Goal: Task Accomplishment & Management: Complete application form

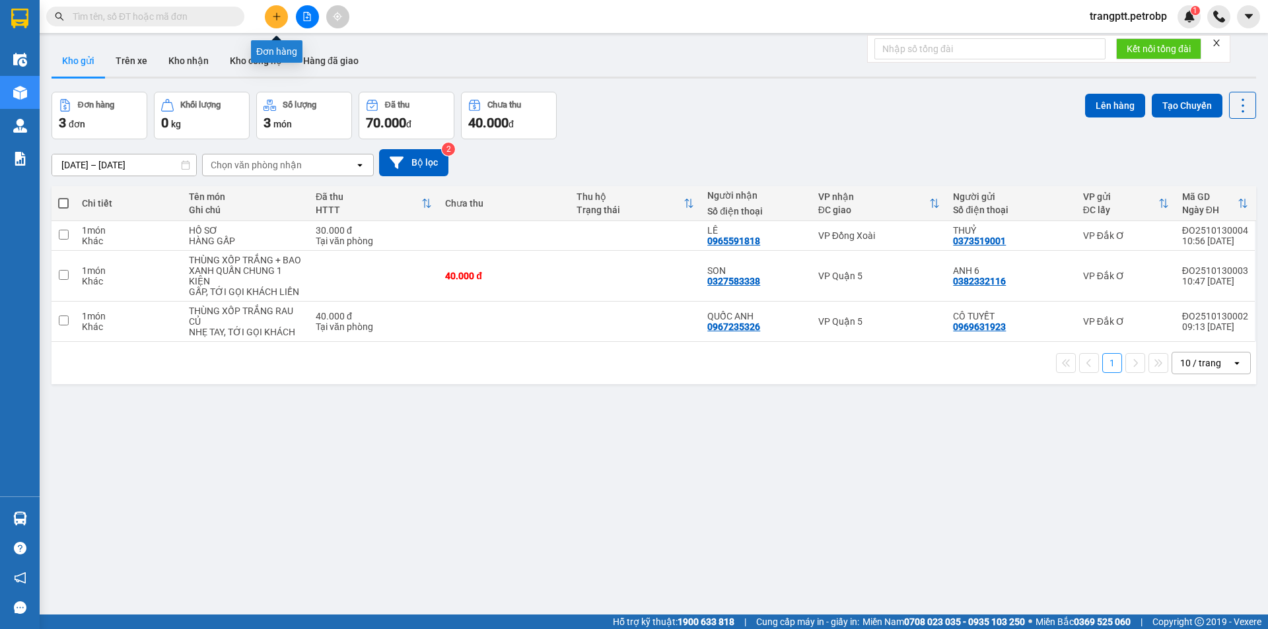
click at [275, 15] on icon "plus" at bounding box center [276, 16] width 9 height 9
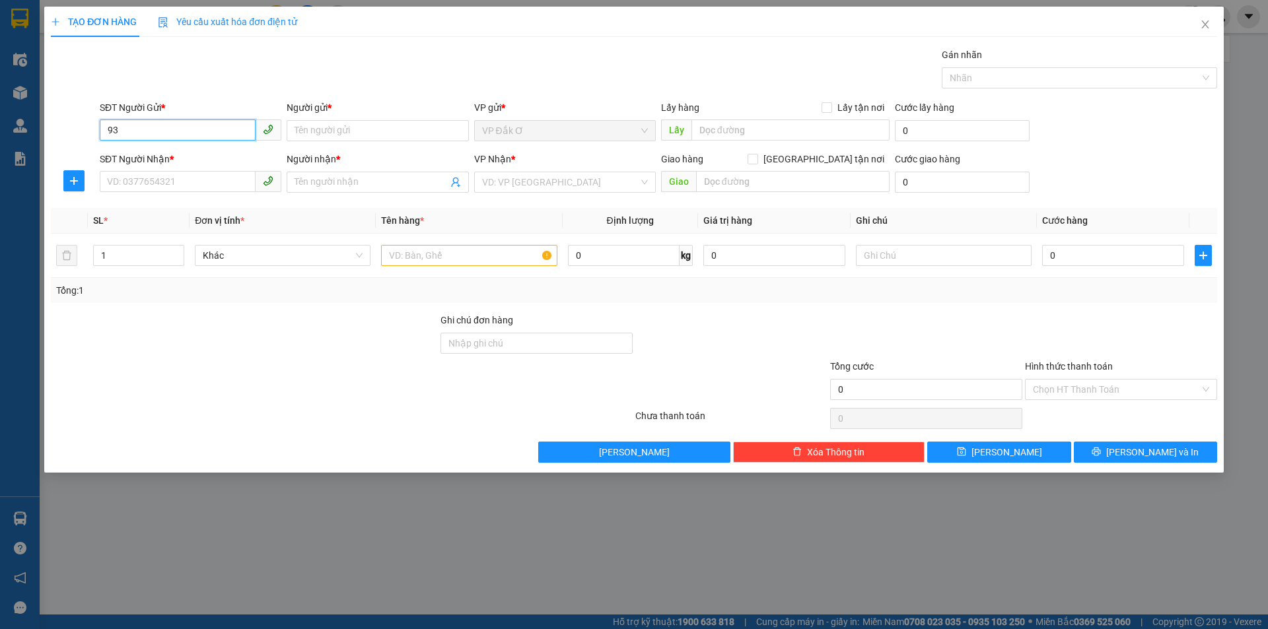
type input "9"
click at [164, 186] on input "SĐT Người Nhận *" at bounding box center [178, 181] width 156 height 21
click at [178, 179] on input "930093" at bounding box center [178, 181] width 156 height 21
type input "9"
type input "0"
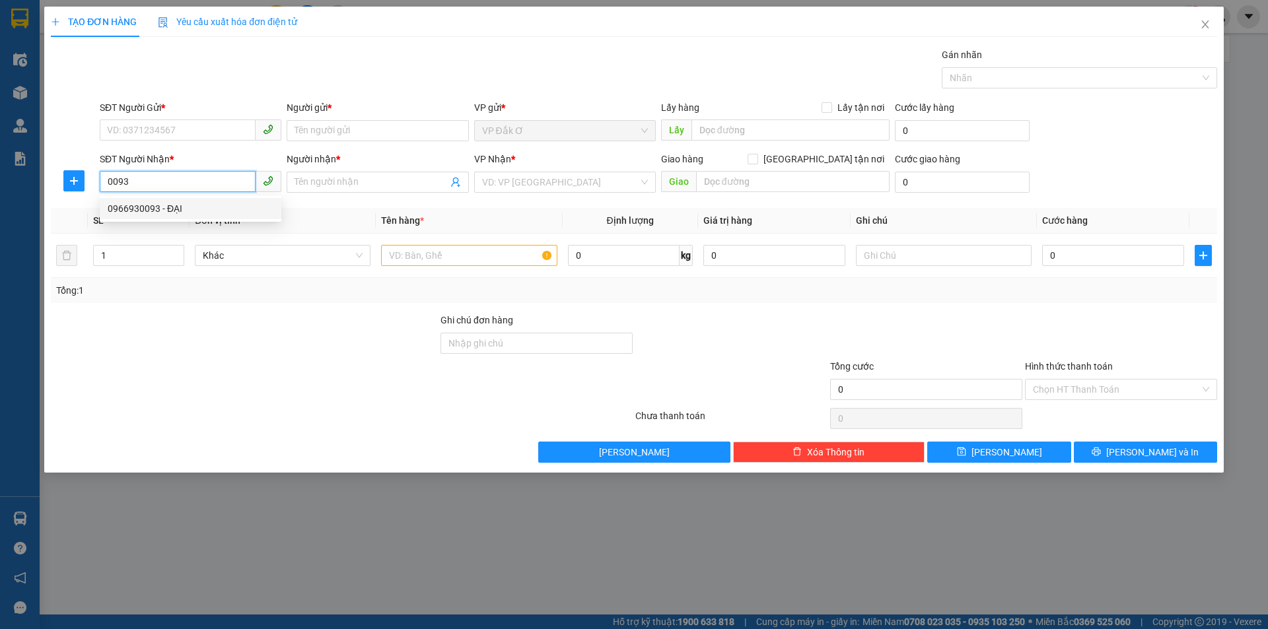
click at [147, 208] on div "0966930093 - ĐẠI" at bounding box center [191, 208] width 166 height 15
type input "0966930093"
type input "ĐẠI"
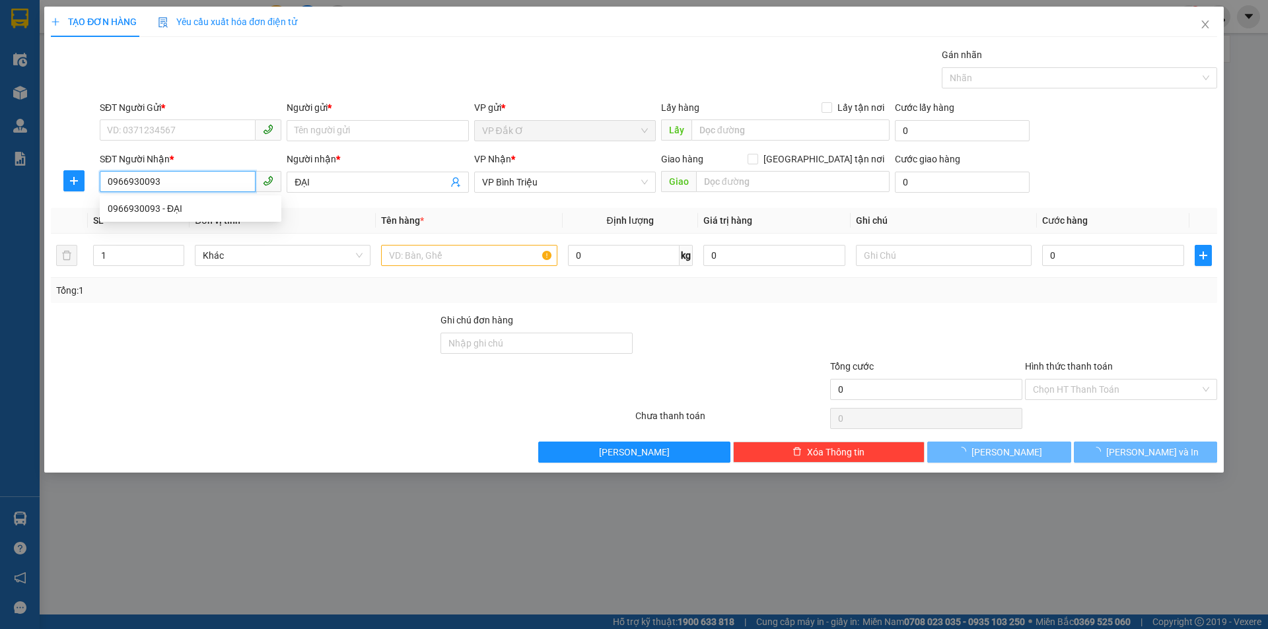
type input "30.000"
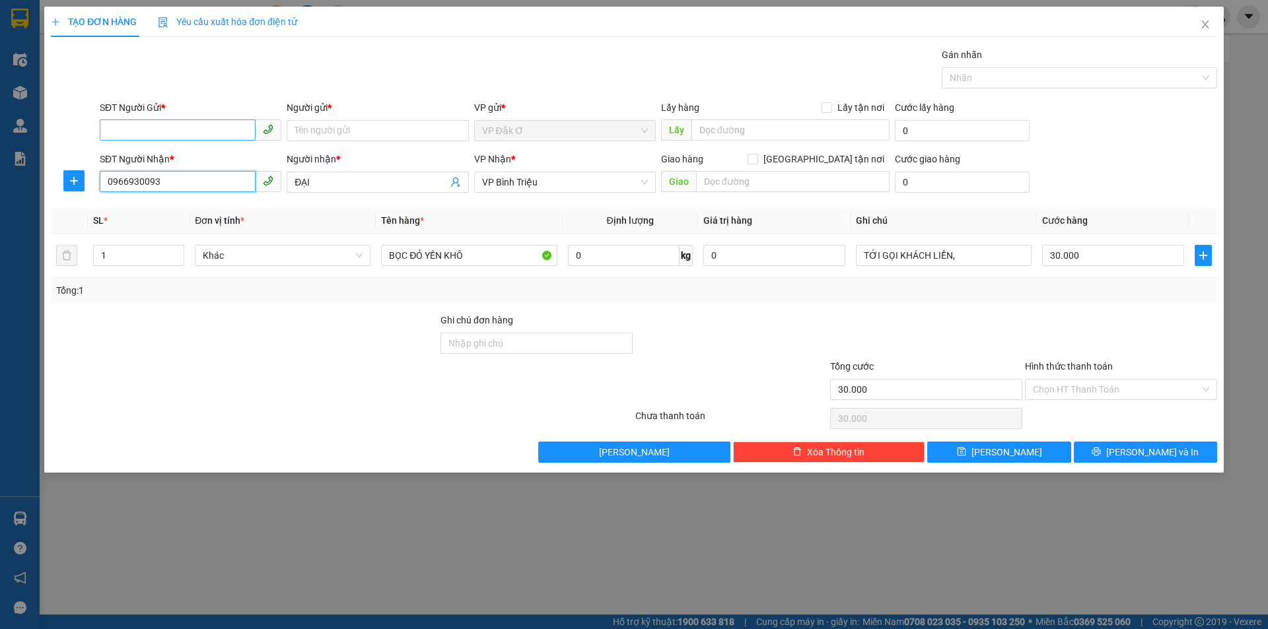
type input "0966930093"
click at [186, 128] on input "SĐT Người Gửi *" at bounding box center [178, 130] width 156 height 21
click at [181, 156] on div "0918101112 - triệu" at bounding box center [191, 157] width 166 height 15
type input "0918101112"
type input "triệu"
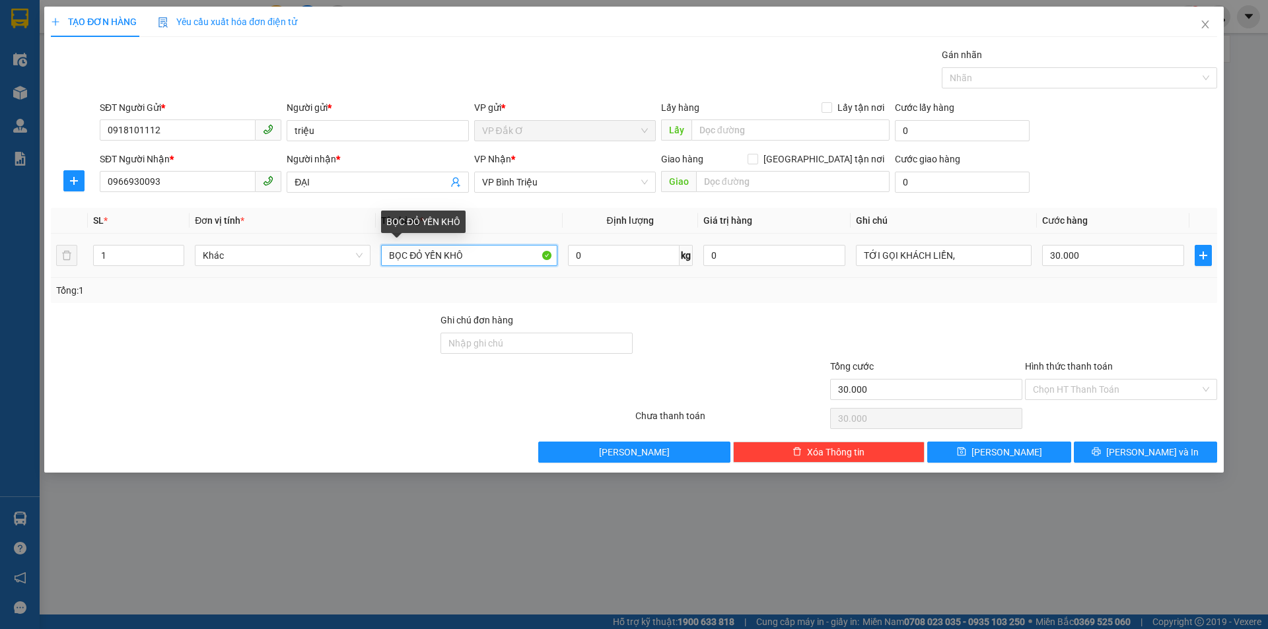
click at [477, 254] on input "BỌC ĐỎ YẾN KHÔ" at bounding box center [469, 255] width 176 height 21
type input "B"
type input "CARTON SỮA TH"
click at [1089, 385] on input "Hình thức thanh toán" at bounding box center [1116, 390] width 167 height 20
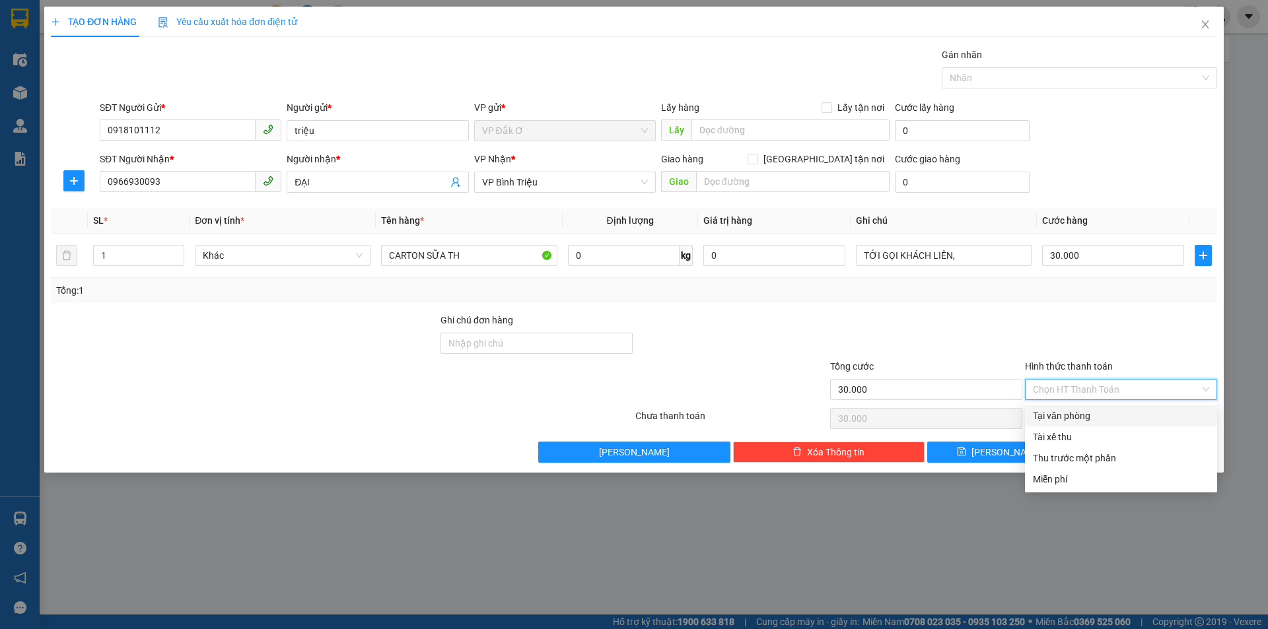
click at [1076, 413] on div "Tại văn phòng" at bounding box center [1121, 416] width 176 height 15
type input "0"
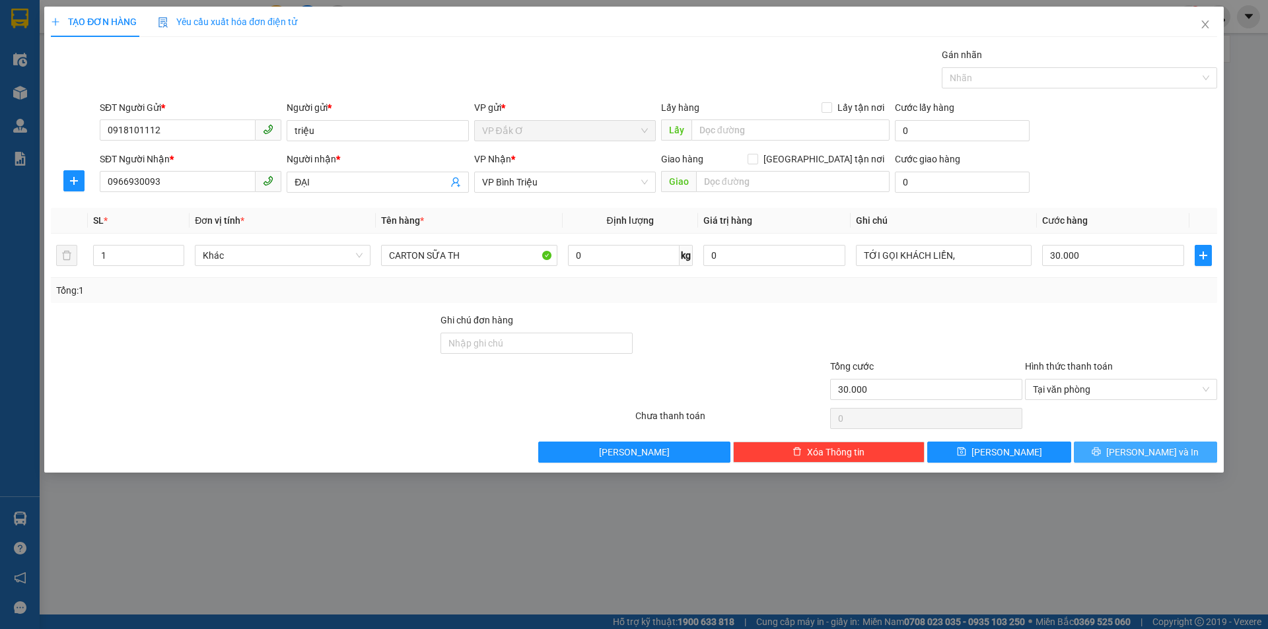
click at [1110, 458] on button "[PERSON_NAME] và In" at bounding box center [1145, 452] width 143 height 21
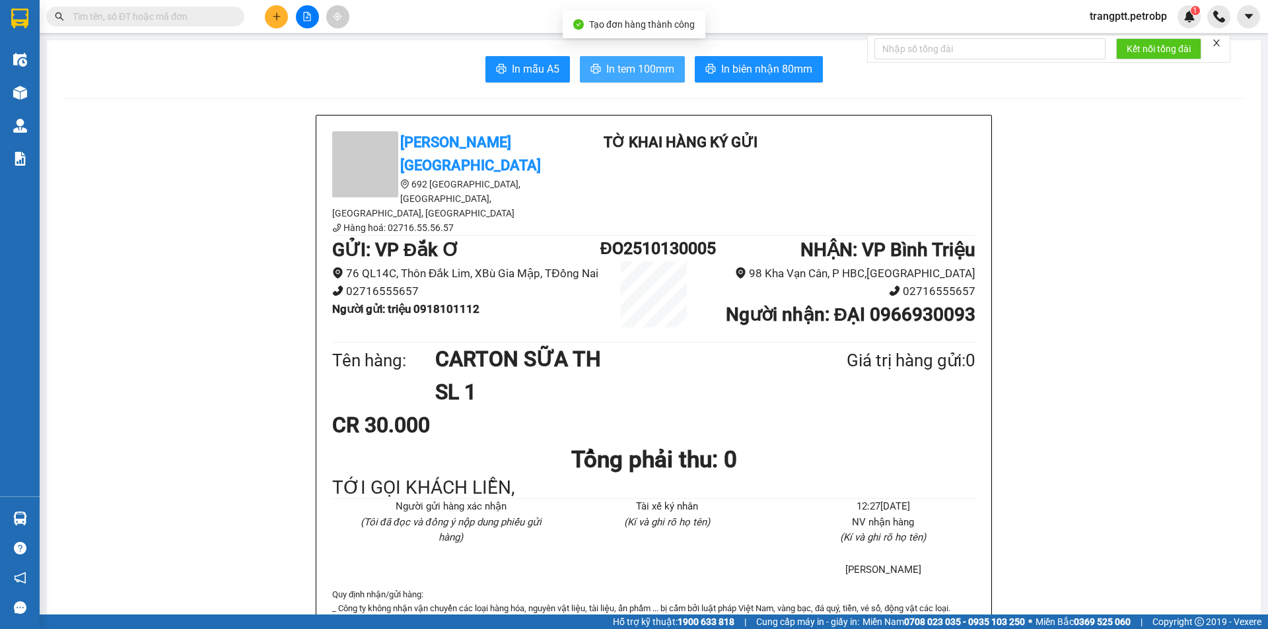
click at [626, 70] on span "In tem 100mm" at bounding box center [640, 69] width 68 height 17
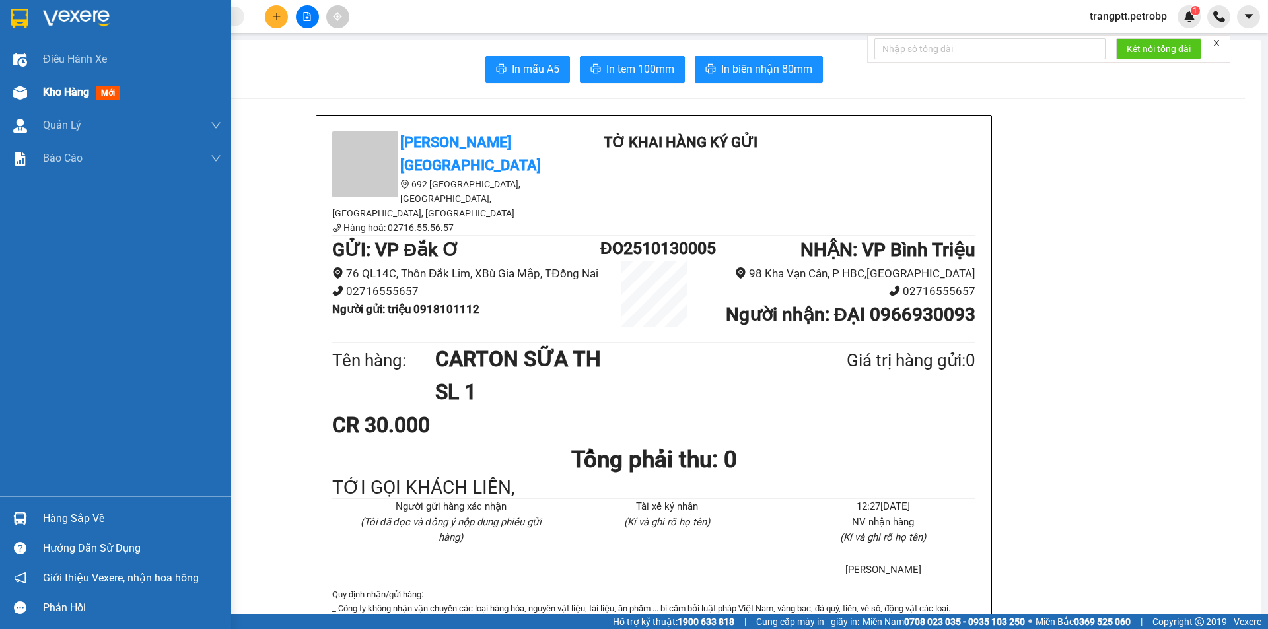
click at [36, 94] on div "Kho hàng mới" at bounding box center [115, 92] width 231 height 33
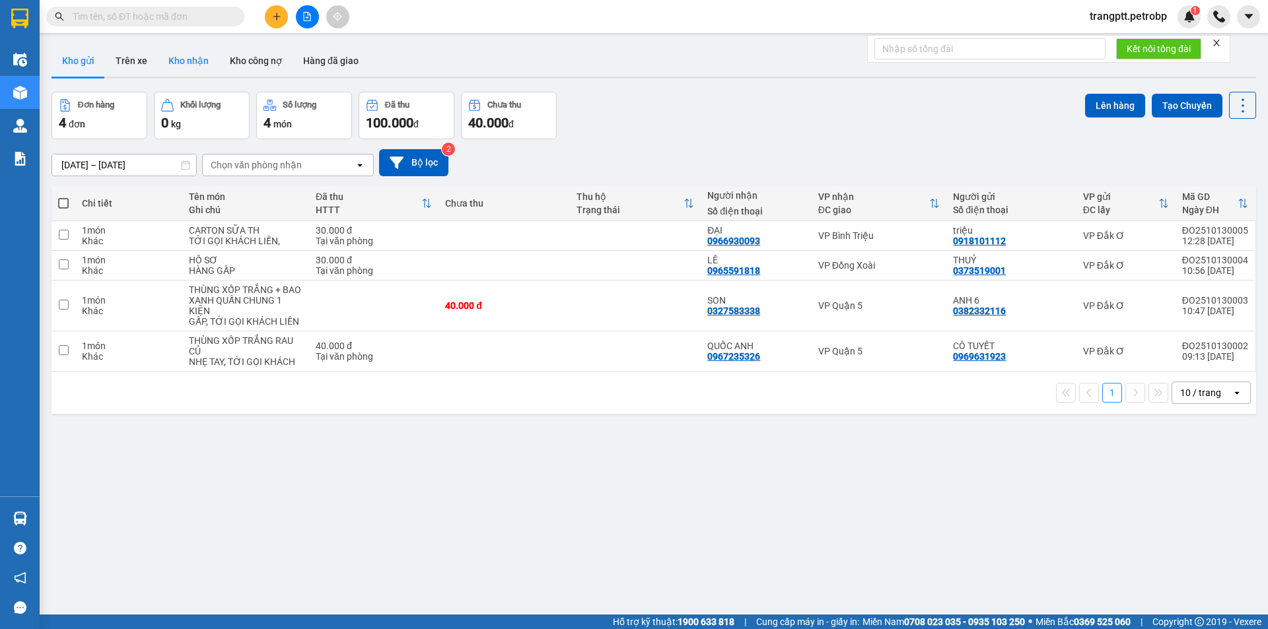
click at [195, 63] on button "Kho nhận" at bounding box center [188, 61] width 61 height 32
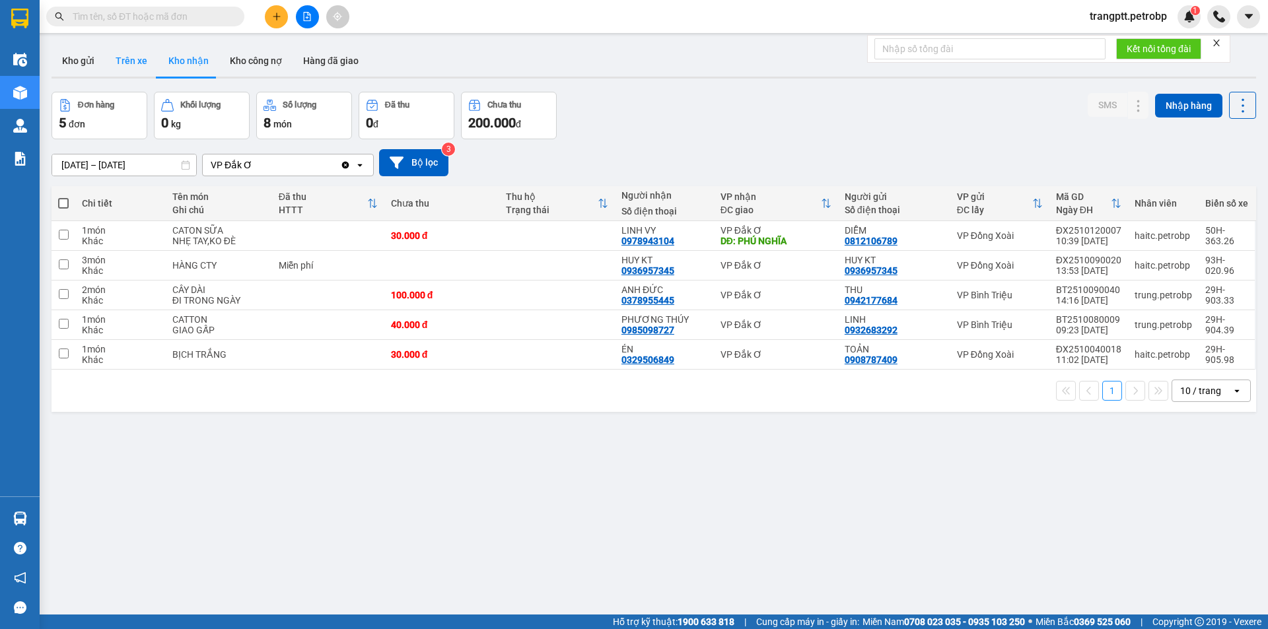
click at [122, 57] on button "Trên xe" at bounding box center [131, 61] width 53 height 32
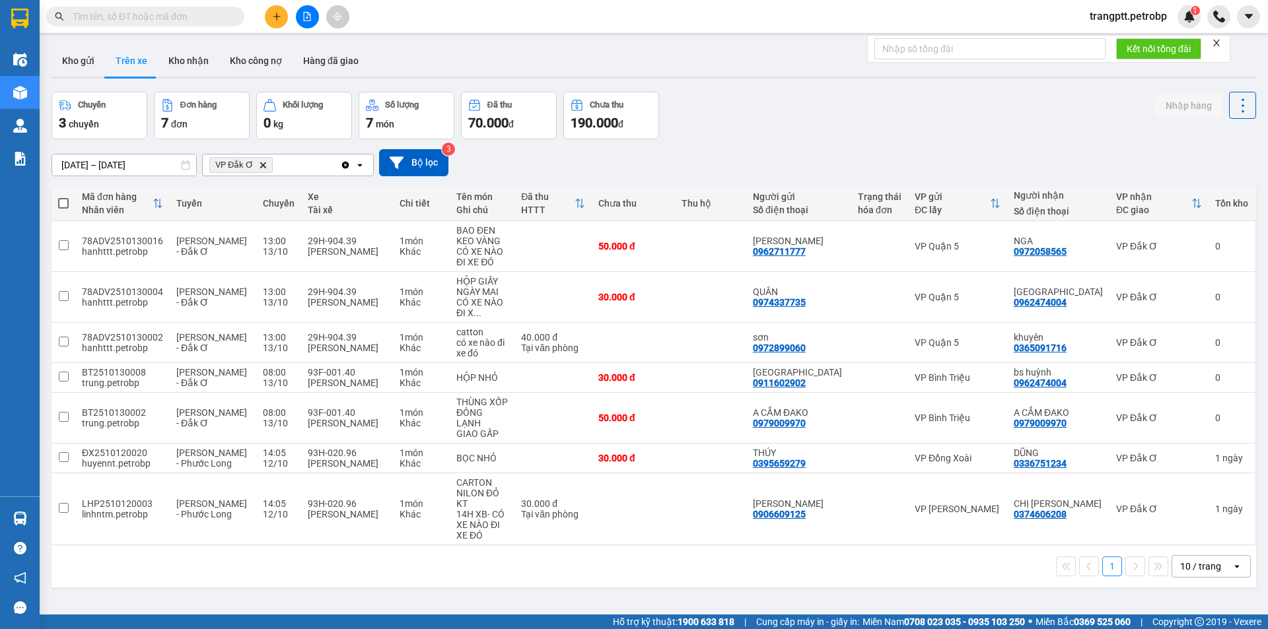
drag, startPoint x: 182, startPoint y: 57, endPoint x: 287, endPoint y: 97, distance: 111.6
click at [184, 59] on button "Kho nhận" at bounding box center [188, 61] width 61 height 32
type input "[DATE] – [DATE]"
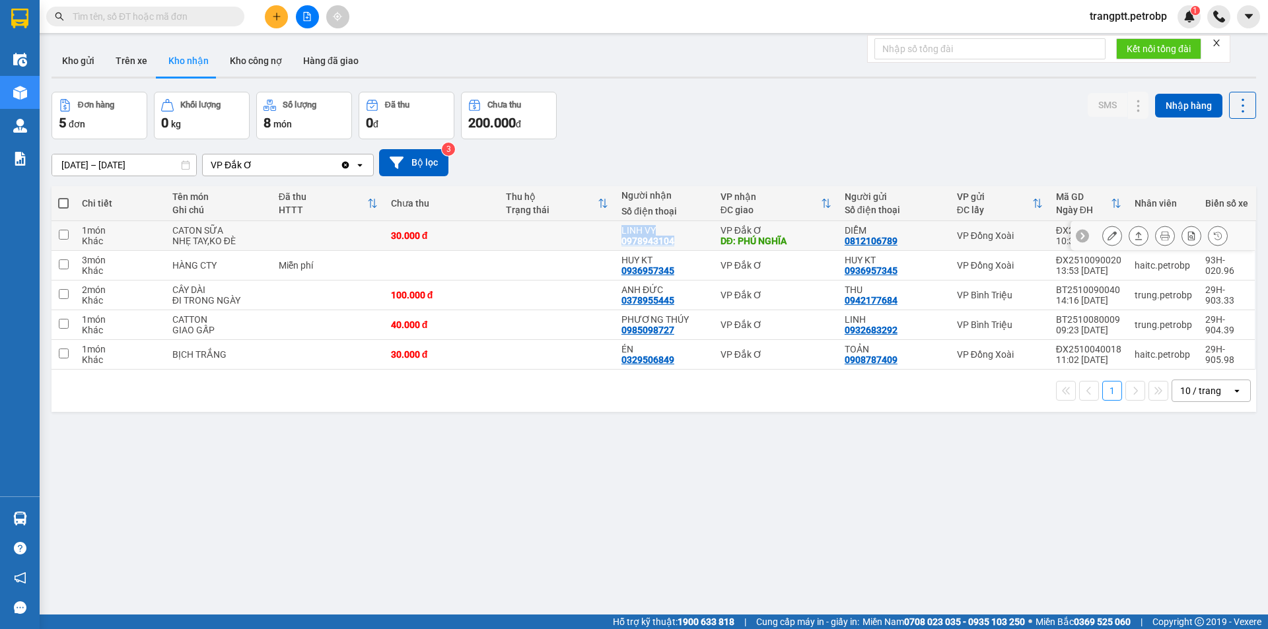
drag, startPoint x: 615, startPoint y: 223, endPoint x: 672, endPoint y: 247, distance: 62.4
click at [672, 247] on td "LINH VY 0978943104" at bounding box center [664, 236] width 99 height 30
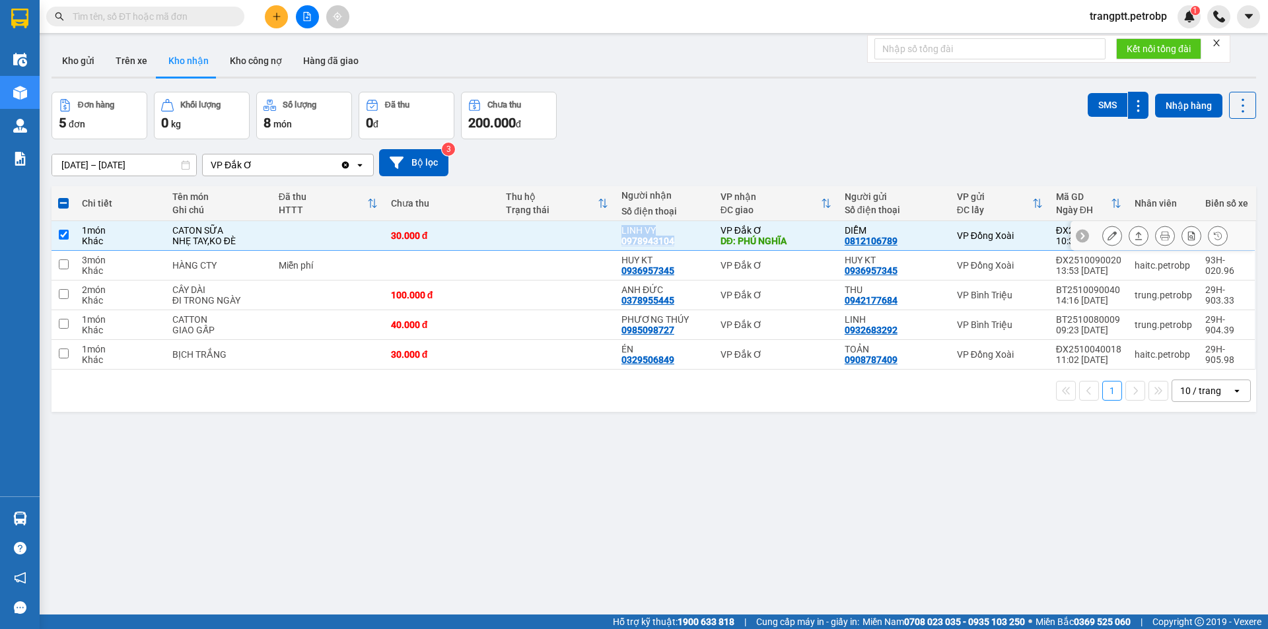
copy div "LINH VY 0978943104"
click at [63, 234] on input "checkbox" at bounding box center [64, 235] width 10 height 10
checkbox input "false"
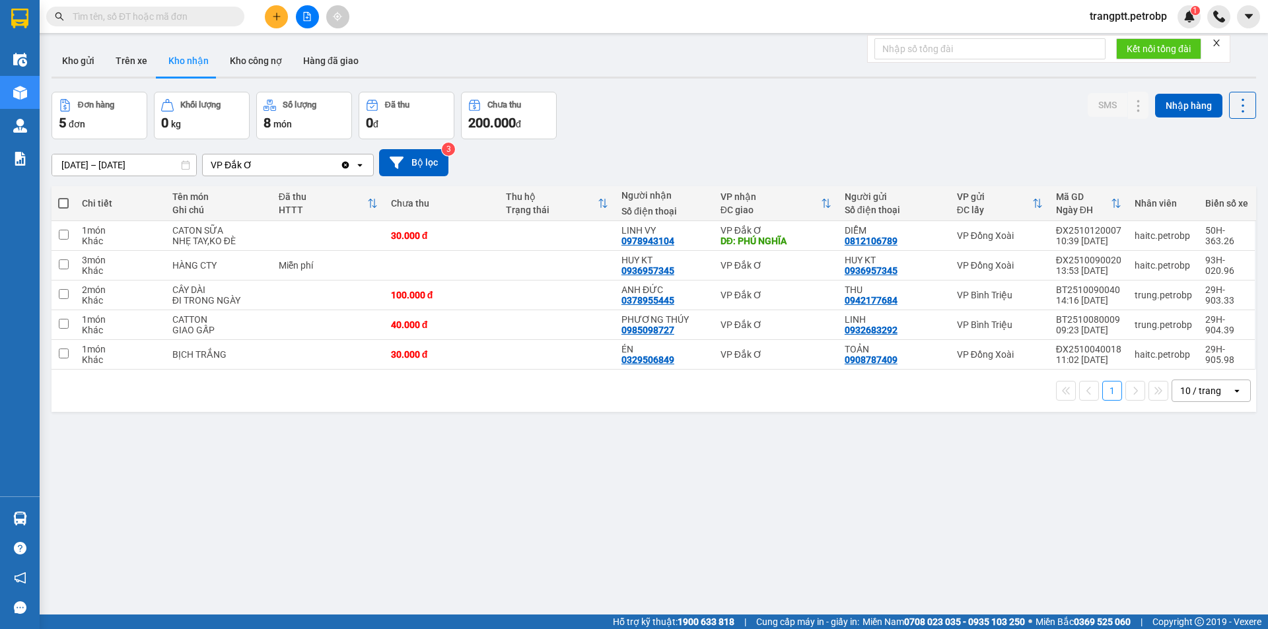
click at [380, 500] on div "ver 1.8.146 Kho gửi Trên xe Kho nhận Kho công nợ Hàng đã giao Đơn hàng 5 đơn Kh…" at bounding box center [653, 354] width 1215 height 629
drag, startPoint x: 81, startPoint y: 56, endPoint x: 141, endPoint y: 96, distance: 72.5
click at [81, 57] on button "Kho gửi" at bounding box center [78, 61] width 53 height 32
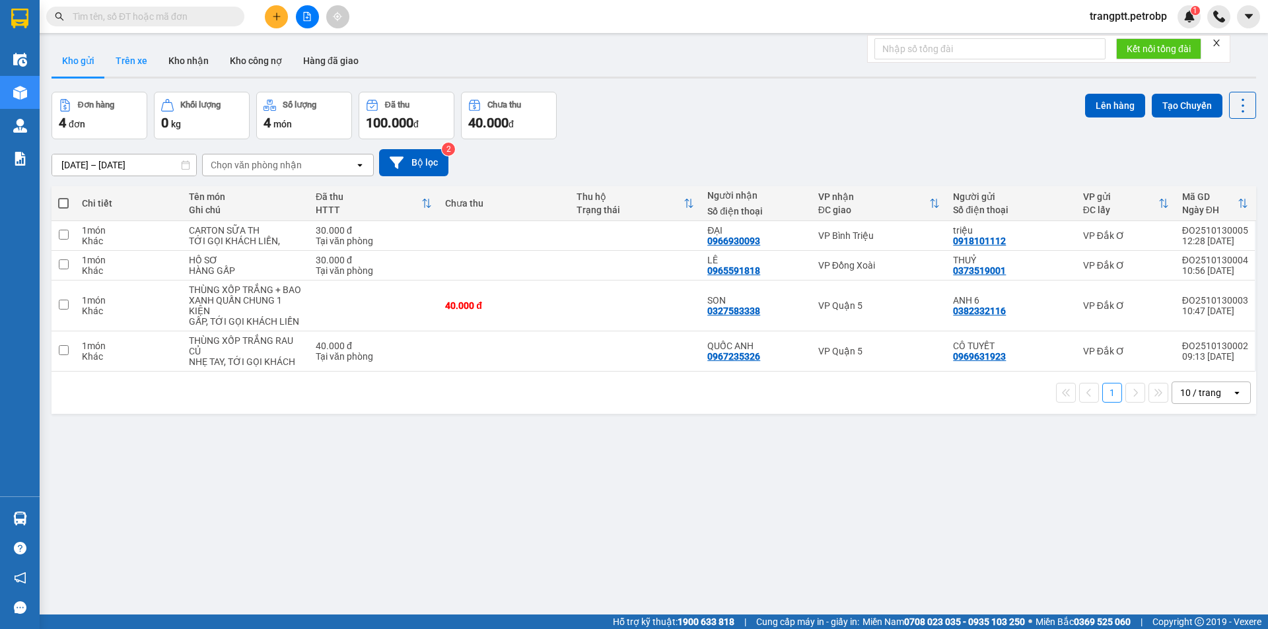
click at [132, 56] on button "Trên xe" at bounding box center [131, 61] width 53 height 32
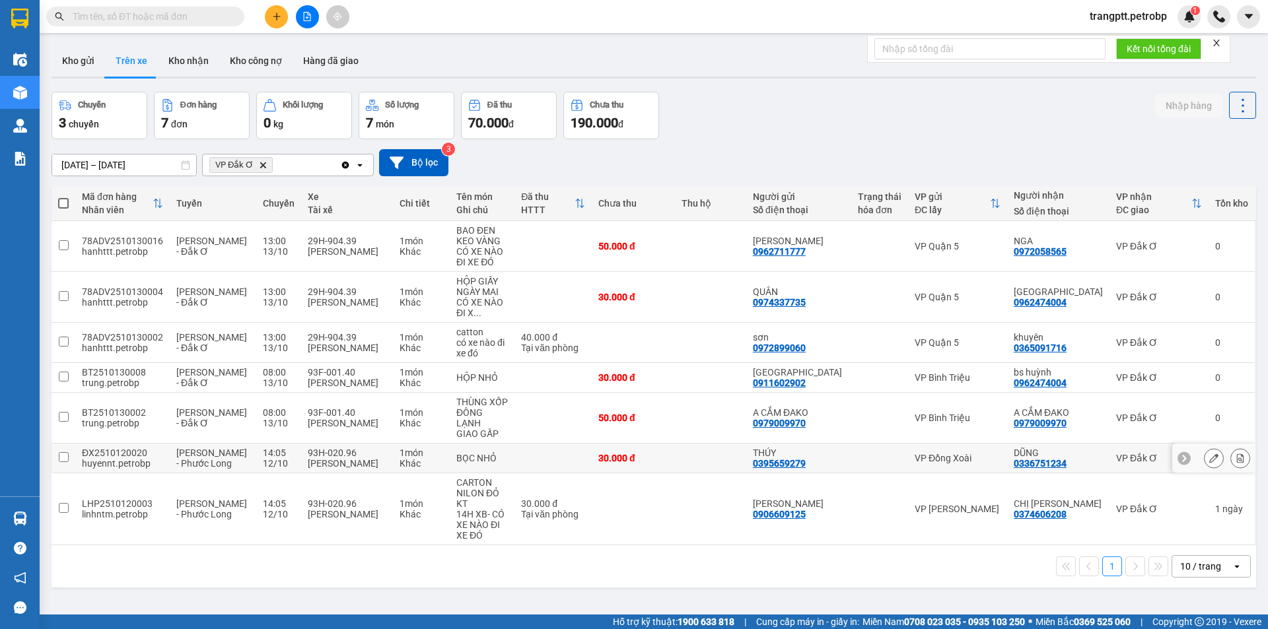
drag, startPoint x: 63, startPoint y: 434, endPoint x: 64, endPoint y: 450, distance: 15.9
click at [63, 444] on td at bounding box center [64, 459] width 24 height 30
checkbox input "true"
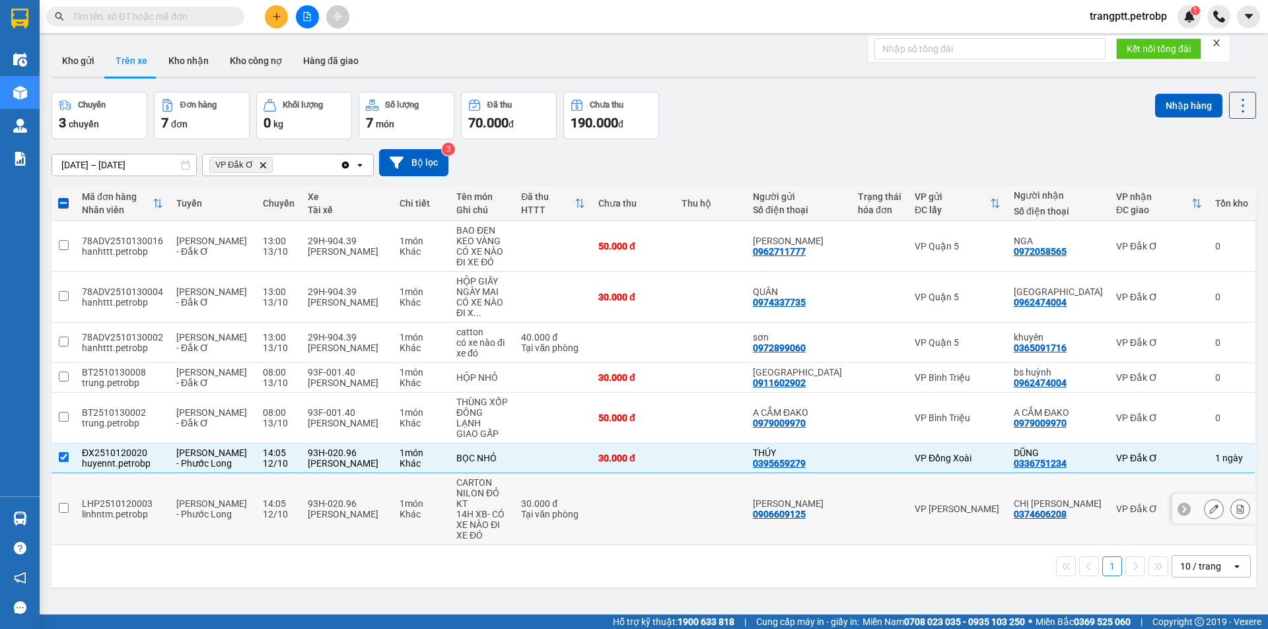
click at [65, 503] on input "checkbox" at bounding box center [64, 508] width 10 height 10
checkbox input "true"
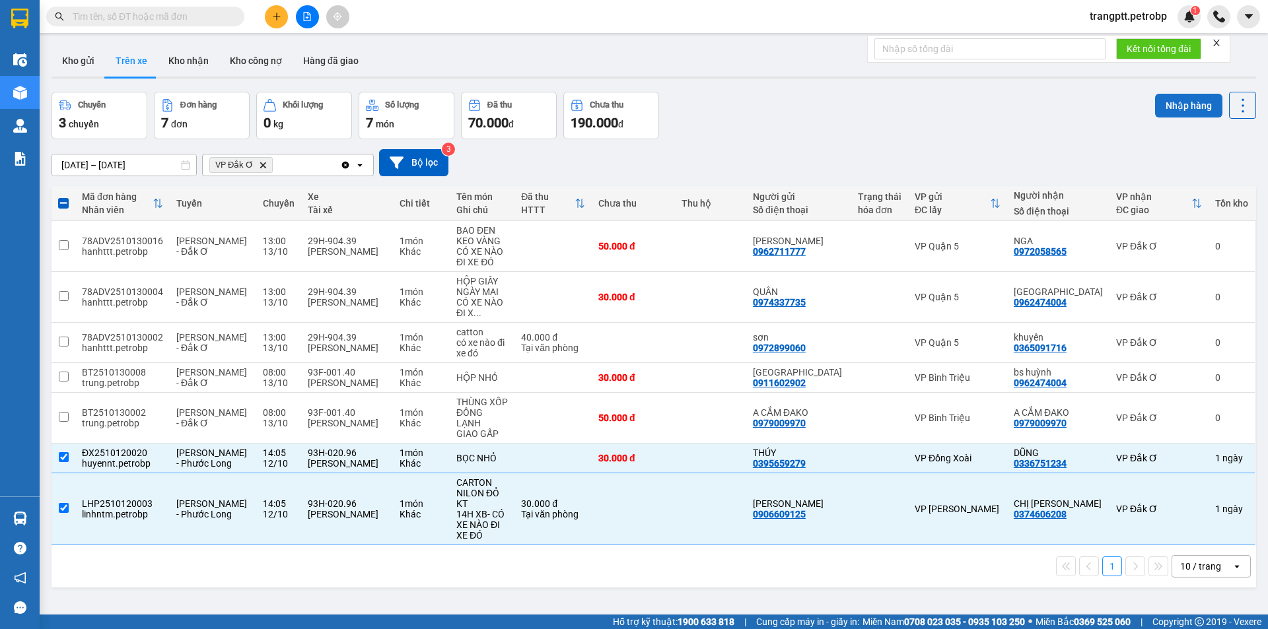
click at [1179, 98] on button "Nhập hàng" at bounding box center [1188, 106] width 67 height 24
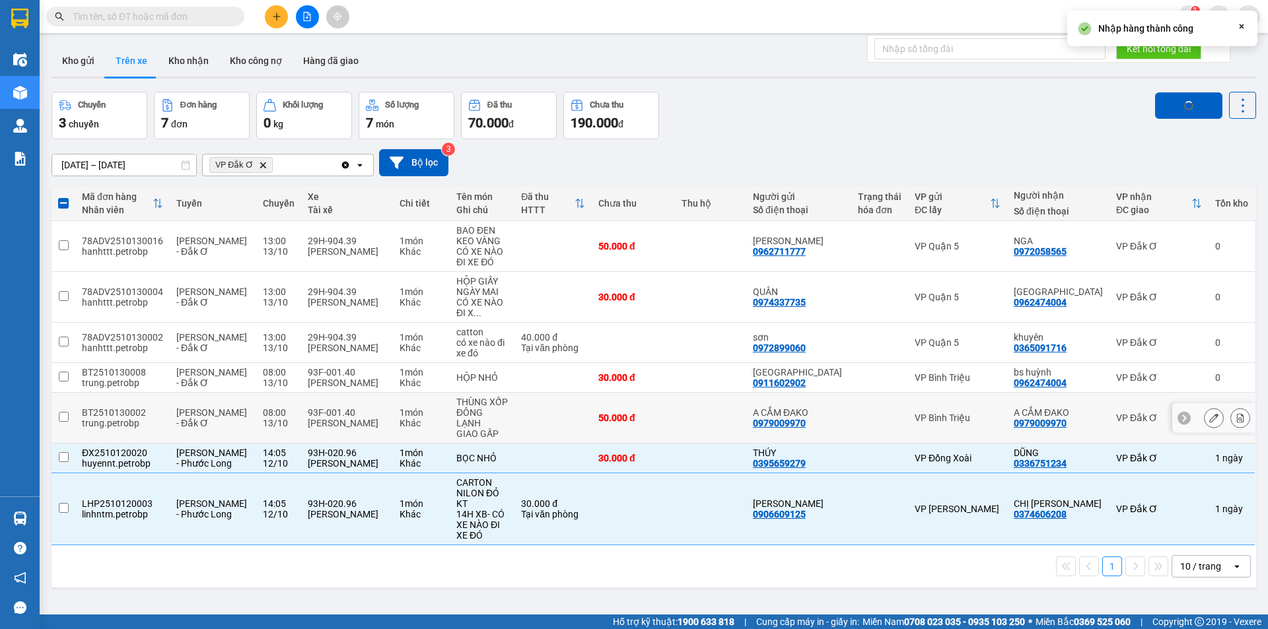
checkbox input "false"
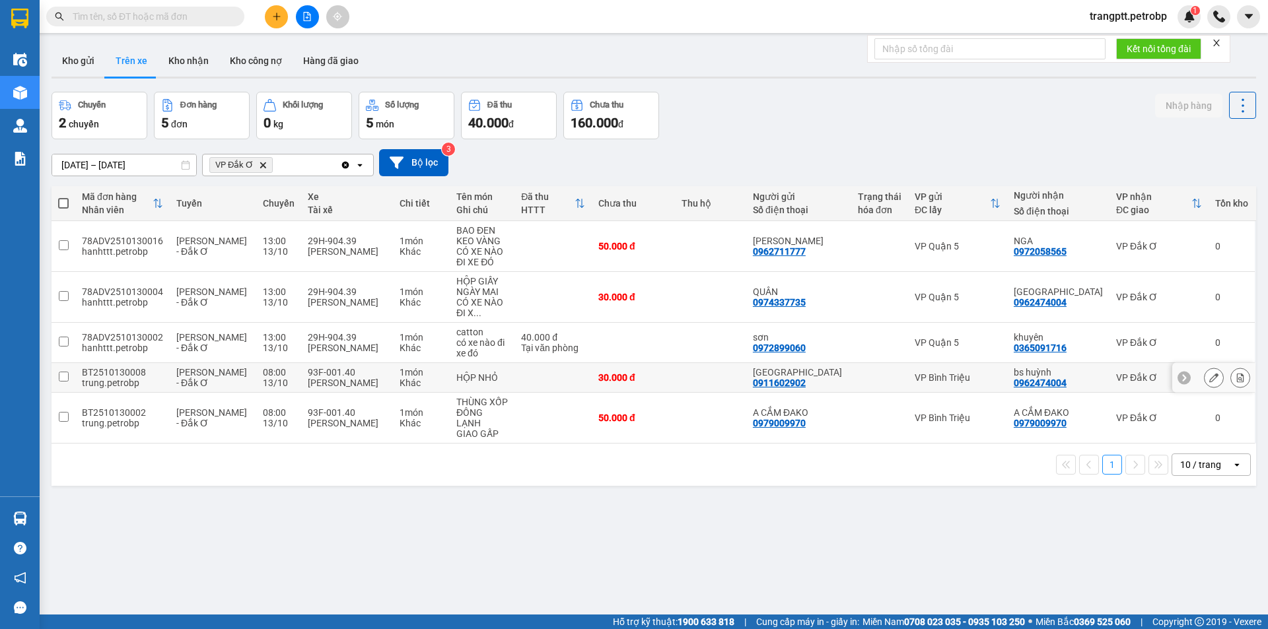
click at [69, 375] on td at bounding box center [64, 378] width 24 height 30
checkbox input "true"
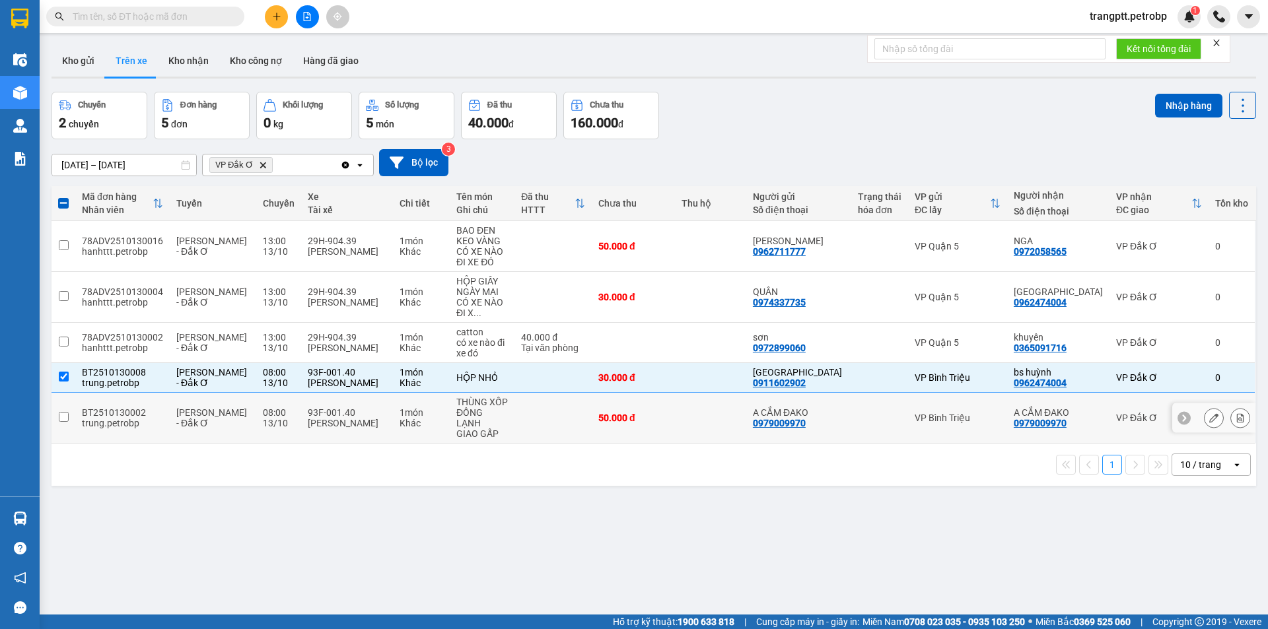
drag, startPoint x: 65, startPoint y: 401, endPoint x: 85, endPoint y: 404, distance: 20.1
click at [64, 412] on input "checkbox" at bounding box center [64, 417] width 10 height 10
checkbox input "true"
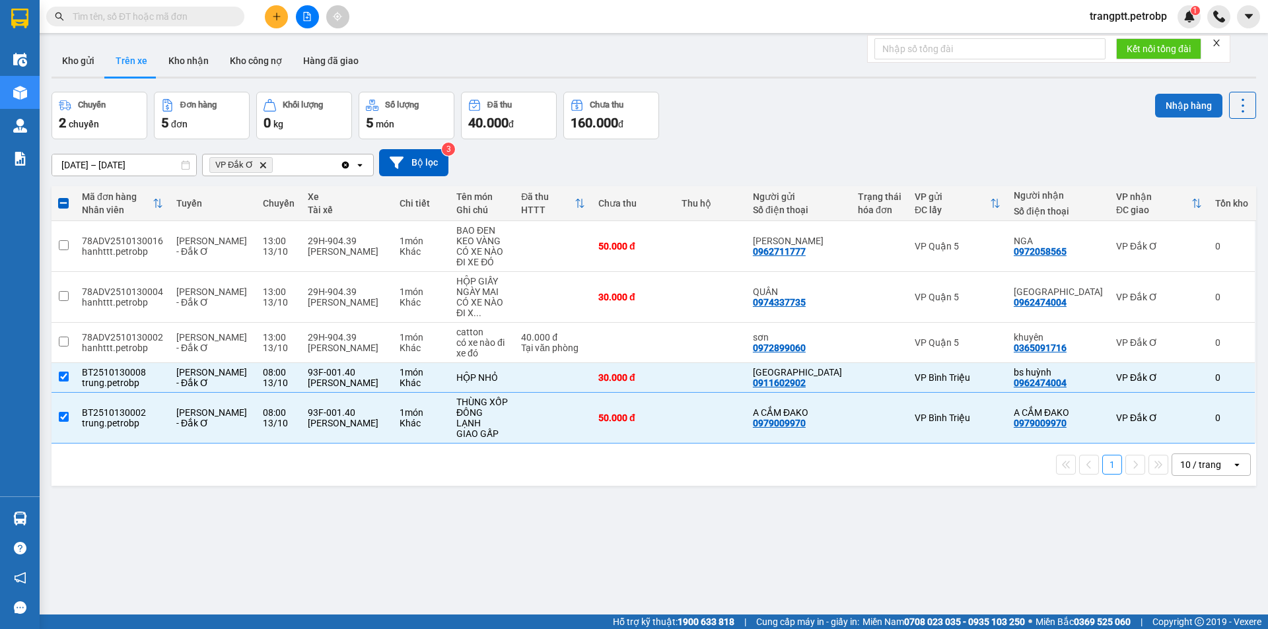
click at [1169, 113] on button "Nhập hàng" at bounding box center [1188, 106] width 67 height 24
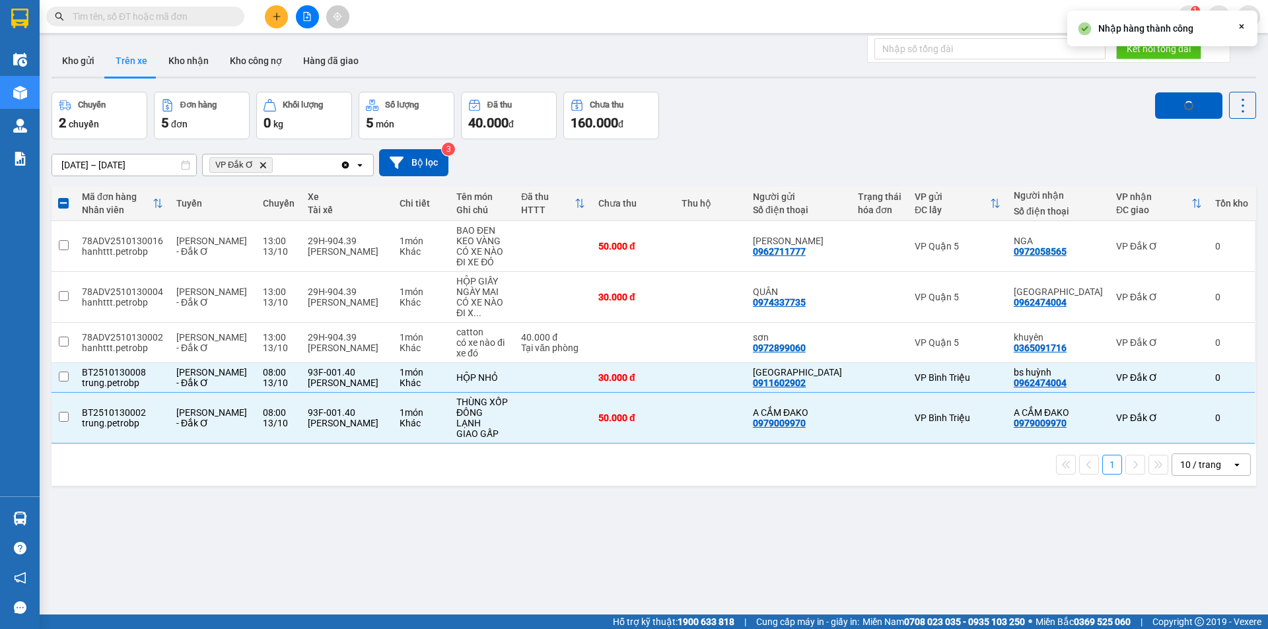
checkbox input "false"
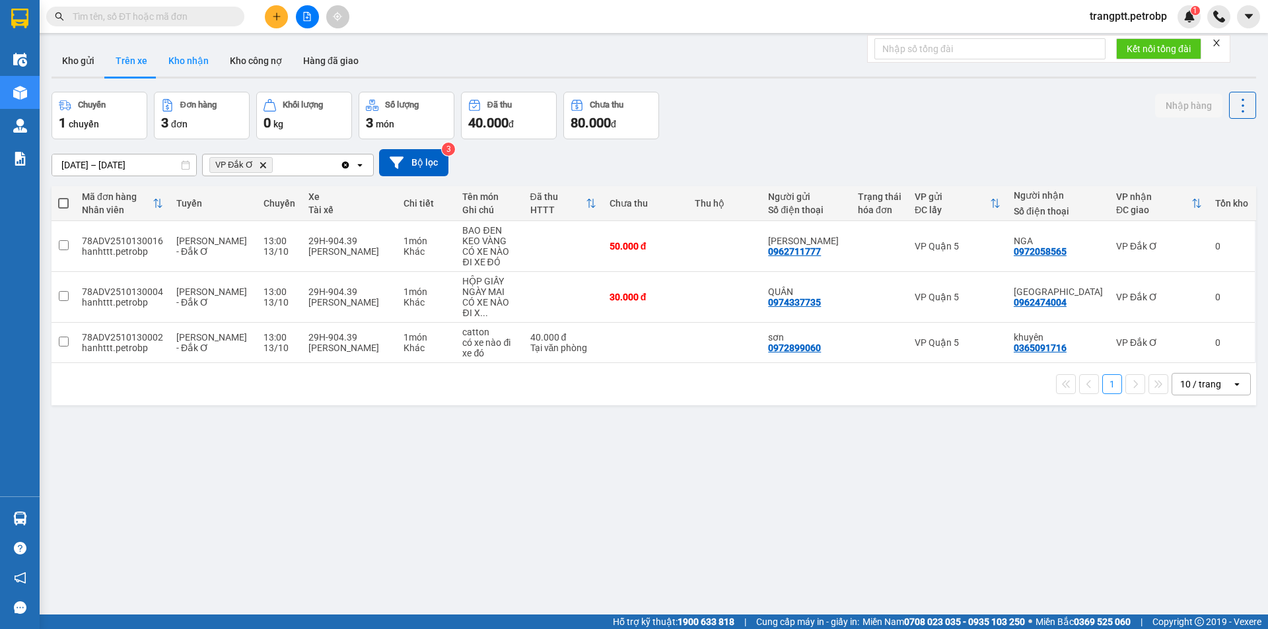
click at [184, 58] on button "Kho nhận" at bounding box center [188, 61] width 61 height 32
type input "[DATE] – [DATE]"
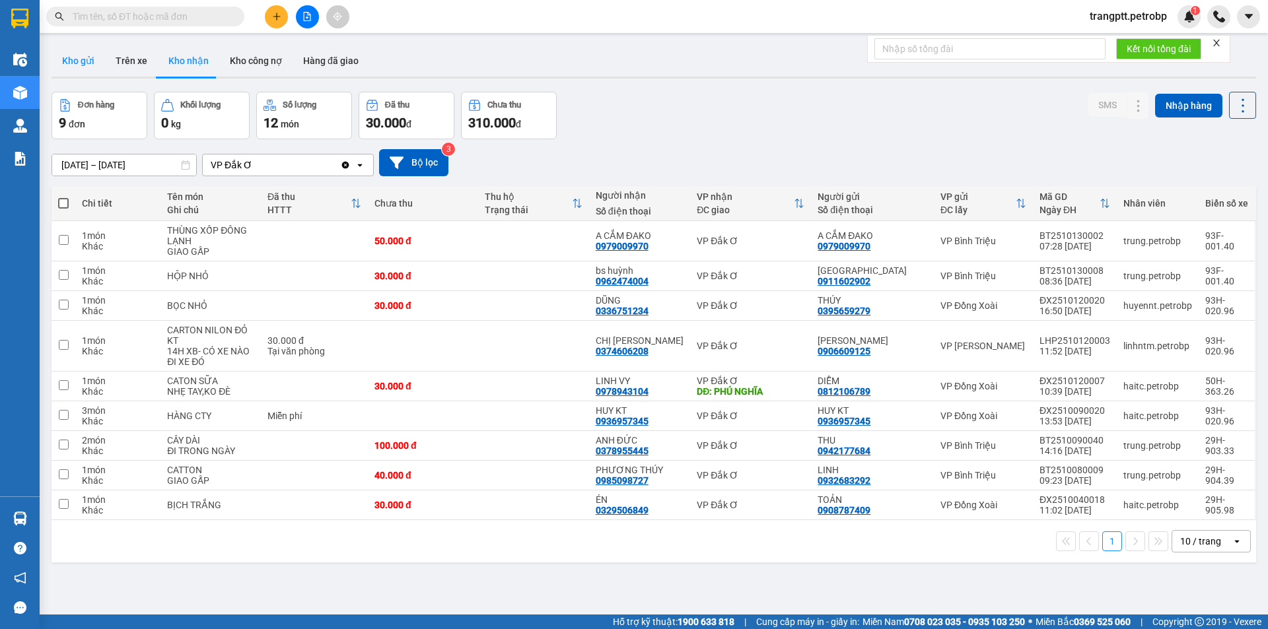
click at [73, 60] on button "Kho gửi" at bounding box center [78, 61] width 53 height 32
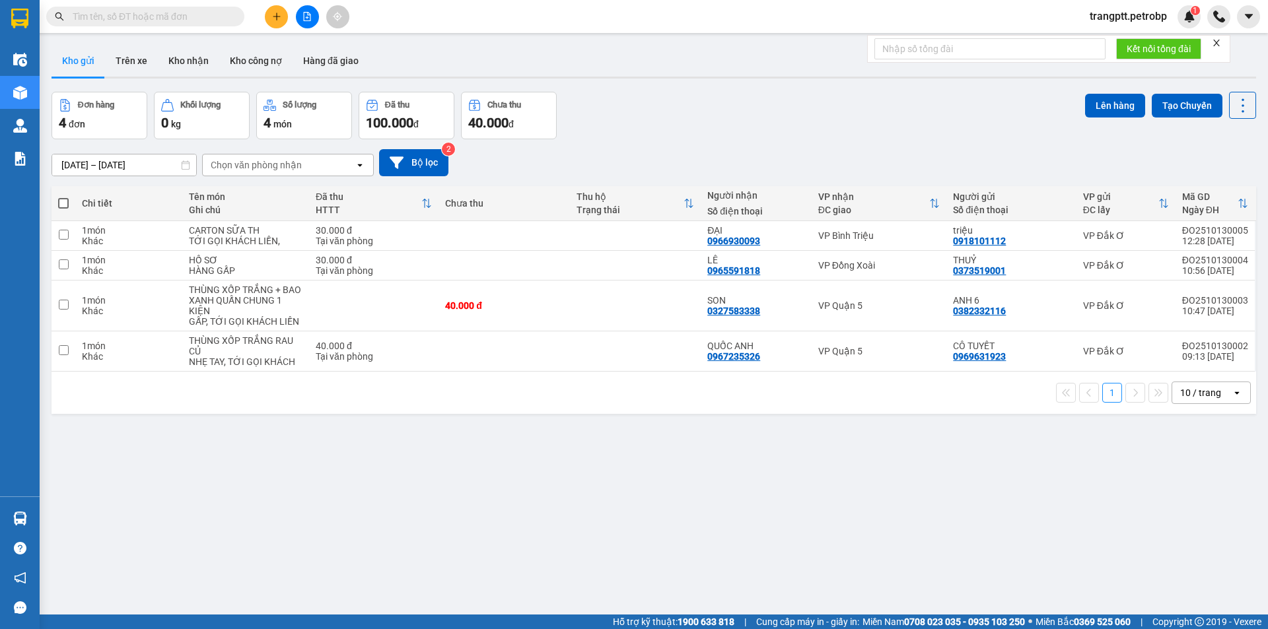
click at [62, 198] on span at bounding box center [63, 203] width 11 height 11
click at [63, 197] on input "checkbox" at bounding box center [63, 197] width 0 height 0
checkbox input "true"
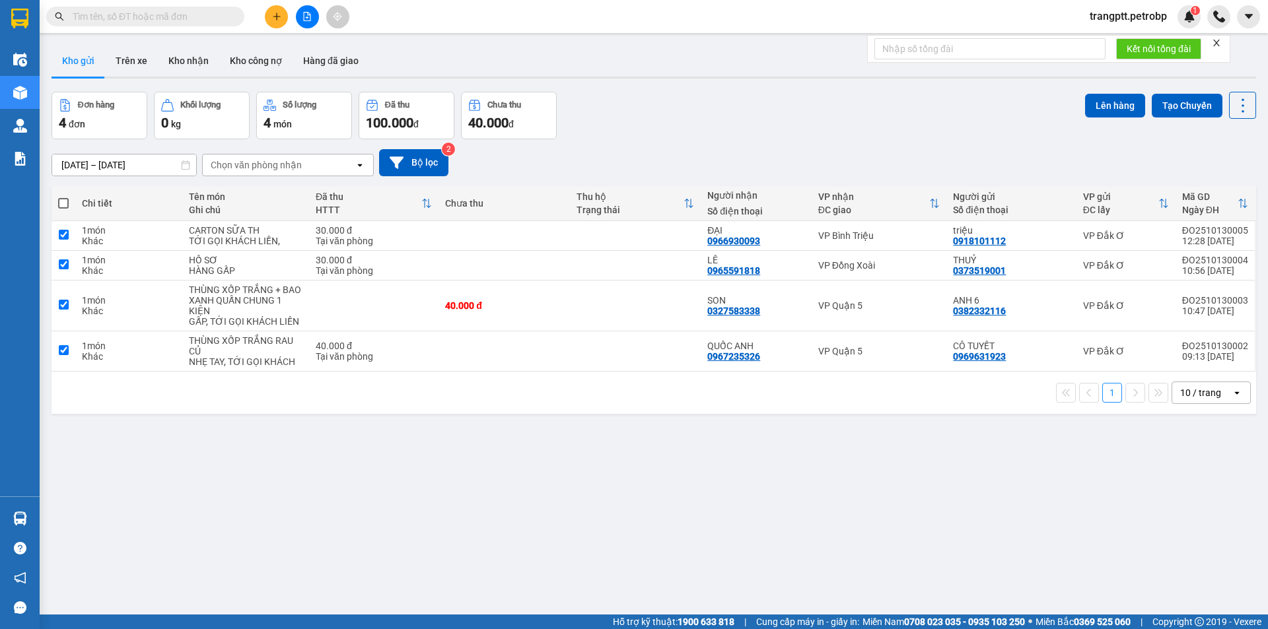
checkbox input "true"
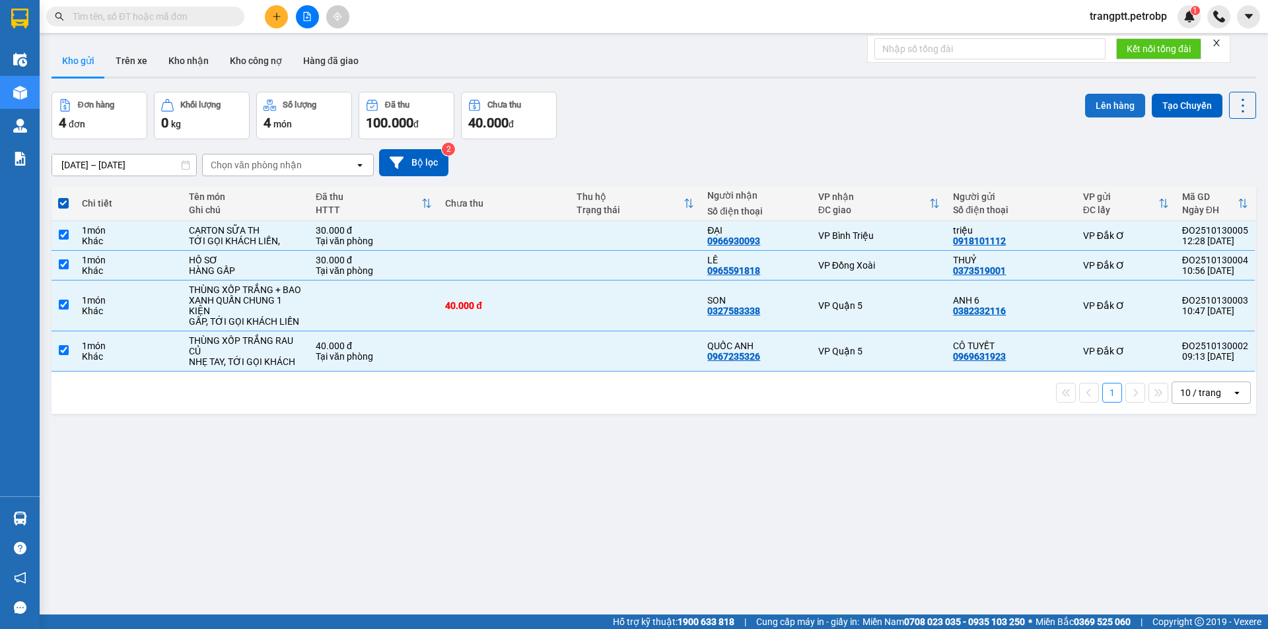
click at [1110, 106] on button "Lên hàng" at bounding box center [1115, 106] width 60 height 24
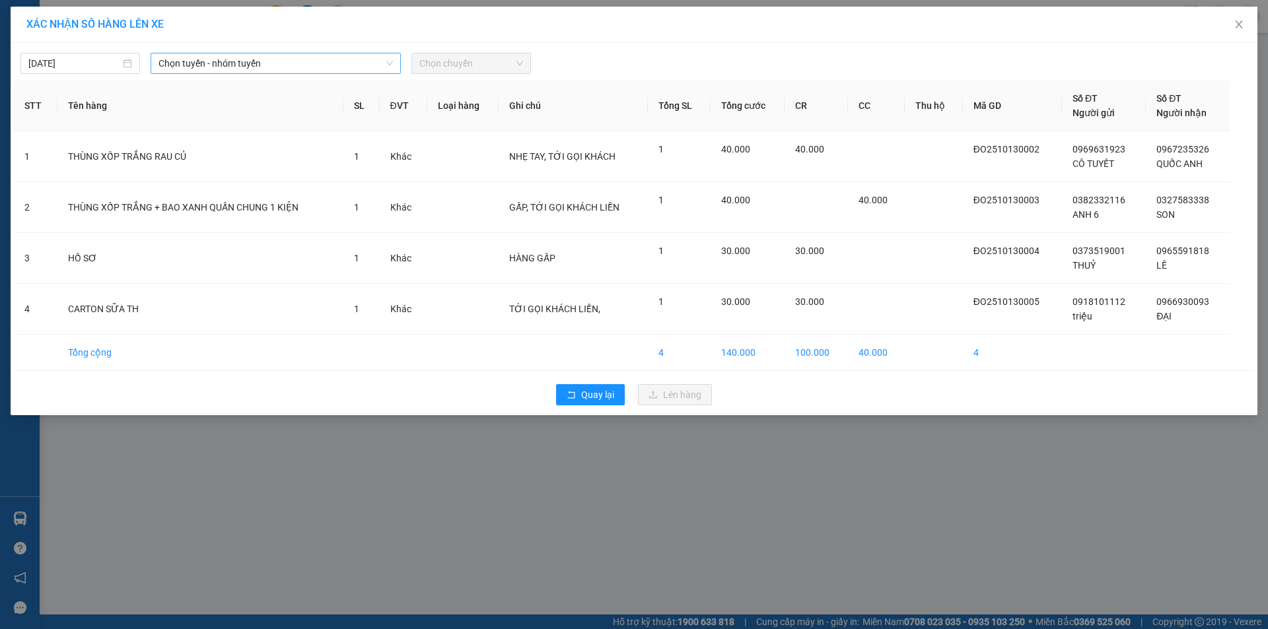
click at [216, 59] on span "Chọn tuyến - nhóm tuyến" at bounding box center [275, 63] width 234 height 20
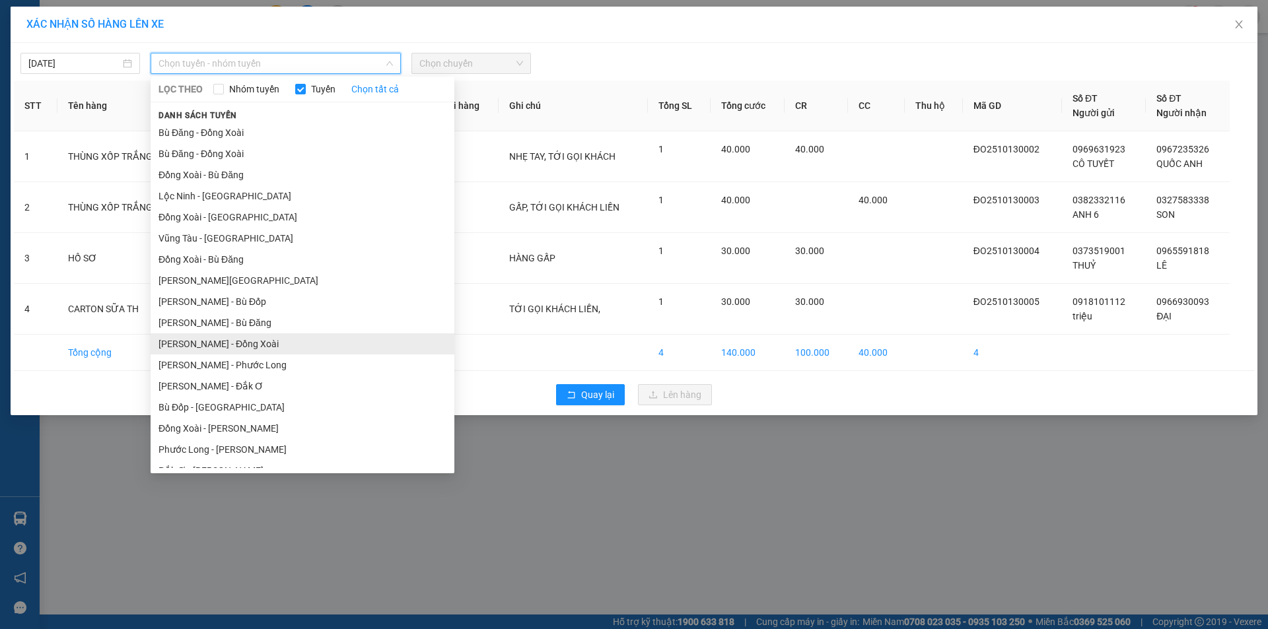
scroll to position [77, 0]
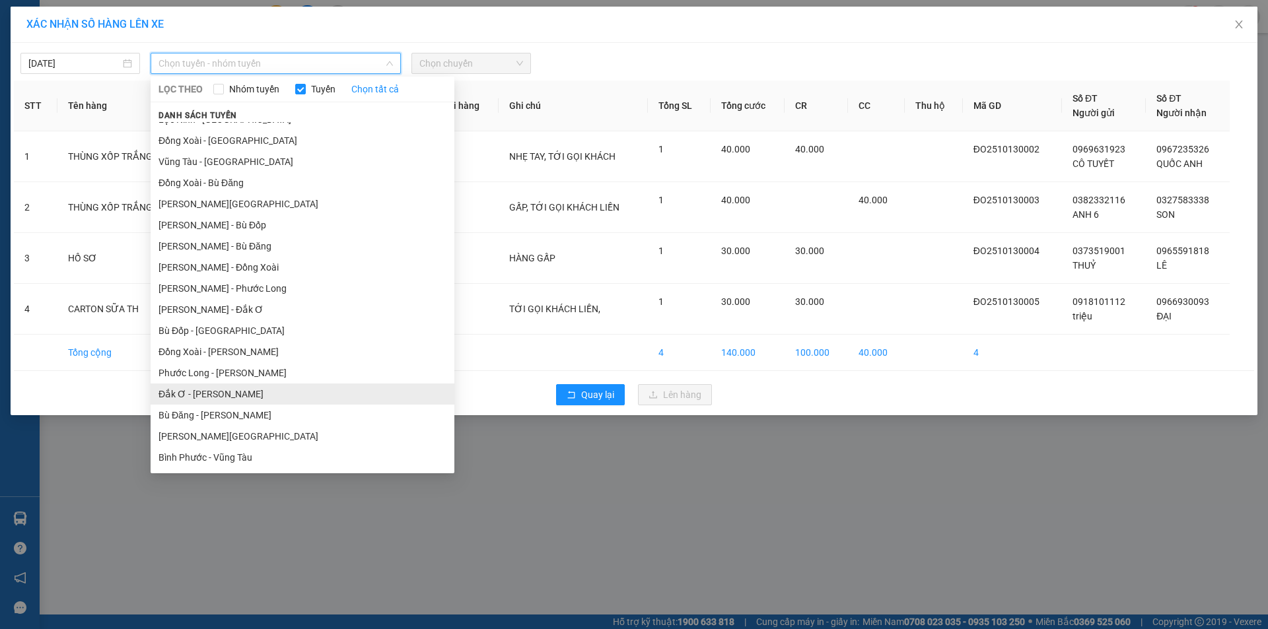
drag, startPoint x: 203, startPoint y: 394, endPoint x: 271, endPoint y: 378, distance: 69.8
click at [207, 394] on li "Đắk Ơ - [PERSON_NAME]" at bounding box center [303, 394] width 304 height 21
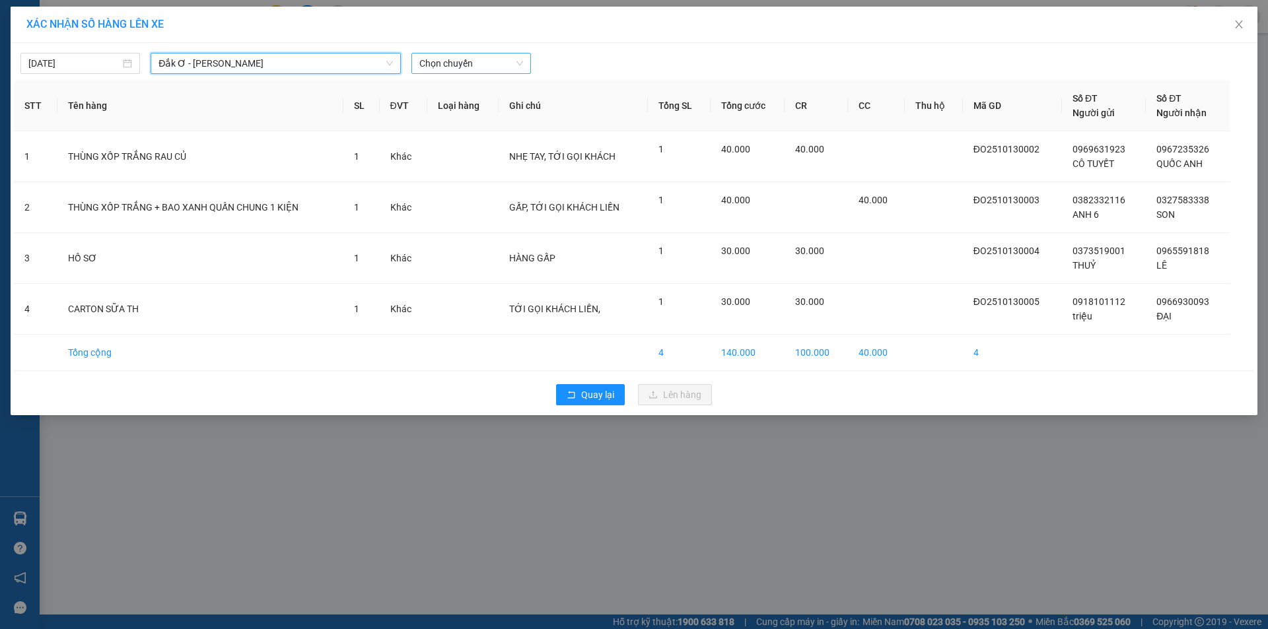
click at [444, 57] on span "Chọn chuyến" at bounding box center [471, 63] width 104 height 20
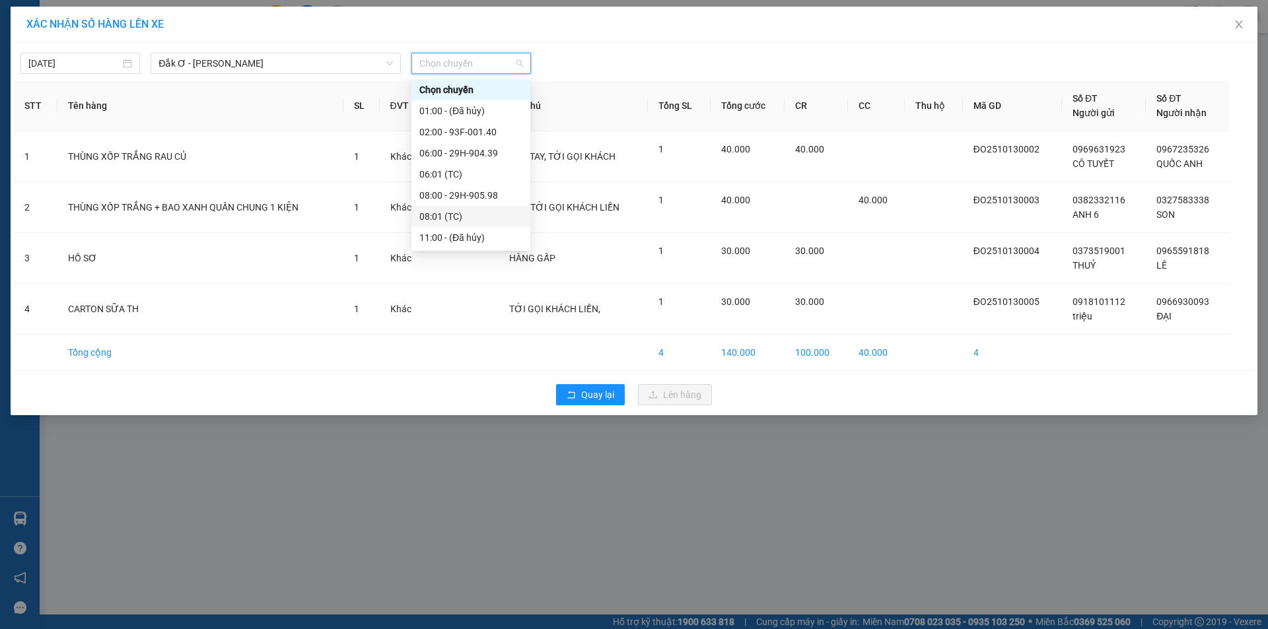
scroll to position [66, 0]
click at [451, 212] on div "13:00 - 29H-906.60" at bounding box center [470, 214] width 103 height 15
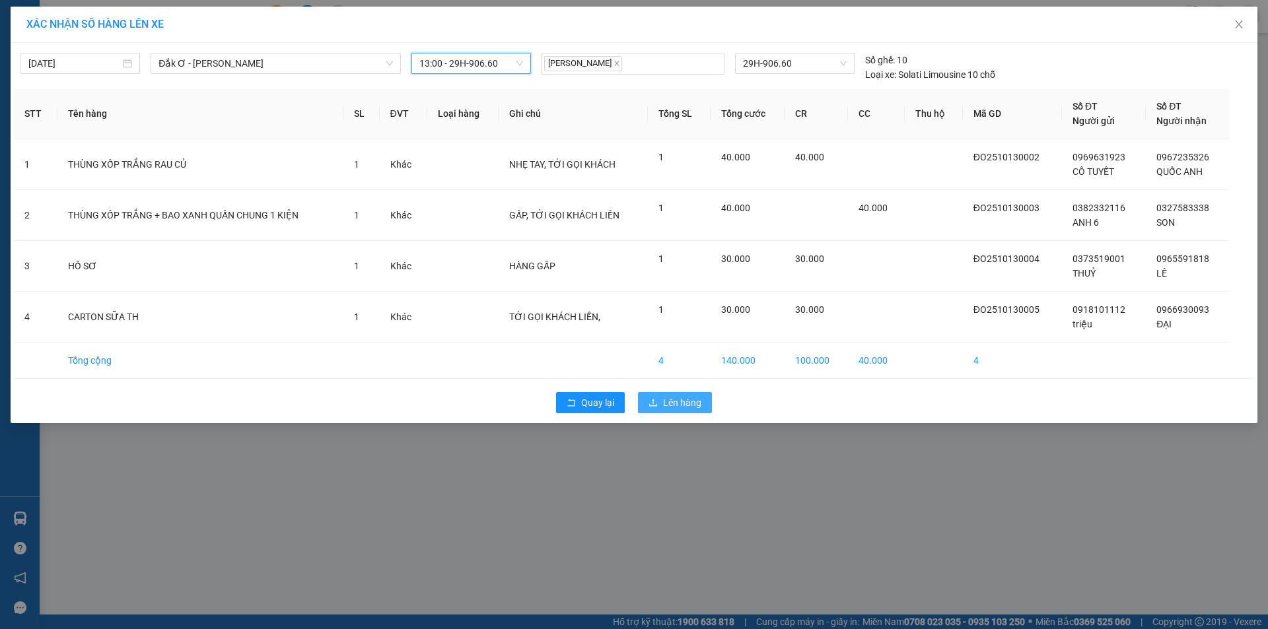
click at [677, 403] on span "Lên hàng" at bounding box center [682, 403] width 38 height 15
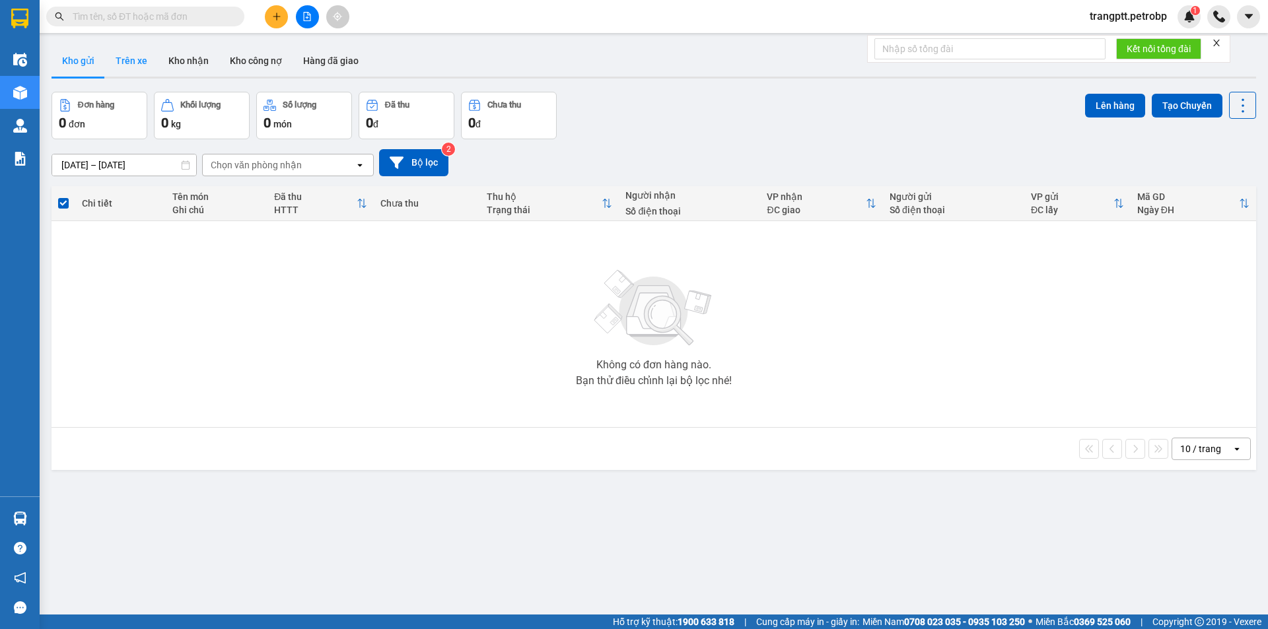
click at [134, 57] on button "Trên xe" at bounding box center [131, 61] width 53 height 32
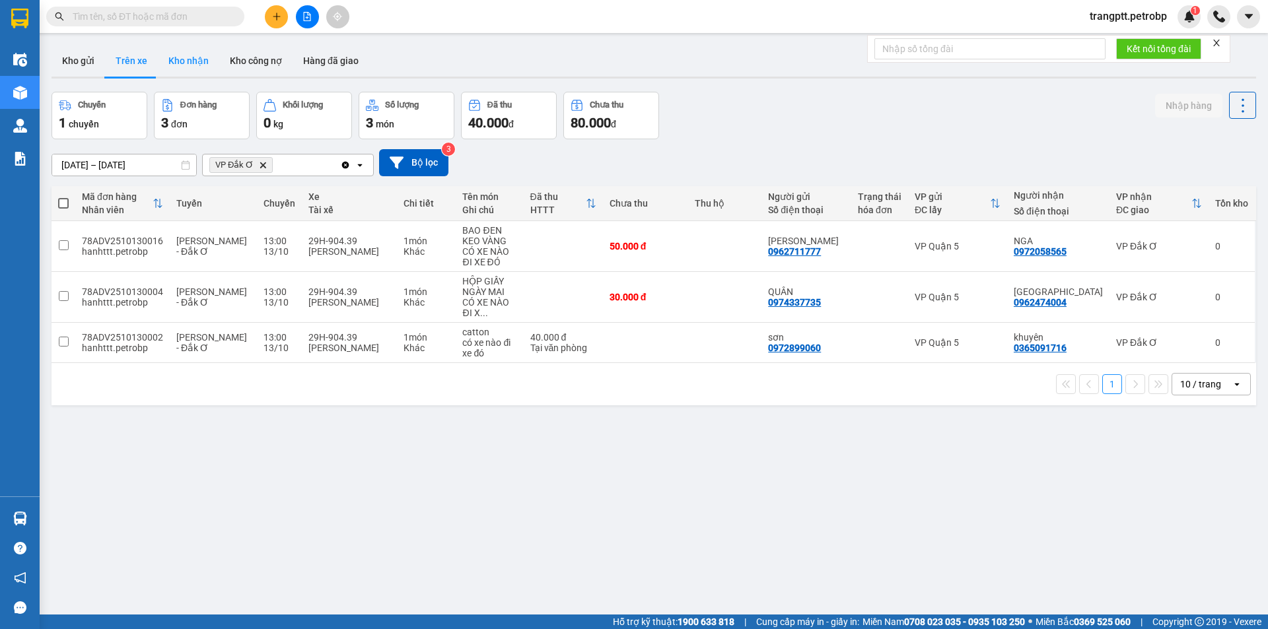
click at [186, 58] on button "Kho nhận" at bounding box center [188, 61] width 61 height 32
type input "[DATE] – [DATE]"
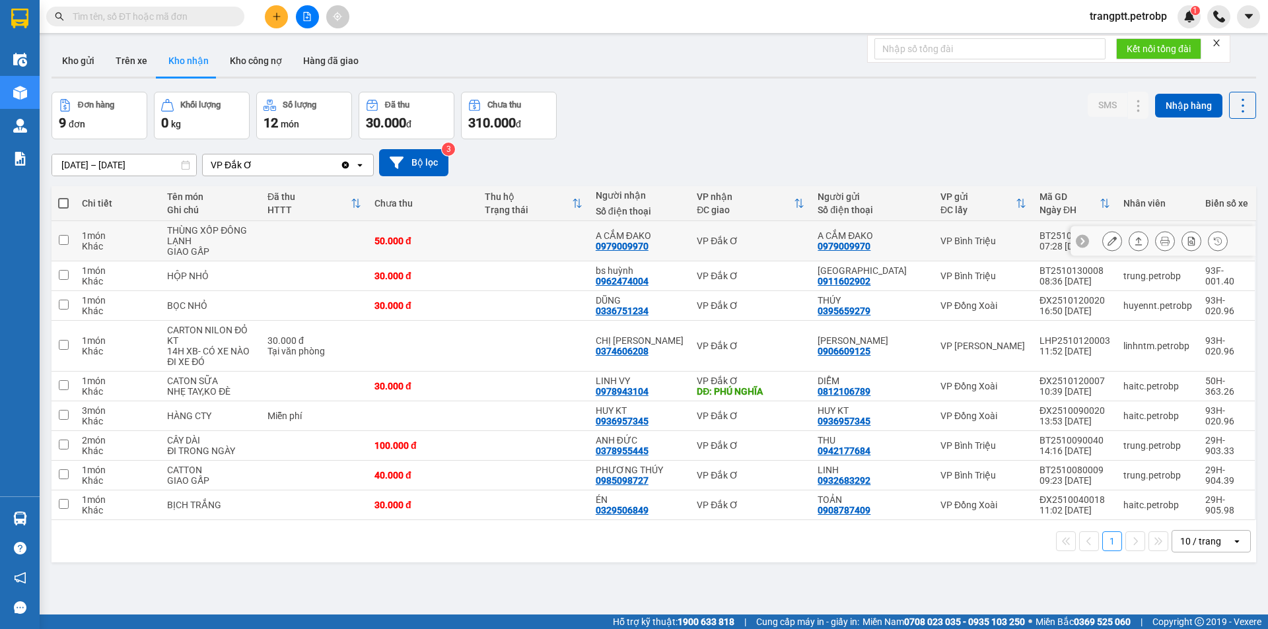
click at [1107, 241] on icon at bounding box center [1111, 240] width 9 height 9
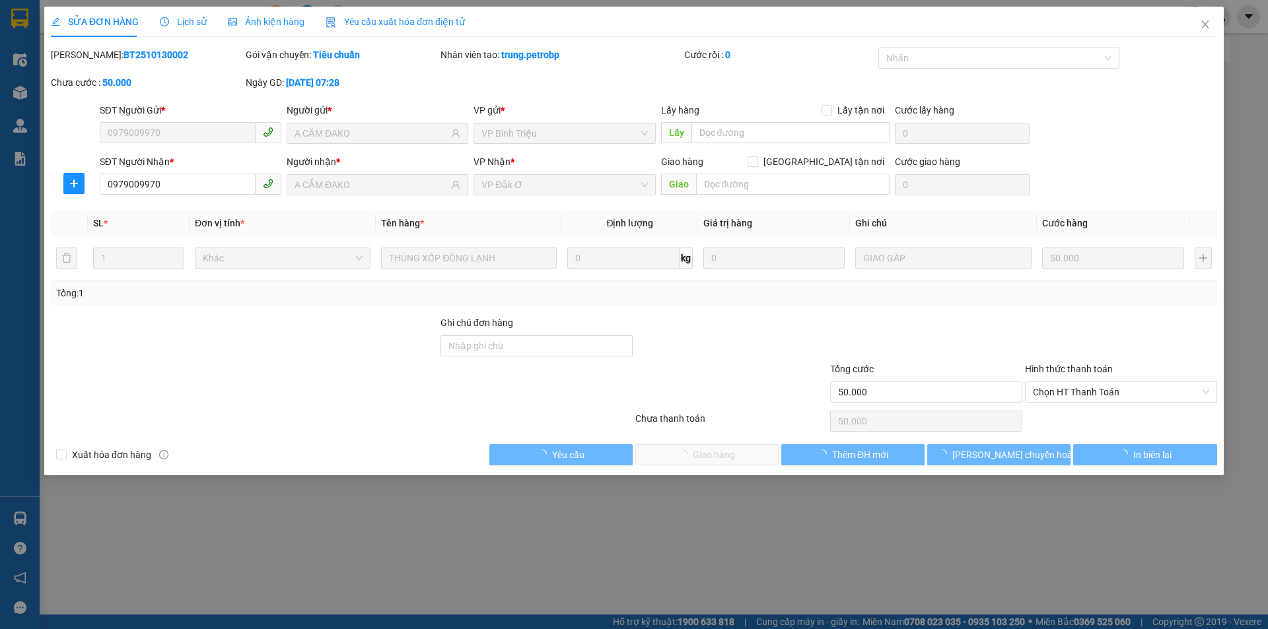
type input "0979009970"
type input "A CẮM ĐAKO"
type input "0979009970"
type input "A CẮM ĐAKO"
type input "50.000"
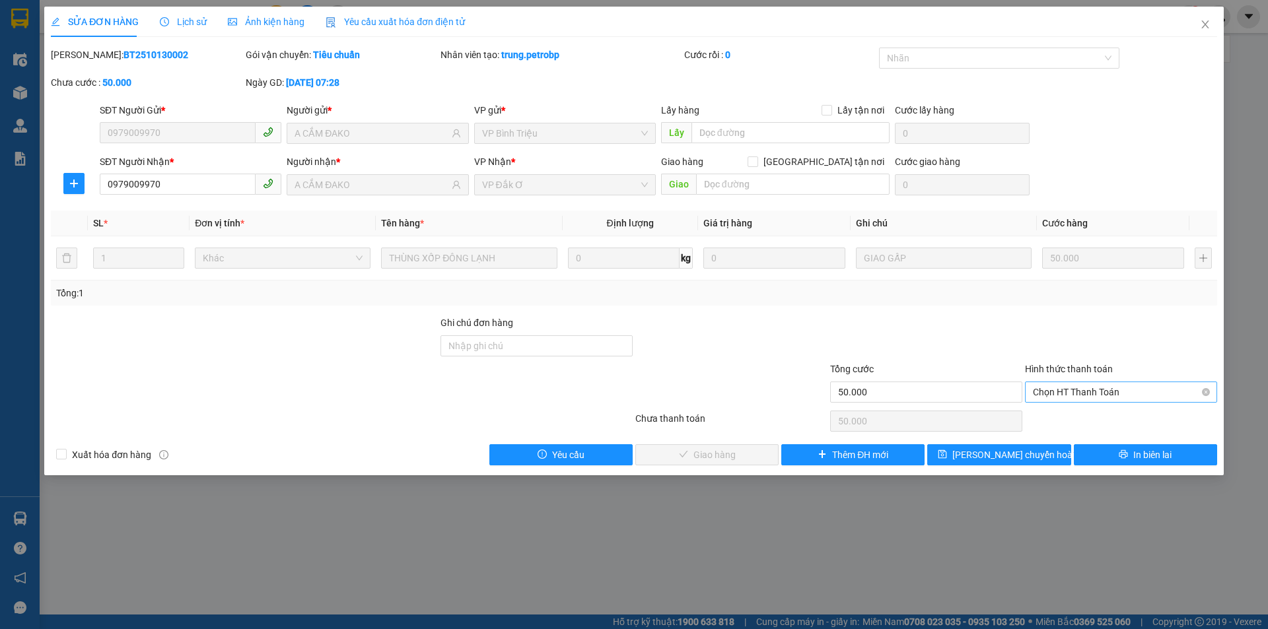
click at [1058, 392] on span "Chọn HT Thanh Toán" at bounding box center [1121, 392] width 176 height 20
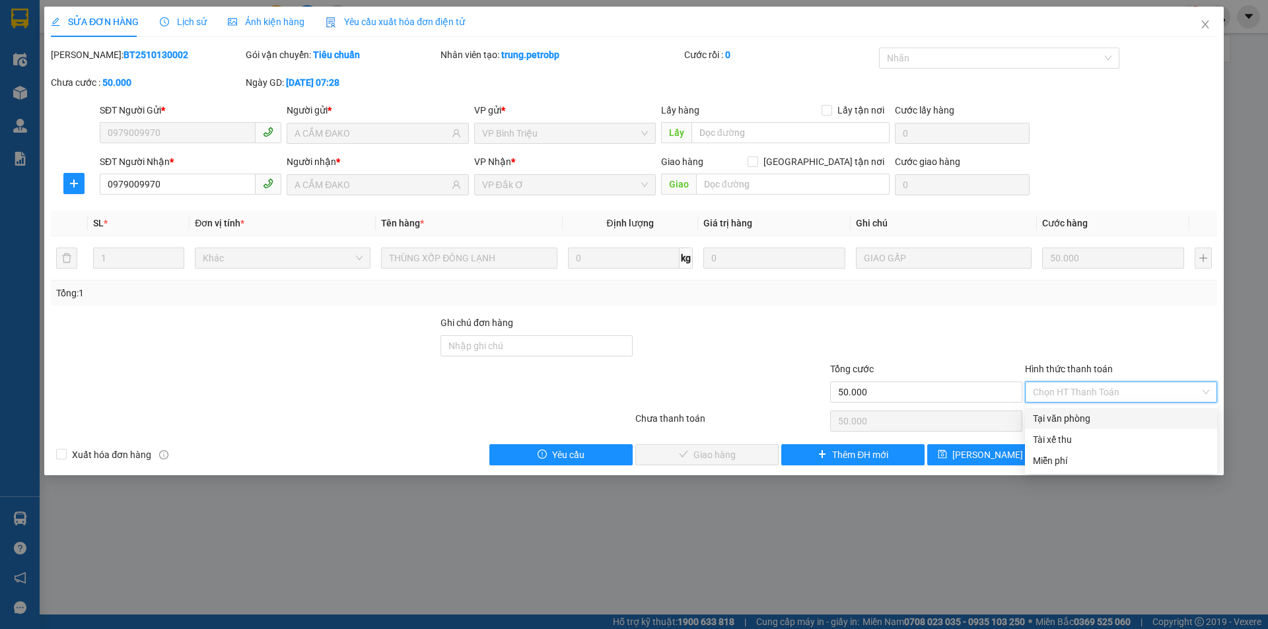
click at [1060, 419] on div "Tại văn phòng" at bounding box center [1121, 418] width 176 height 15
type input "0"
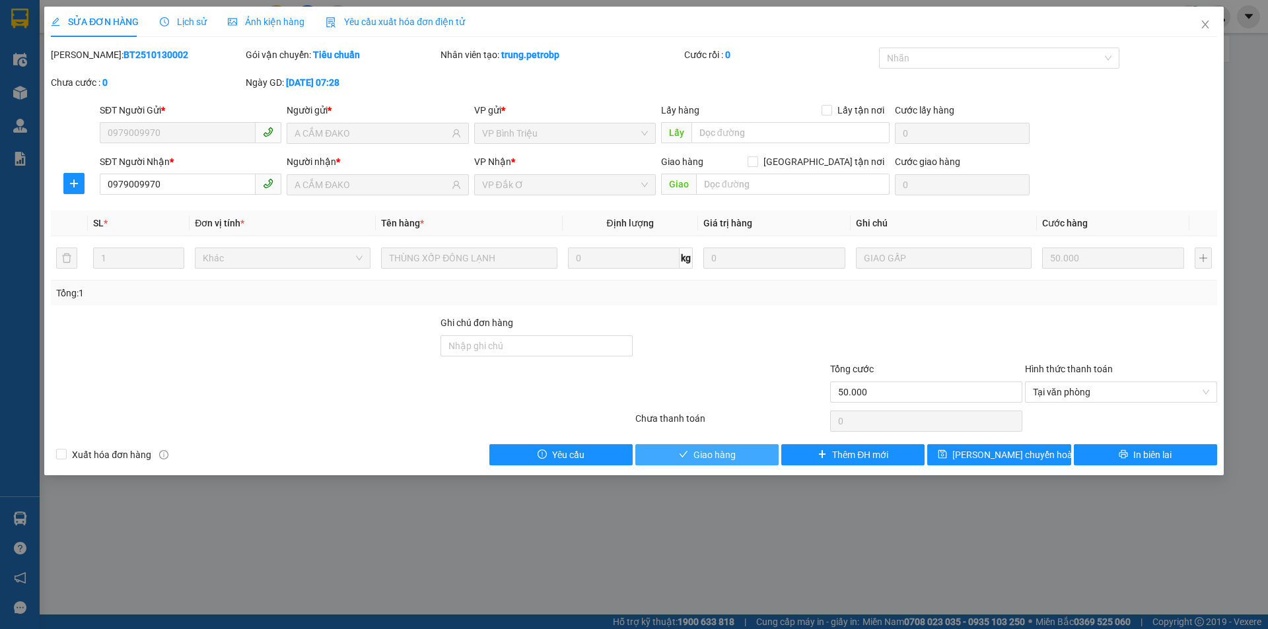
click at [738, 453] on button "Giao hàng" at bounding box center [706, 454] width 143 height 21
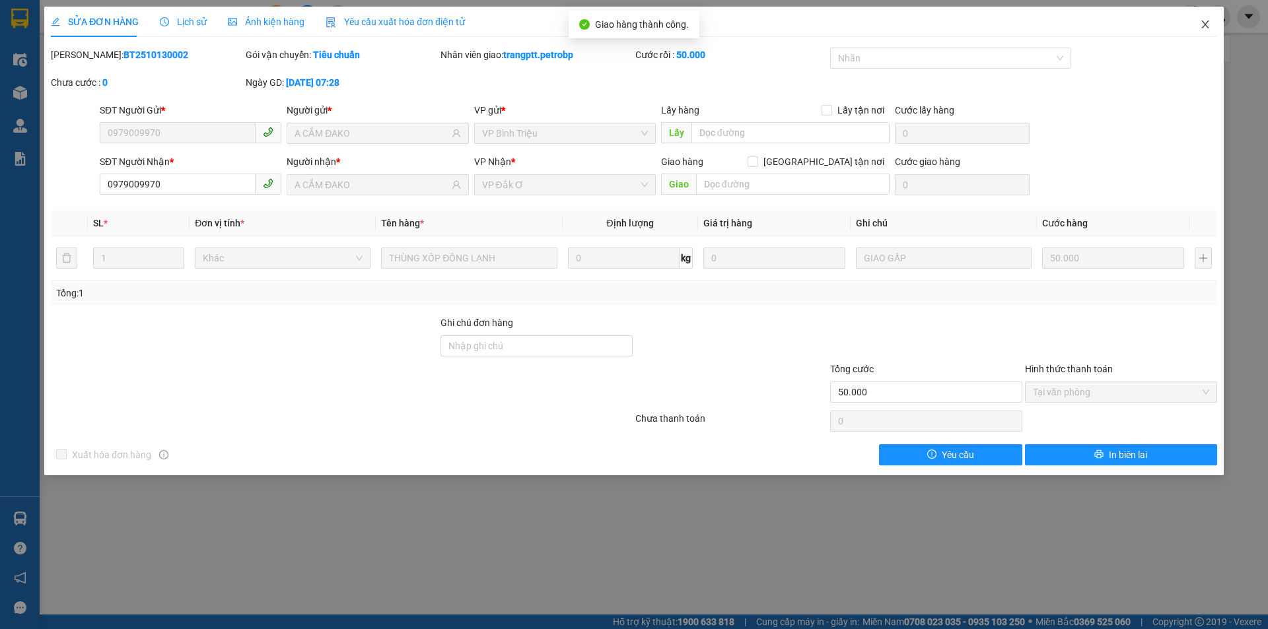
click at [1204, 20] on icon "close" at bounding box center [1205, 24] width 11 height 11
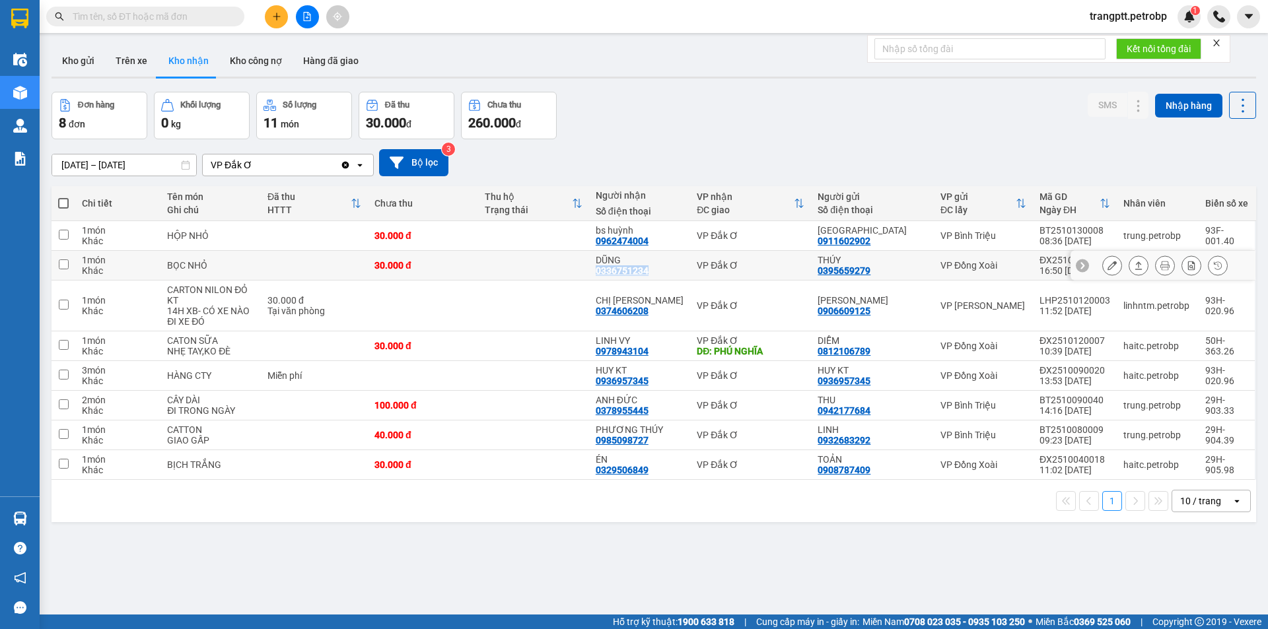
drag, startPoint x: 605, startPoint y: 271, endPoint x: 652, endPoint y: 277, distance: 46.6
click at [652, 277] on td "DŨNG 0336751234" at bounding box center [640, 266] width 102 height 30
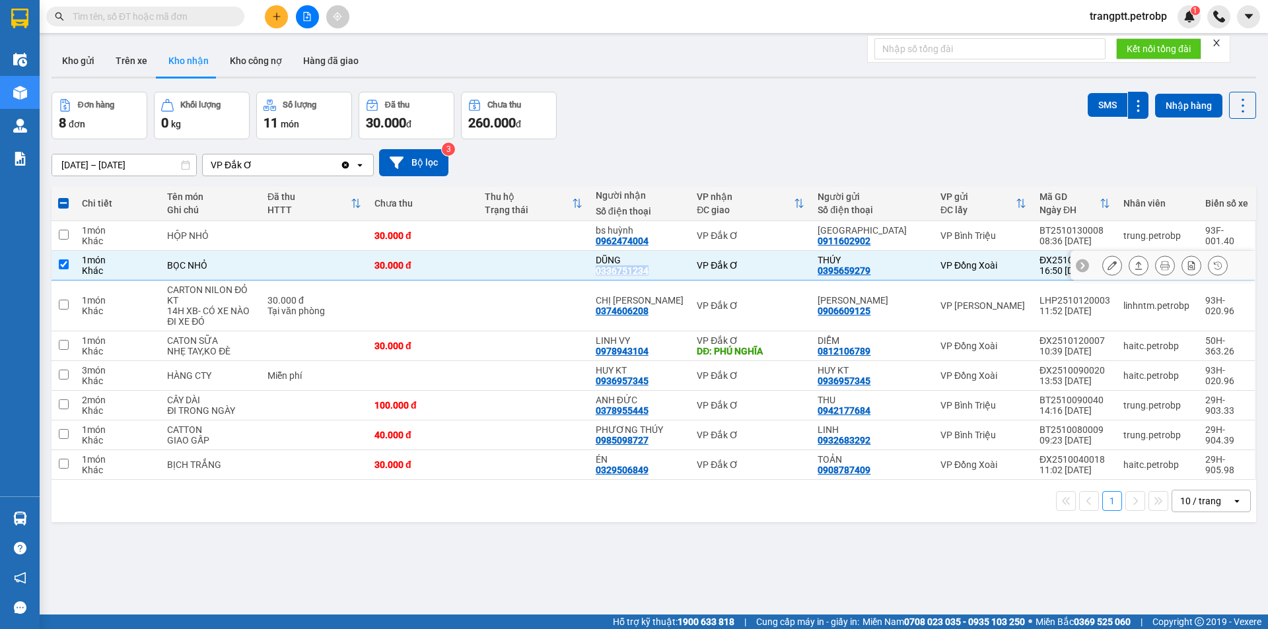
copy div "0336751234"
click at [62, 264] on input "checkbox" at bounding box center [64, 264] width 10 height 10
checkbox input "false"
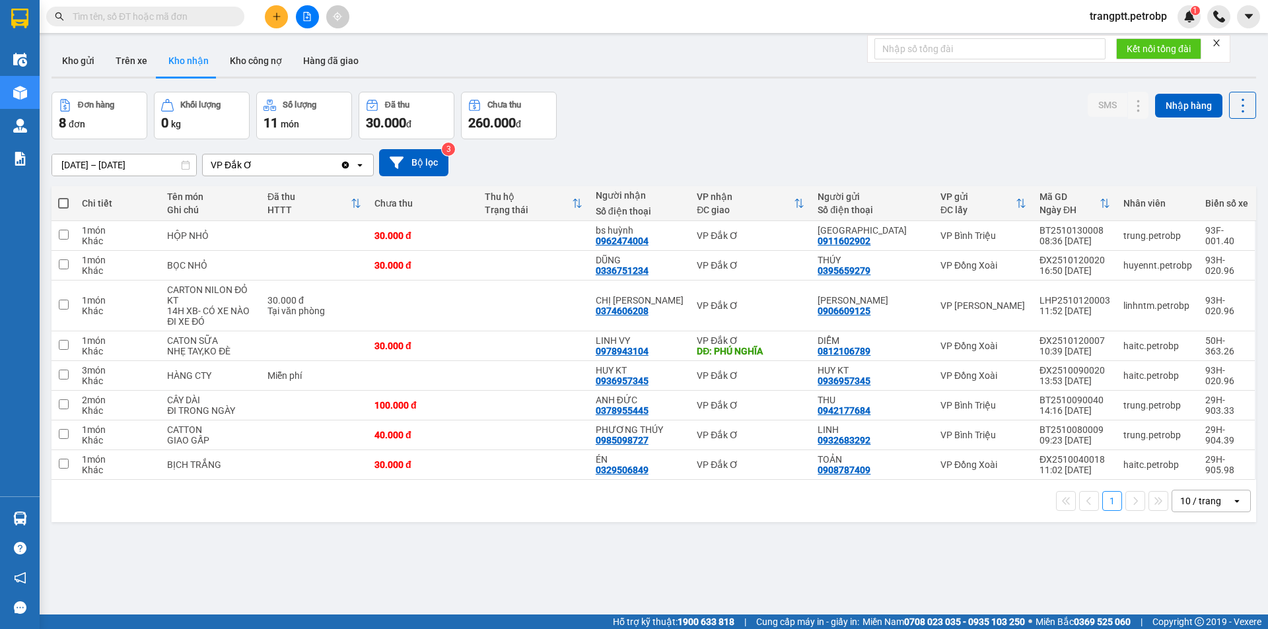
click at [652, 140] on div "[DATE] – [DATE] Press the down arrow key to interact with the calendar and sele…" at bounding box center [654, 162] width 1204 height 47
drag, startPoint x: 605, startPoint y: 312, endPoint x: 671, endPoint y: 313, distance: 65.4
click at [671, 313] on td "CHỊ TRANG 0374606208" at bounding box center [640, 306] width 102 height 51
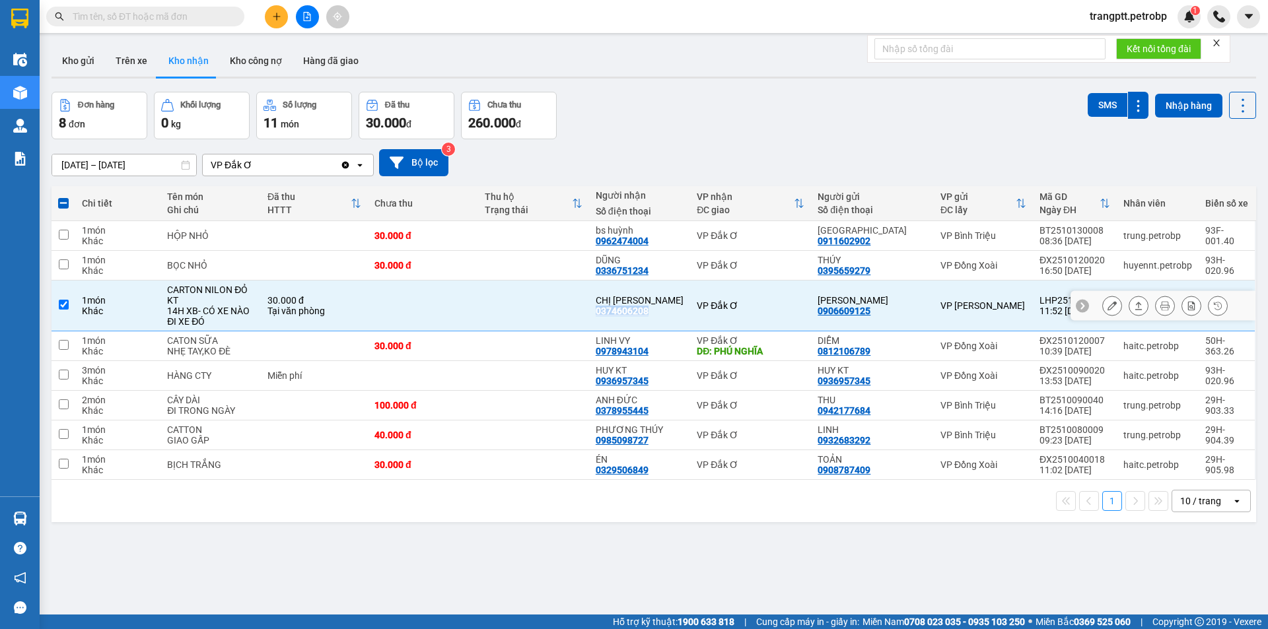
copy div "0374606208"
click at [64, 304] on input "checkbox" at bounding box center [64, 305] width 10 height 10
checkbox input "false"
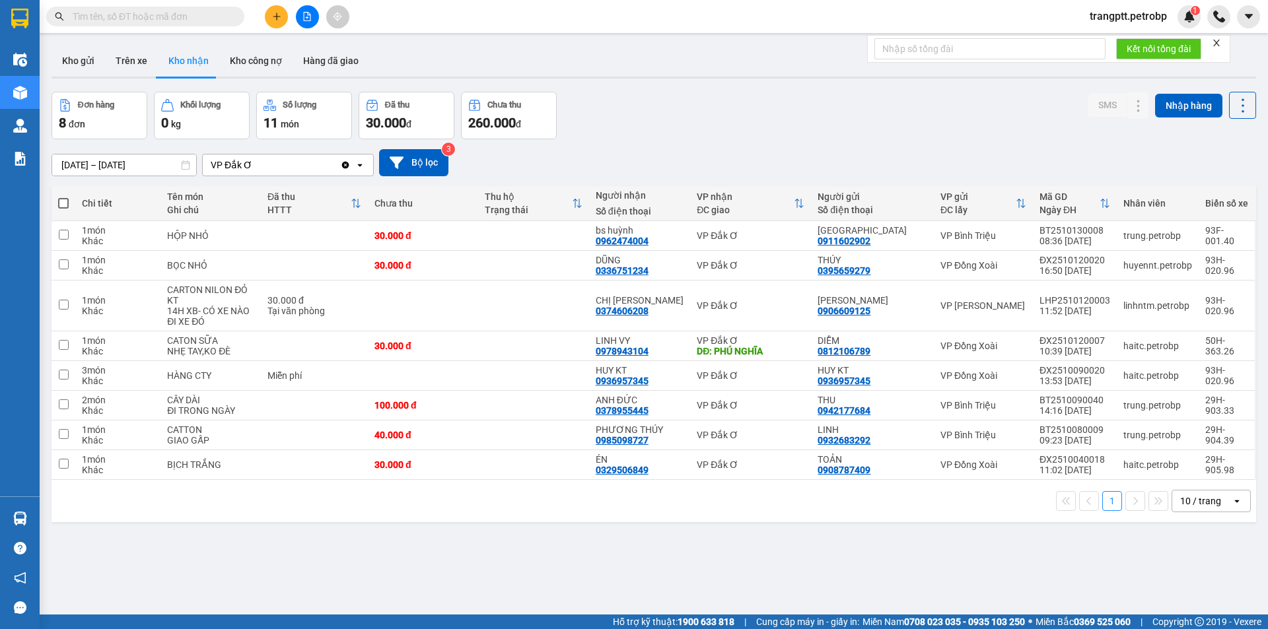
click at [685, 127] on div "Đơn hàng 8 đơn Khối lượng 0 kg Số lượng 11 món Đã thu 30.000 đ Chưa thu 260.000…" at bounding box center [654, 116] width 1204 height 48
click at [312, 17] on button at bounding box center [307, 16] width 23 height 23
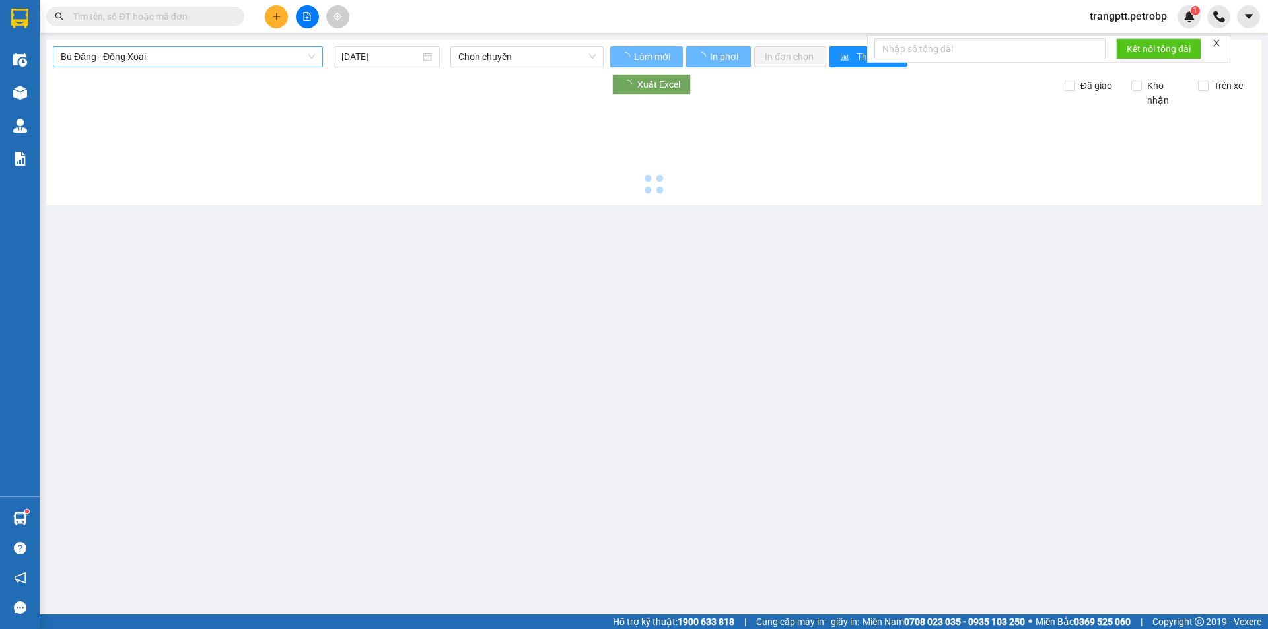
click at [229, 61] on span "Bù Đăng - Đồng Xoài" at bounding box center [188, 57] width 254 height 20
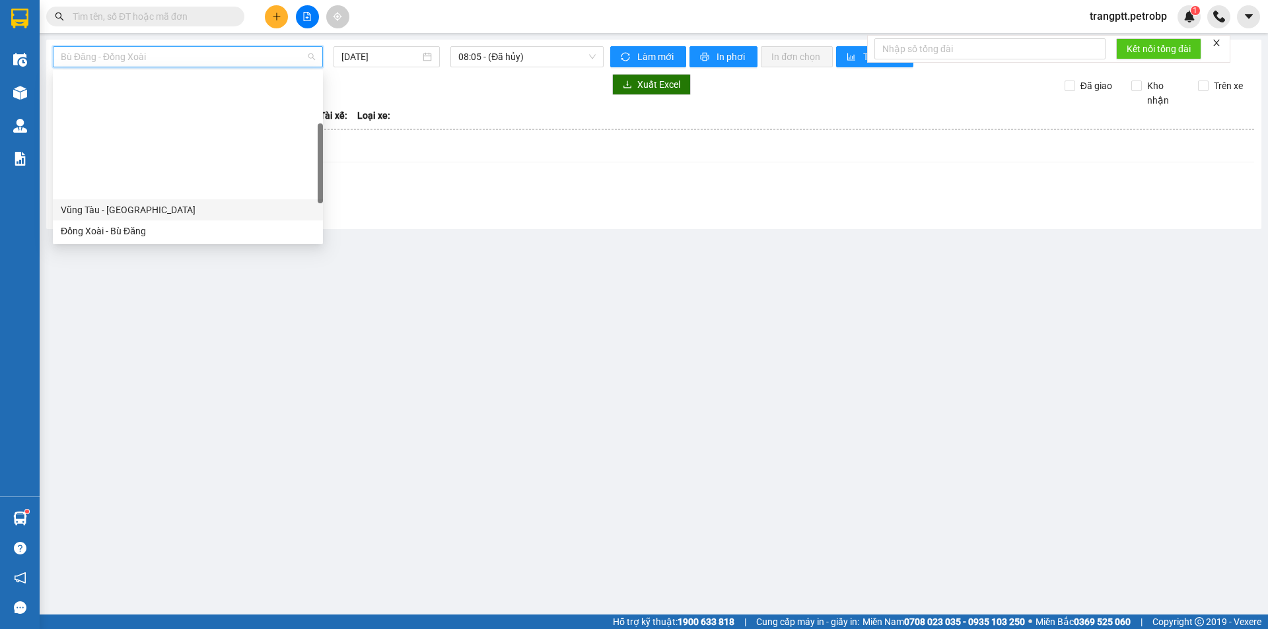
scroll to position [275, 0]
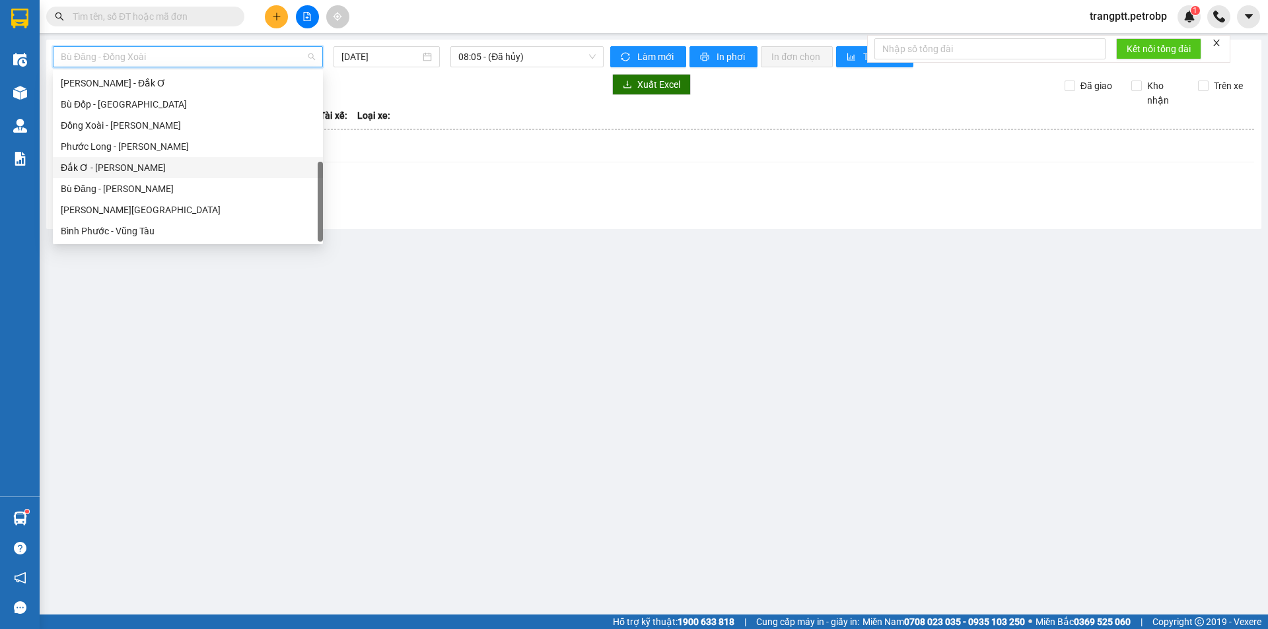
click at [129, 160] on div "Đắk Ơ - [PERSON_NAME]" at bounding box center [188, 167] width 254 height 15
type input "[DATE]"
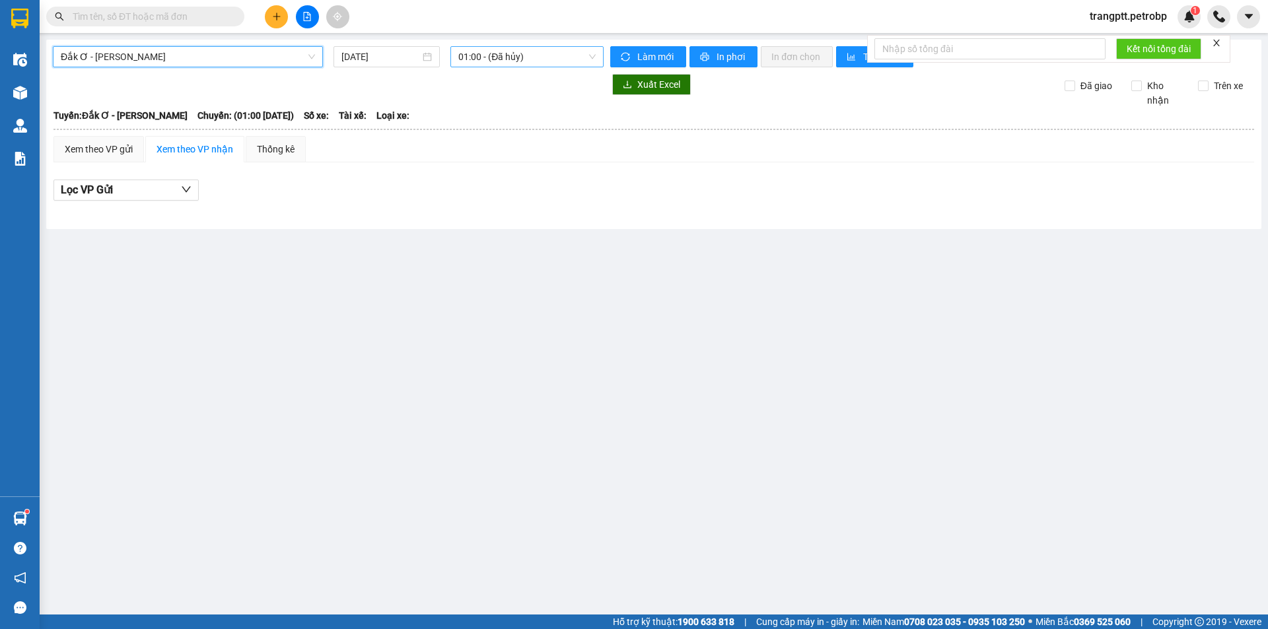
drag, startPoint x: 485, startPoint y: 55, endPoint x: 508, endPoint y: 61, distance: 23.9
click at [502, 60] on span "01:00 - (Đã hủy)" at bounding box center [526, 57] width 137 height 20
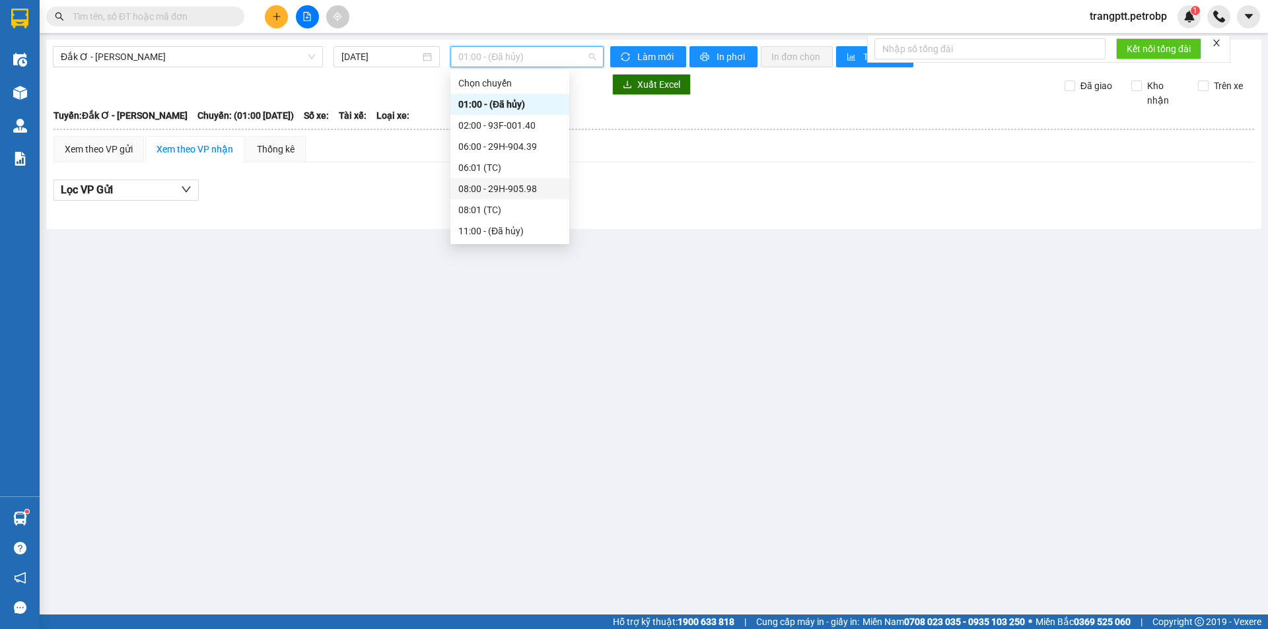
click at [508, 191] on div "08:00 - 29H-905.98" at bounding box center [509, 189] width 103 height 15
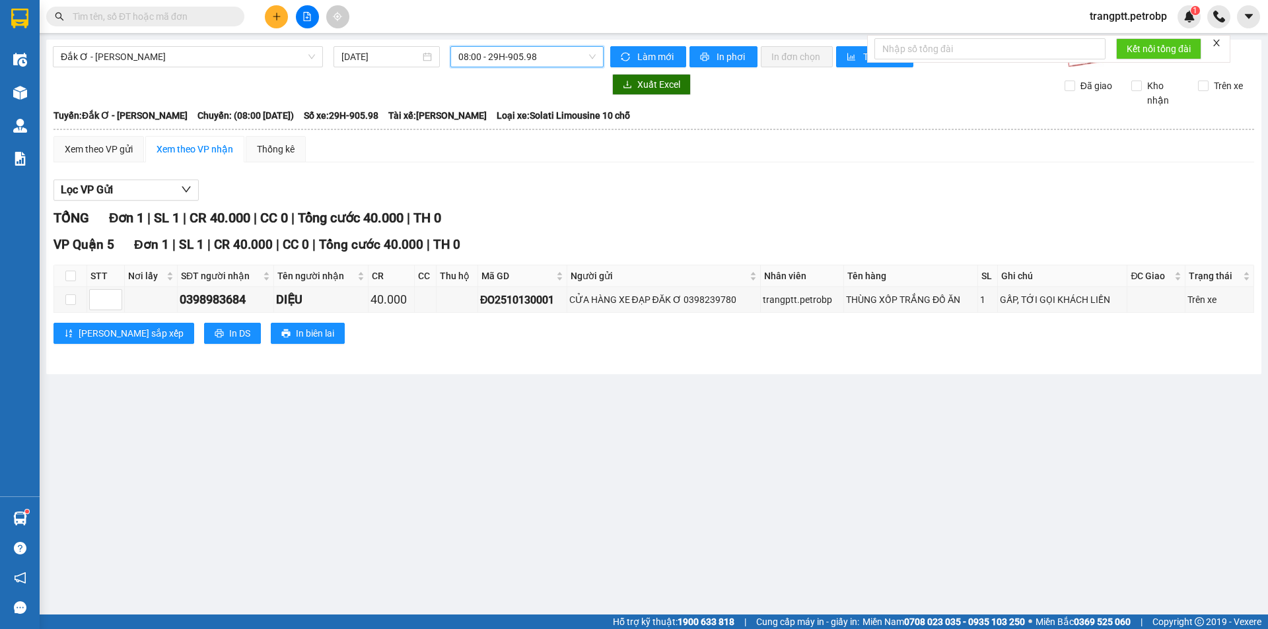
click at [493, 56] on span "08:00 - 29H-905.98" at bounding box center [526, 57] width 137 height 20
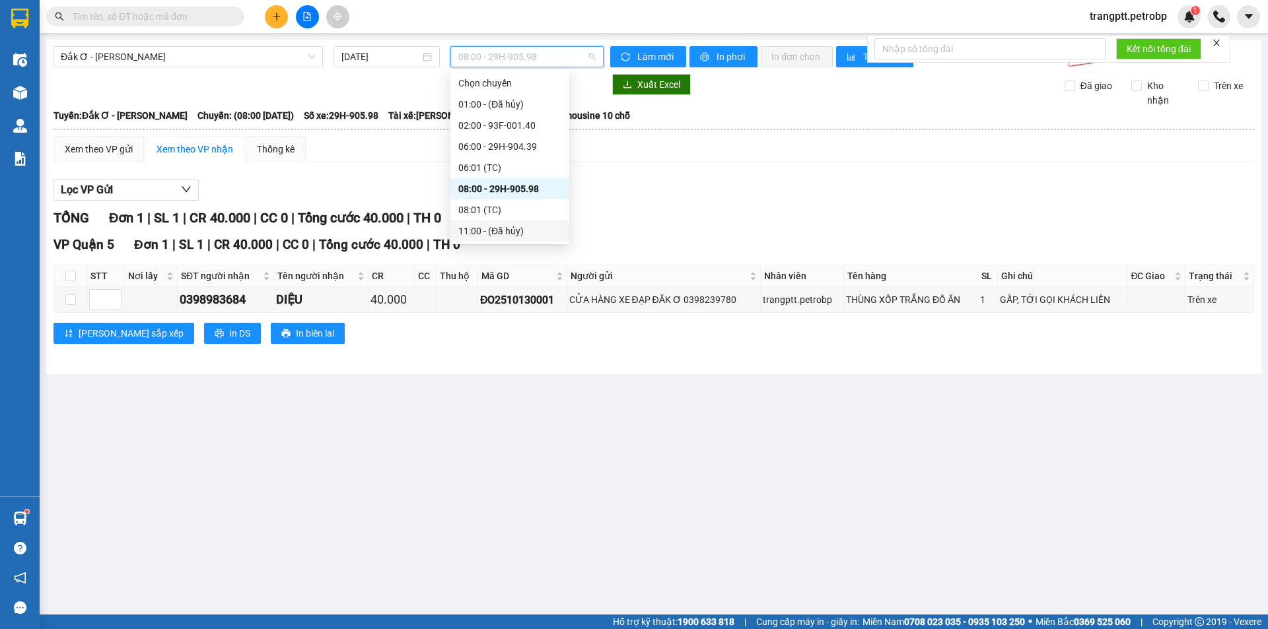
scroll to position [66, 0]
click at [510, 205] on div "13:00 - 29H-906.60" at bounding box center [509, 207] width 103 height 15
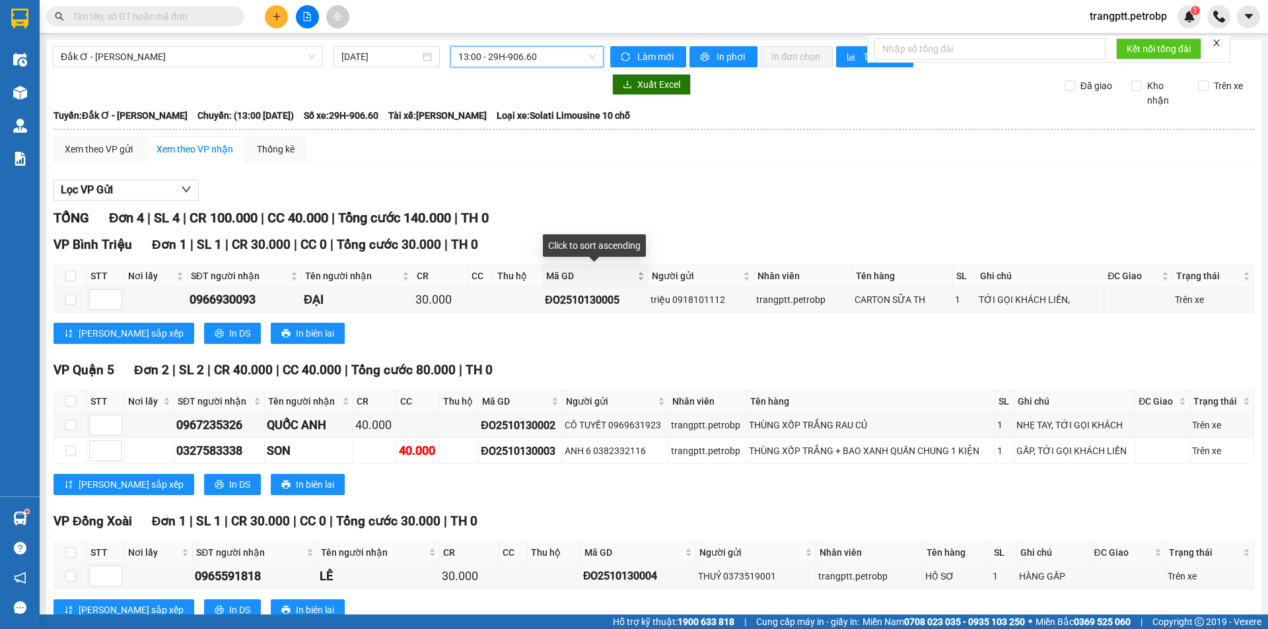
scroll to position [43, 0]
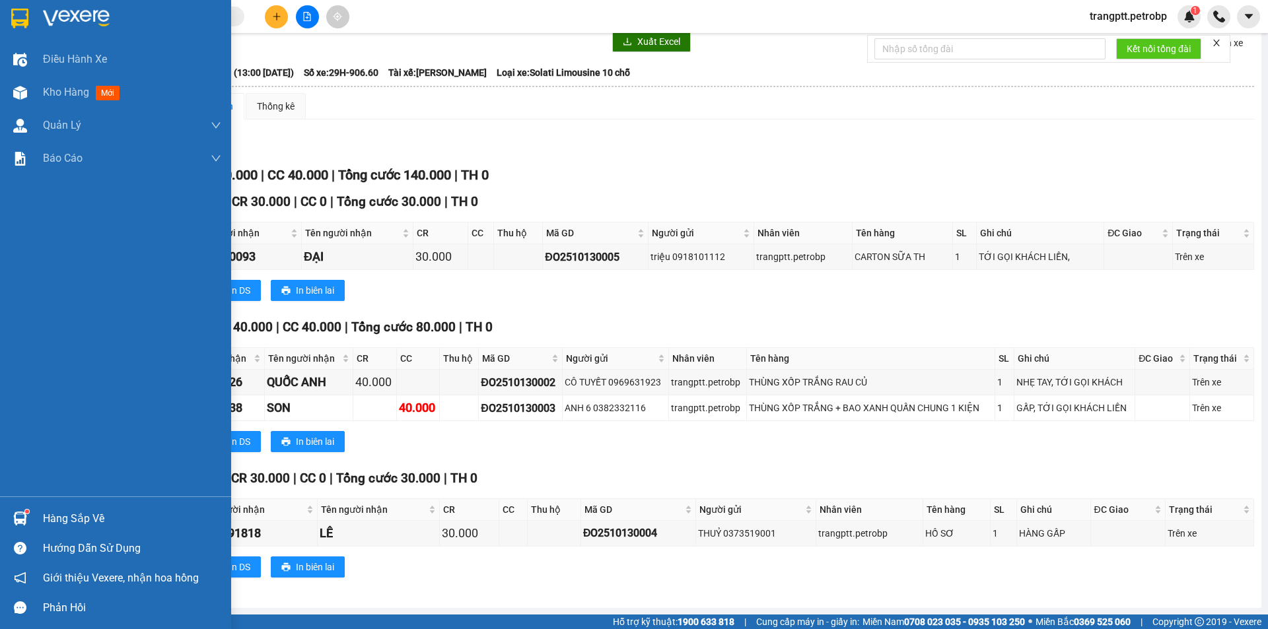
drag, startPoint x: 46, startPoint y: 91, endPoint x: 116, endPoint y: 565, distance: 478.5
click at [48, 92] on span "Kho hàng" at bounding box center [66, 92] width 46 height 13
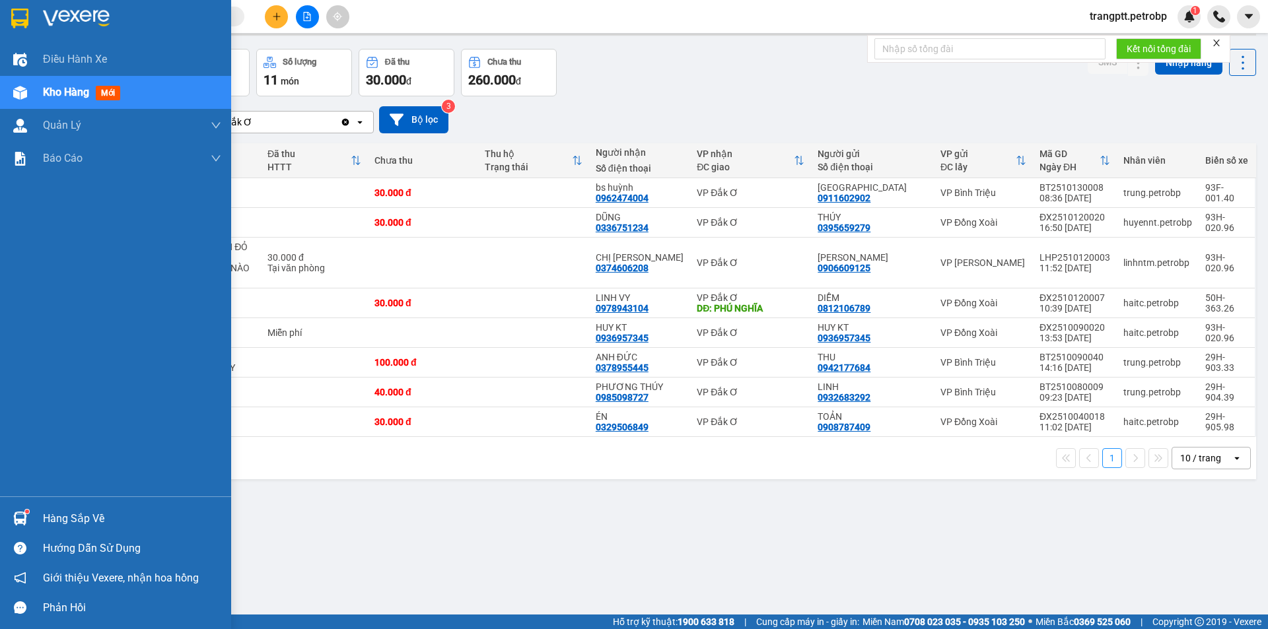
drag, startPoint x: 85, startPoint y: 519, endPoint x: 155, endPoint y: 532, distance: 71.1
click at [86, 519] on div "Hàng sắp về" at bounding box center [132, 519] width 178 height 20
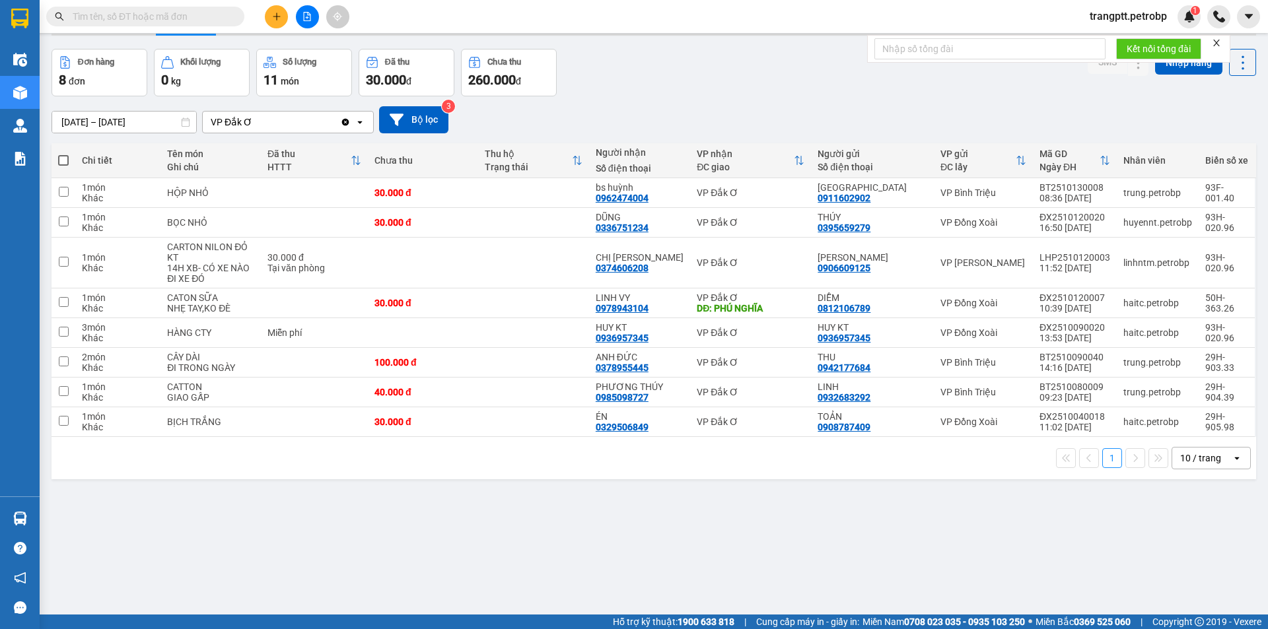
click at [673, 551] on section "Kết quả tìm kiếm ( 0 ) Bộ lọc No Data trangptt.petrobp 1 Điều hành xe Kho hàng …" at bounding box center [634, 314] width 1268 height 629
click at [1111, 259] on div at bounding box center [1112, 263] width 20 height 20
click at [1103, 261] on button at bounding box center [1112, 263] width 18 height 23
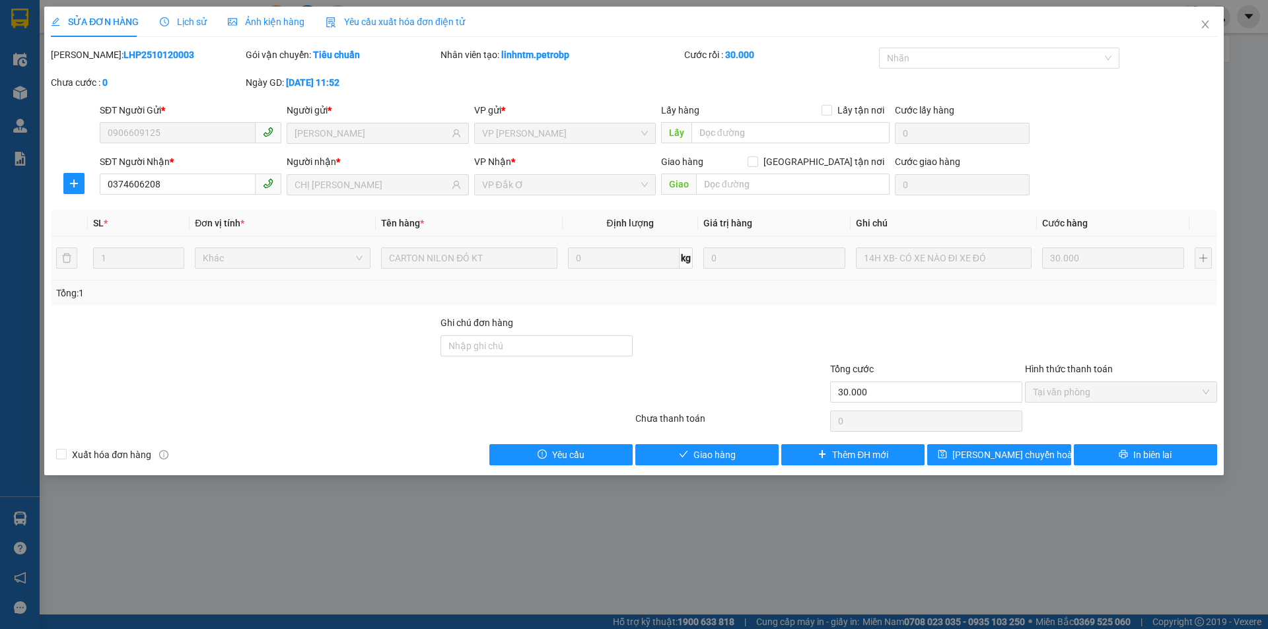
type input "0906609125"
type input "[PERSON_NAME]"
type input "0374606208"
type input "CHỊ [PERSON_NAME]"
type input "30.000"
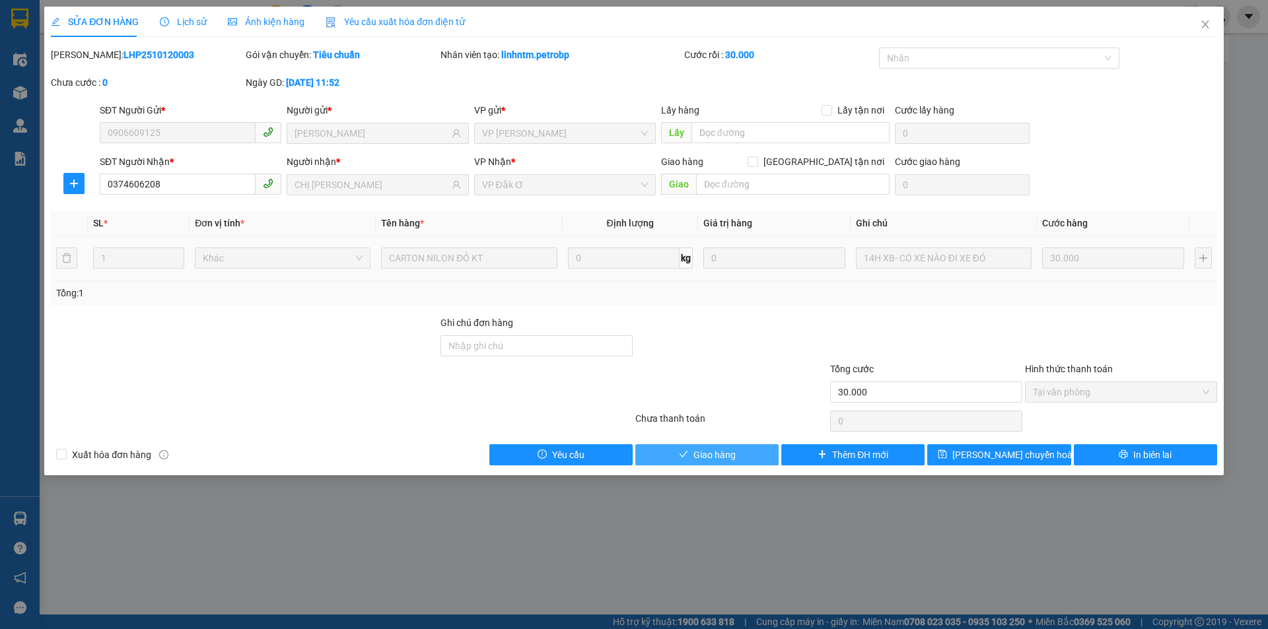
click at [728, 448] on span "Giao hàng" at bounding box center [714, 455] width 42 height 15
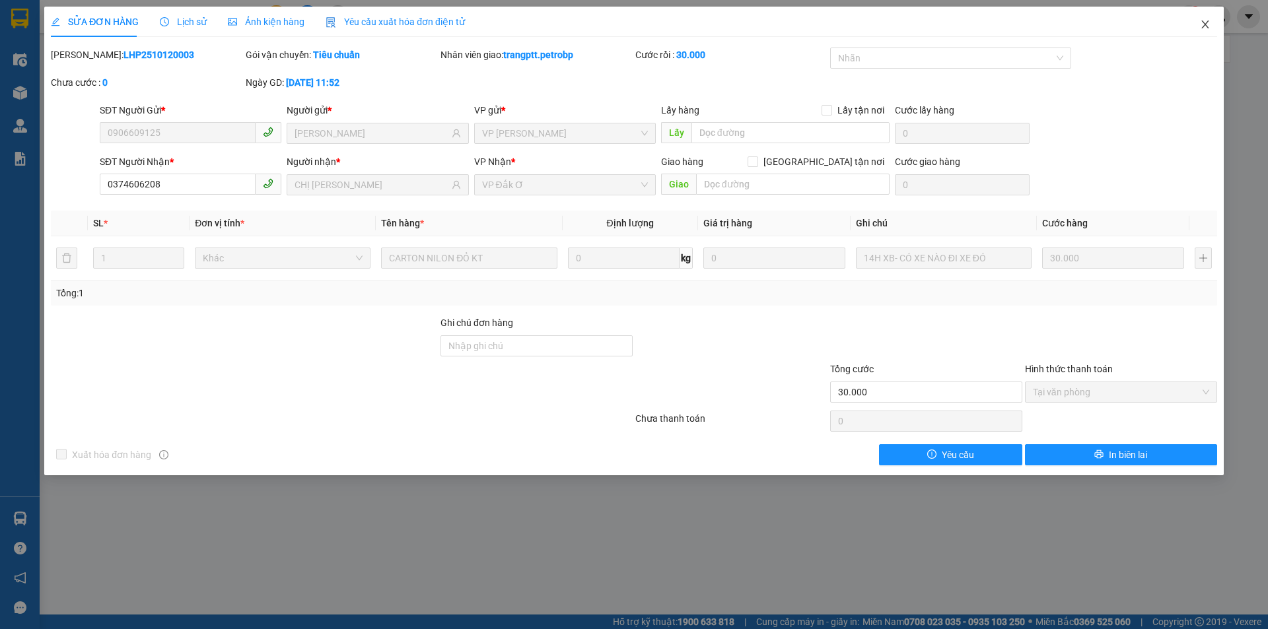
click at [1206, 29] on icon "close" at bounding box center [1205, 24] width 11 height 11
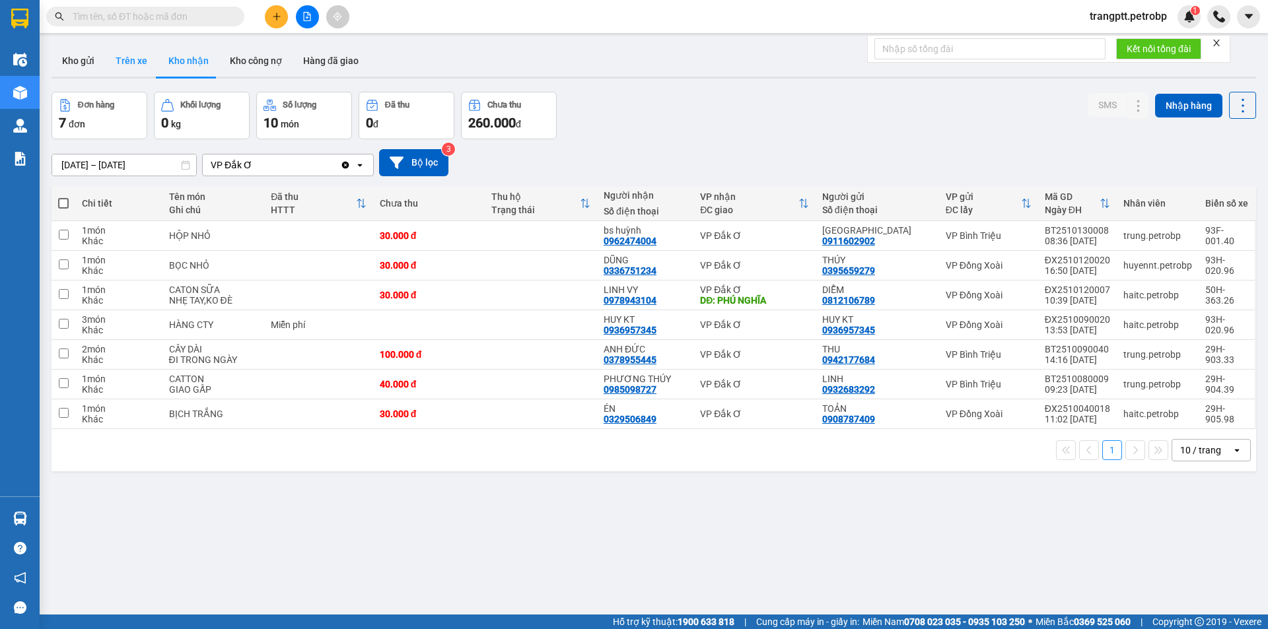
click at [116, 58] on button "Trên xe" at bounding box center [131, 61] width 53 height 32
type input "[DATE] – [DATE]"
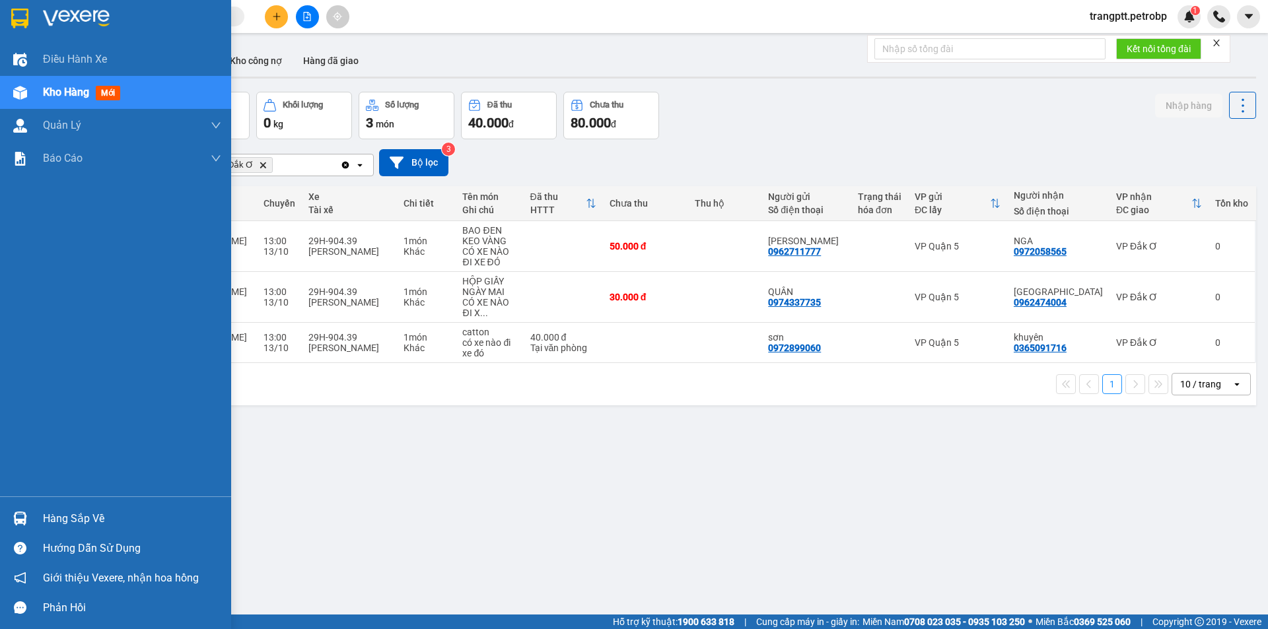
click at [83, 518] on div "Hàng sắp về" at bounding box center [132, 519] width 178 height 20
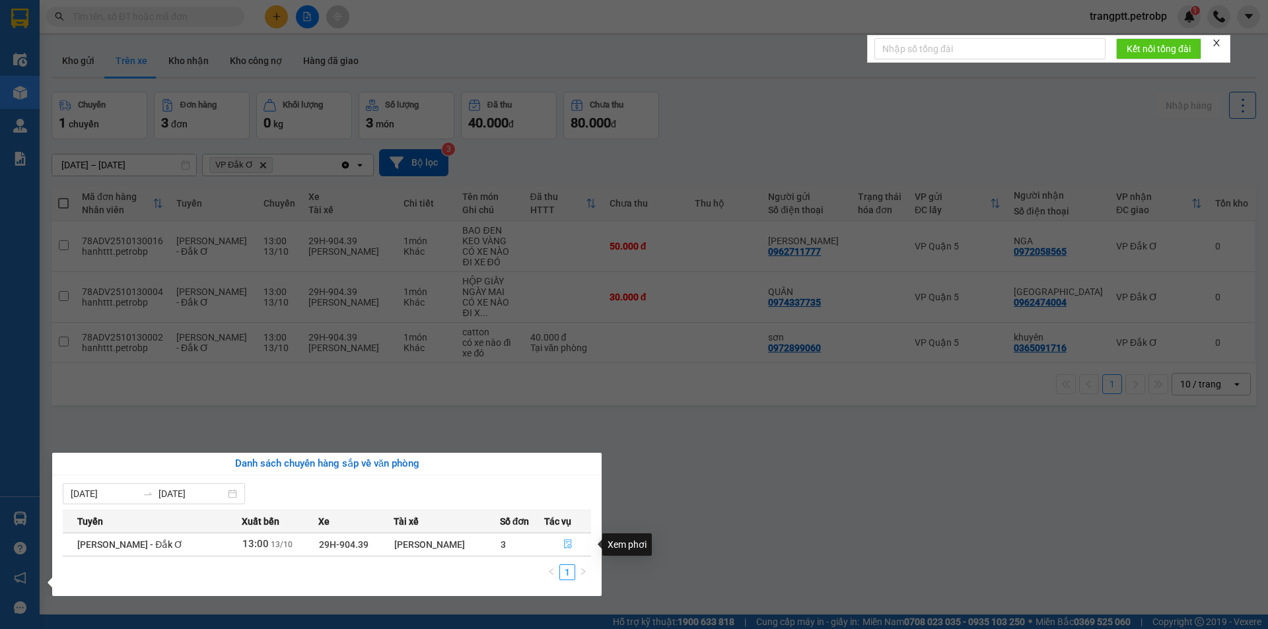
click at [565, 543] on icon "file-done" at bounding box center [568, 544] width 8 height 9
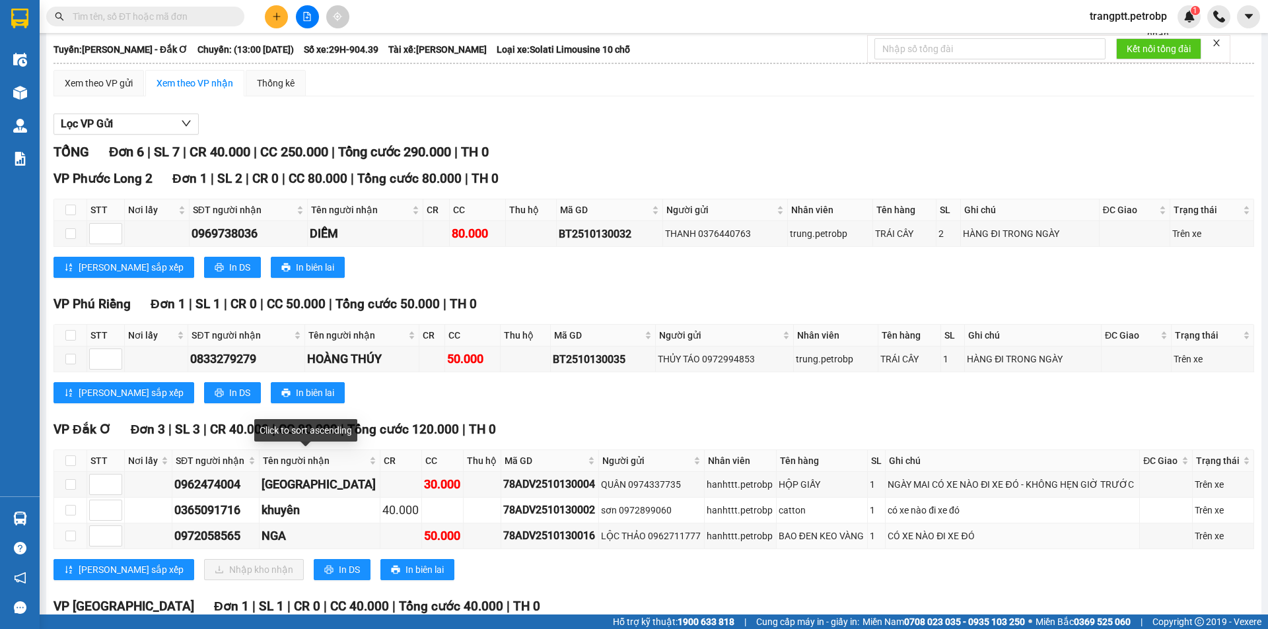
scroll to position [194, 0]
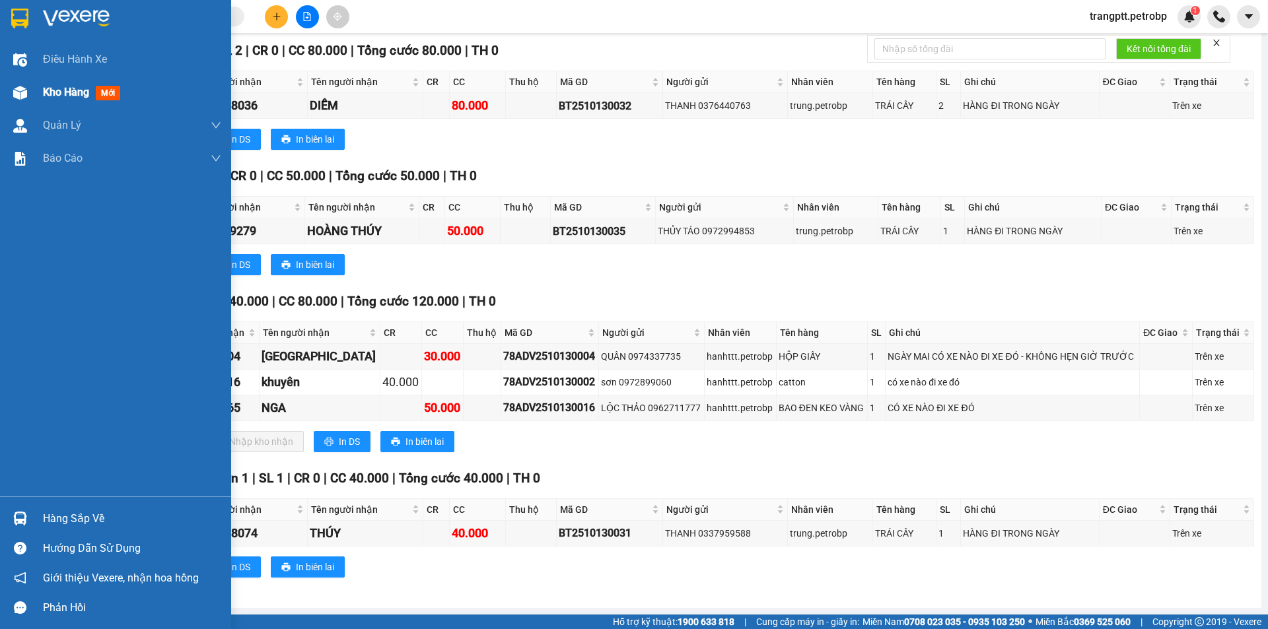
click at [81, 86] on span "Kho hàng" at bounding box center [66, 92] width 46 height 13
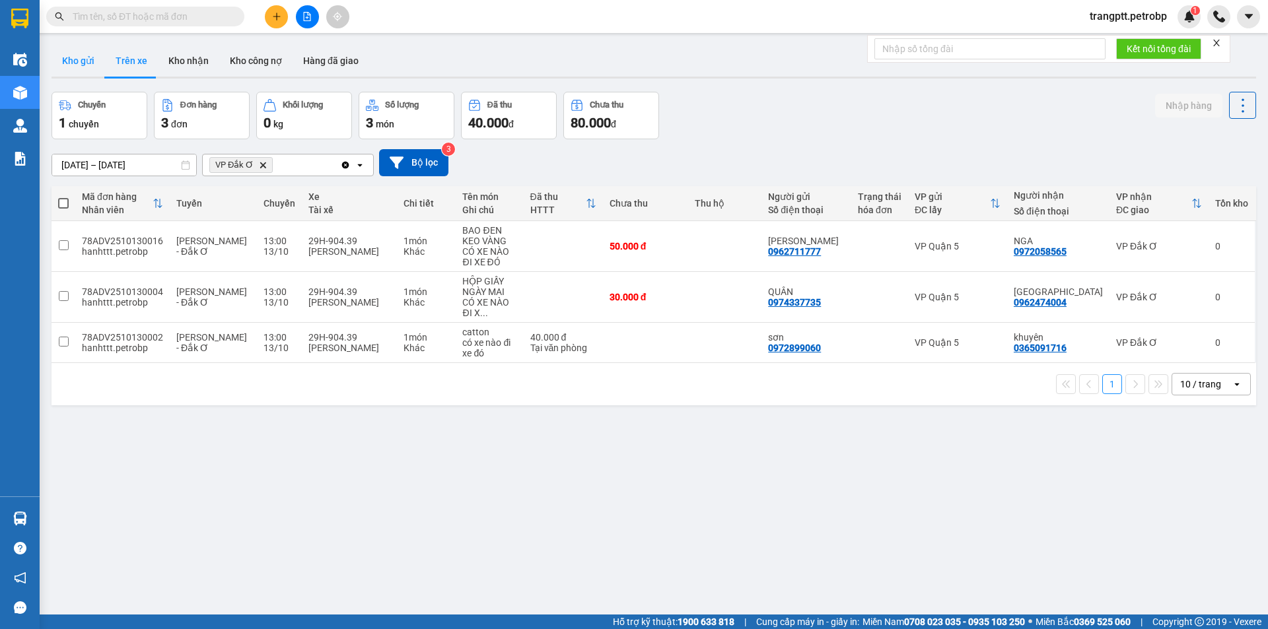
click at [85, 55] on button "Kho gửi" at bounding box center [78, 61] width 53 height 32
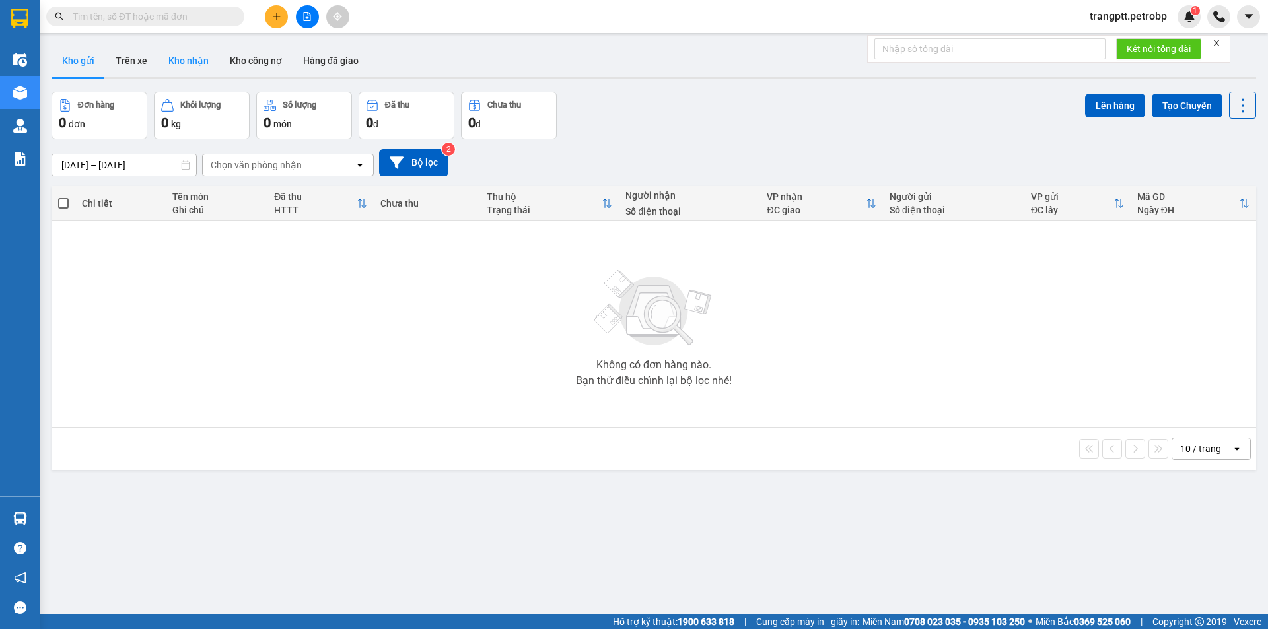
click at [193, 56] on button "Kho nhận" at bounding box center [188, 61] width 61 height 32
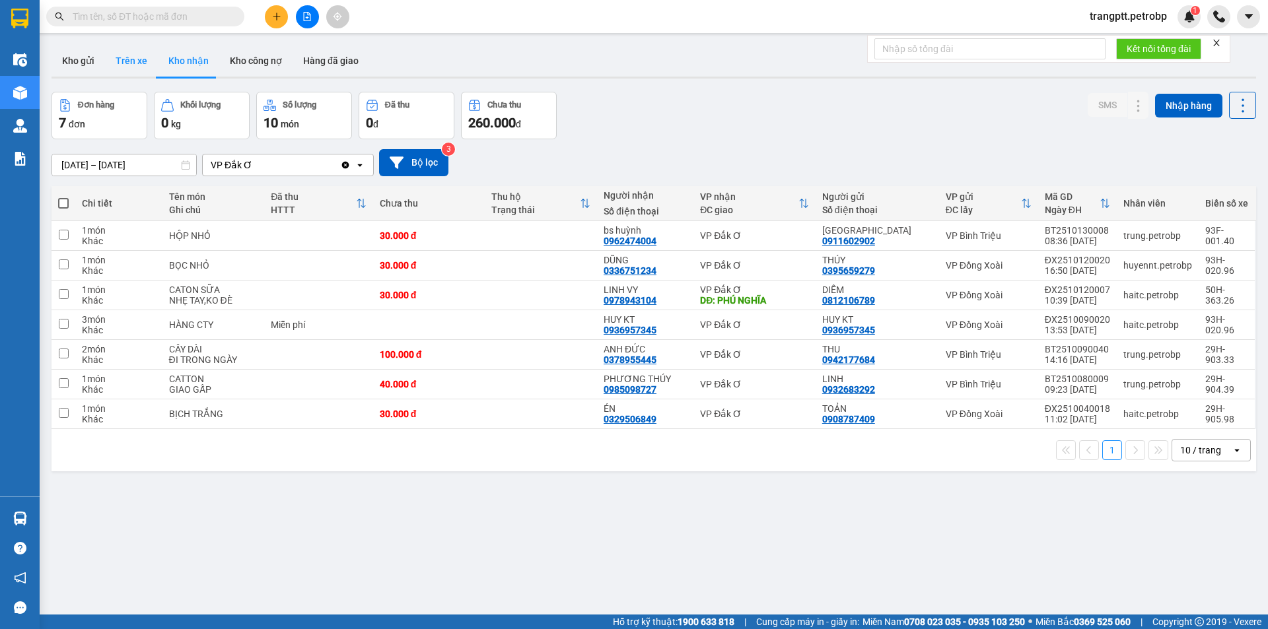
click at [122, 58] on button "Trên xe" at bounding box center [131, 61] width 53 height 32
type input "[DATE] – [DATE]"
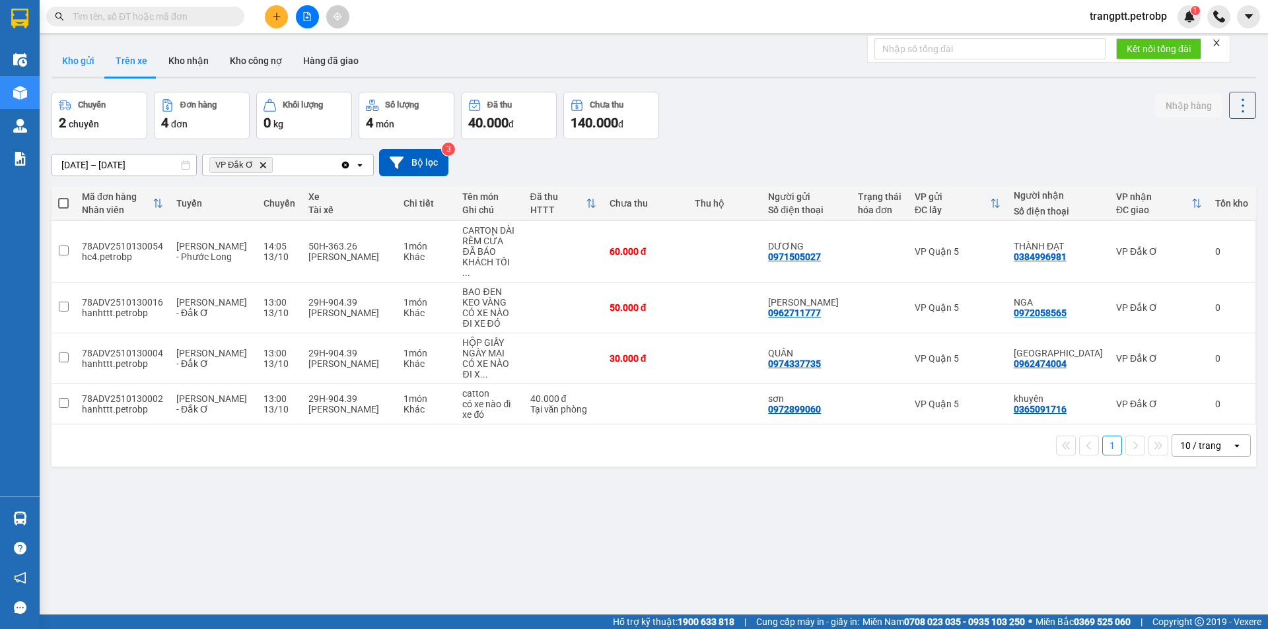
click at [77, 55] on button "Kho gửi" at bounding box center [78, 61] width 53 height 32
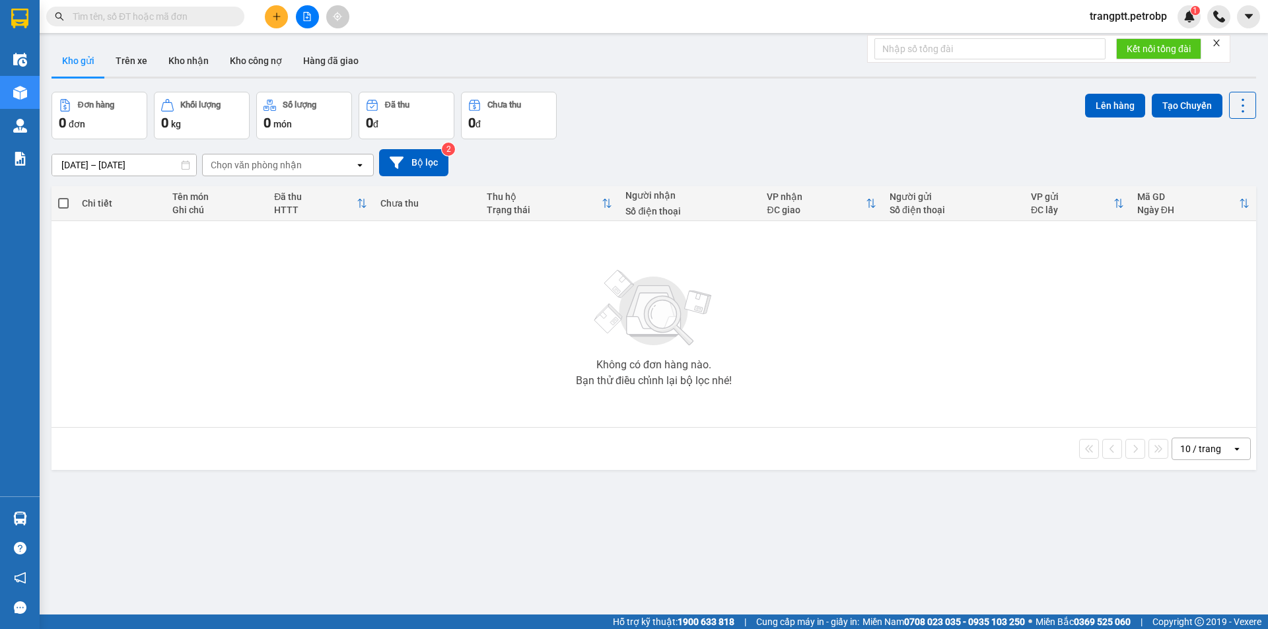
click at [293, 162] on div "Chọn văn phòng nhận" at bounding box center [256, 164] width 91 height 13
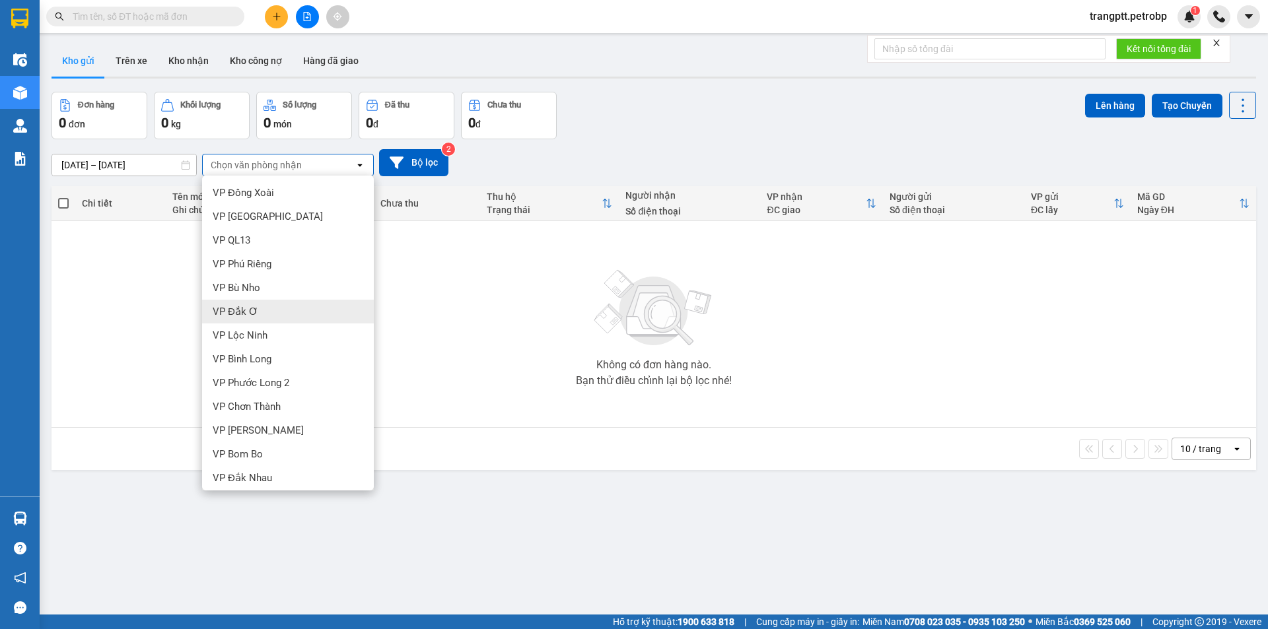
click at [258, 312] on div "VP Đắk Ơ" at bounding box center [288, 312] width 172 height 24
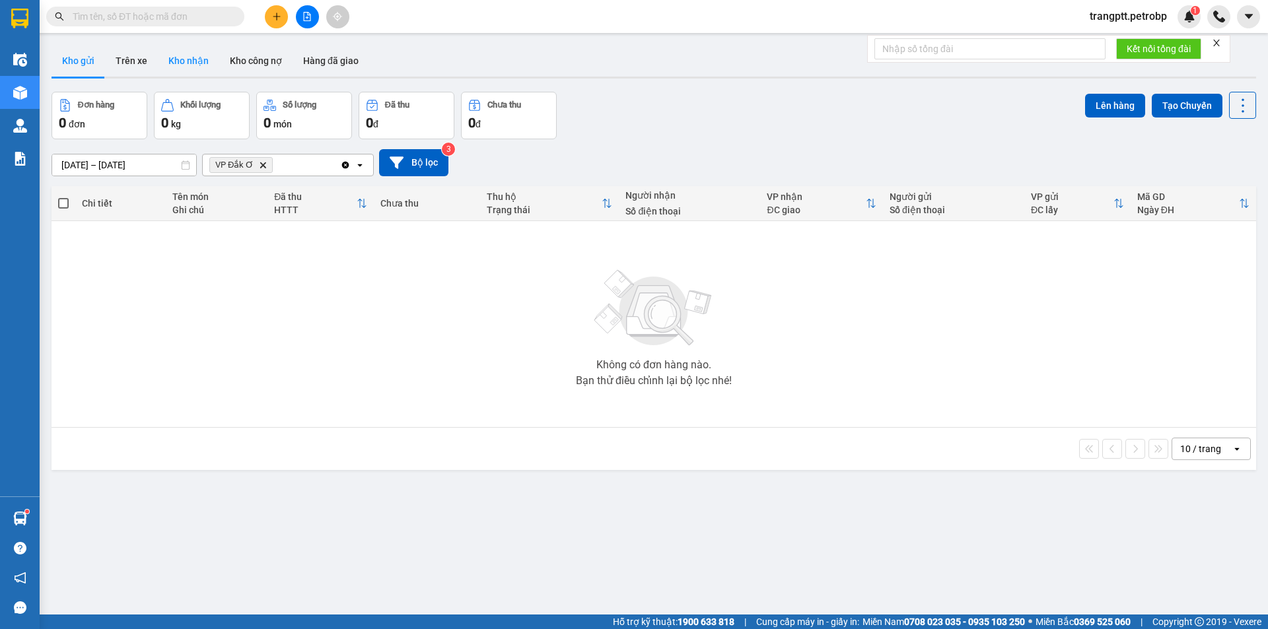
click at [184, 55] on button "Kho nhận" at bounding box center [188, 61] width 61 height 32
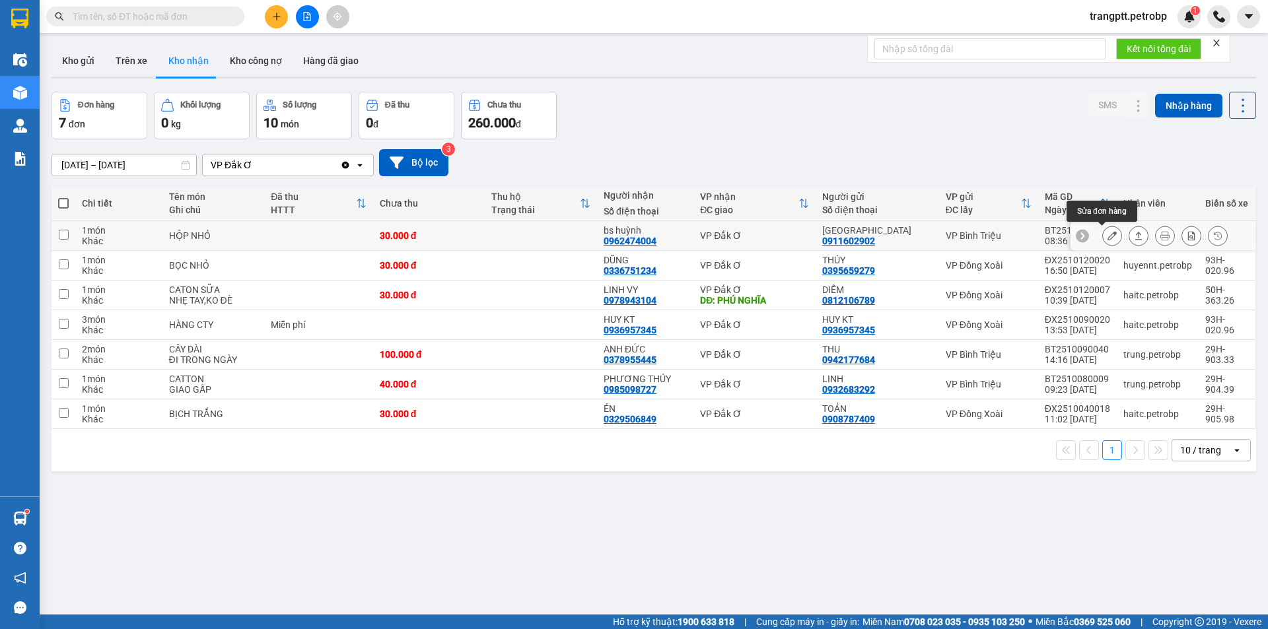
click at [1107, 236] on icon at bounding box center [1111, 235] width 9 height 9
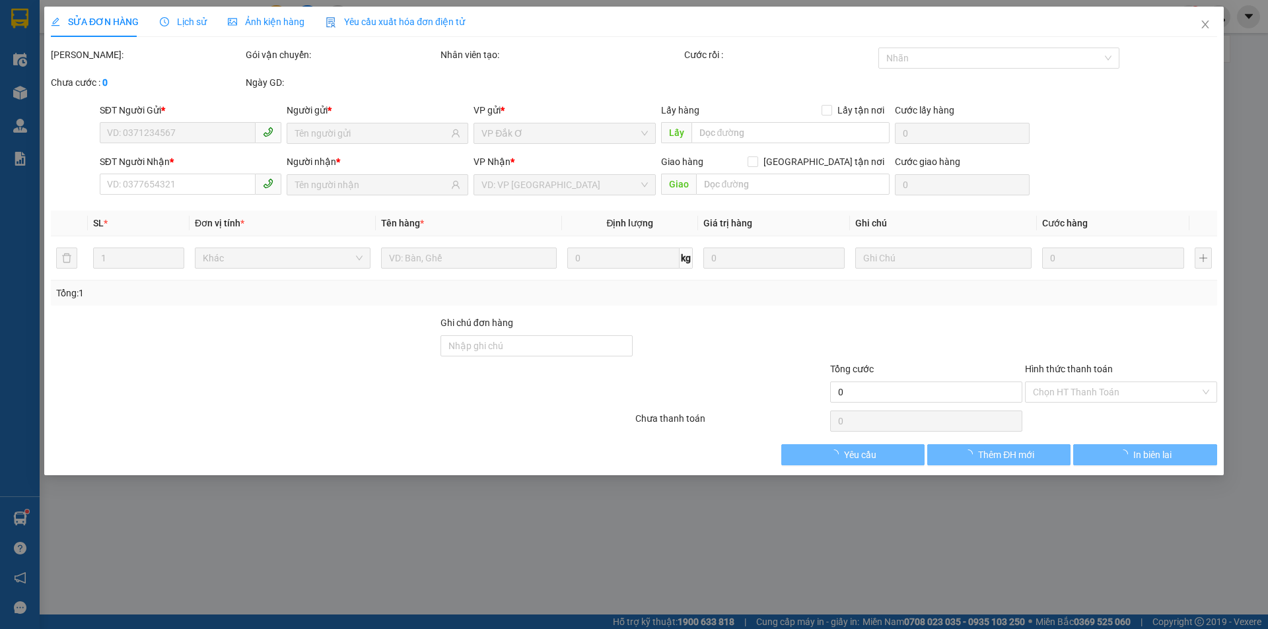
type input "0911602902"
type input "[GEOGRAPHIC_DATA]"
type input "0962474004"
type input "bs huỳnh"
type input "30.000"
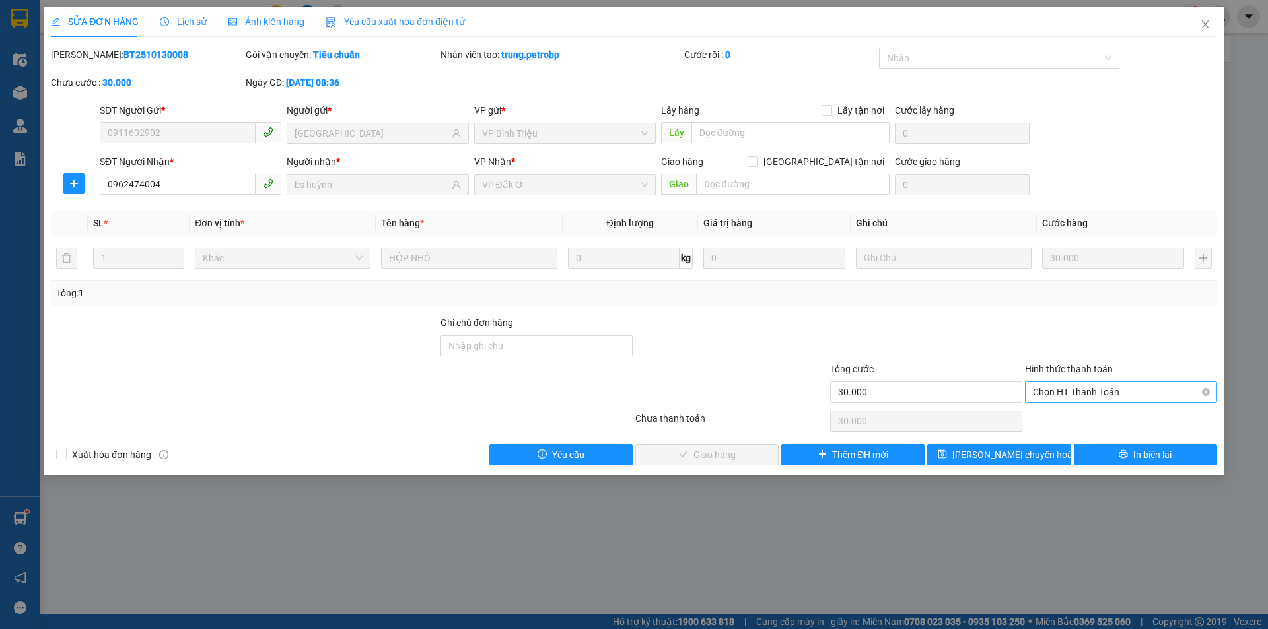
click at [1104, 390] on span "Chọn HT Thanh Toán" at bounding box center [1121, 392] width 176 height 20
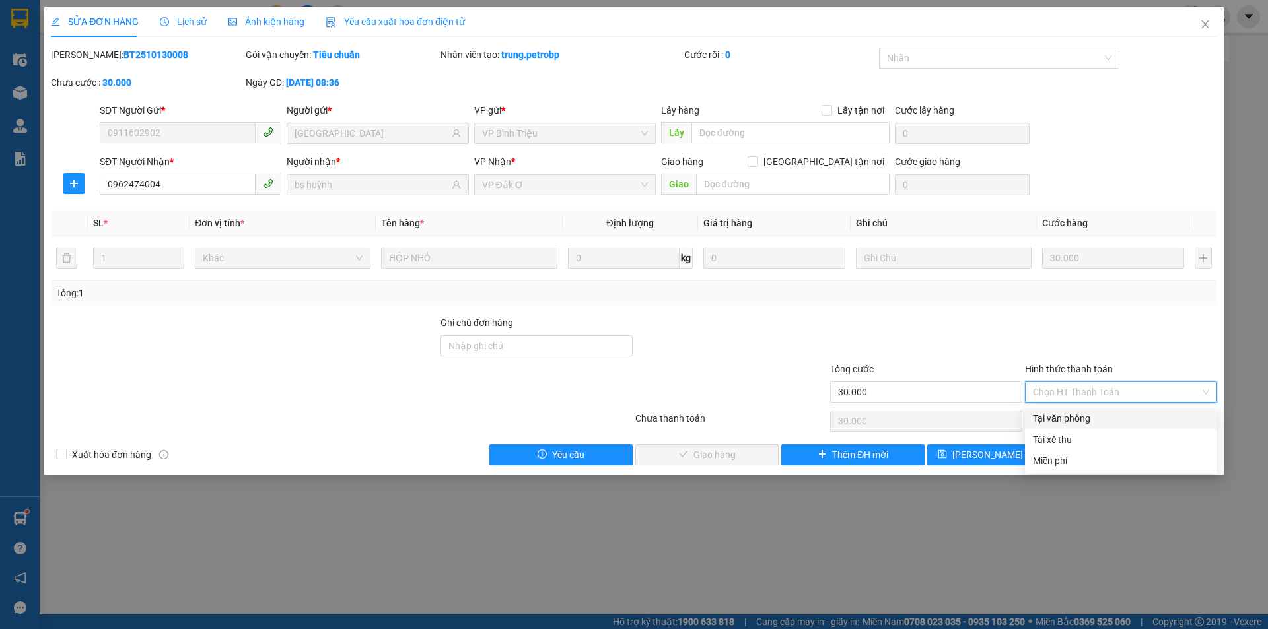
click at [1102, 419] on div "Tại văn phòng" at bounding box center [1121, 418] width 176 height 15
type input "0"
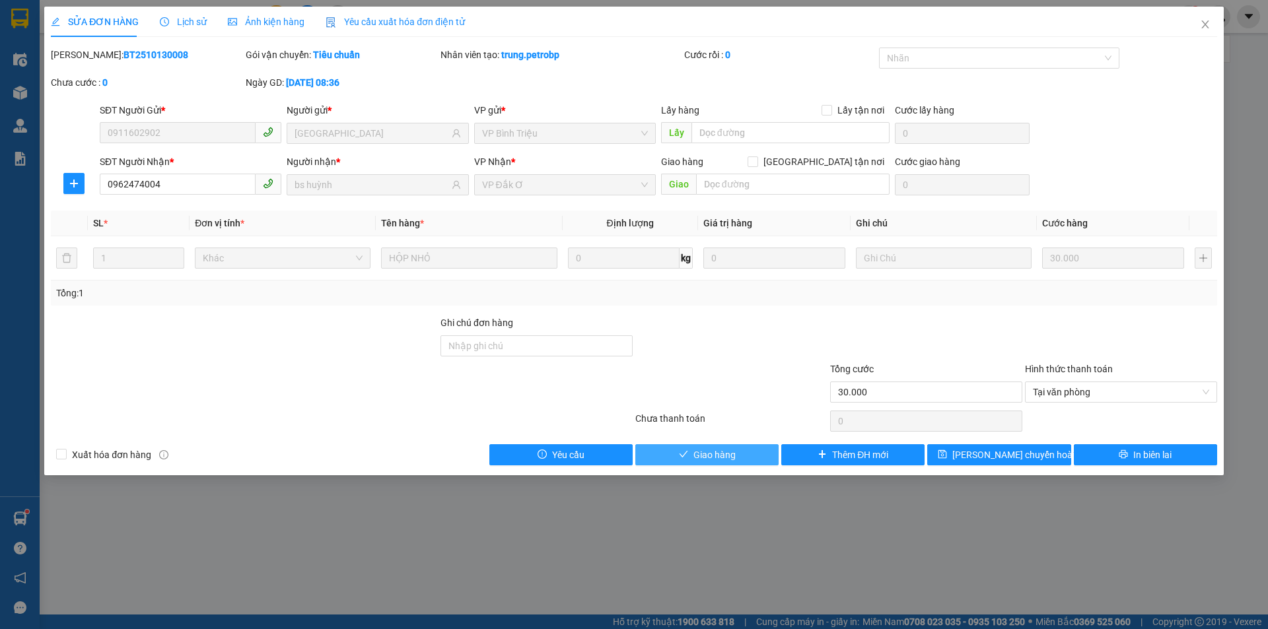
click at [693, 451] on span "Giao hàng" at bounding box center [714, 455] width 42 height 15
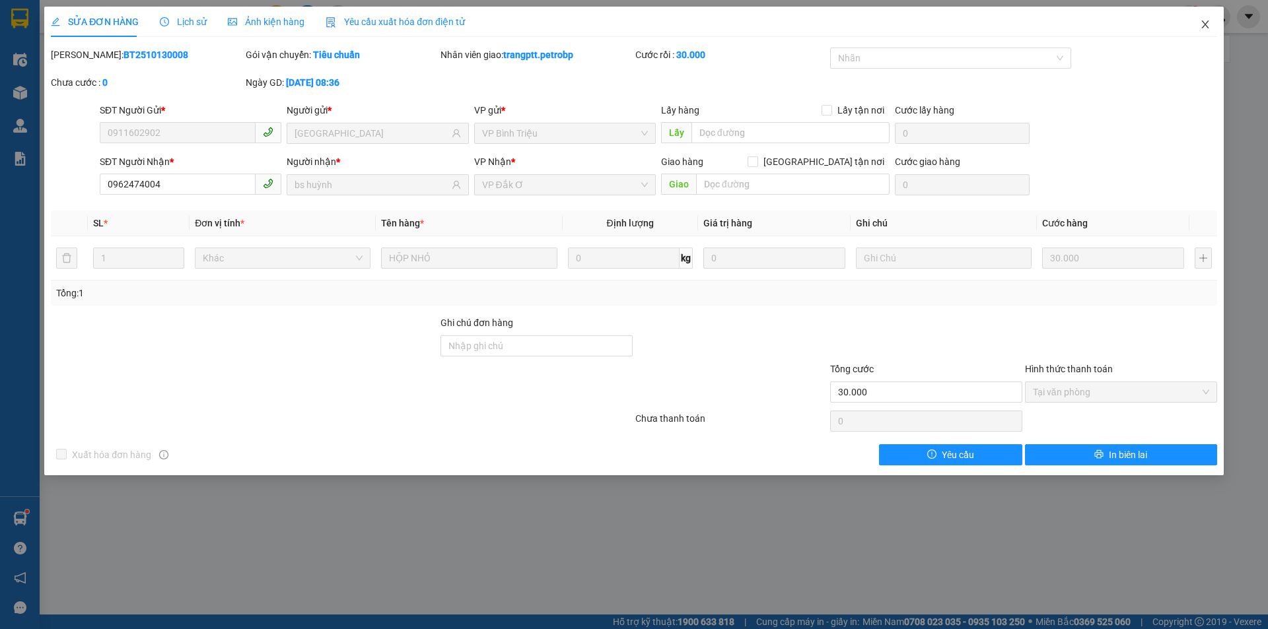
click at [1208, 22] on icon "close" at bounding box center [1205, 24] width 11 height 11
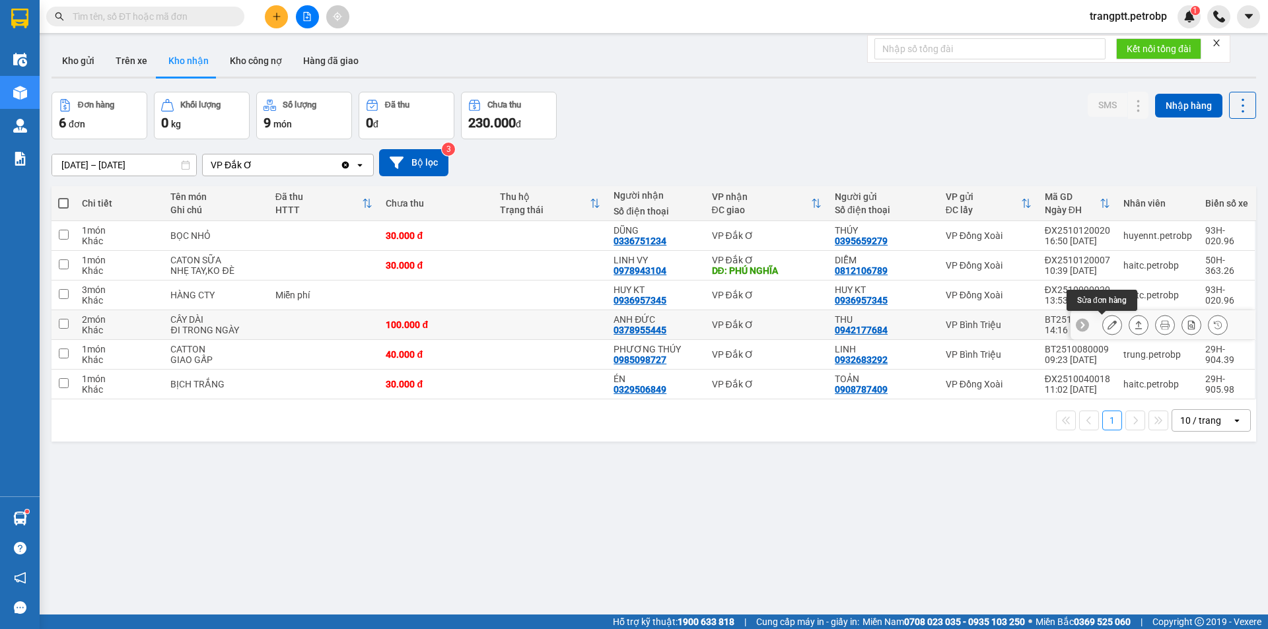
click at [1103, 331] on button at bounding box center [1112, 325] width 18 height 23
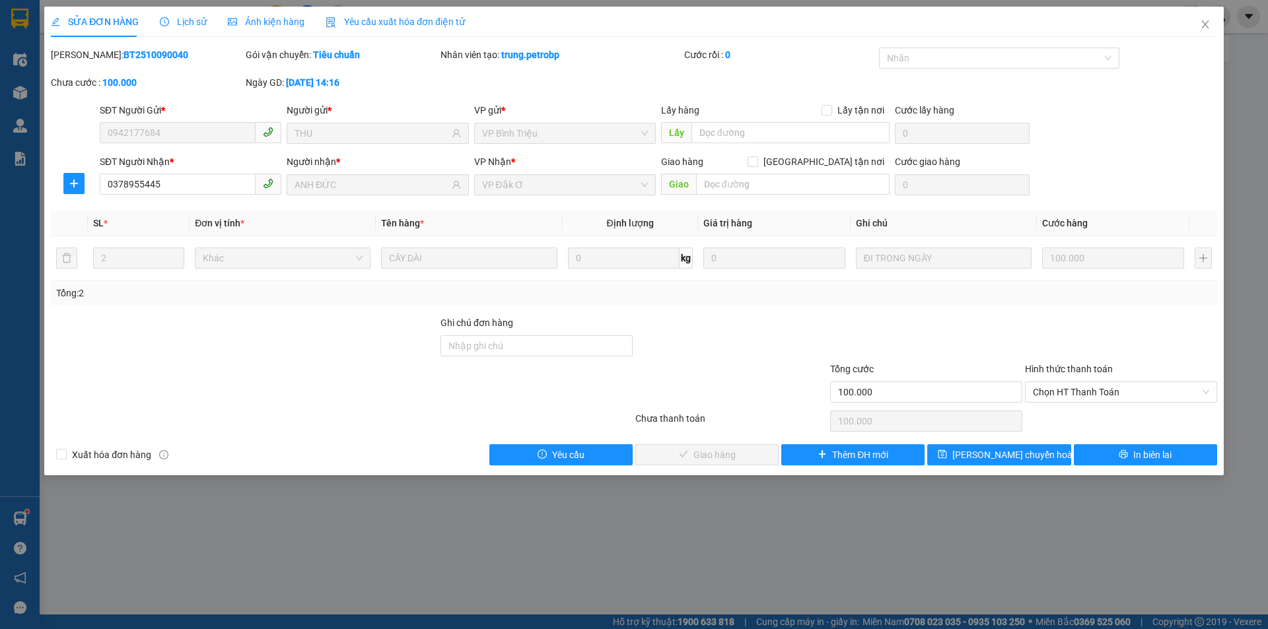
type input "0942177684"
type input "THU"
type input "0378955445"
type input "ANH ĐỨC"
type input "100.000"
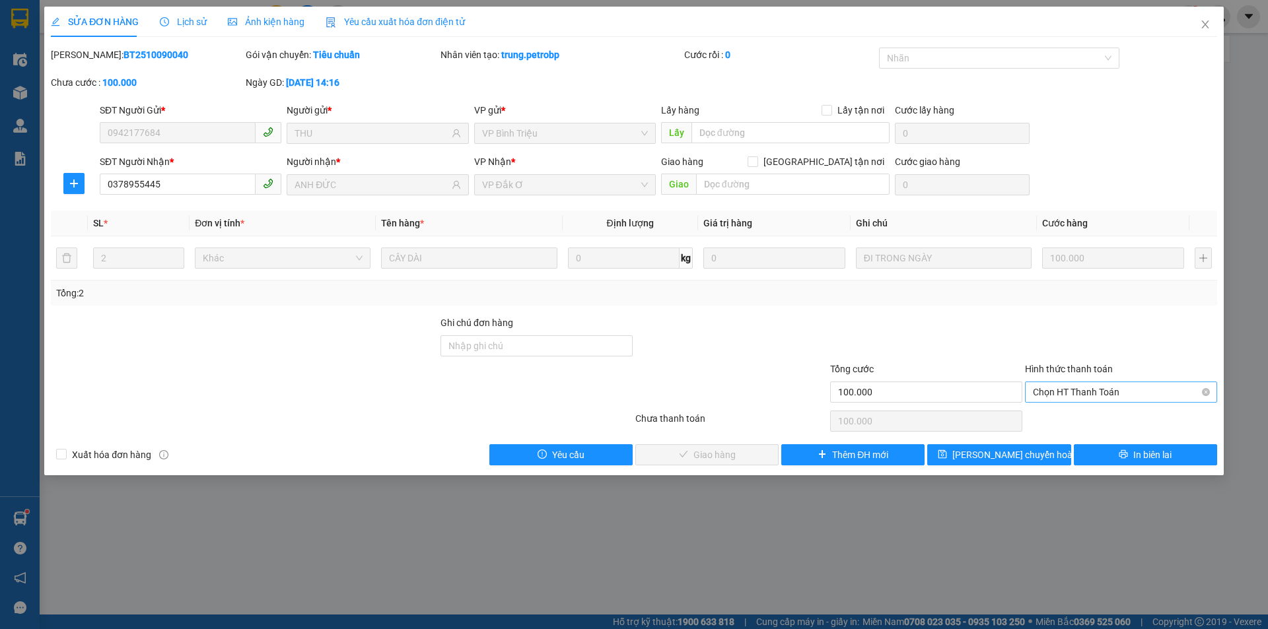
drag, startPoint x: 1067, startPoint y: 387, endPoint x: 1071, endPoint y: 403, distance: 17.0
click at [1068, 388] on span "Chọn HT Thanh Toán" at bounding box center [1121, 392] width 176 height 20
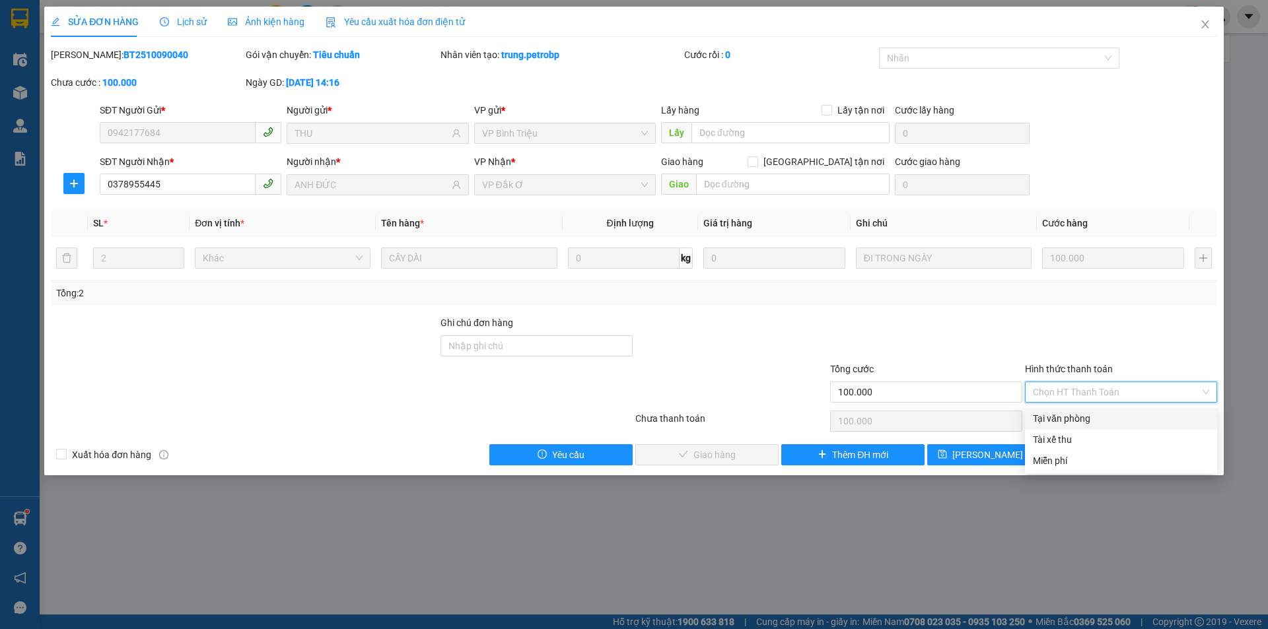
drag, startPoint x: 1071, startPoint y: 417, endPoint x: 839, endPoint y: 448, distance: 234.6
click at [1071, 418] on div "Tại văn phòng" at bounding box center [1121, 418] width 176 height 15
type input "0"
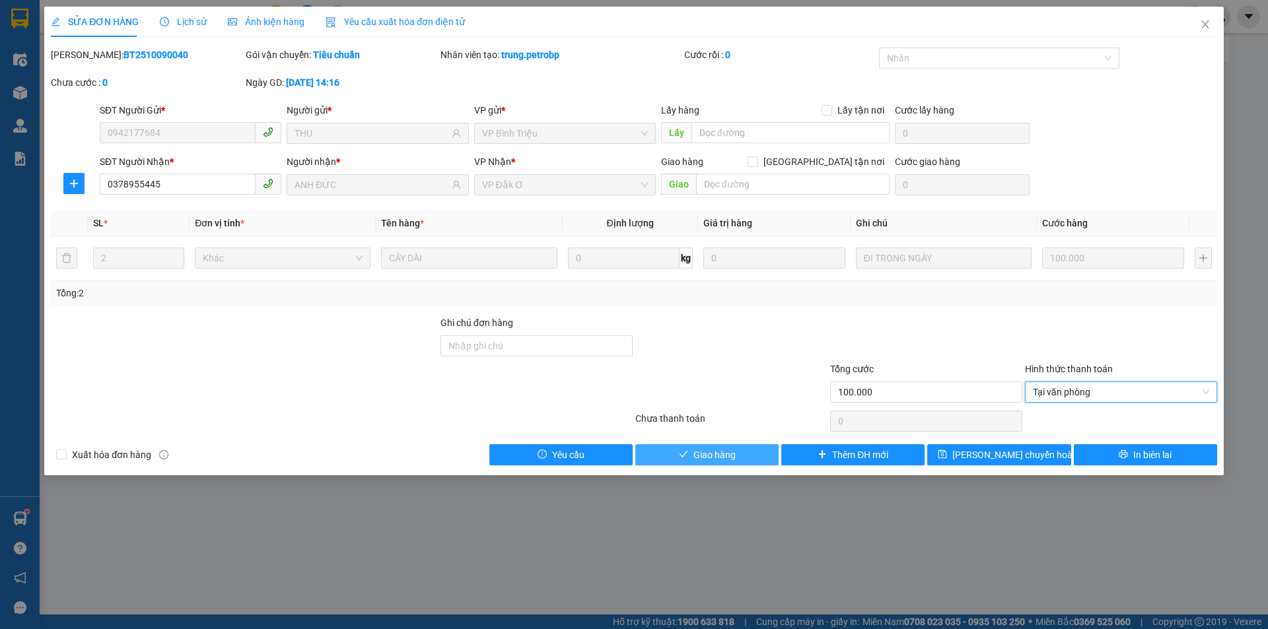
drag, startPoint x: 698, startPoint y: 457, endPoint x: 755, endPoint y: 466, distance: 57.4
click at [699, 457] on span "Giao hàng" at bounding box center [714, 455] width 42 height 15
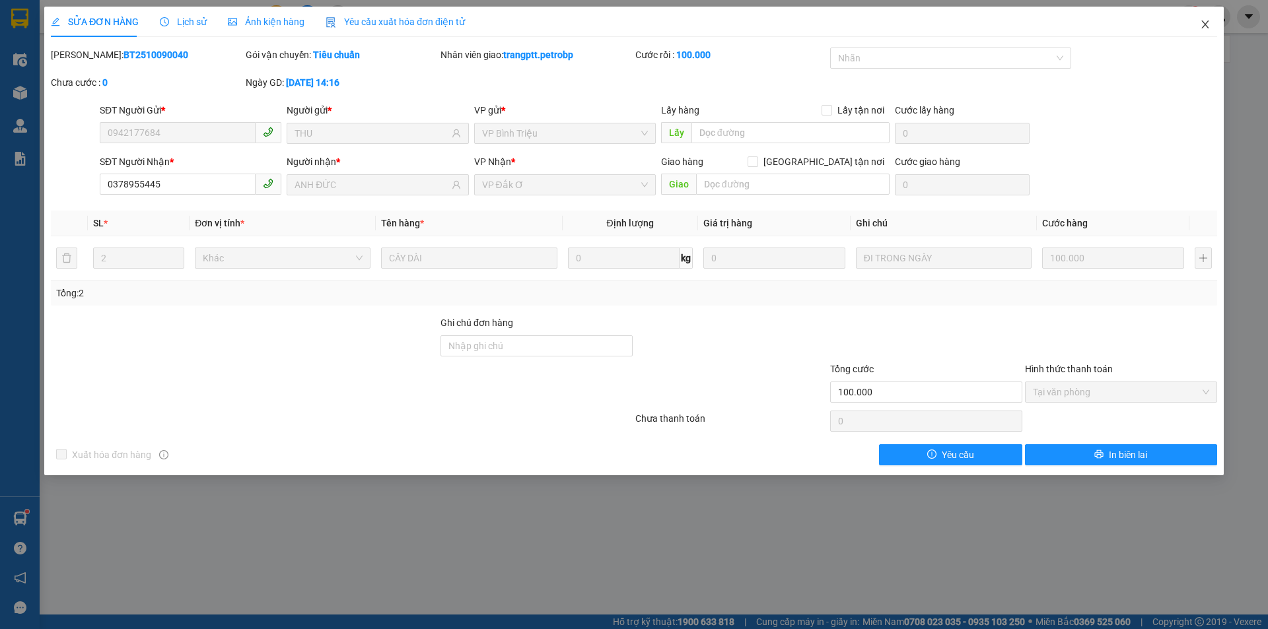
click at [1198, 30] on span "Close" at bounding box center [1205, 25] width 37 height 37
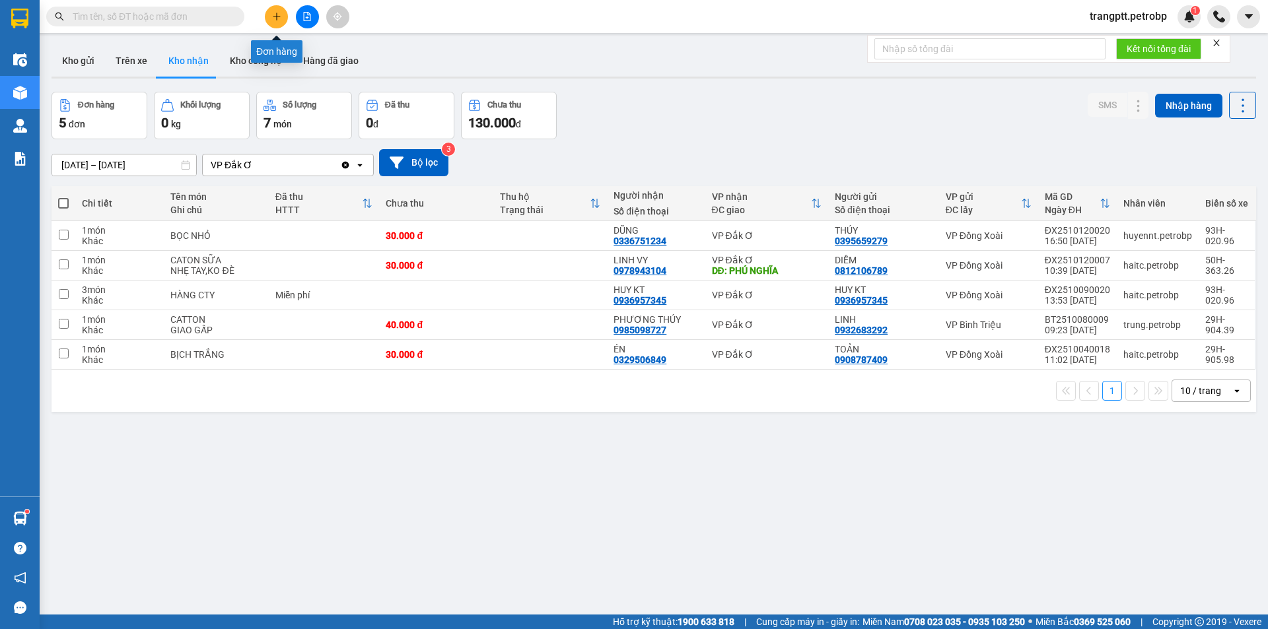
click at [276, 17] on icon "plus" at bounding box center [276, 16] width 7 height 1
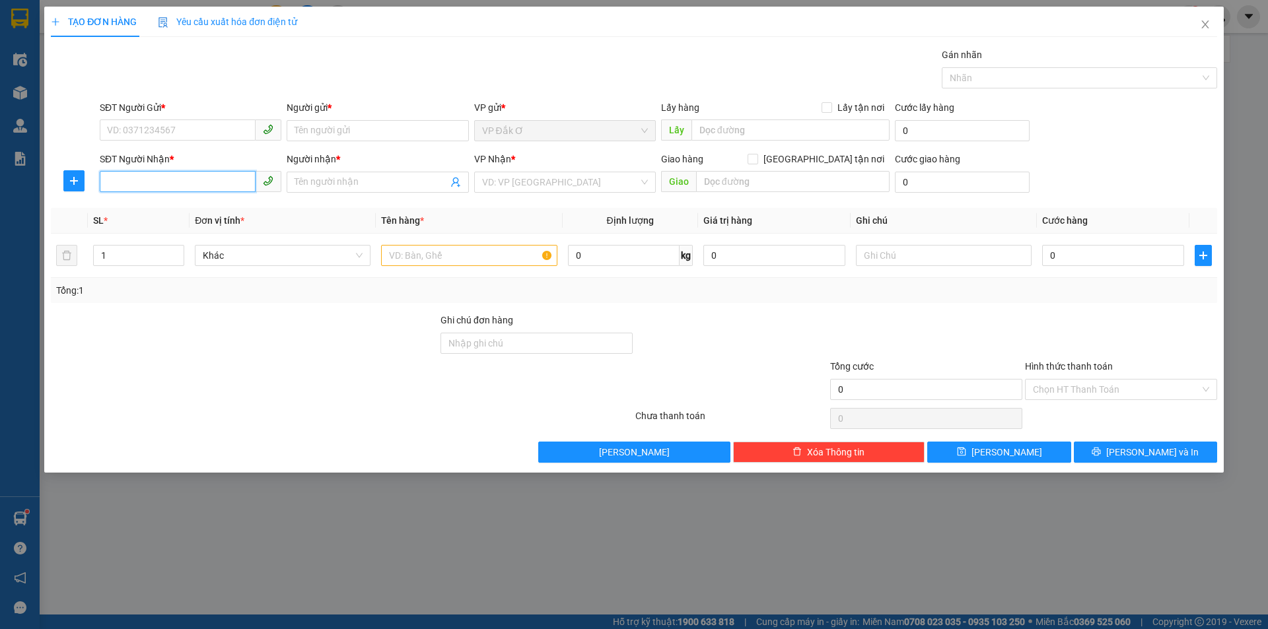
click at [193, 185] on input "SĐT Người Nhận *" at bounding box center [178, 181] width 156 height 21
drag, startPoint x: 170, startPoint y: 213, endPoint x: 180, endPoint y: 142, distance: 71.4
click at [170, 212] on div "0936881337 - c kiều kt" at bounding box center [191, 208] width 166 height 15
type input "0936881337"
type input "c kiều kt"
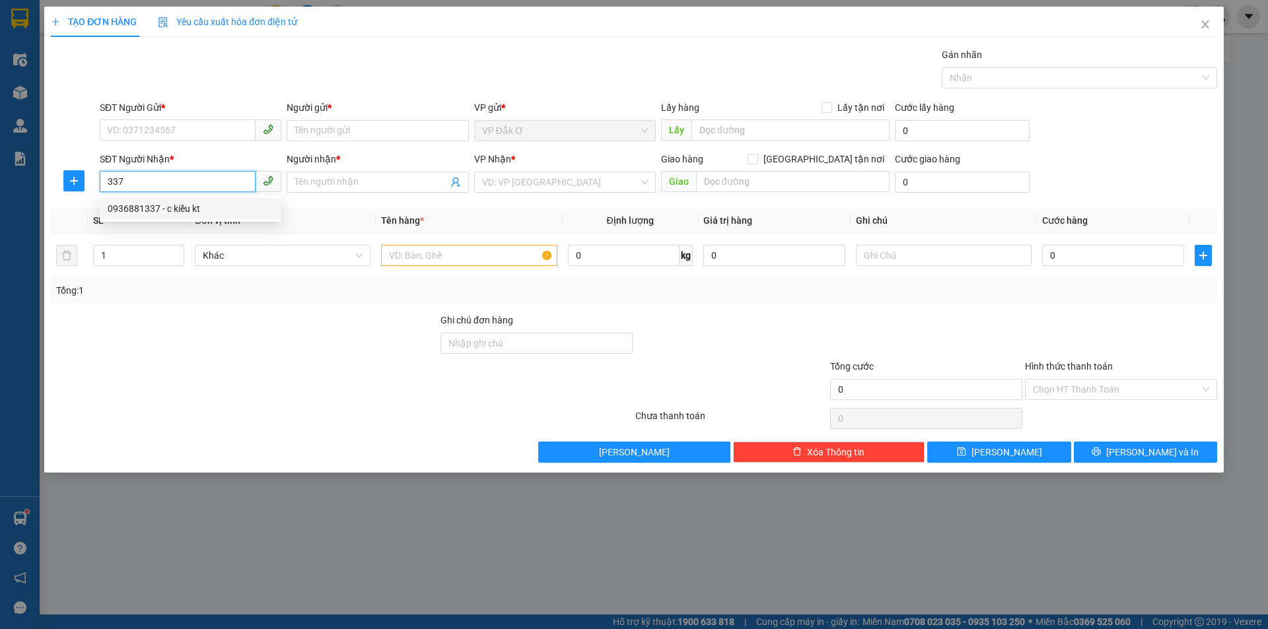
type input "HÀNG CÔNG TY"
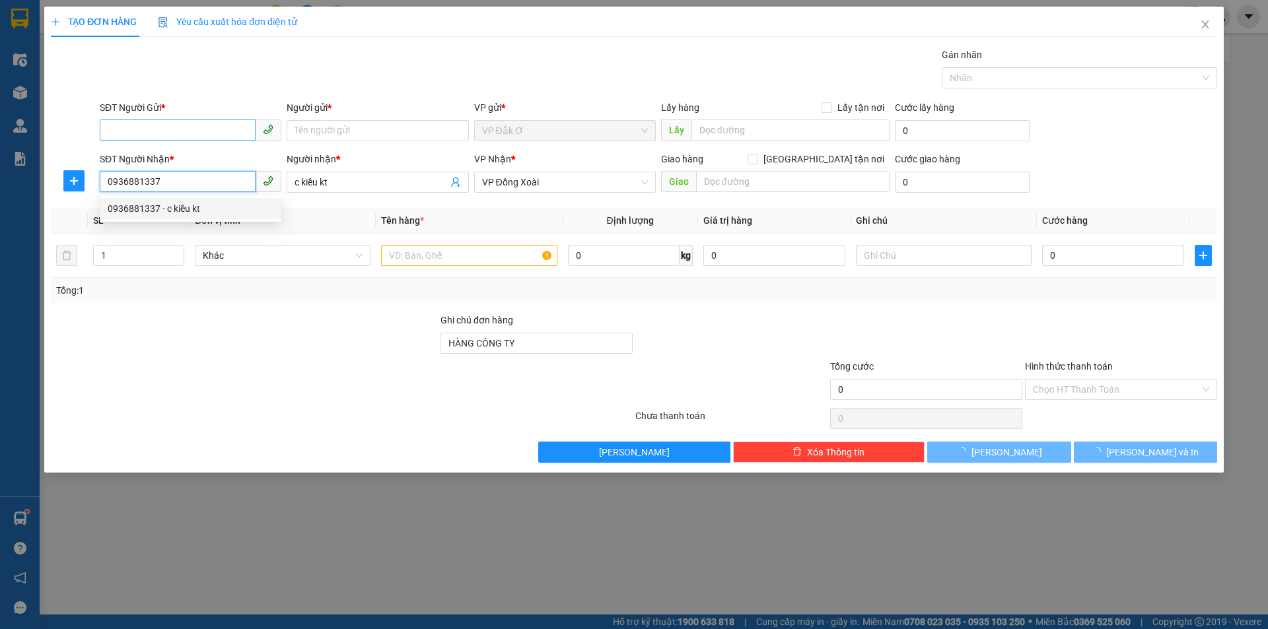
type input "0936881337"
click at [178, 122] on input "SĐT Người Gửi *" at bounding box center [178, 130] width 156 height 21
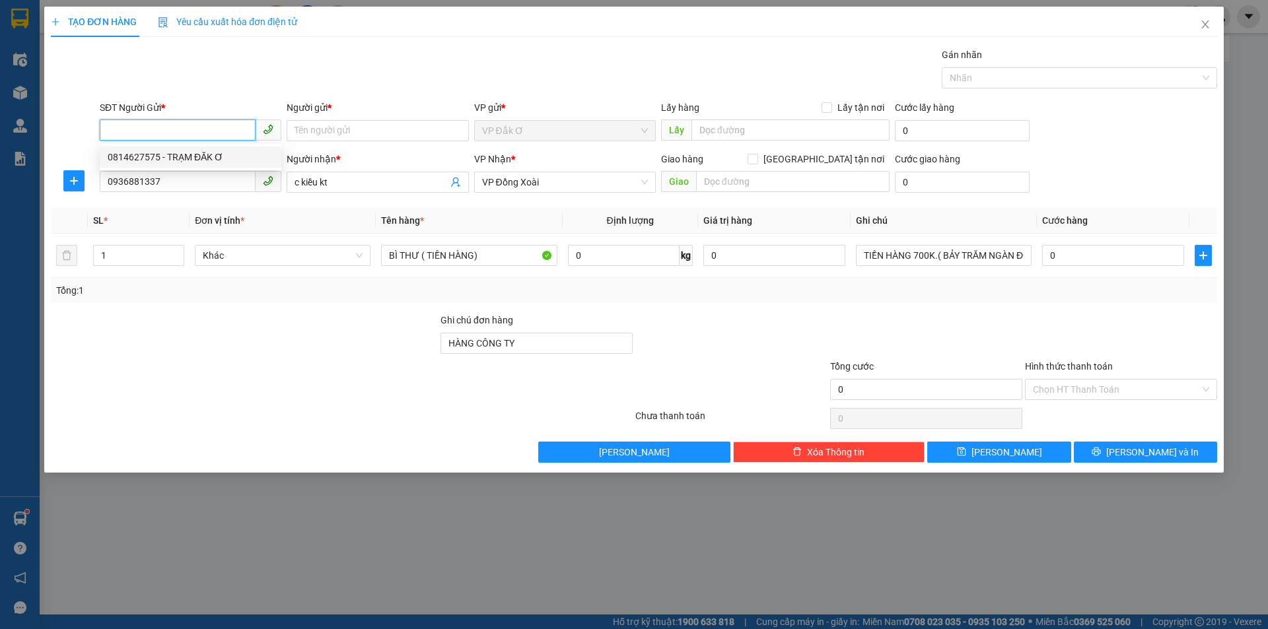
drag, startPoint x: 177, startPoint y: 156, endPoint x: 201, endPoint y: 158, distance: 23.9
click at [183, 156] on div "0814627575 - TRẠM ĐĂK Ơ" at bounding box center [191, 157] width 166 height 15
type input "0814627575"
type input "TRẠM ĐĂK Ơ"
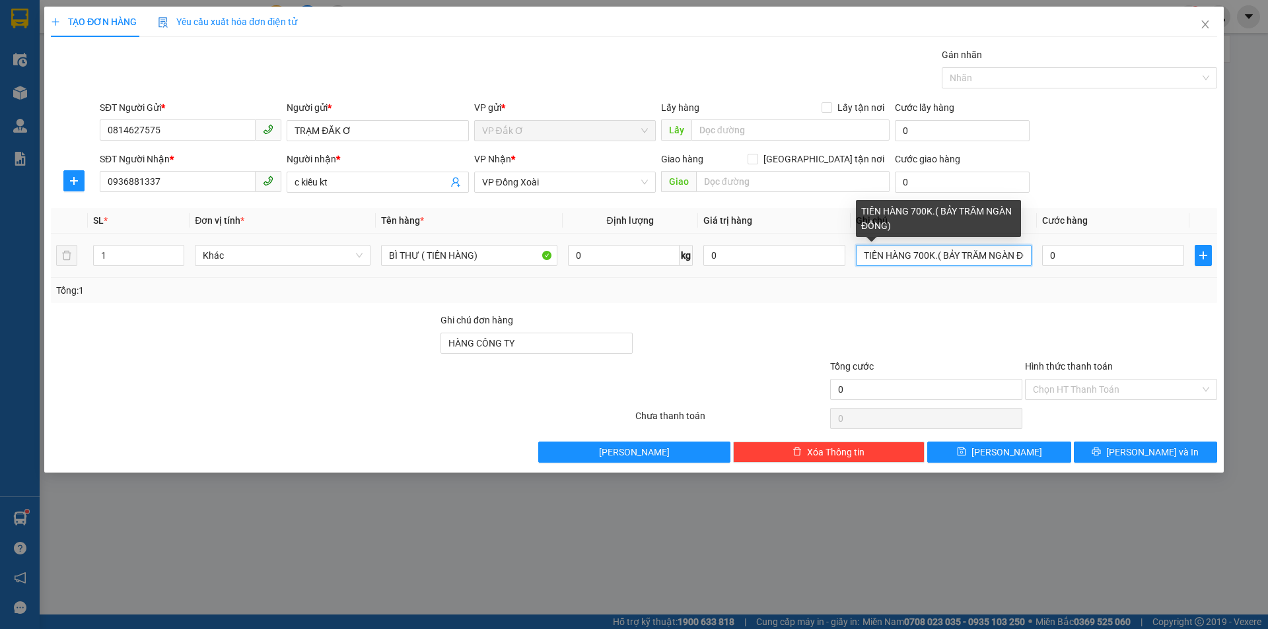
click at [917, 254] on input "TIỀN HÀNG 700K.( BẢY TRĂM NGÀN ĐỒNG)" at bounding box center [944, 255] width 176 height 21
click at [958, 252] on input "TIỀN HÀNG 500K.( BẢY TRĂM NGÀN ĐỒNG)" at bounding box center [944, 255] width 176 height 21
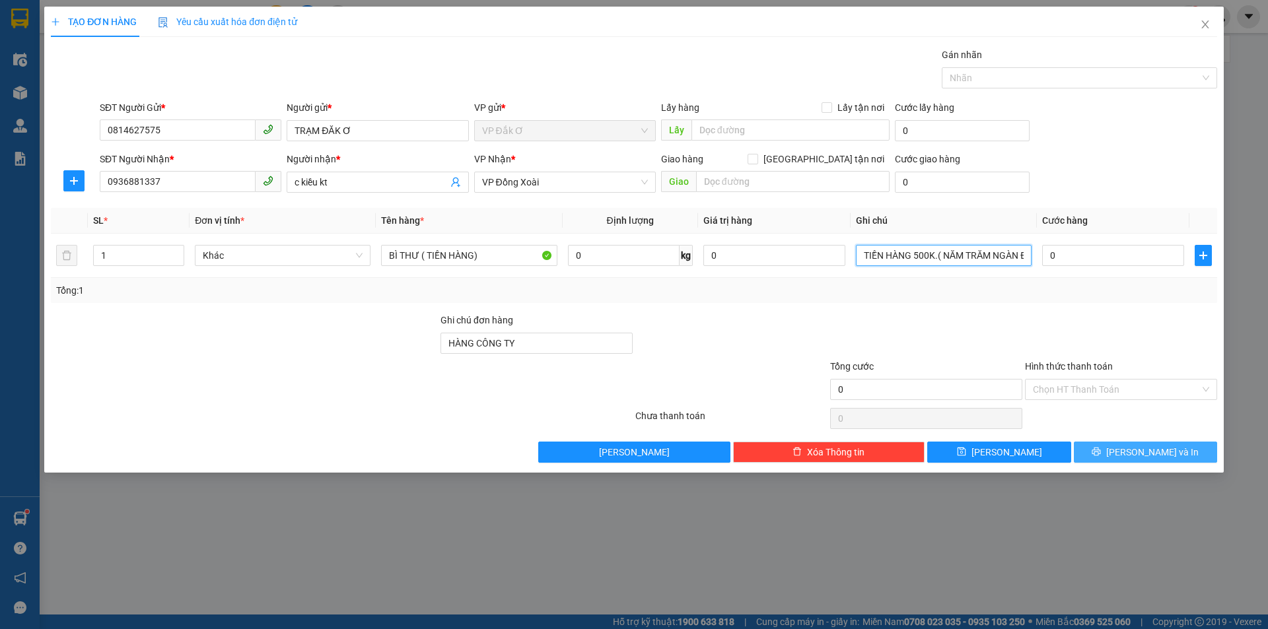
type input "TIỀN HÀNG 500K.( NĂM TRĂM NGÀN ĐỒNG)"
click at [1116, 456] on button "[PERSON_NAME] và In" at bounding box center [1145, 452] width 143 height 21
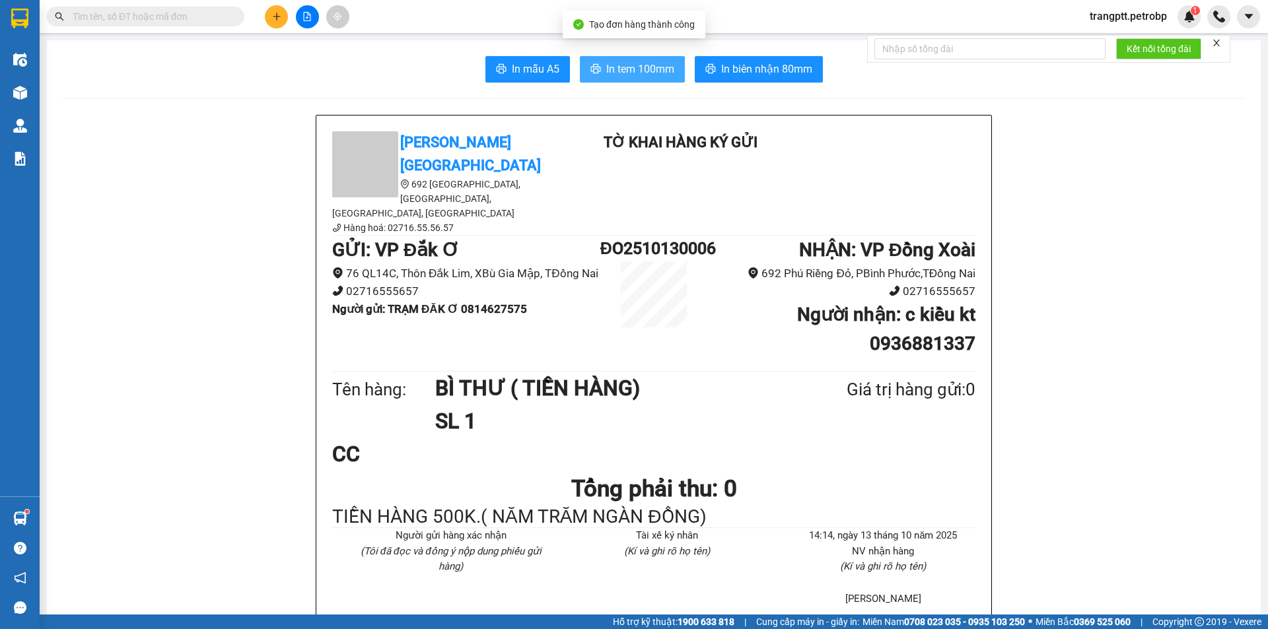
click at [644, 67] on span "In tem 100mm" at bounding box center [640, 69] width 68 height 17
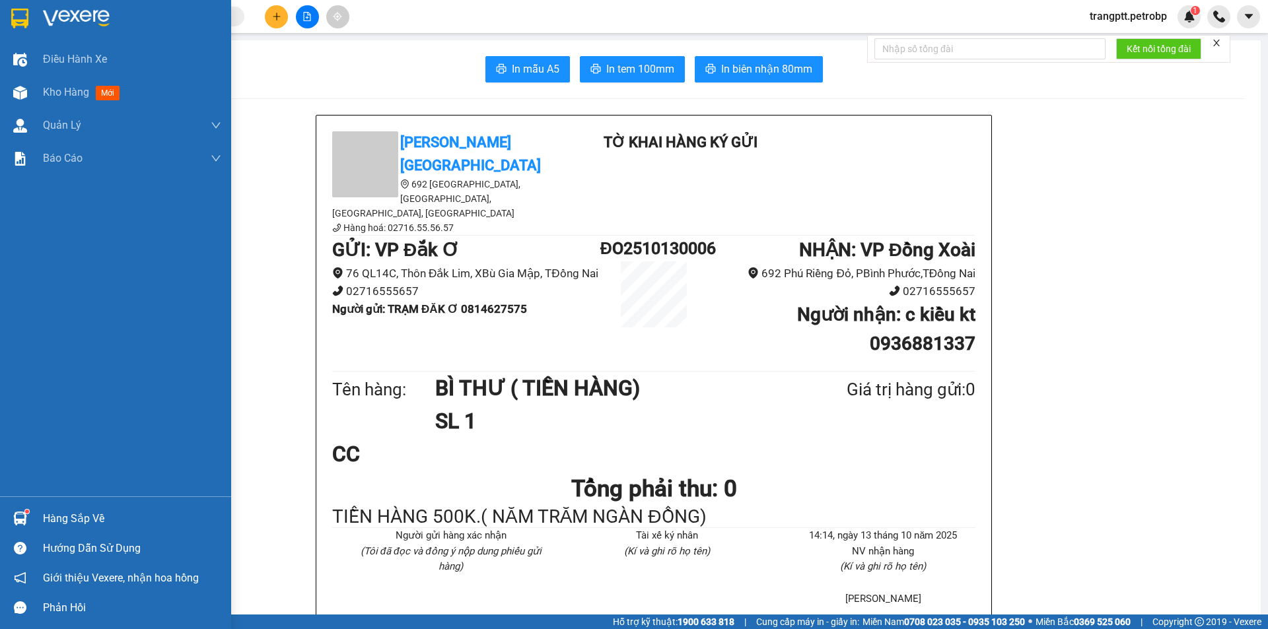
drag, startPoint x: 69, startPoint y: 521, endPoint x: 110, endPoint y: 558, distance: 55.2
click at [71, 521] on div "Hàng sắp về" at bounding box center [132, 519] width 178 height 20
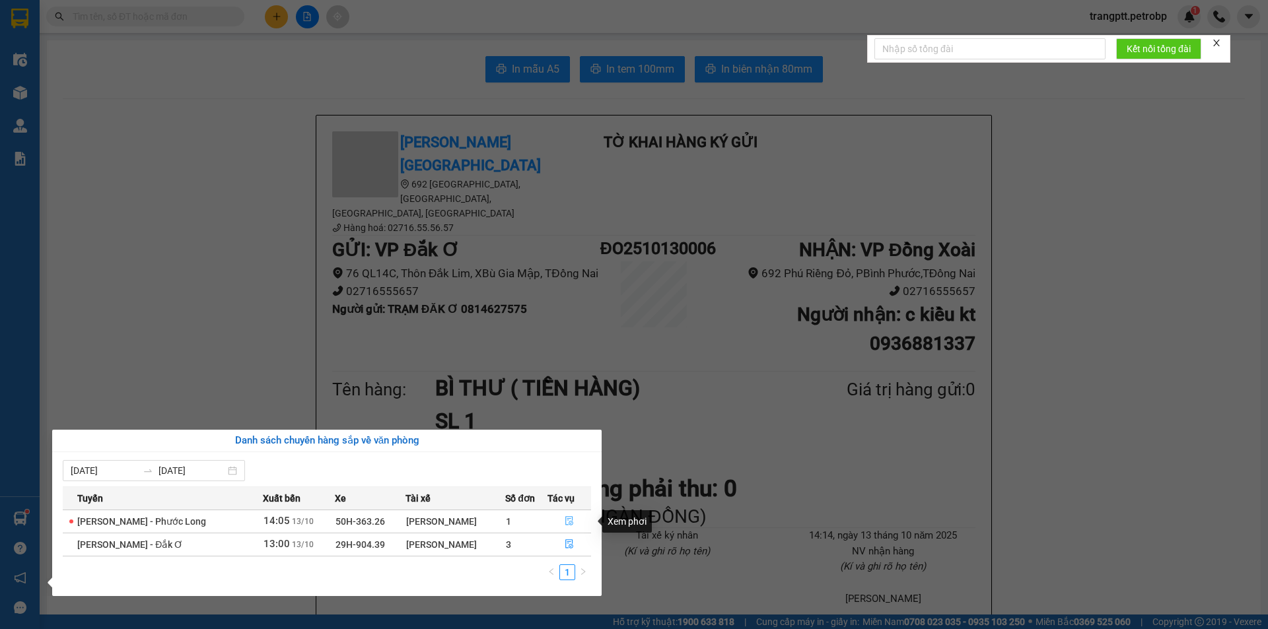
click at [570, 522] on icon "file-done" at bounding box center [569, 520] width 9 height 9
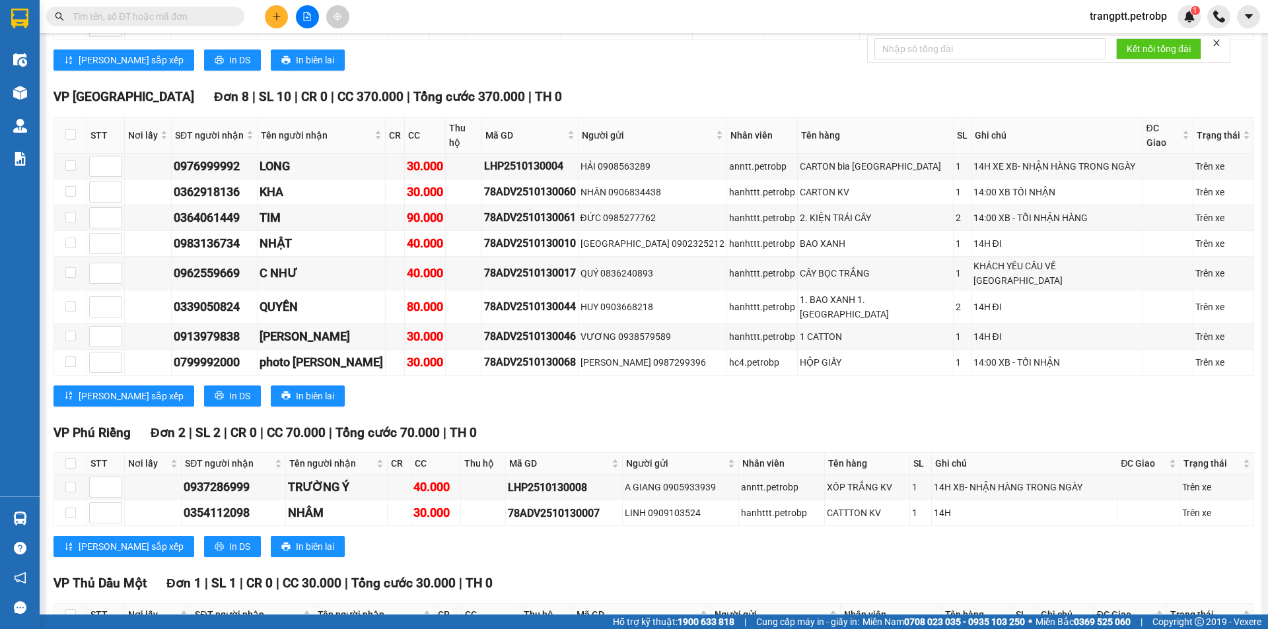
scroll to position [2240, 0]
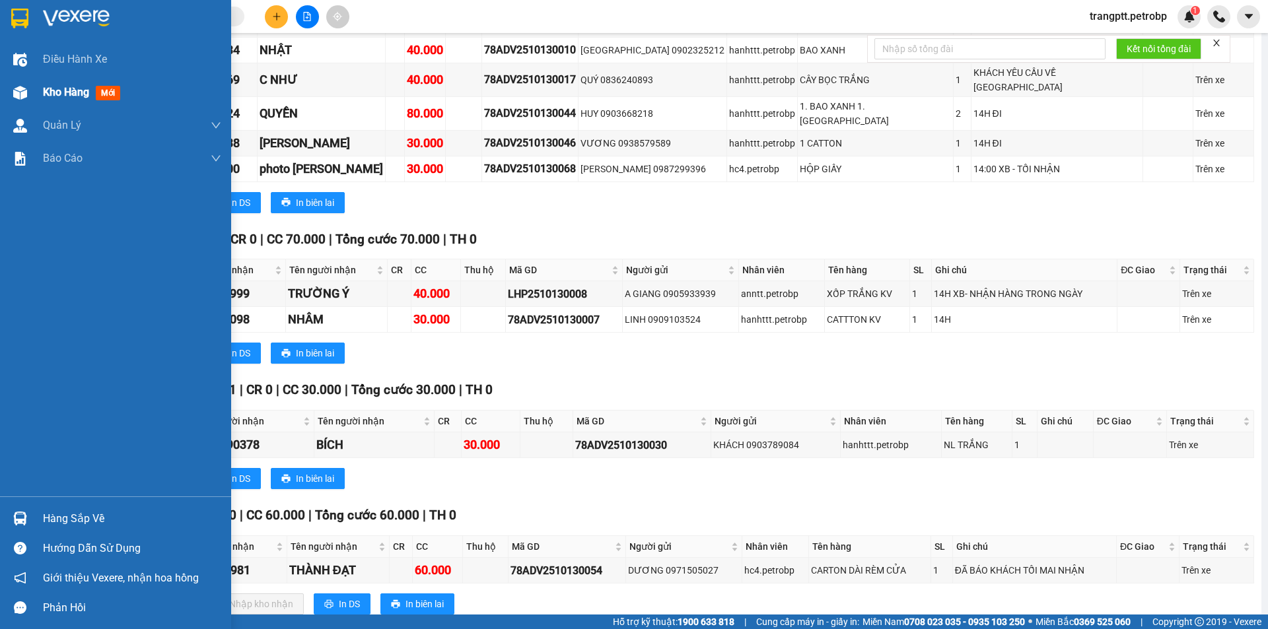
click at [34, 87] on div "Kho hàng mới" at bounding box center [115, 92] width 231 height 33
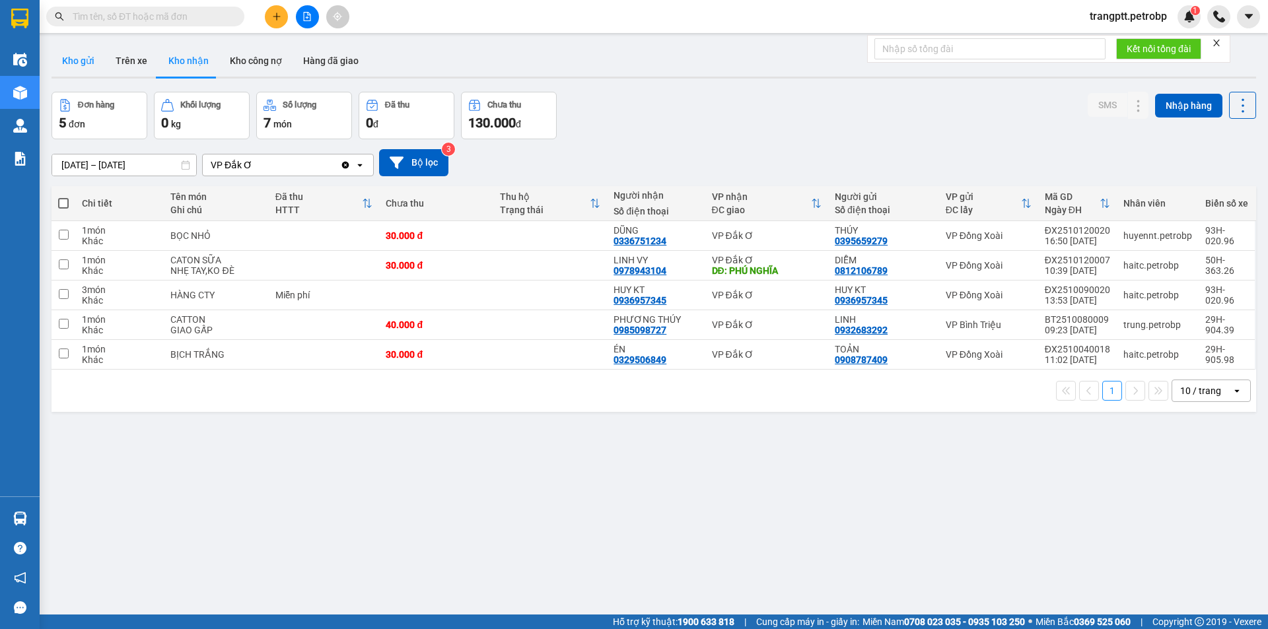
click at [92, 63] on button "Kho gửi" at bounding box center [78, 61] width 53 height 32
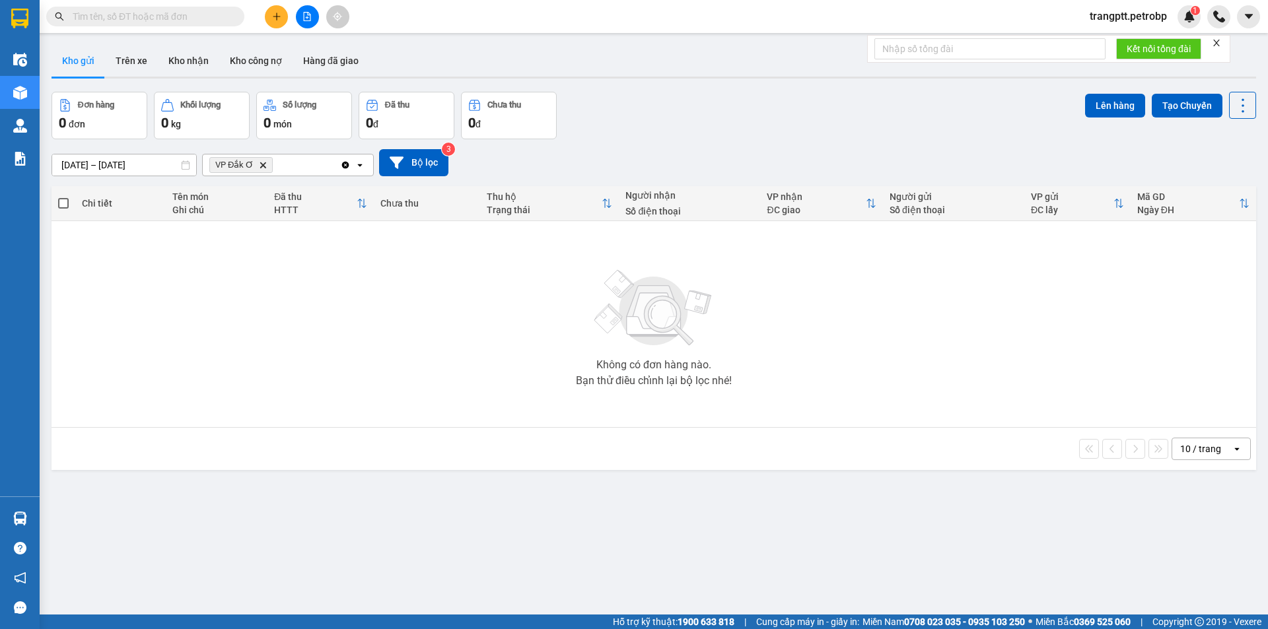
click at [308, 14] on icon "file-add" at bounding box center [307, 16] width 7 height 9
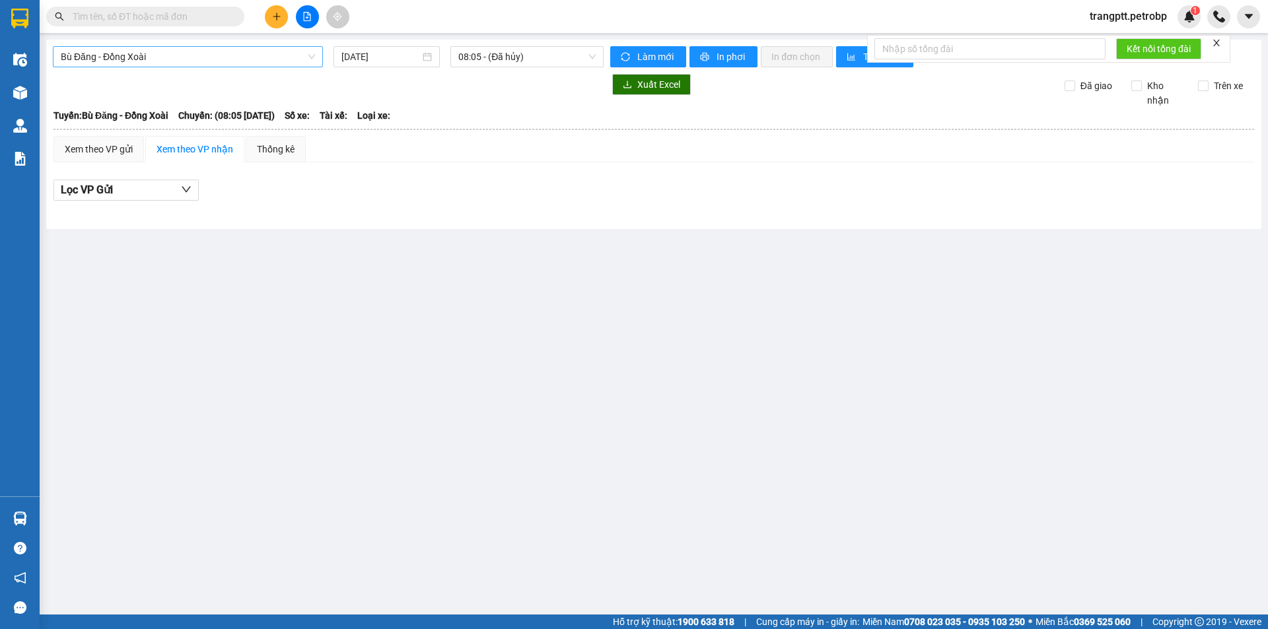
drag, startPoint x: 135, startPoint y: 56, endPoint x: 141, endPoint y: 60, distance: 7.7
click at [137, 56] on span "Bù Đăng - Đồng Xoài" at bounding box center [188, 57] width 254 height 20
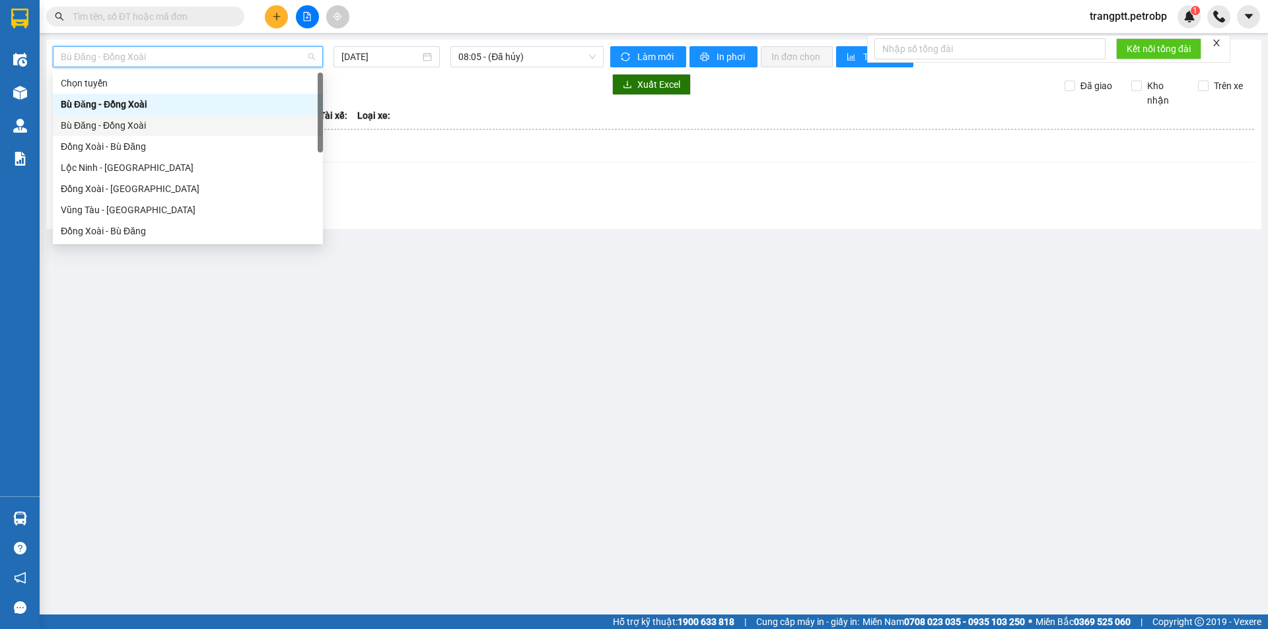
scroll to position [275, 0]
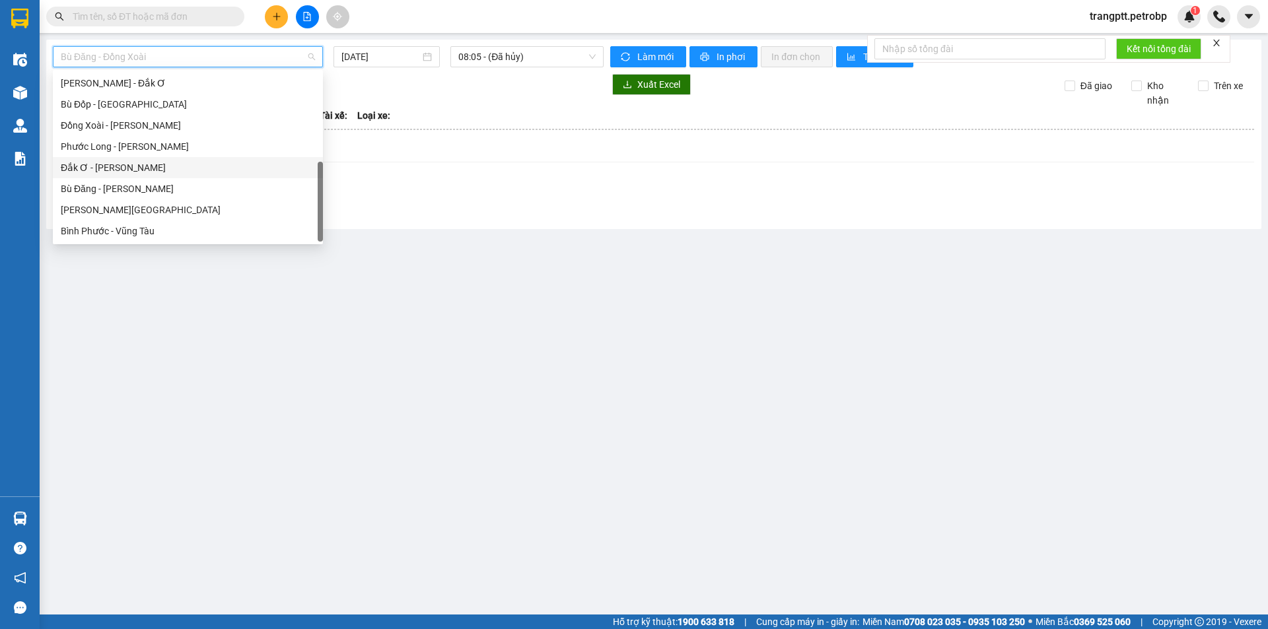
drag, startPoint x: 95, startPoint y: 167, endPoint x: 102, endPoint y: 166, distance: 6.6
click at [102, 166] on div "Đắk Ơ - [PERSON_NAME]" at bounding box center [188, 167] width 254 height 15
type input "[DATE]"
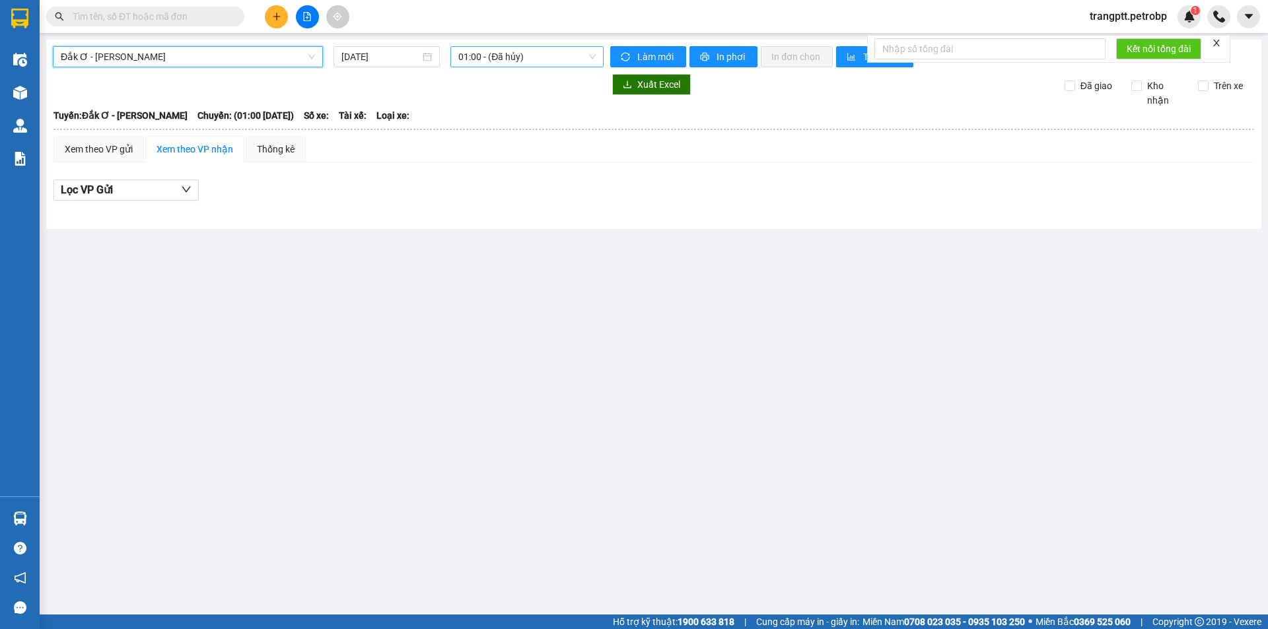
click at [502, 55] on span "01:00 - (Đã hủy)" at bounding box center [526, 57] width 137 height 20
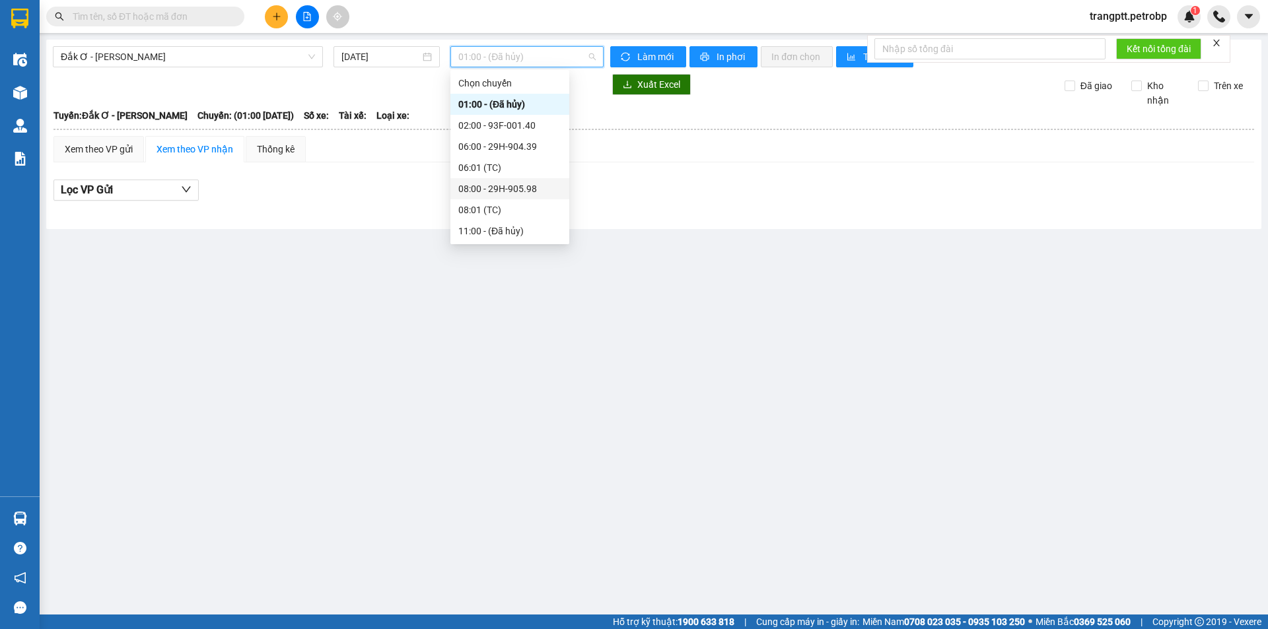
click at [499, 187] on div "08:00 - 29H-905.98" at bounding box center [509, 189] width 103 height 15
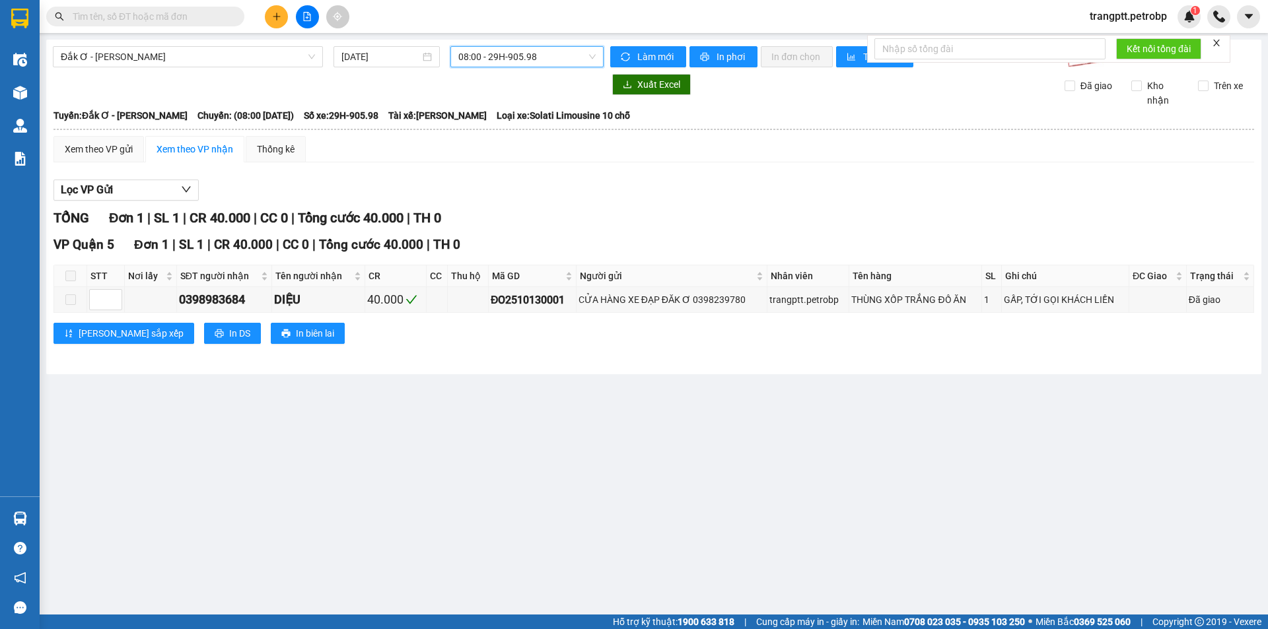
click at [477, 57] on span "08:00 - 29H-905.98" at bounding box center [526, 57] width 137 height 20
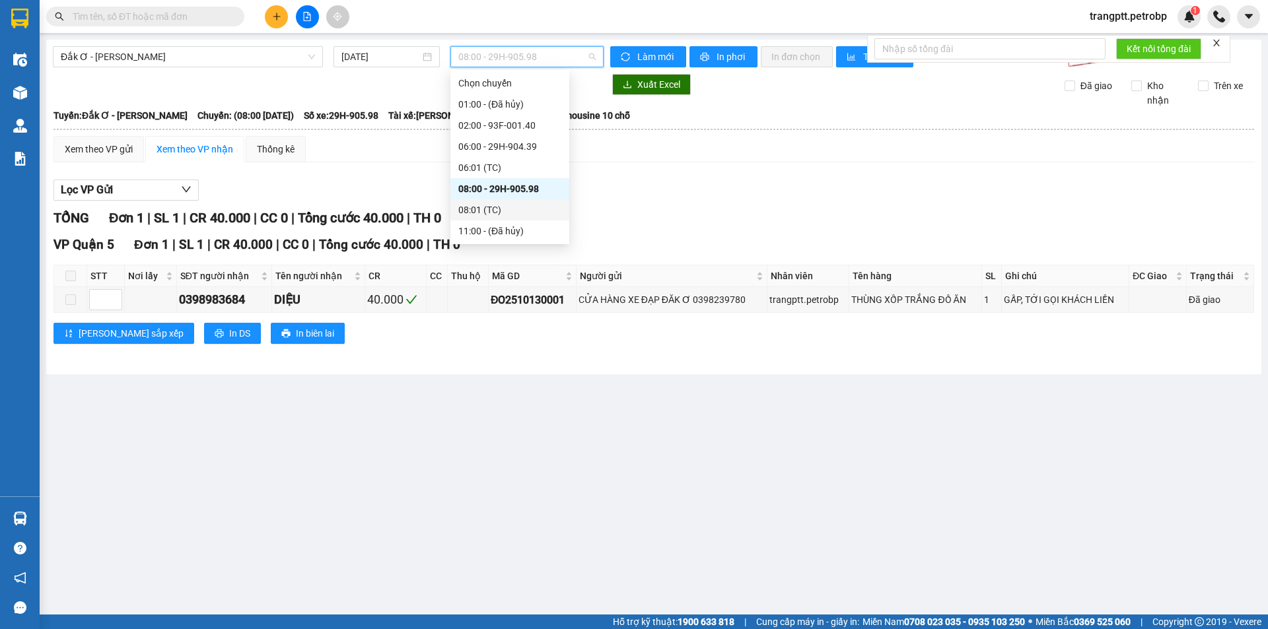
scroll to position [85, 0]
click at [505, 188] on div "13:00 - 29H-906.60" at bounding box center [509, 189] width 103 height 15
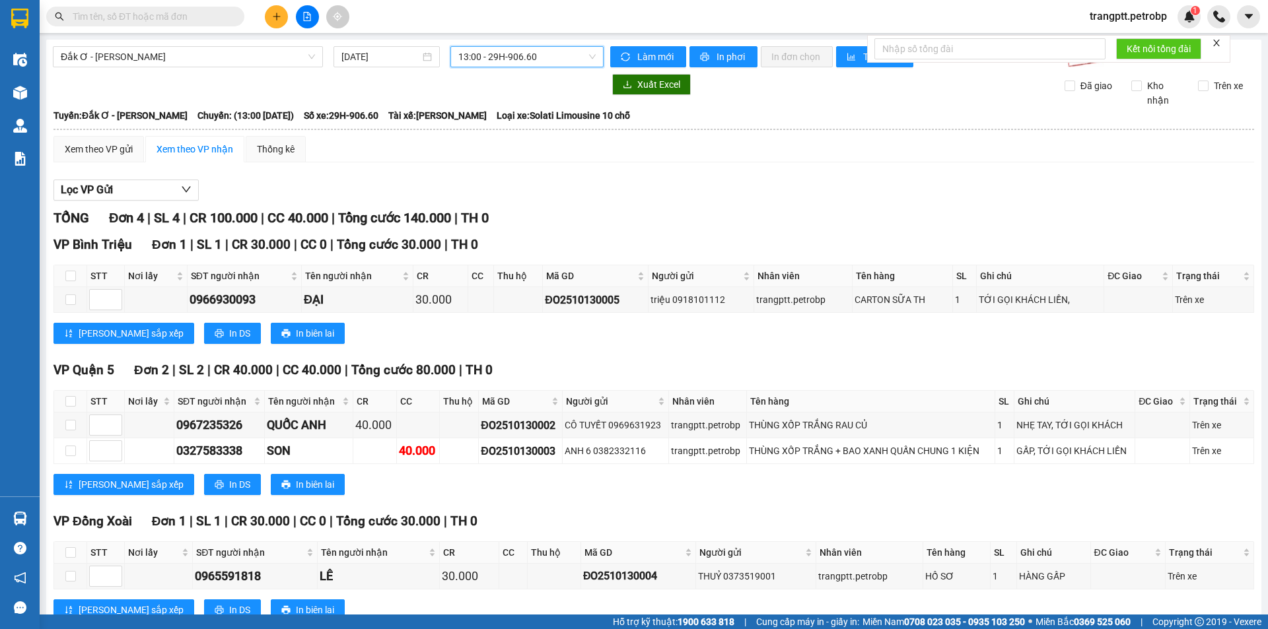
scroll to position [43, 0]
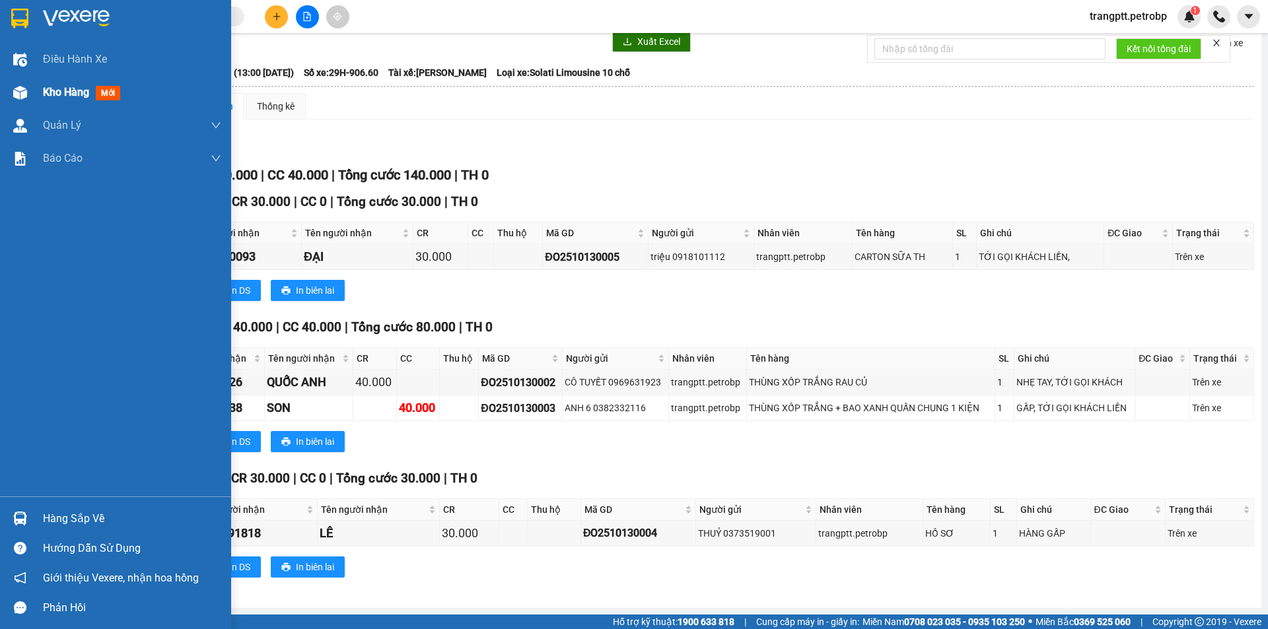
click at [28, 91] on div at bounding box center [20, 92] width 23 height 23
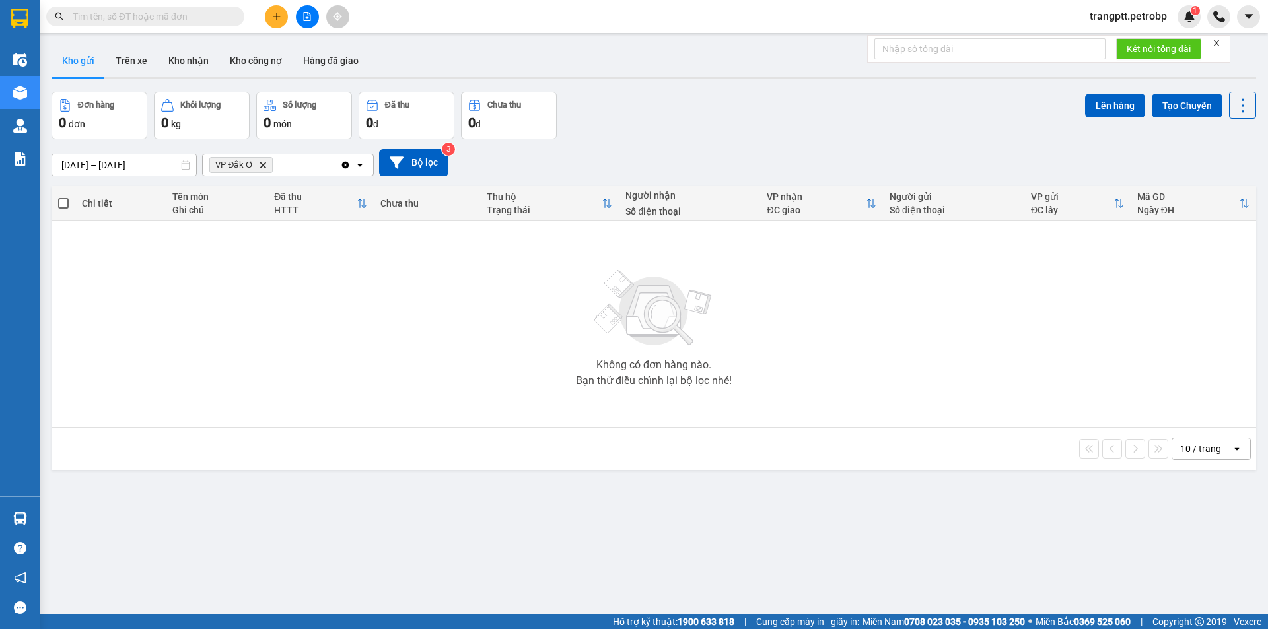
drag, startPoint x: 176, startPoint y: 55, endPoint x: 370, endPoint y: 141, distance: 211.9
click at [180, 57] on button "Kho nhận" at bounding box center [188, 61] width 61 height 32
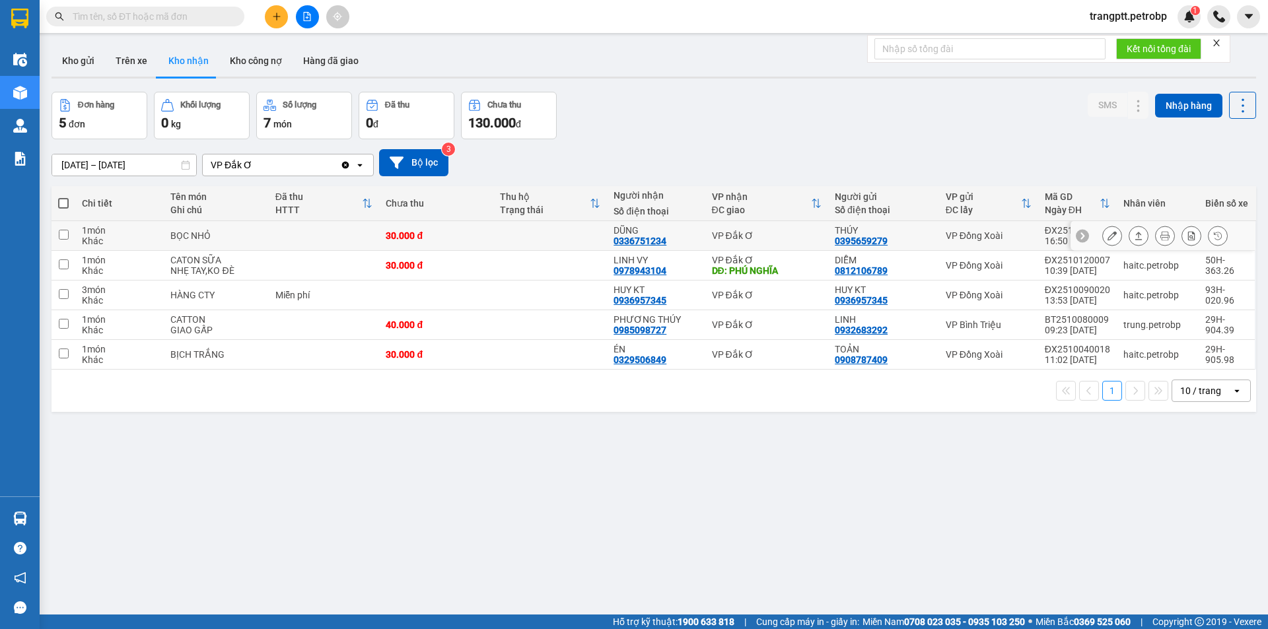
click at [1107, 240] on icon at bounding box center [1111, 235] width 9 height 9
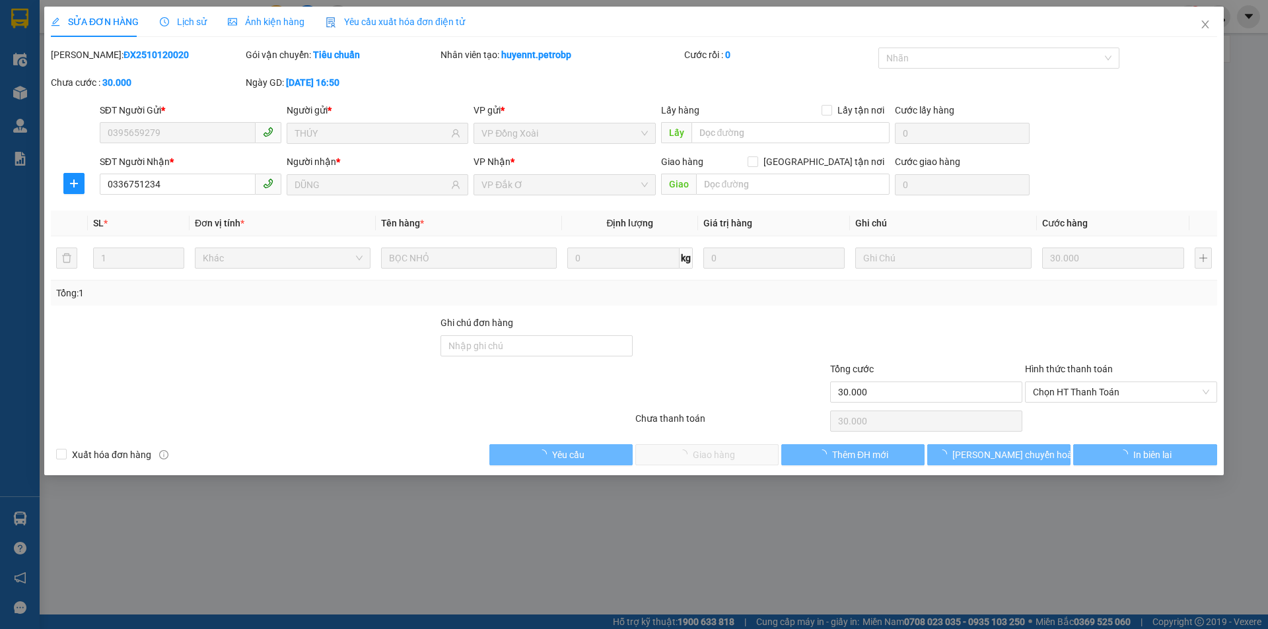
type input "0395659279"
type input "THÚY"
type input "0336751234"
type input "DŨNG"
type input "30.000"
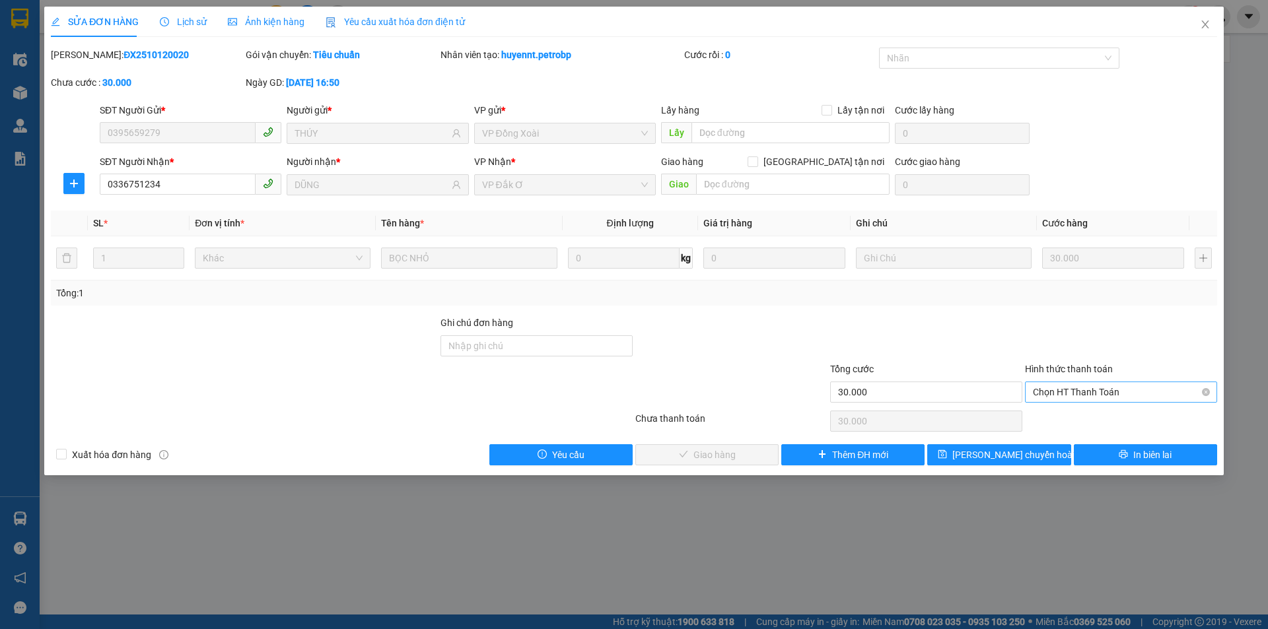
drag, startPoint x: 1070, startPoint y: 383, endPoint x: 1072, endPoint y: 399, distance: 16.0
click at [1069, 386] on span "Chọn HT Thanh Toán" at bounding box center [1121, 392] width 176 height 20
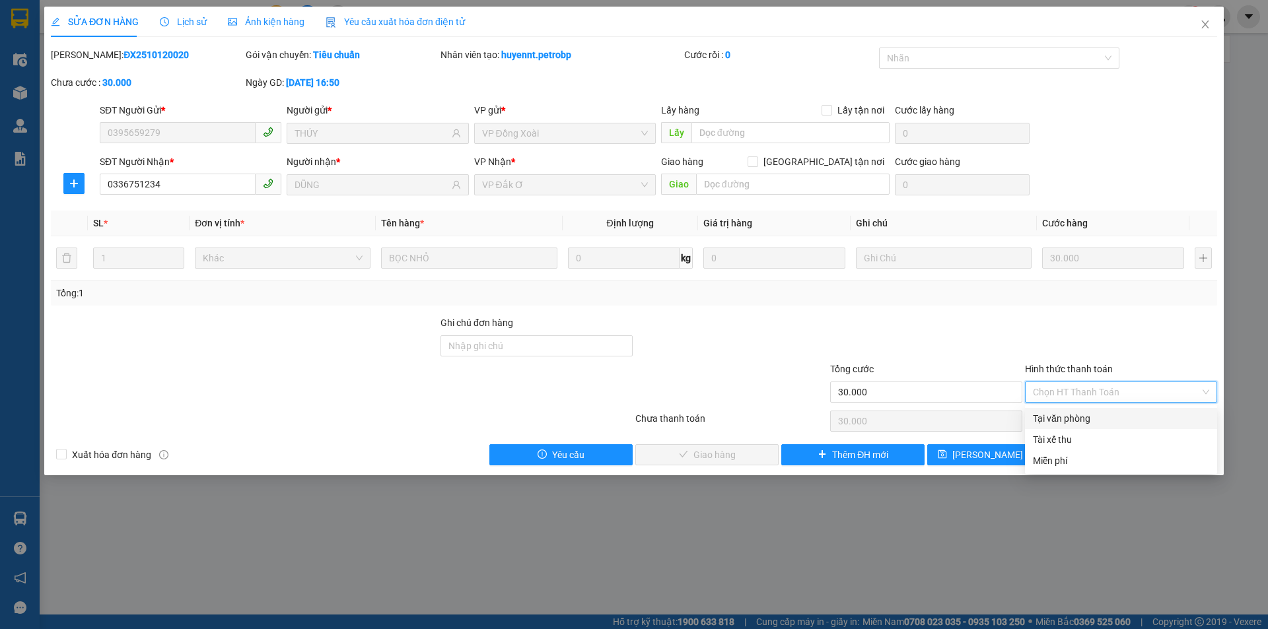
drag, startPoint x: 1074, startPoint y: 418, endPoint x: 945, endPoint y: 422, distance: 128.8
click at [1072, 420] on div "Tại văn phòng" at bounding box center [1121, 418] width 176 height 15
type input "0"
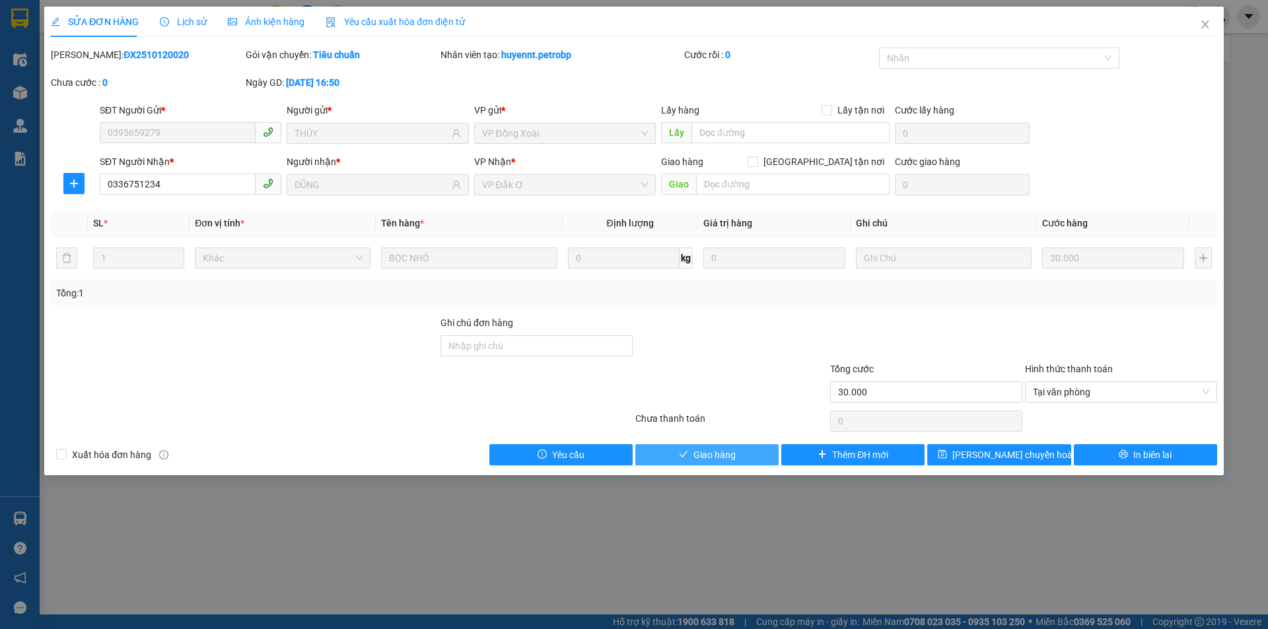
click at [747, 454] on button "Giao hàng" at bounding box center [706, 454] width 143 height 21
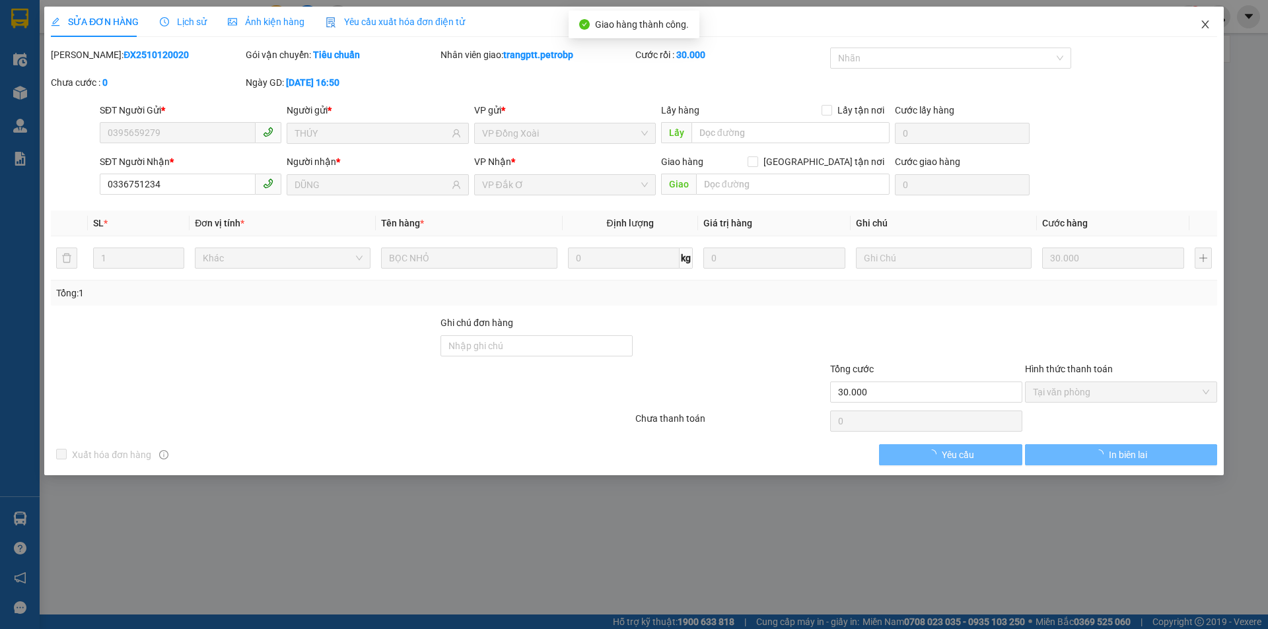
click at [1200, 19] on span "Close" at bounding box center [1205, 25] width 37 height 37
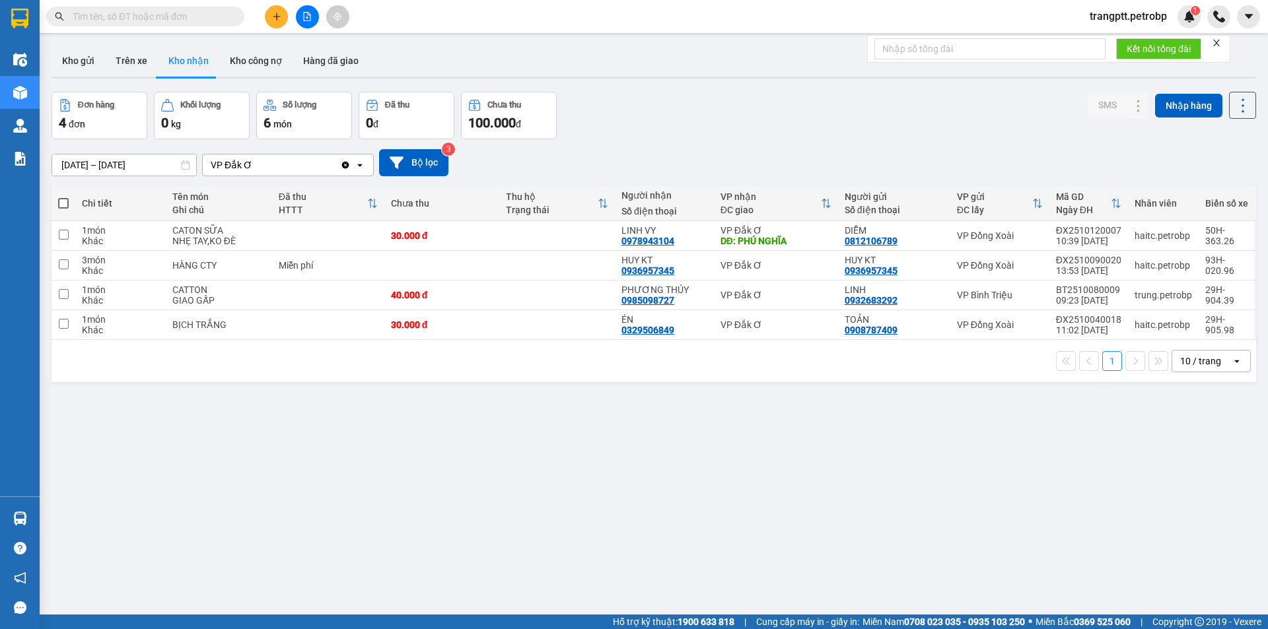
click at [140, 17] on input "text" at bounding box center [151, 16] width 156 height 15
click at [308, 17] on icon "file-add" at bounding box center [306, 16] width 9 height 9
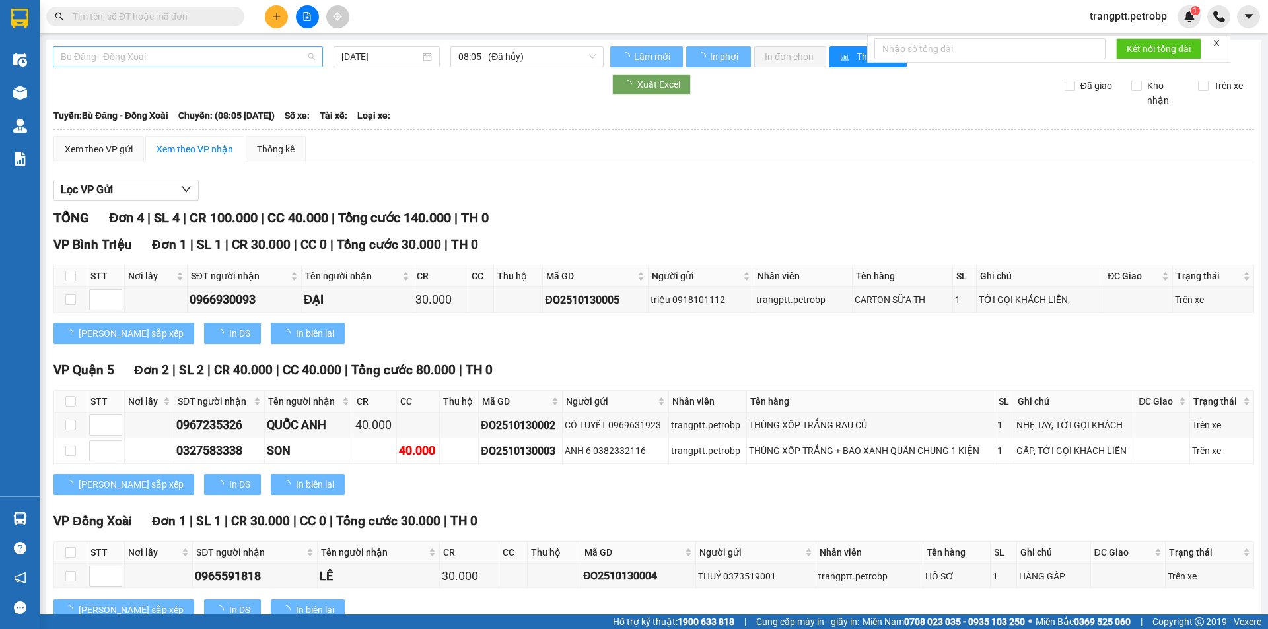
click at [199, 57] on span "Bù Đăng - Đồng Xoài" at bounding box center [188, 57] width 254 height 20
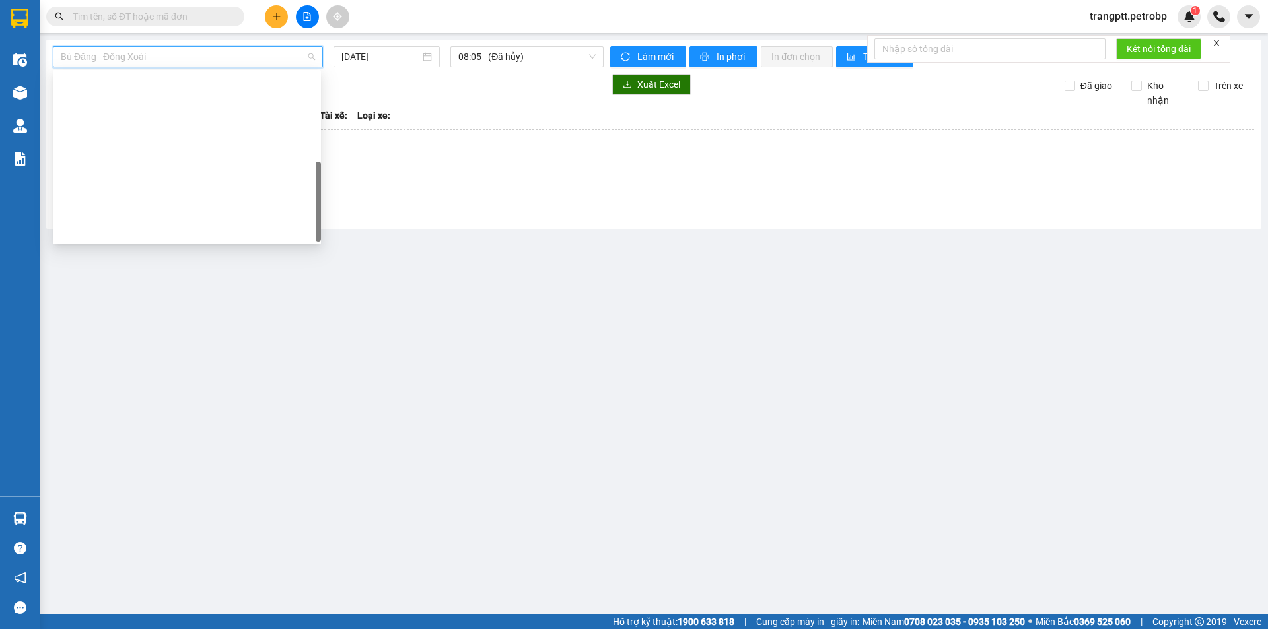
scroll to position [275, 0]
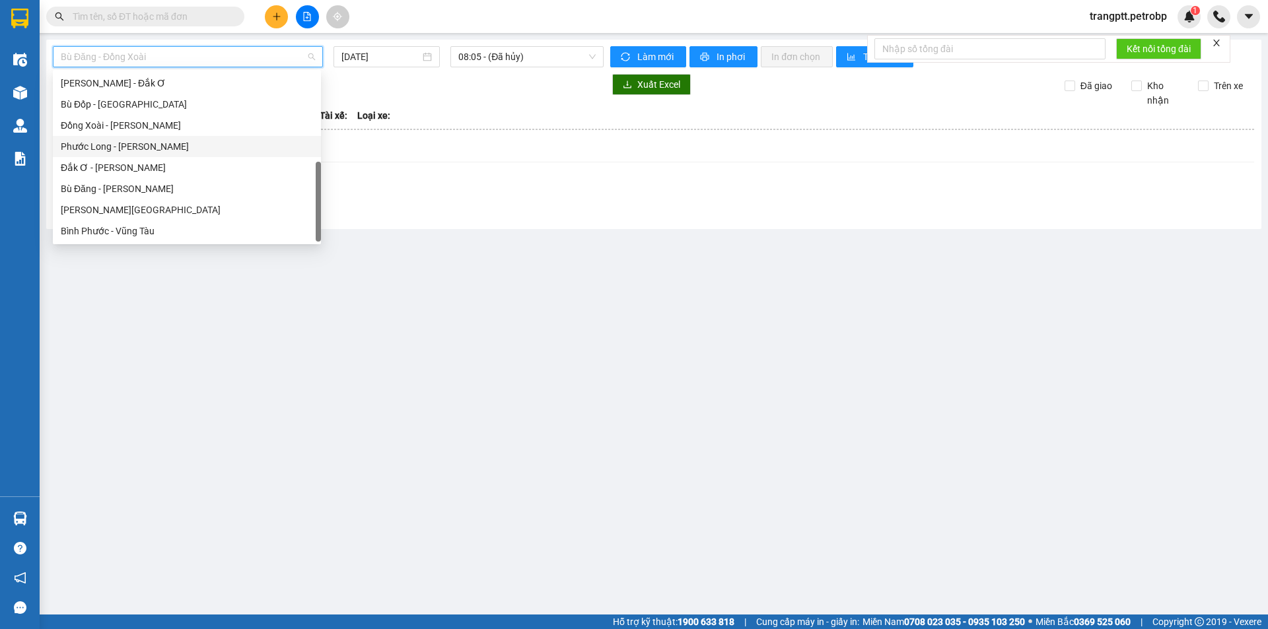
click at [116, 143] on div "Phước Long - [PERSON_NAME]" at bounding box center [187, 146] width 252 height 15
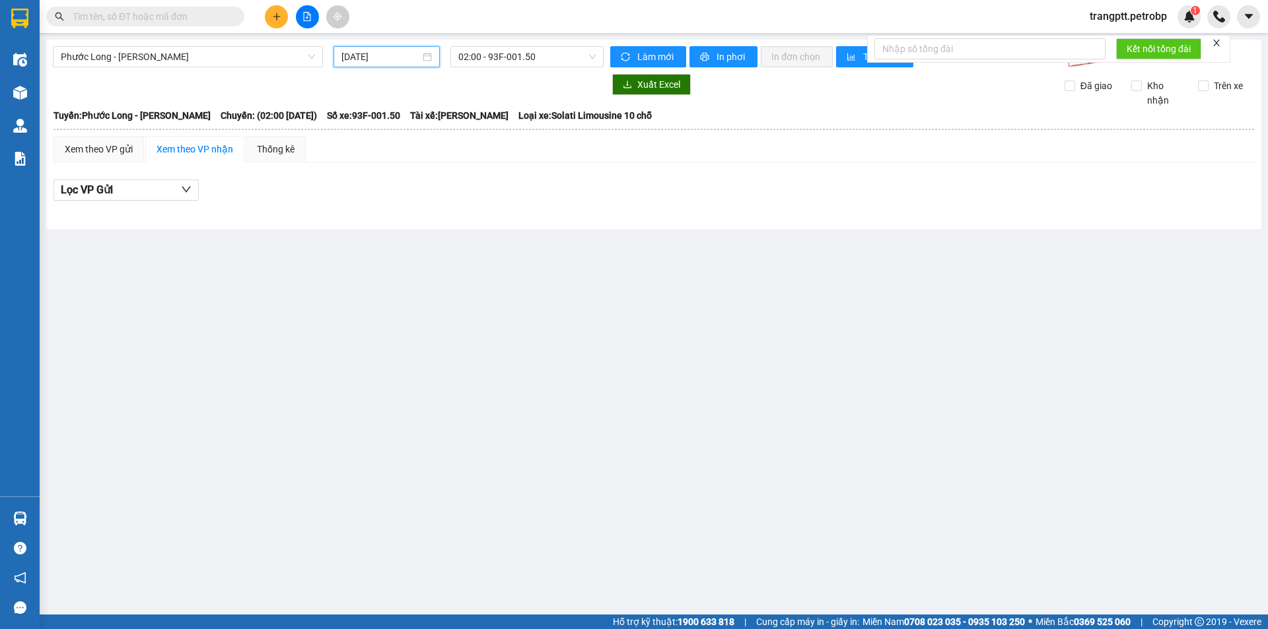
click at [362, 57] on input "[DATE]" at bounding box center [380, 57] width 79 height 15
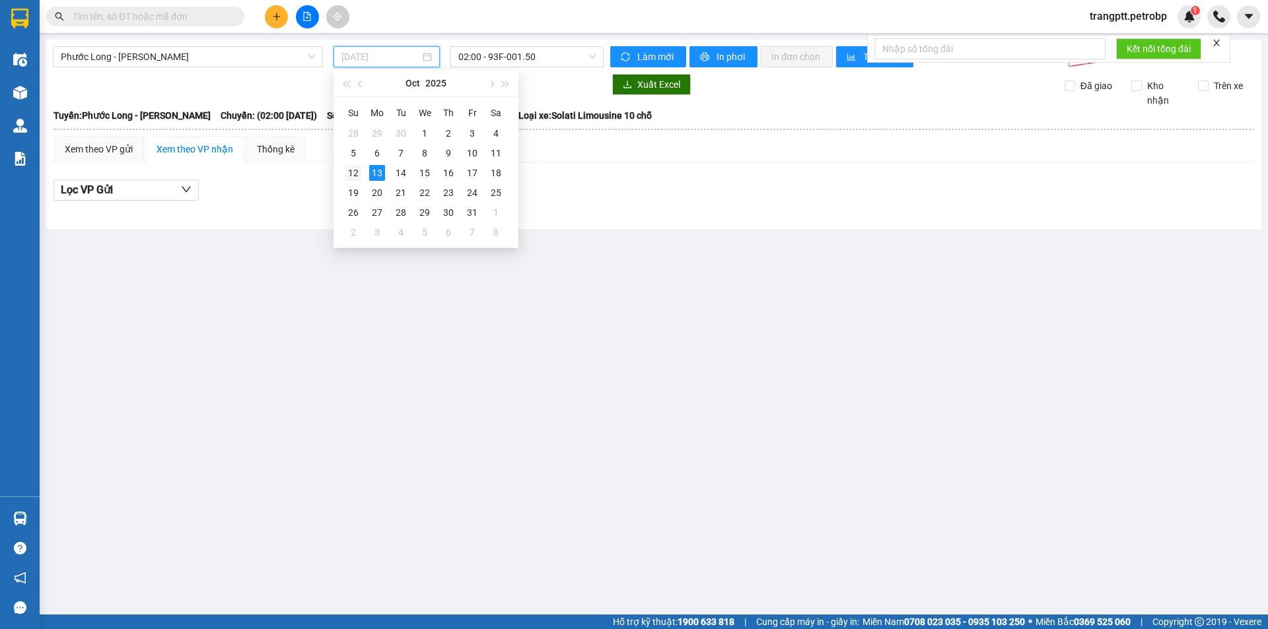
click at [348, 173] on div "12" at bounding box center [353, 173] width 16 height 16
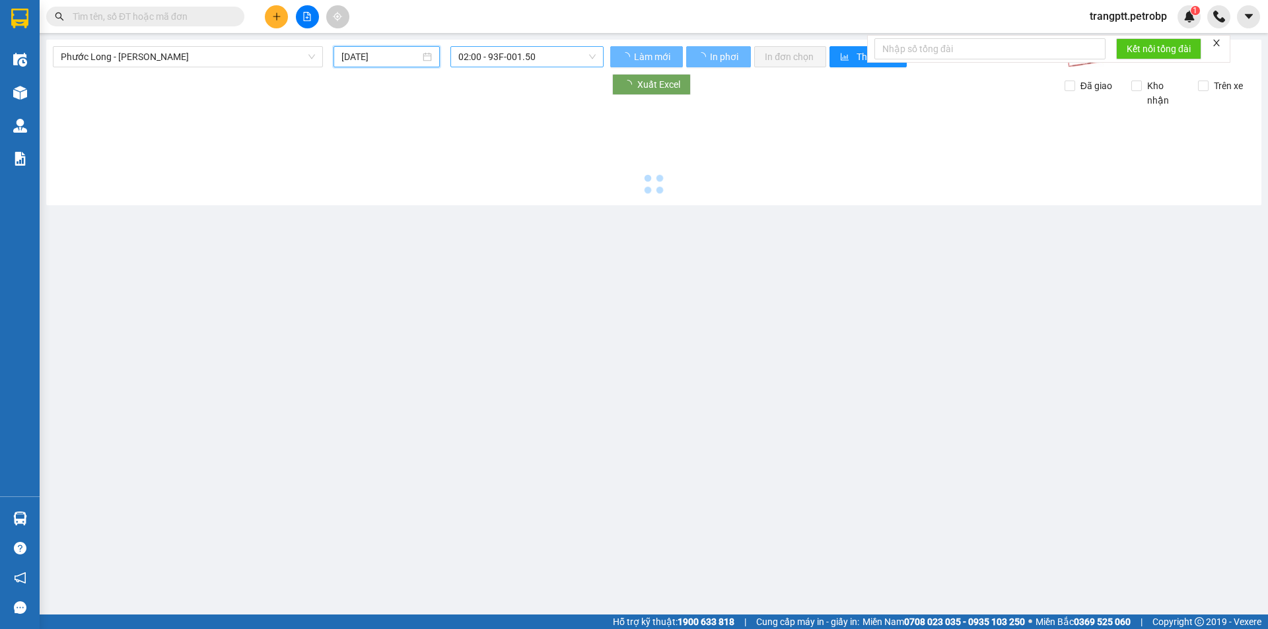
type input "[DATE]"
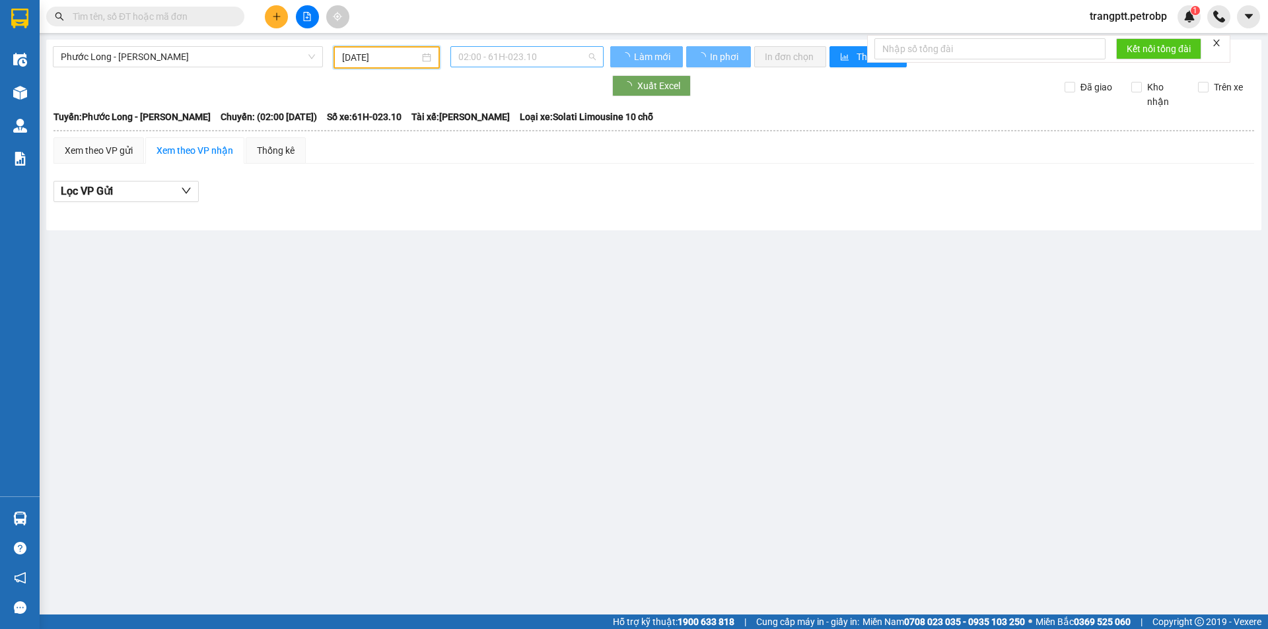
click at [506, 54] on span "02:00 - 61H-023.10" at bounding box center [526, 57] width 137 height 20
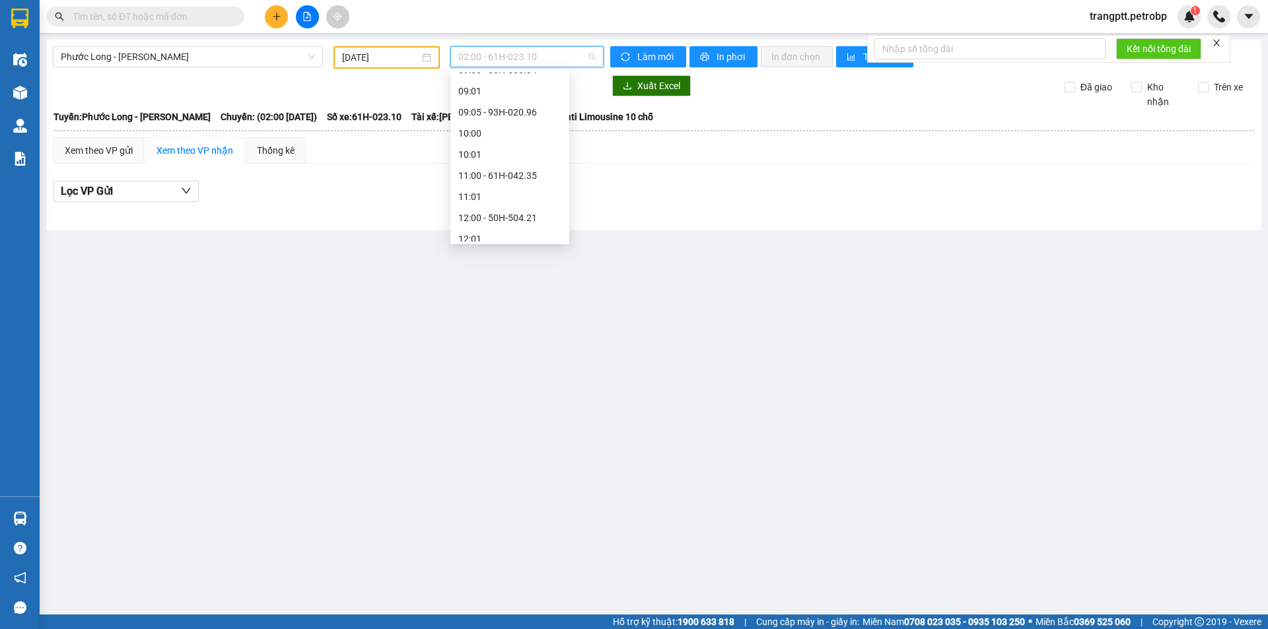
scroll to position [718, 0]
click at [502, 122] on div "17:05 (TC) - 50H-074.37" at bounding box center [509, 125] width 103 height 15
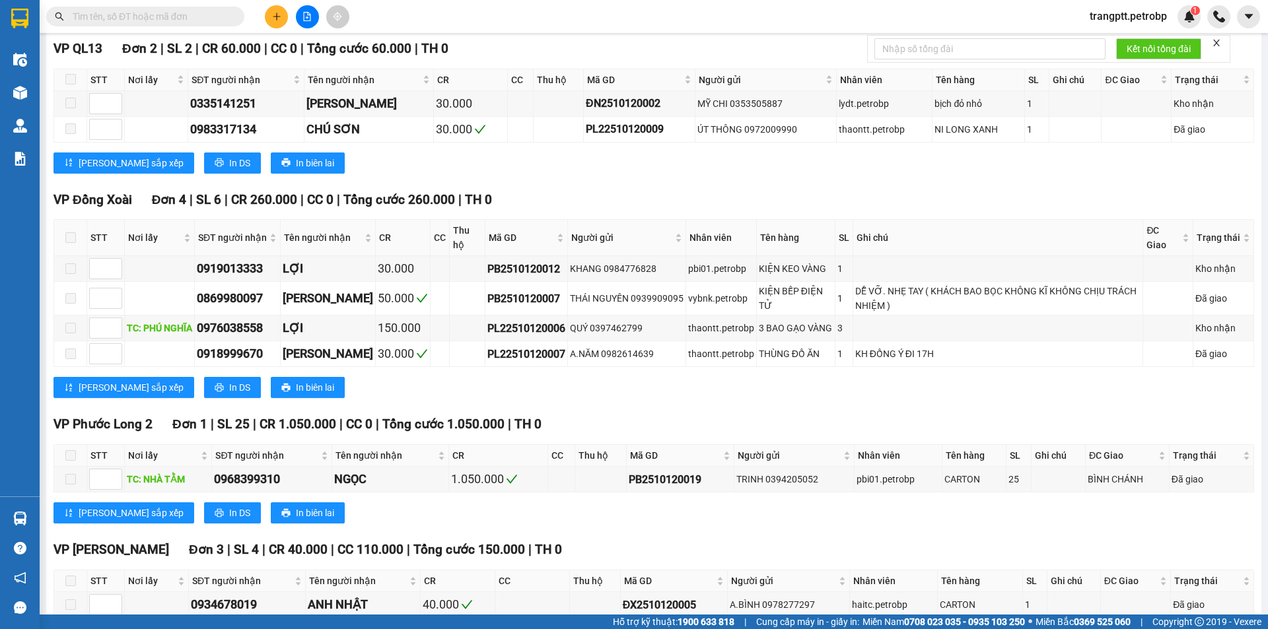
scroll to position [1255, 0]
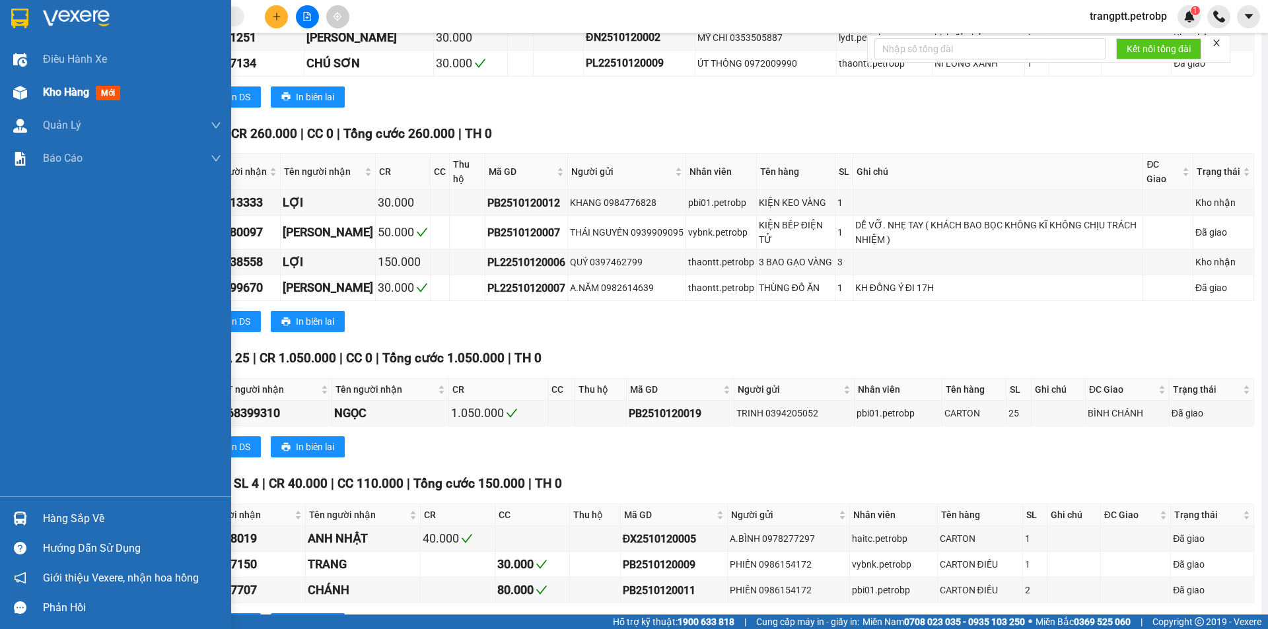
click at [44, 94] on span "Kho hàng" at bounding box center [66, 92] width 46 height 13
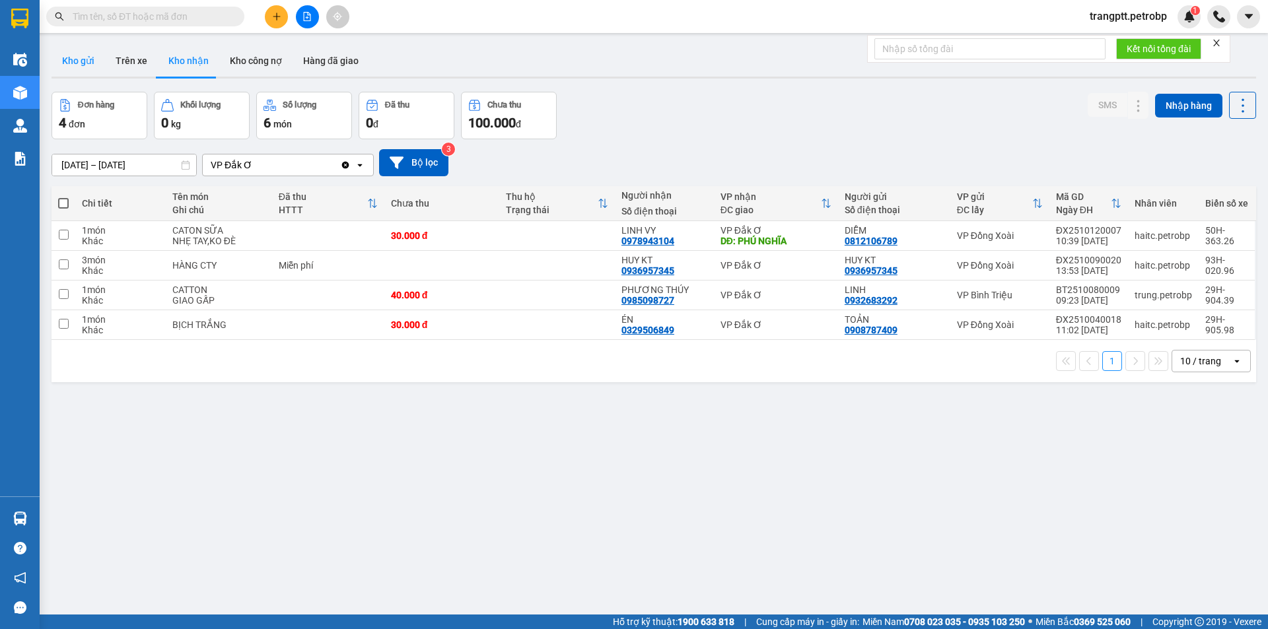
click at [67, 59] on button "Kho gửi" at bounding box center [78, 61] width 53 height 32
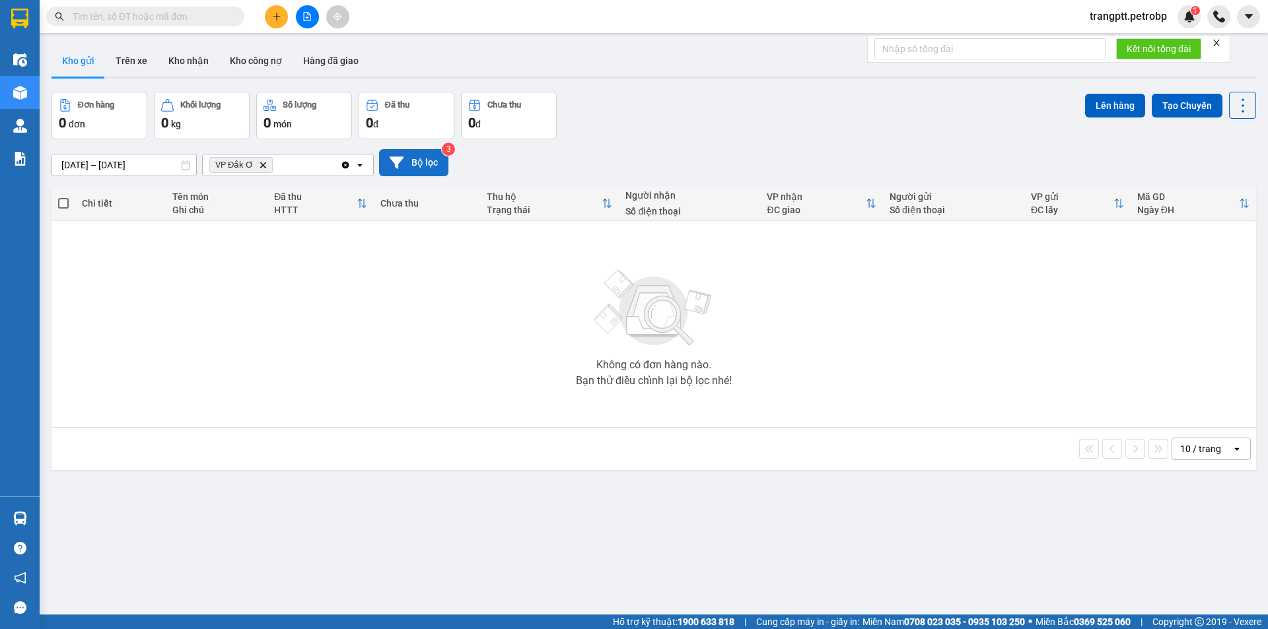
click at [417, 166] on button "Bộ lọc" at bounding box center [413, 162] width 69 height 27
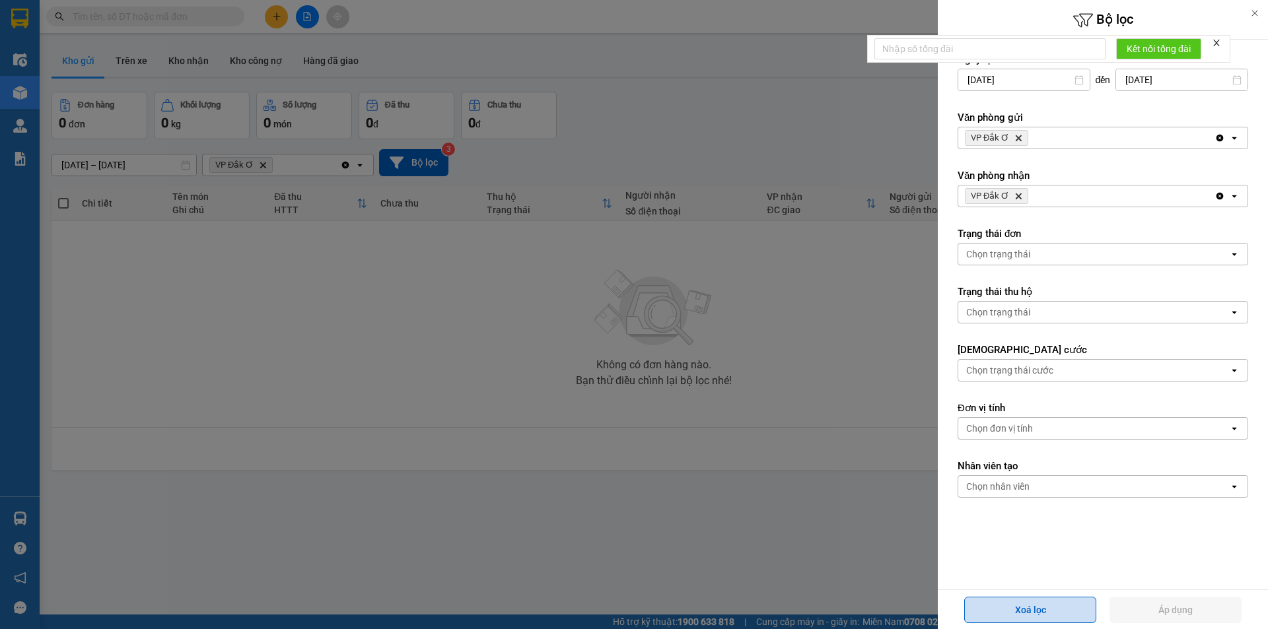
click at [1039, 606] on button "Xoá lọc" at bounding box center [1030, 610] width 132 height 26
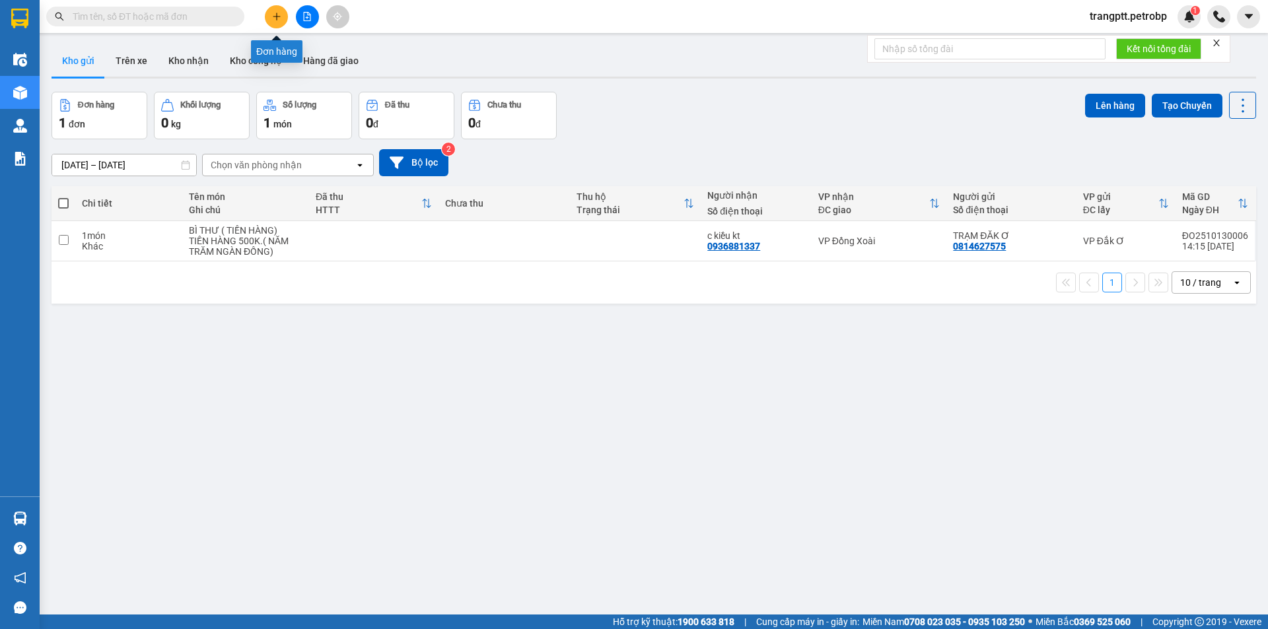
click at [269, 17] on button at bounding box center [276, 16] width 23 height 23
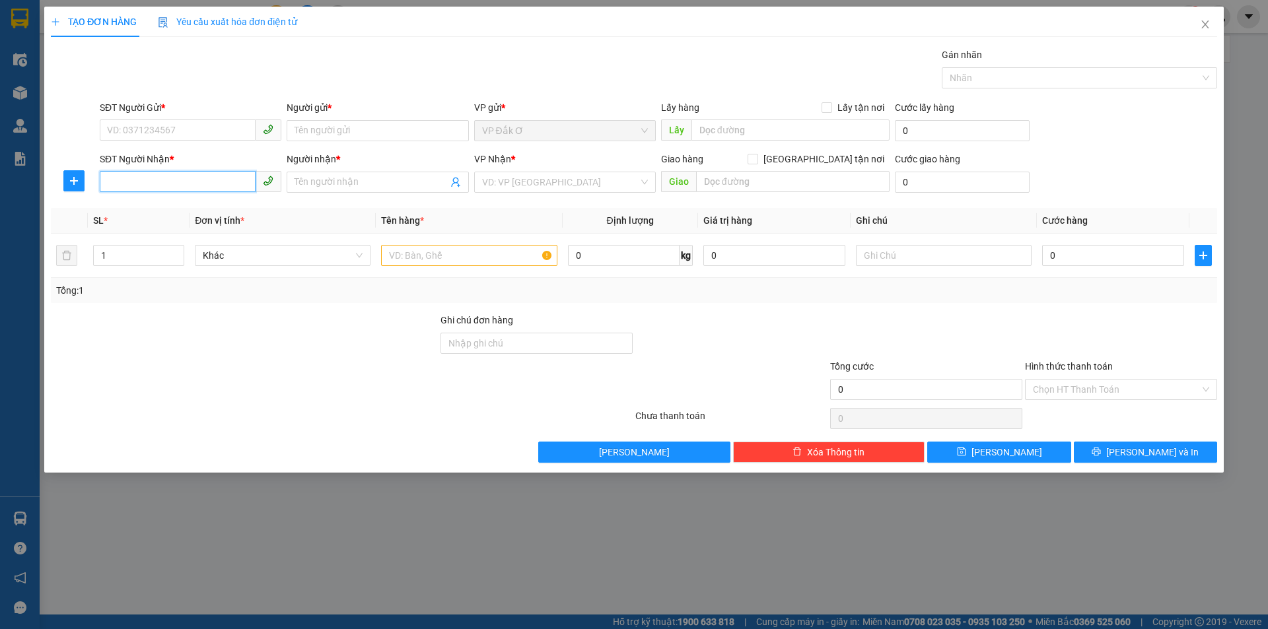
click at [177, 180] on input "SĐT Người Nhận *" at bounding box center [178, 181] width 156 height 21
click at [166, 184] on input "SĐT Người Nhận *" at bounding box center [178, 181] width 156 height 21
type input "4"
click at [209, 130] on input "SĐT Người Gửi *" at bounding box center [178, 130] width 156 height 21
click at [186, 179] on input "SĐT Người Nhận *" at bounding box center [178, 181] width 156 height 21
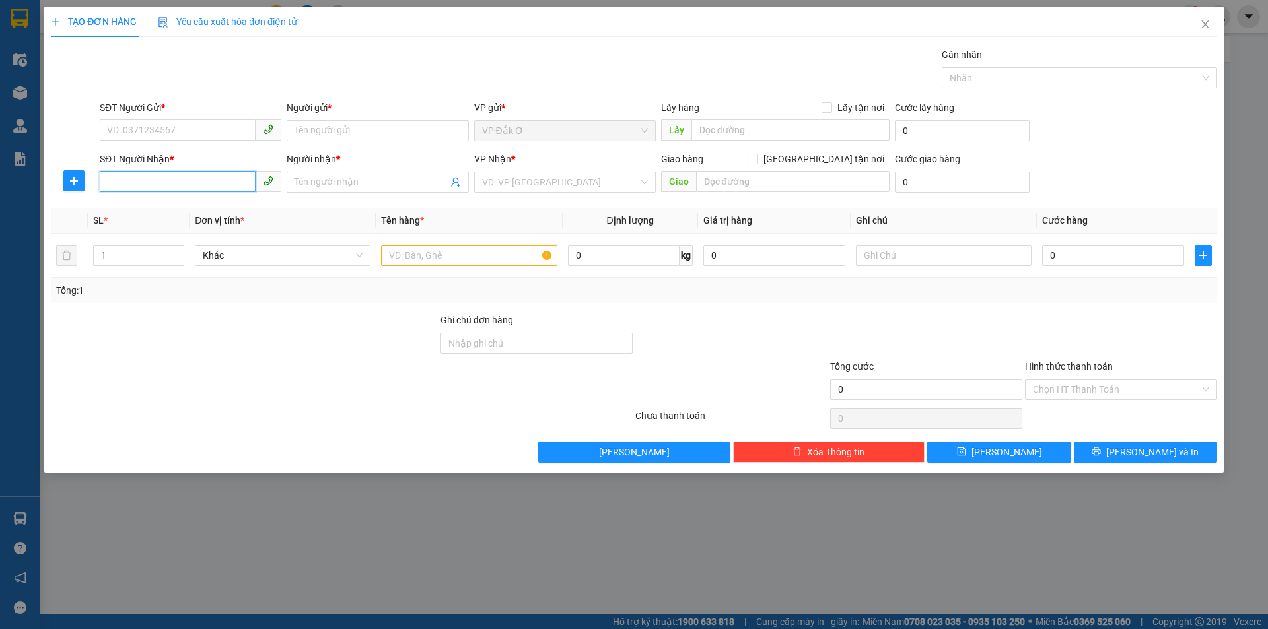
type input "4"
click at [193, 208] on div "0974337735 - QUÂN" at bounding box center [191, 208] width 166 height 15
type input "0974337735"
type input "QUÂN"
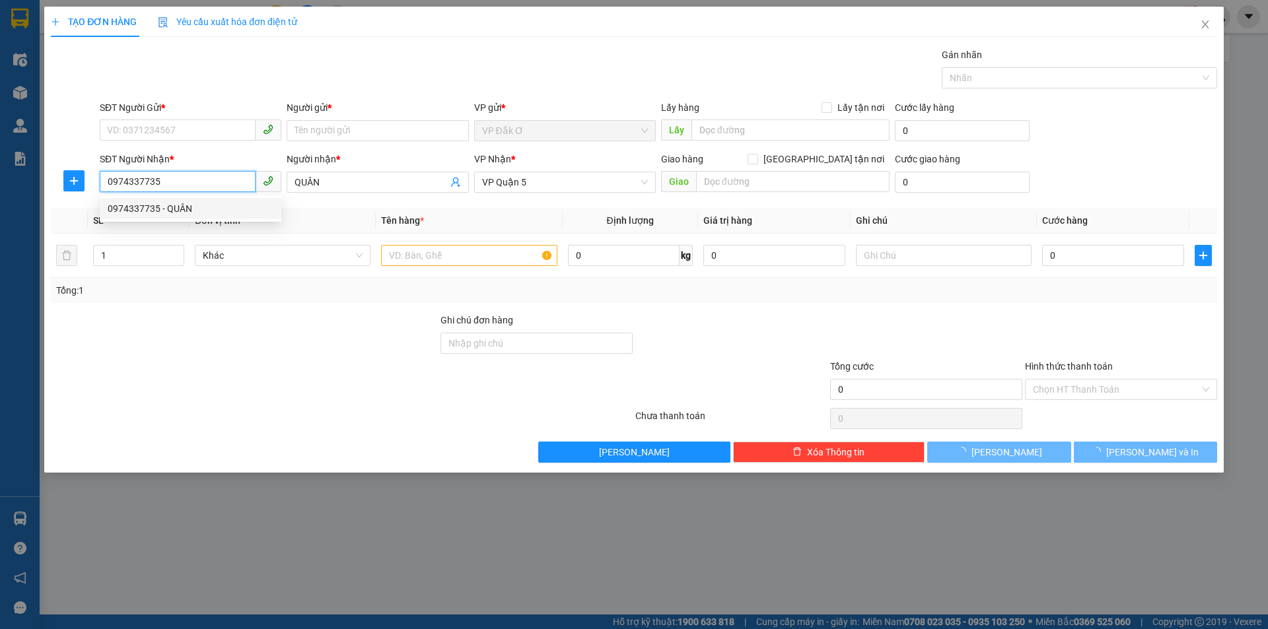
type input "30.000"
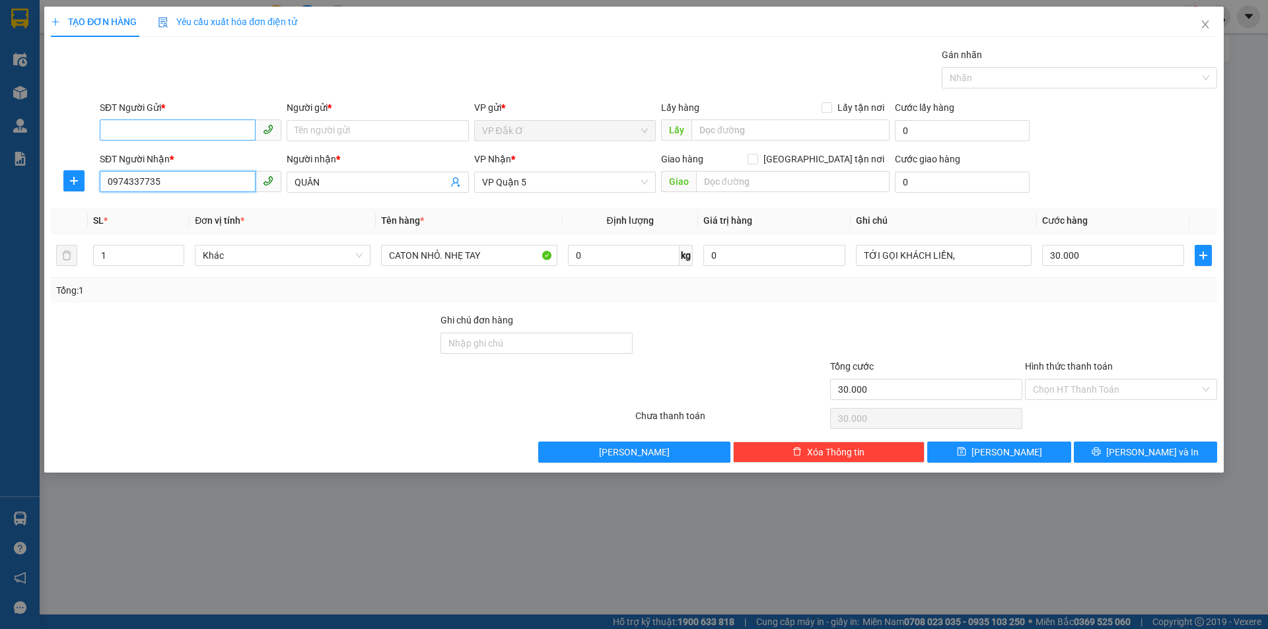
type input "0974337735"
click at [207, 124] on input "SĐT Người Gửi *" at bounding box center [178, 130] width 156 height 21
click at [199, 157] on div "0962474004 - [GEOGRAPHIC_DATA]" at bounding box center [191, 157] width 166 height 15
type input "0962474004"
type input "[GEOGRAPHIC_DATA]"
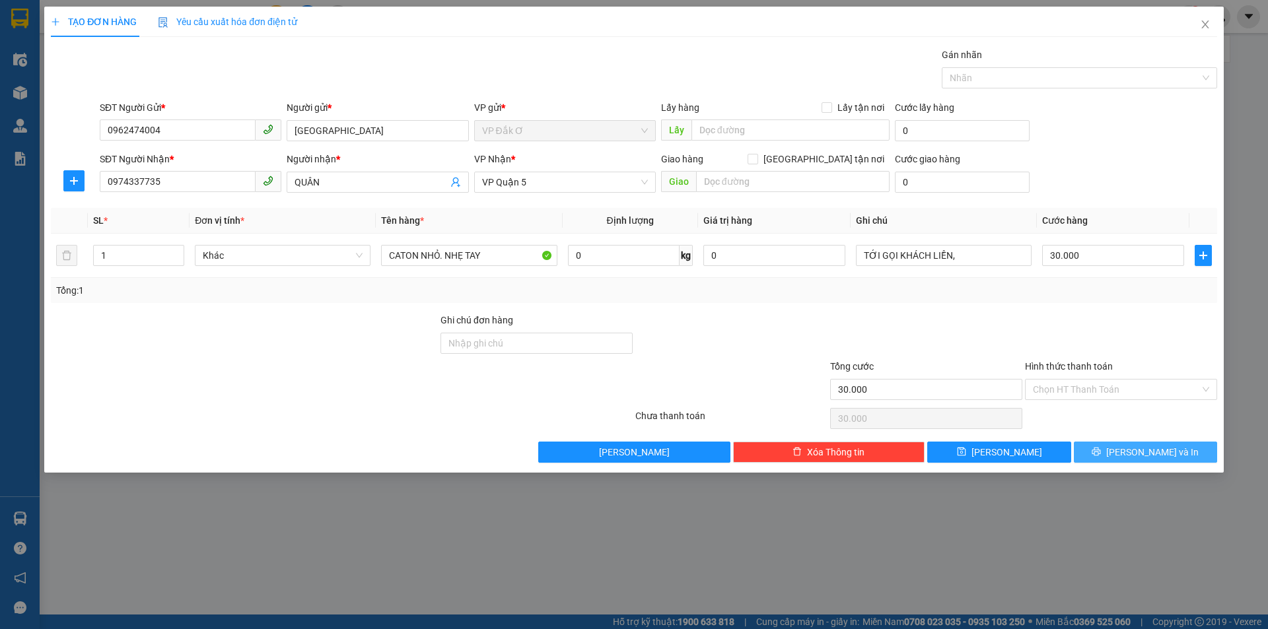
click at [1130, 449] on button "[PERSON_NAME] và In" at bounding box center [1145, 452] width 143 height 21
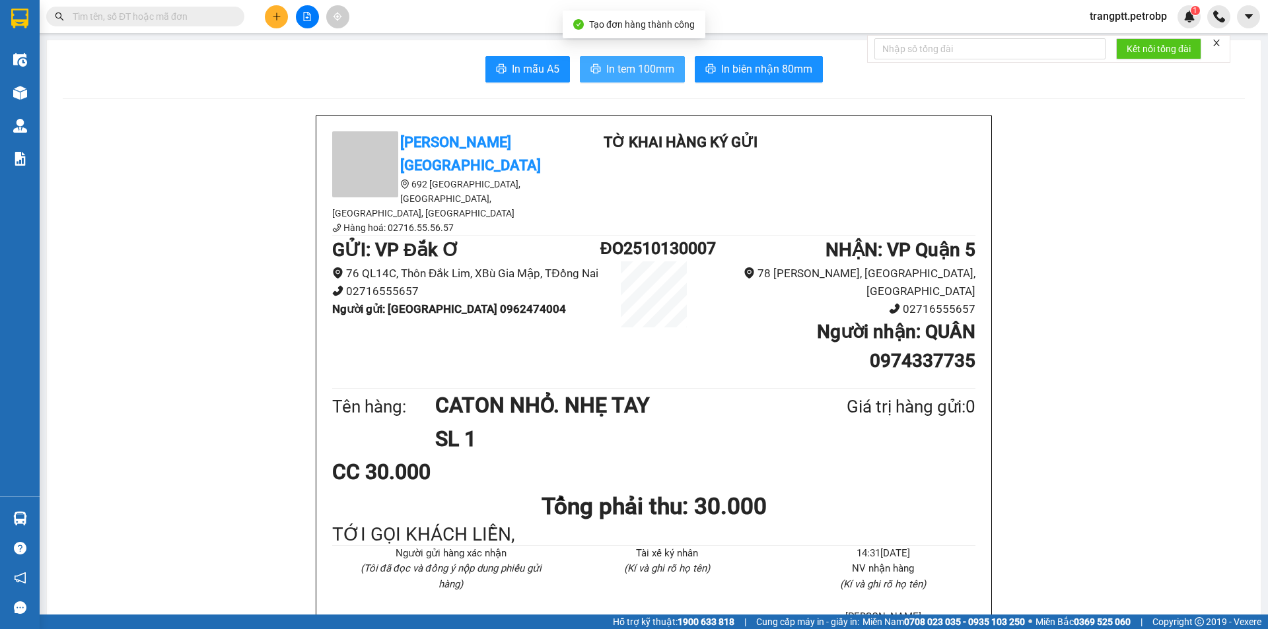
click at [631, 66] on span "In tem 100mm" at bounding box center [640, 69] width 68 height 17
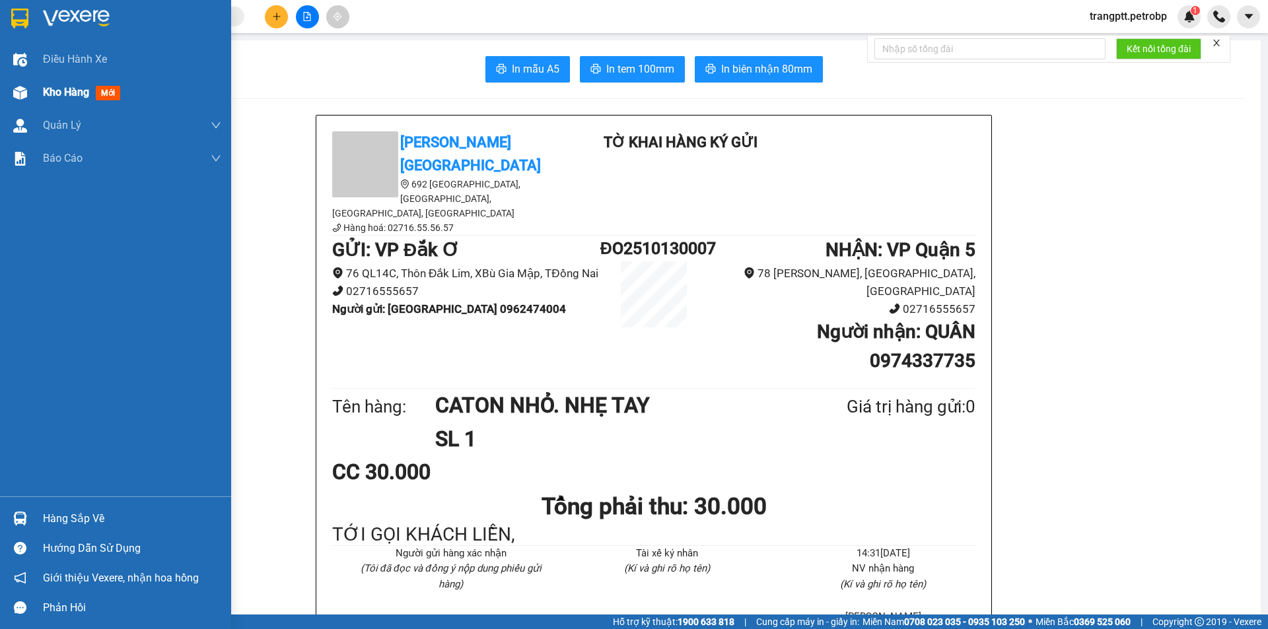
click at [41, 87] on div "Kho hàng mới" at bounding box center [115, 92] width 231 height 33
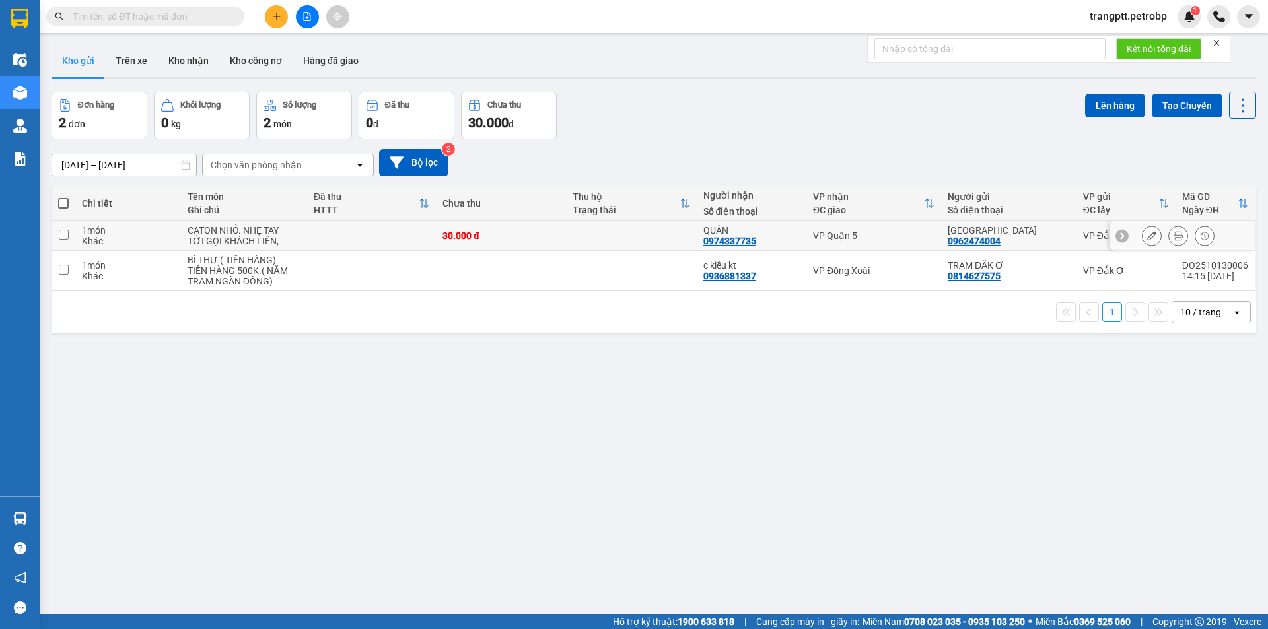
click at [65, 232] on input "checkbox" at bounding box center [64, 235] width 10 height 10
checkbox input "true"
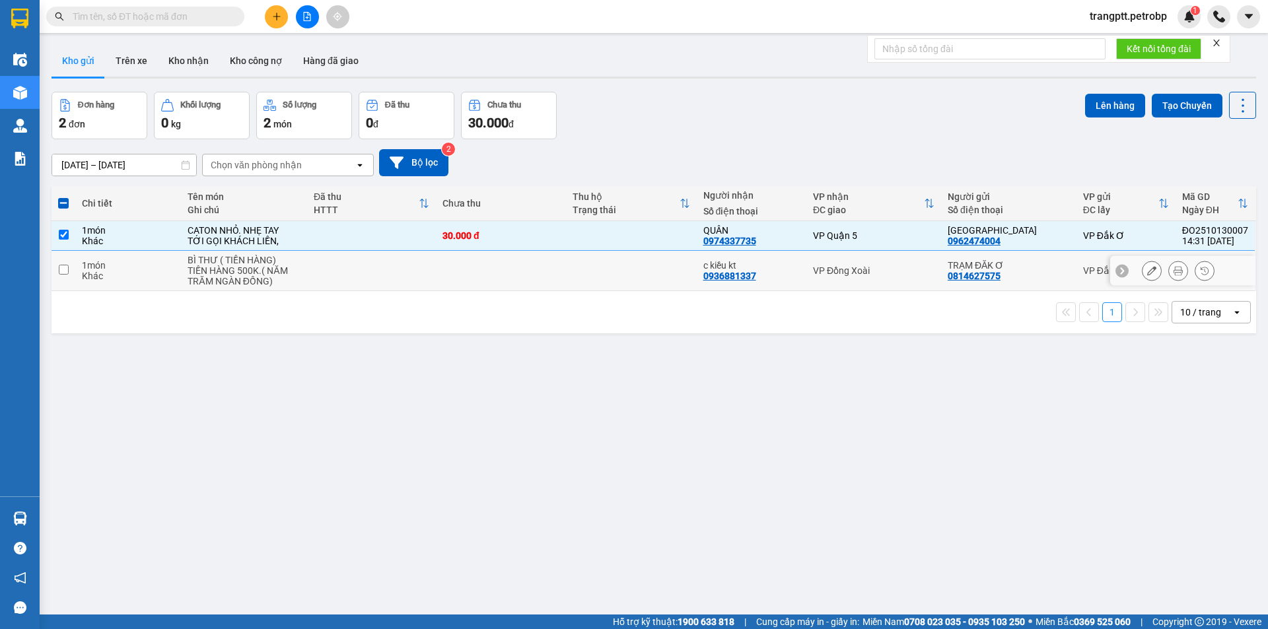
click at [66, 268] on input "checkbox" at bounding box center [64, 270] width 10 height 10
checkbox input "true"
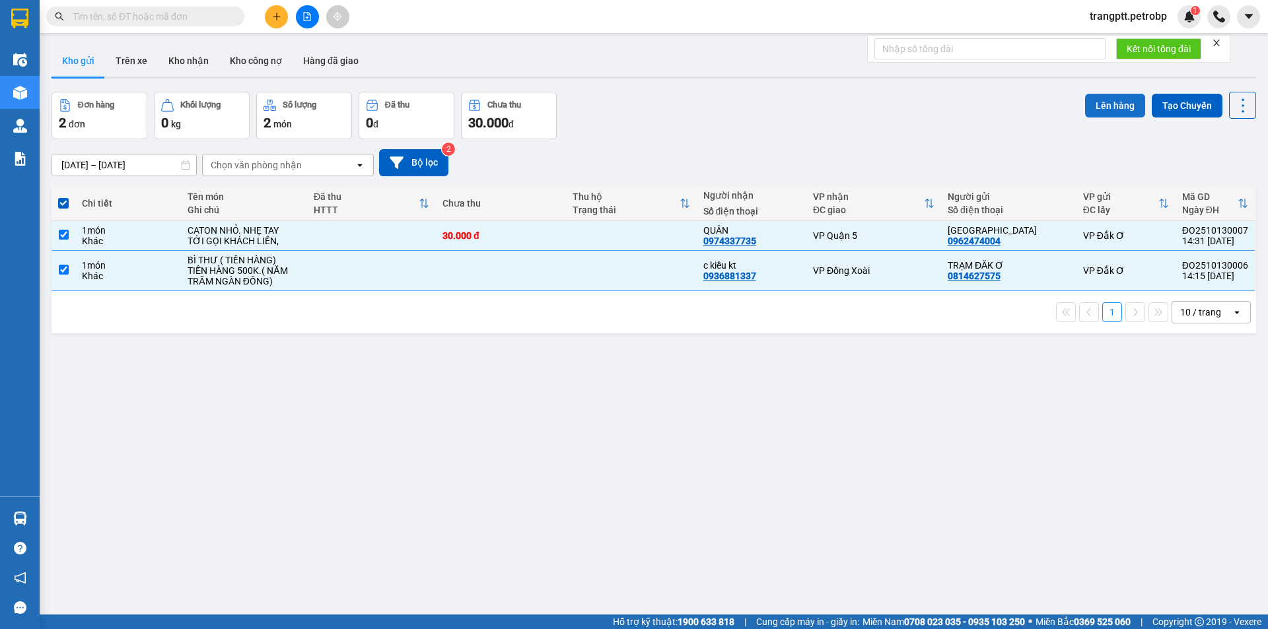
click at [1109, 106] on button "Lên hàng" at bounding box center [1115, 106] width 60 height 24
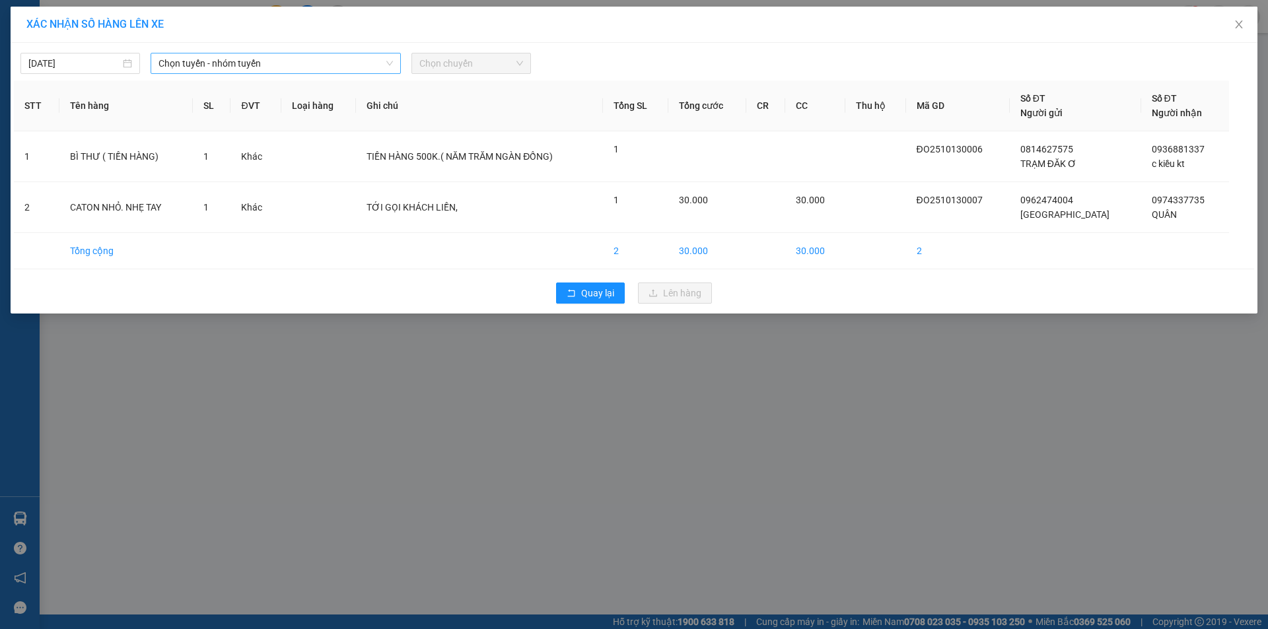
click at [318, 66] on span "Chọn tuyến - nhóm tuyến" at bounding box center [275, 63] width 234 height 20
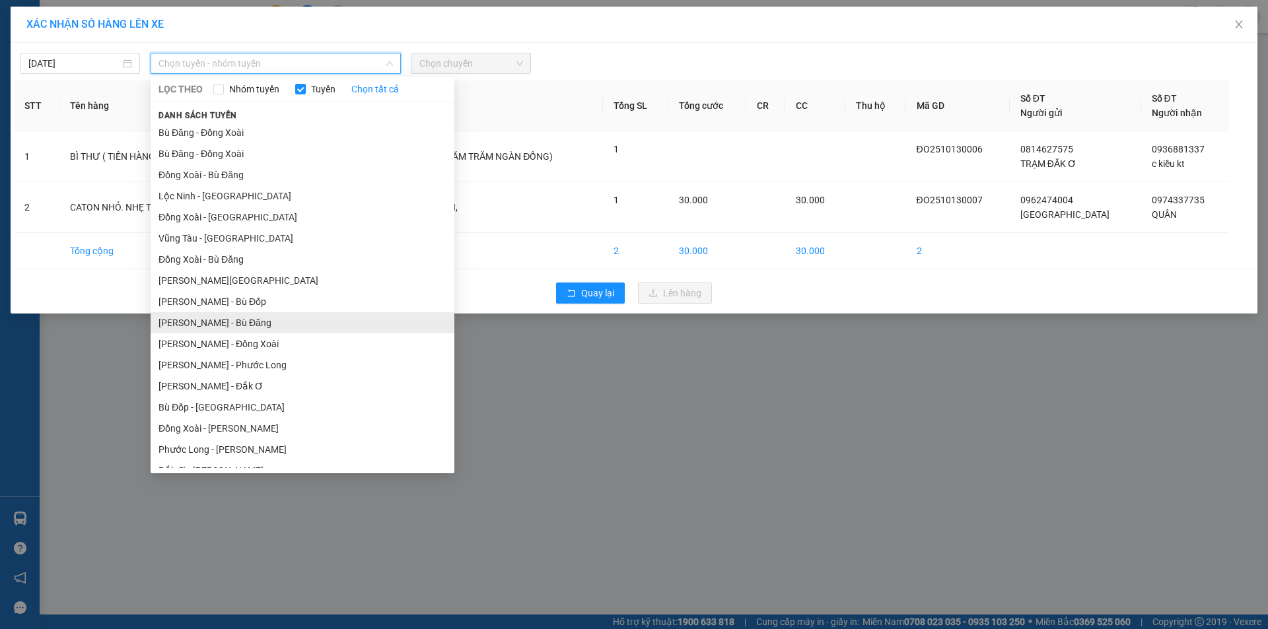
scroll to position [77, 0]
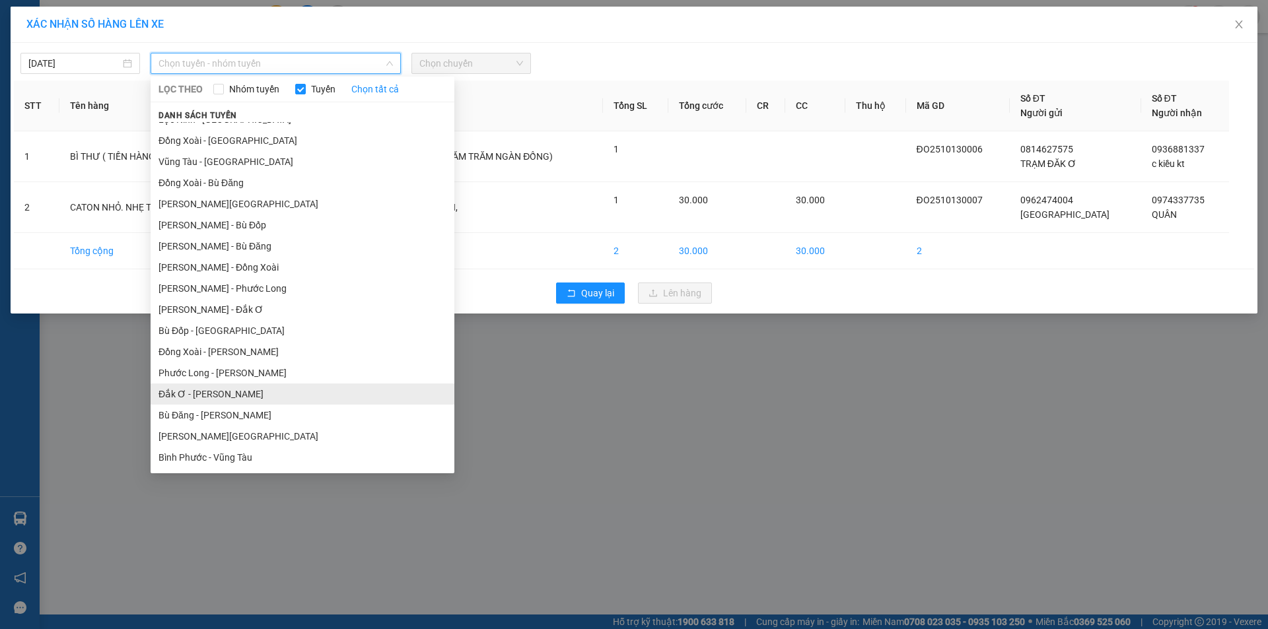
click at [221, 393] on li "Đắk Ơ - [PERSON_NAME]" at bounding box center [303, 394] width 304 height 21
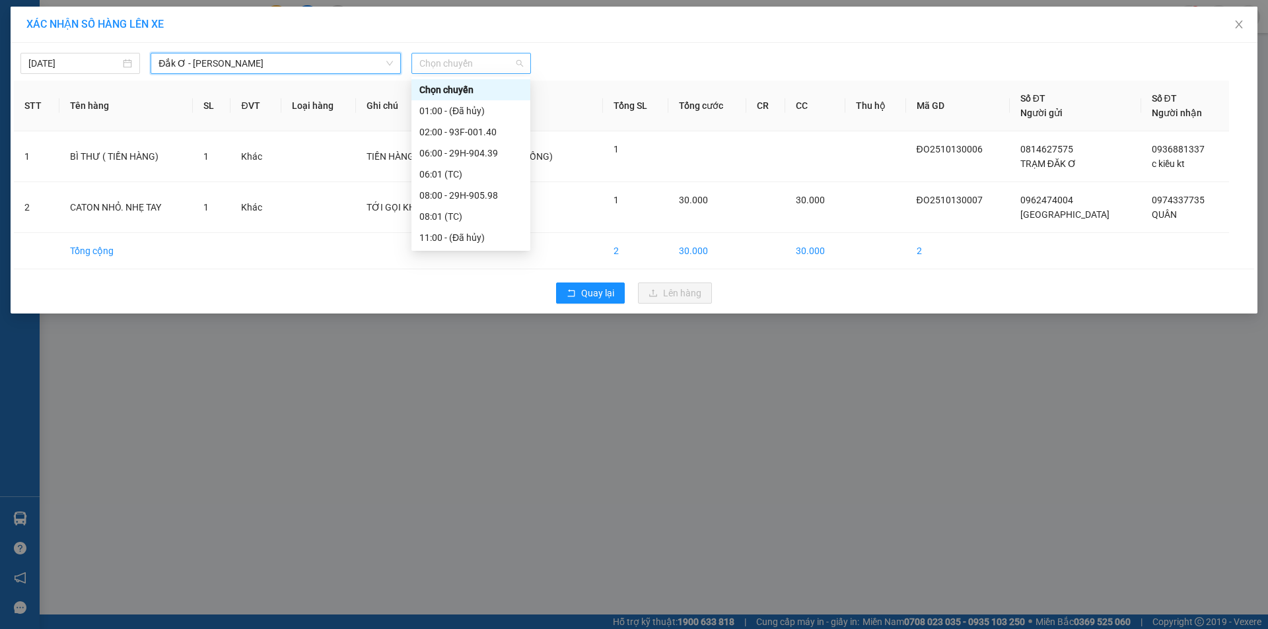
click at [498, 56] on span "Chọn chuyến" at bounding box center [471, 63] width 104 height 20
click at [469, 219] on div "15:00 - 93F-001.40" at bounding box center [470, 216] width 103 height 15
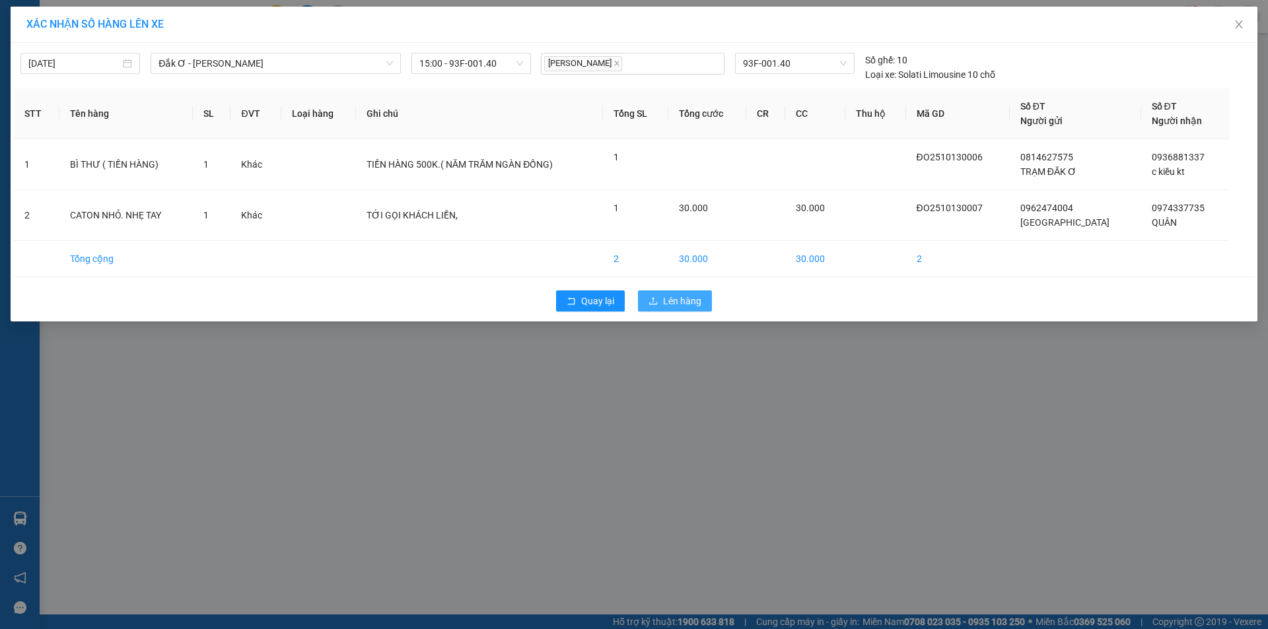
click at [652, 298] on icon "upload" at bounding box center [652, 300] width 9 height 9
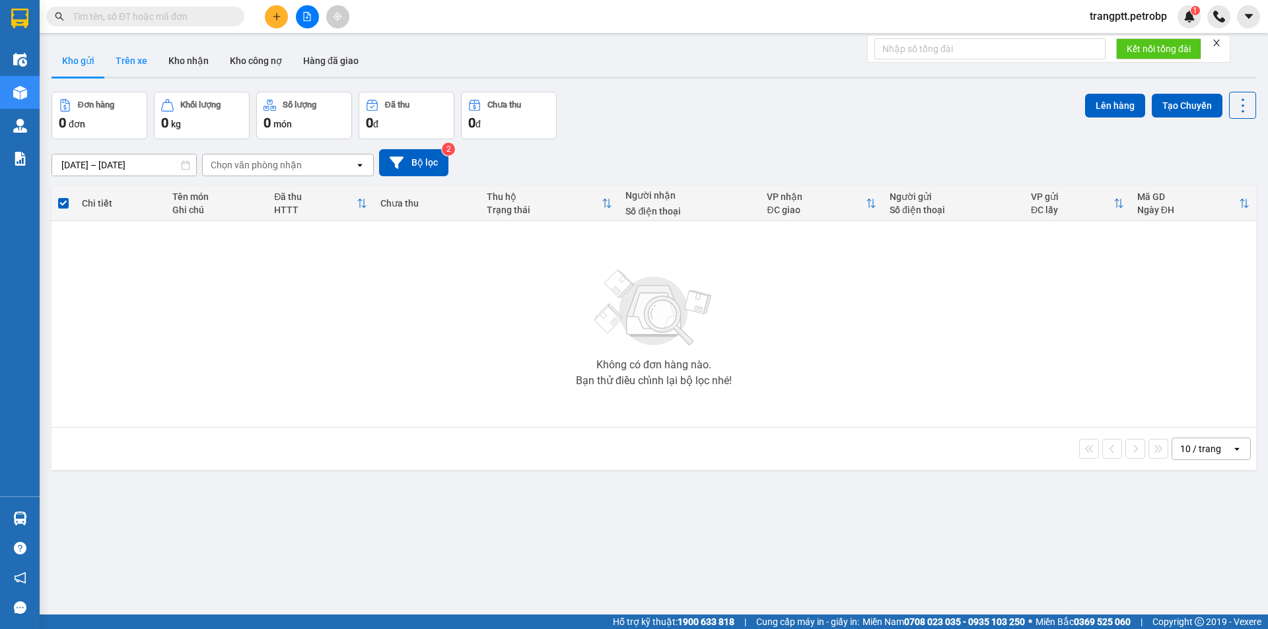
click at [126, 60] on button "Trên xe" at bounding box center [131, 61] width 53 height 32
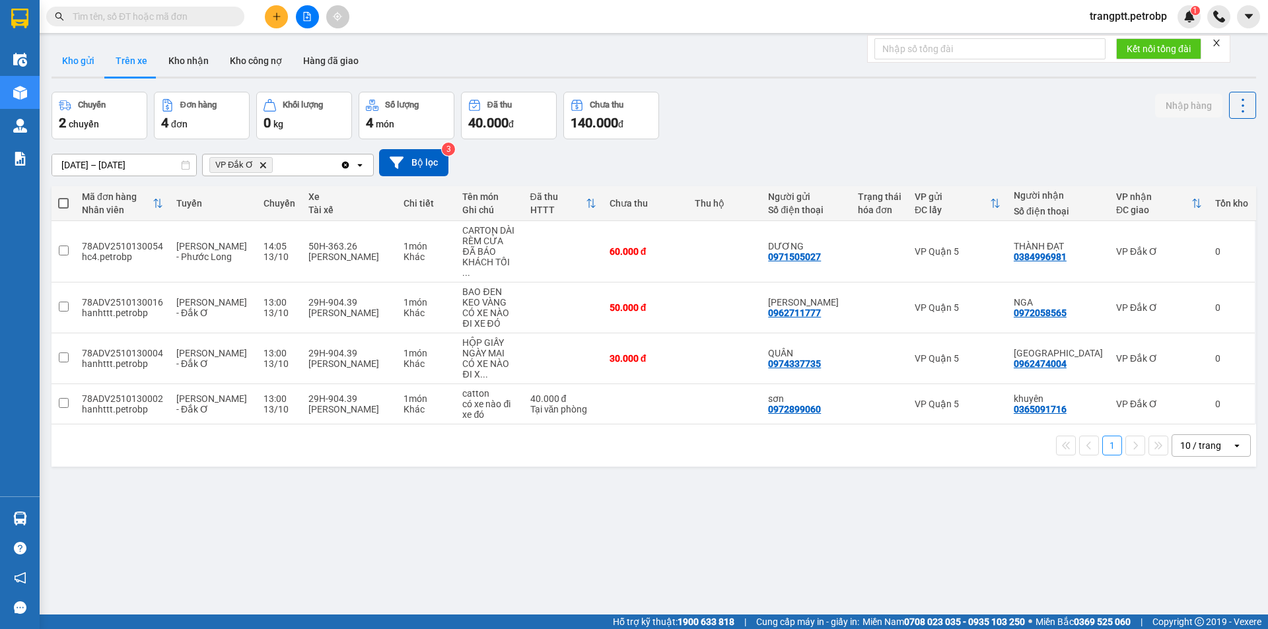
click at [81, 55] on button "Kho gửi" at bounding box center [78, 61] width 53 height 32
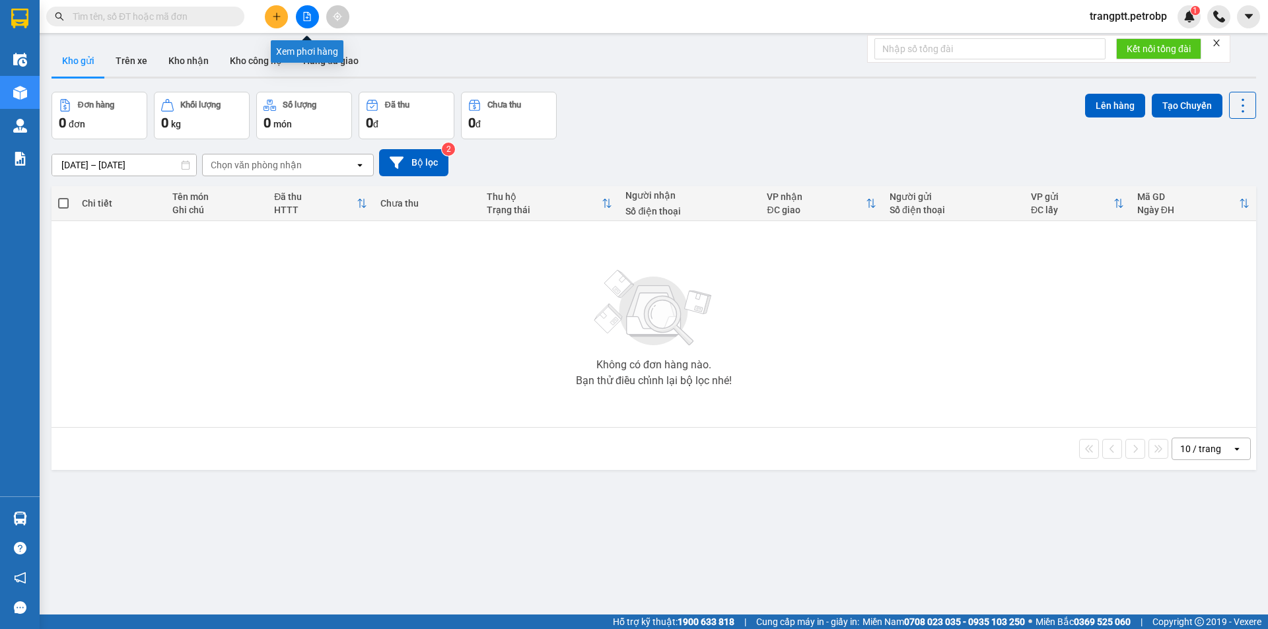
click at [308, 15] on icon "file-add" at bounding box center [306, 16] width 9 height 9
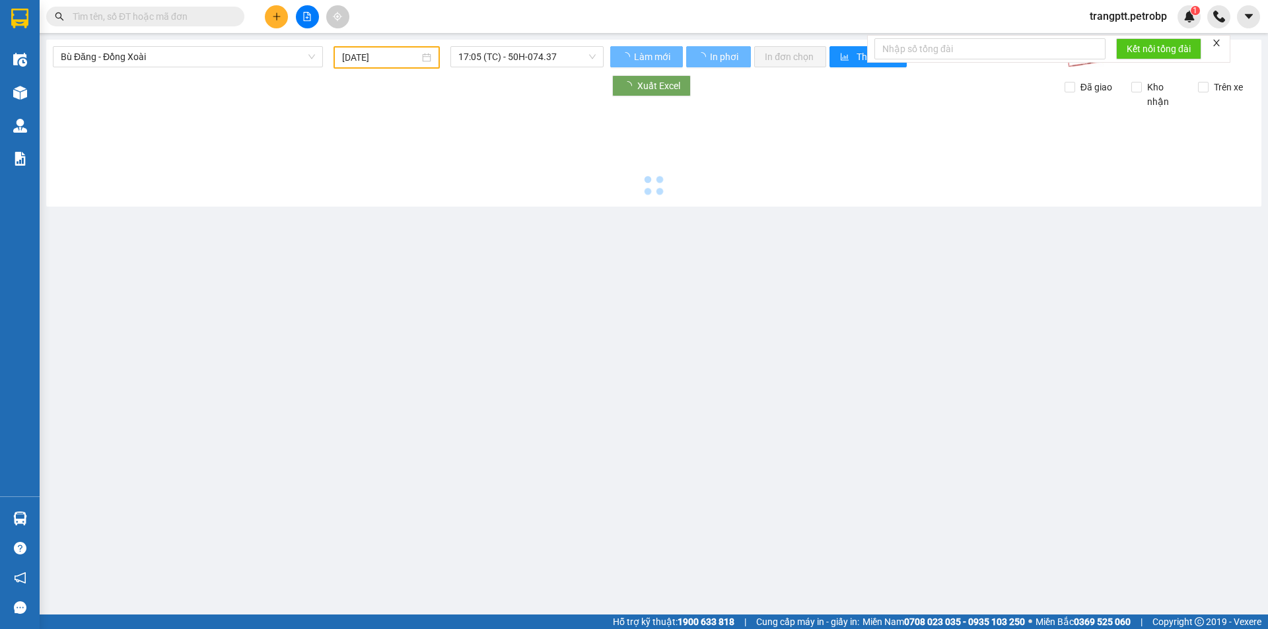
type input "[DATE]"
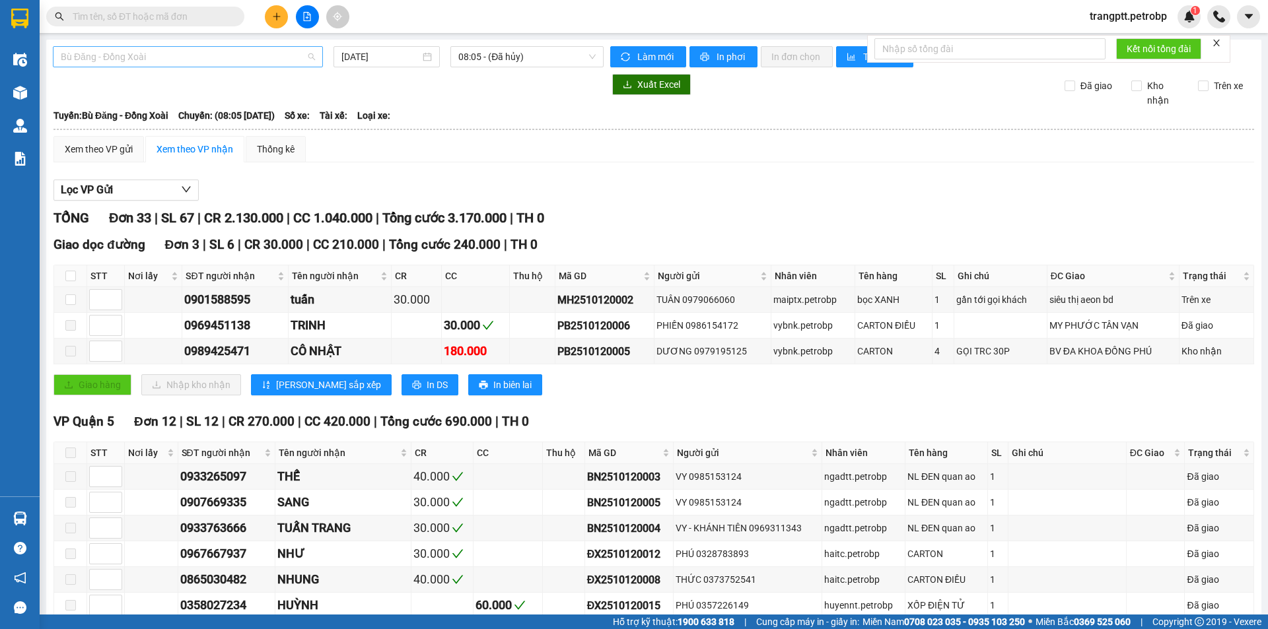
click at [176, 53] on span "Bù Đăng - Đồng Xoài" at bounding box center [188, 57] width 254 height 20
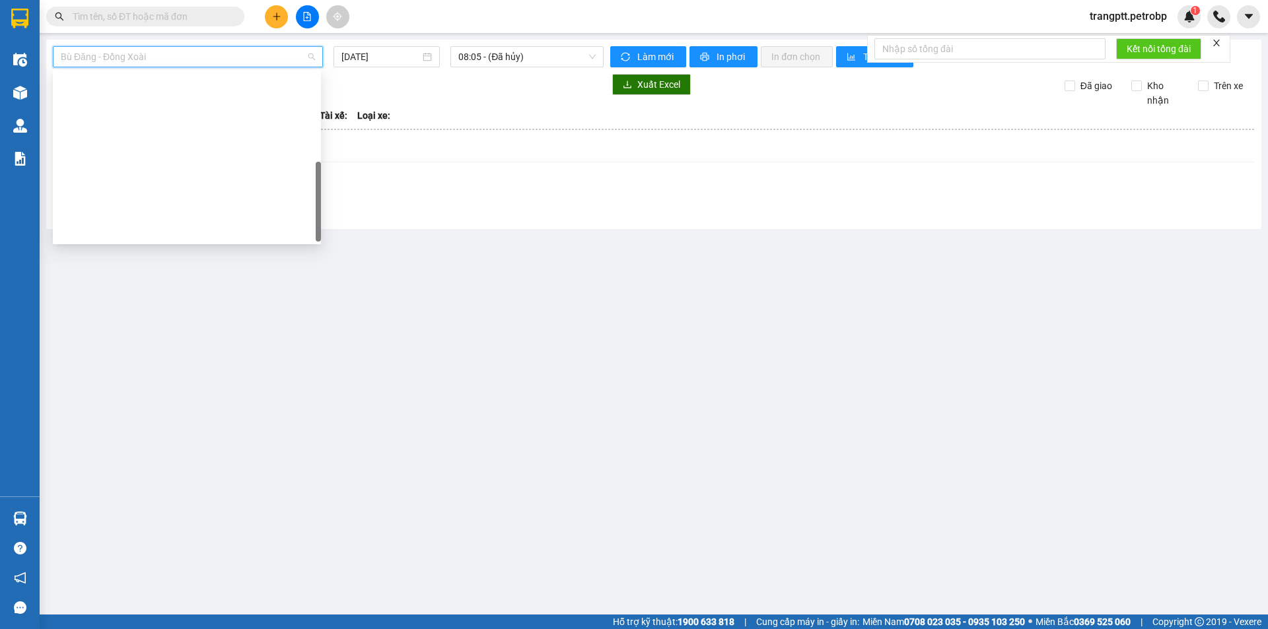
scroll to position [275, 0]
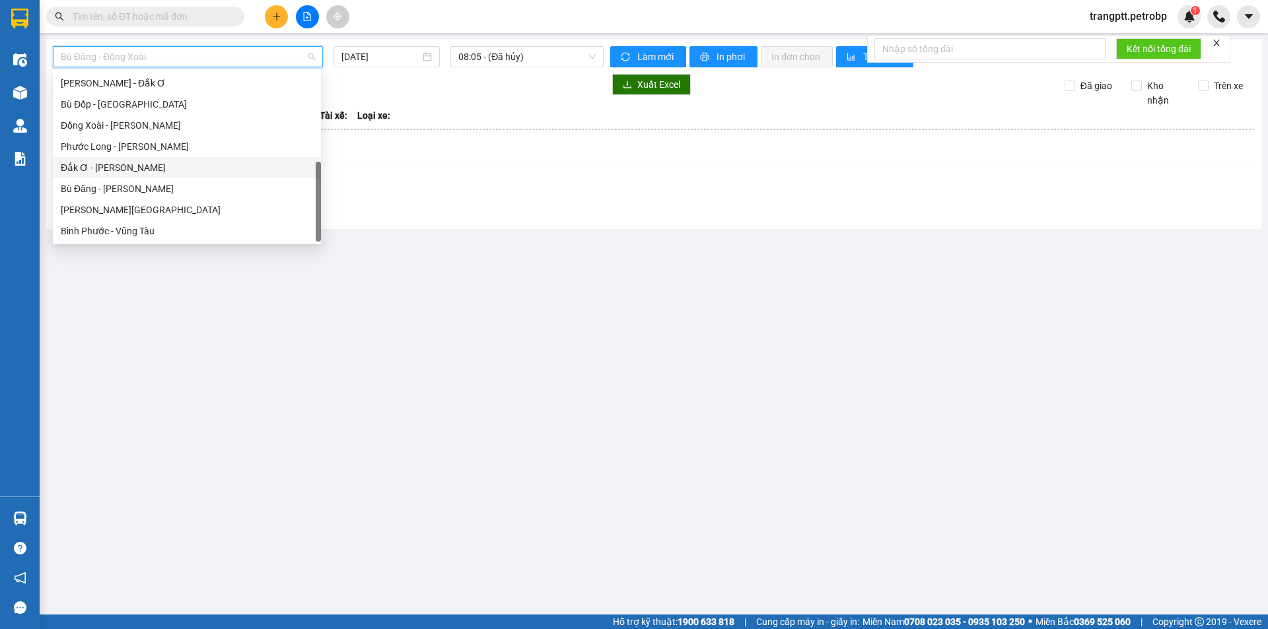
click at [103, 164] on div "Đắk Ơ - [PERSON_NAME]" at bounding box center [187, 167] width 252 height 15
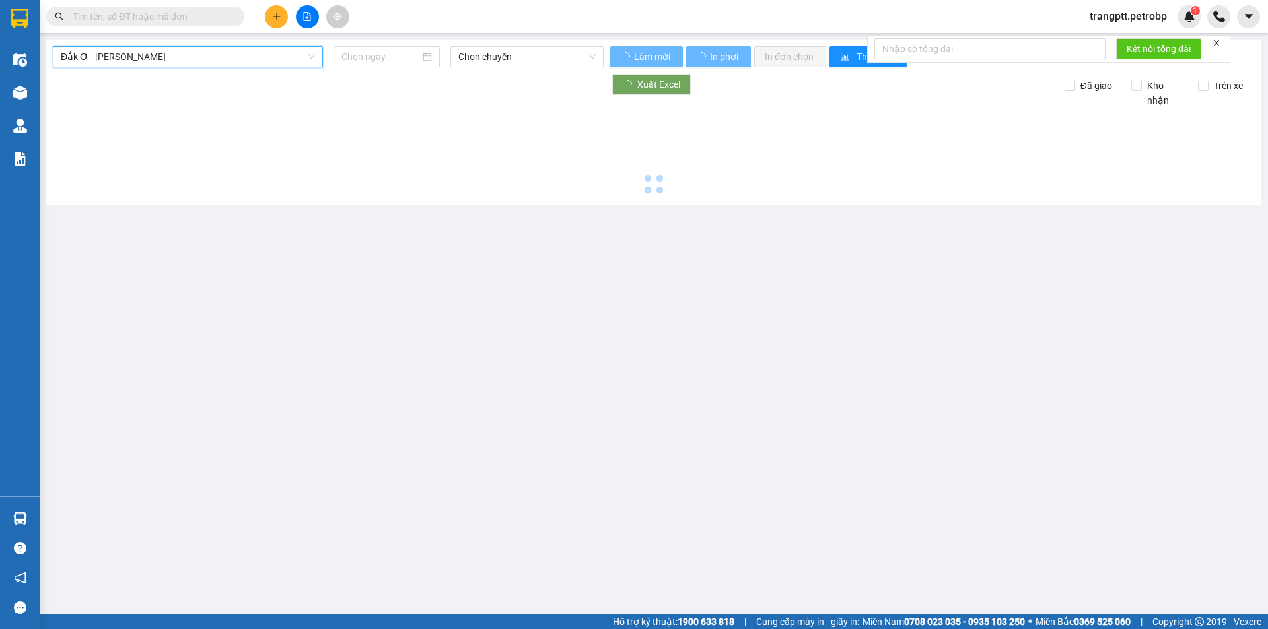
type input "[DATE]"
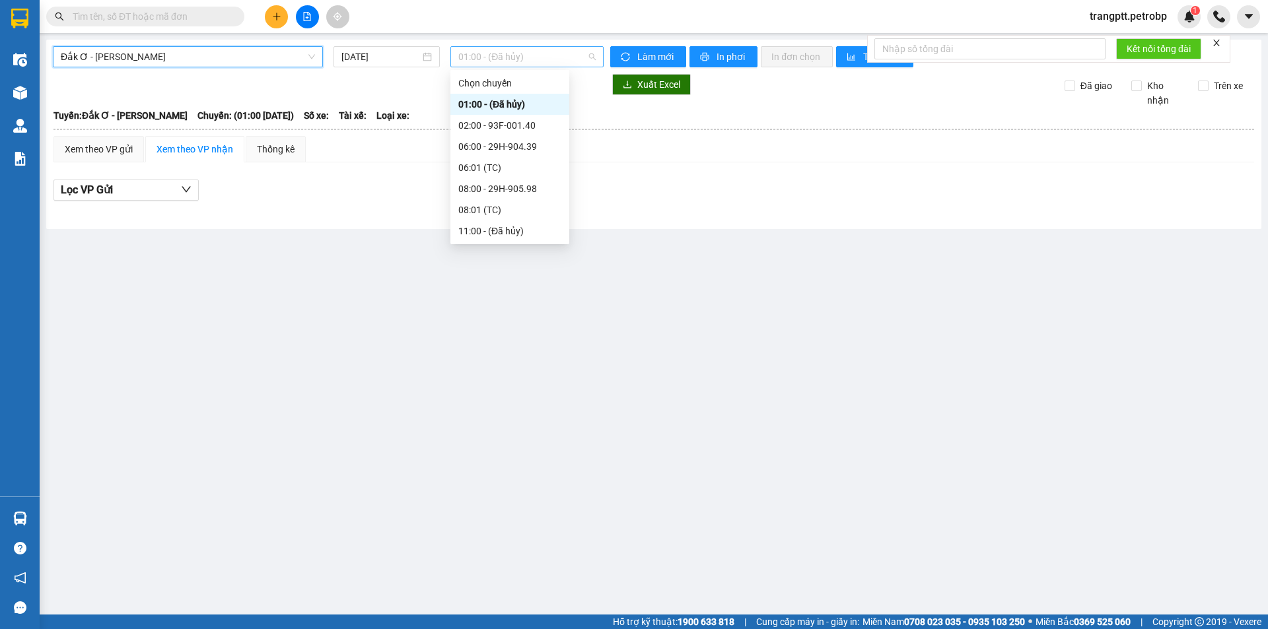
drag, startPoint x: 528, startPoint y: 47, endPoint x: 535, endPoint y: 79, distance: 32.4
click at [528, 48] on span "01:00 - (Đã hủy)" at bounding box center [526, 57] width 137 height 20
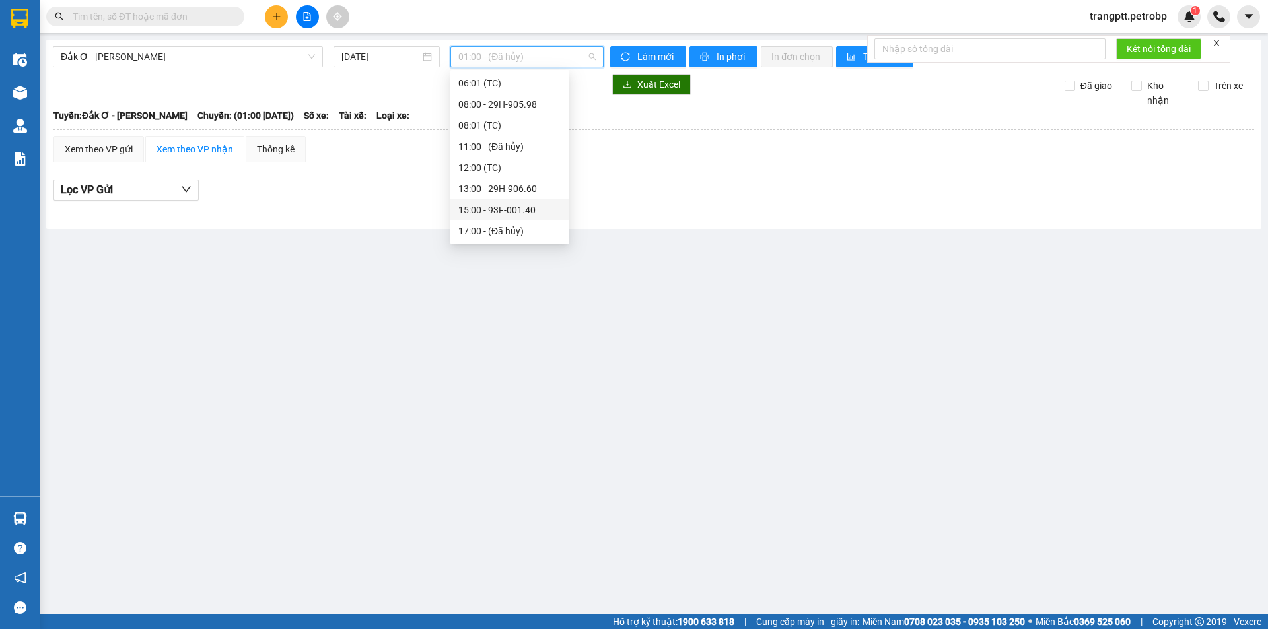
click at [494, 209] on div "15:00 - 93F-001.40" at bounding box center [509, 210] width 103 height 15
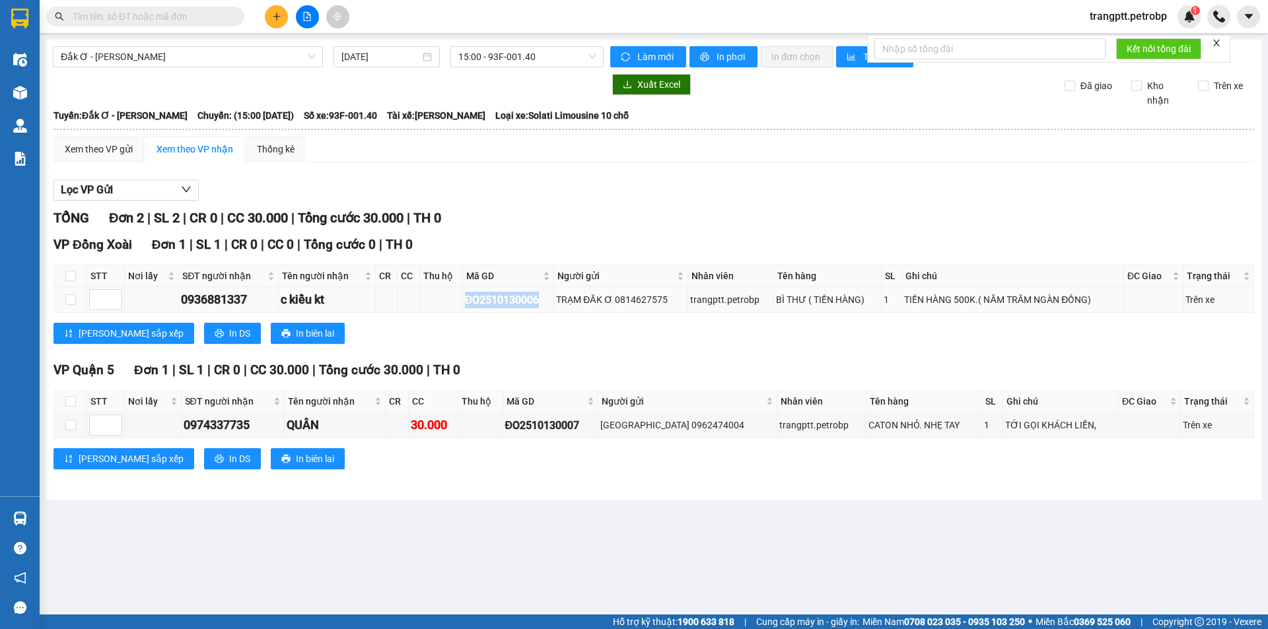
drag, startPoint x: 463, startPoint y: 299, endPoint x: 543, endPoint y: 296, distance: 79.9
click at [543, 296] on td "ĐO2510130006" at bounding box center [508, 300] width 91 height 26
copy div "ĐO2510130006"
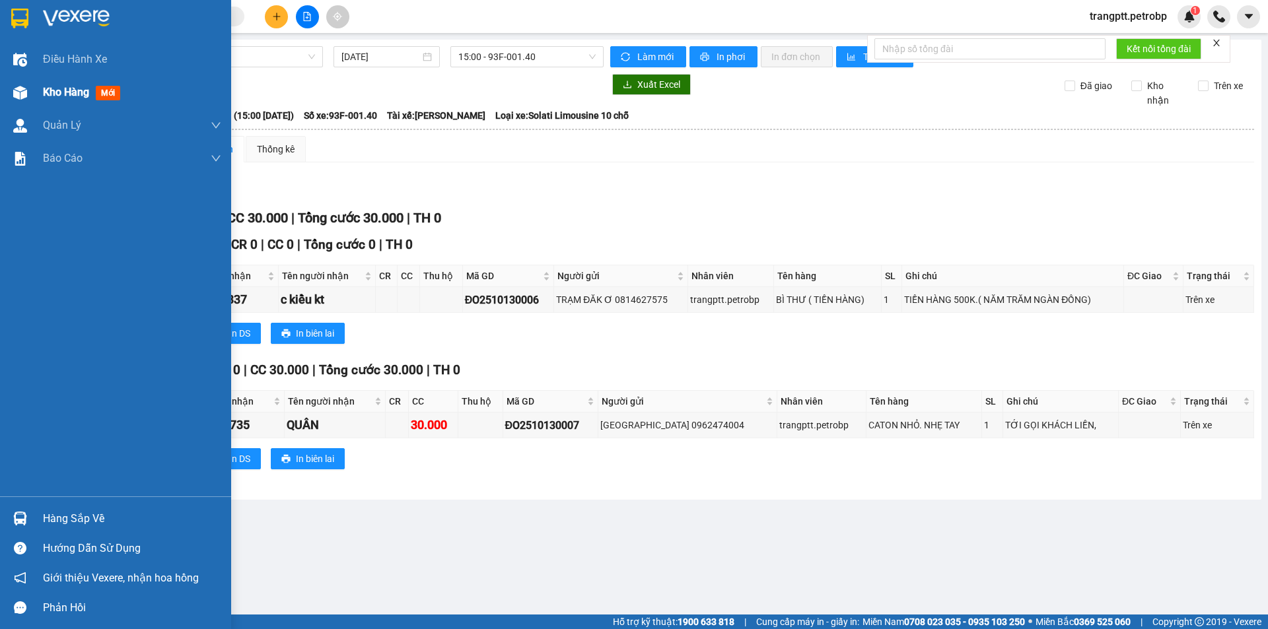
drag, startPoint x: 34, startPoint y: 92, endPoint x: 55, endPoint y: 94, distance: 21.8
click at [55, 94] on div "Kho hàng mới" at bounding box center [115, 92] width 231 height 33
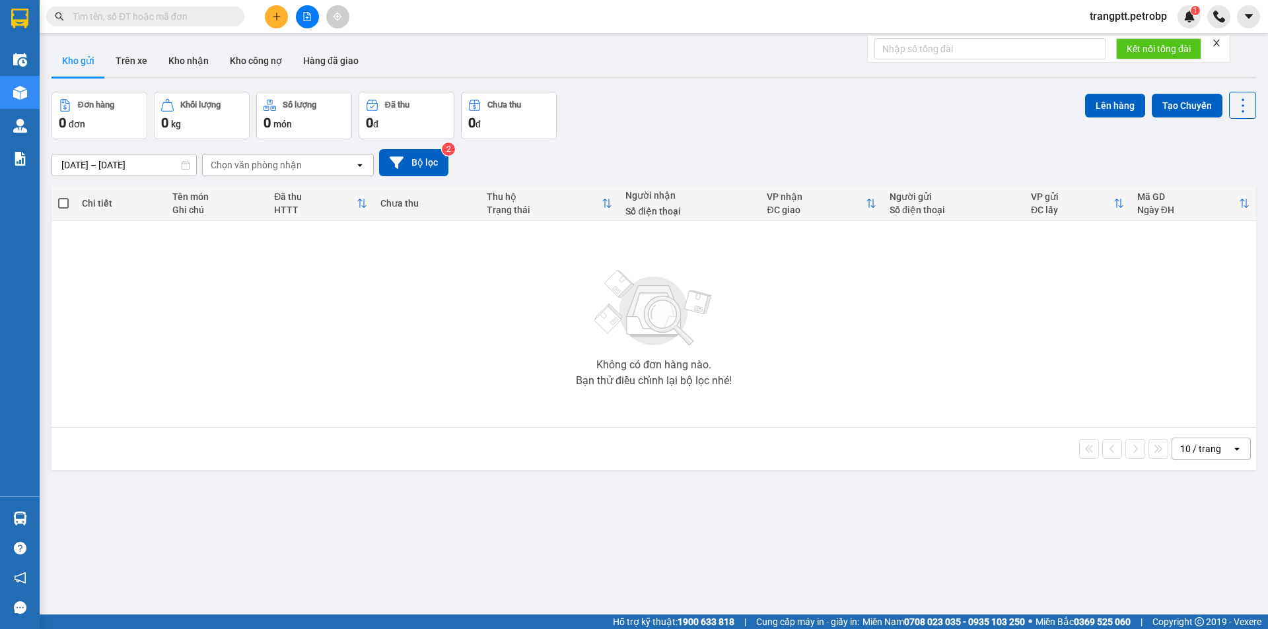
click at [201, 15] on input "text" at bounding box center [151, 16] width 156 height 15
paste input "ĐO2510130006"
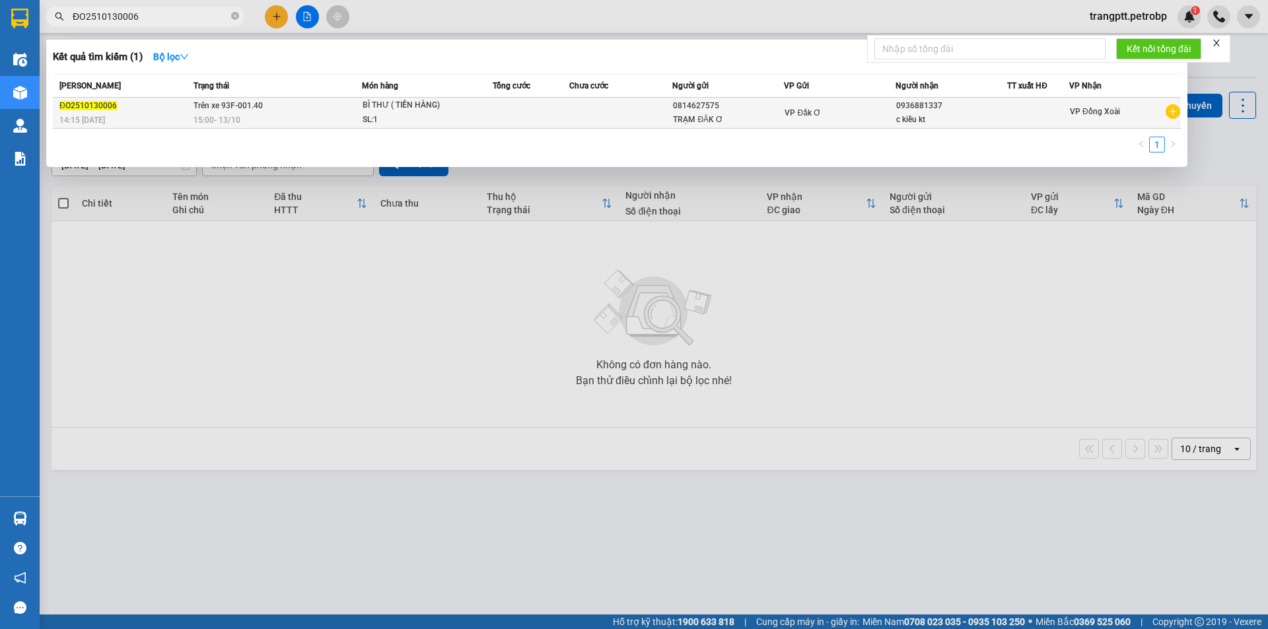
type input "ĐO2510130006"
click at [621, 123] on td at bounding box center [620, 113] width 103 height 31
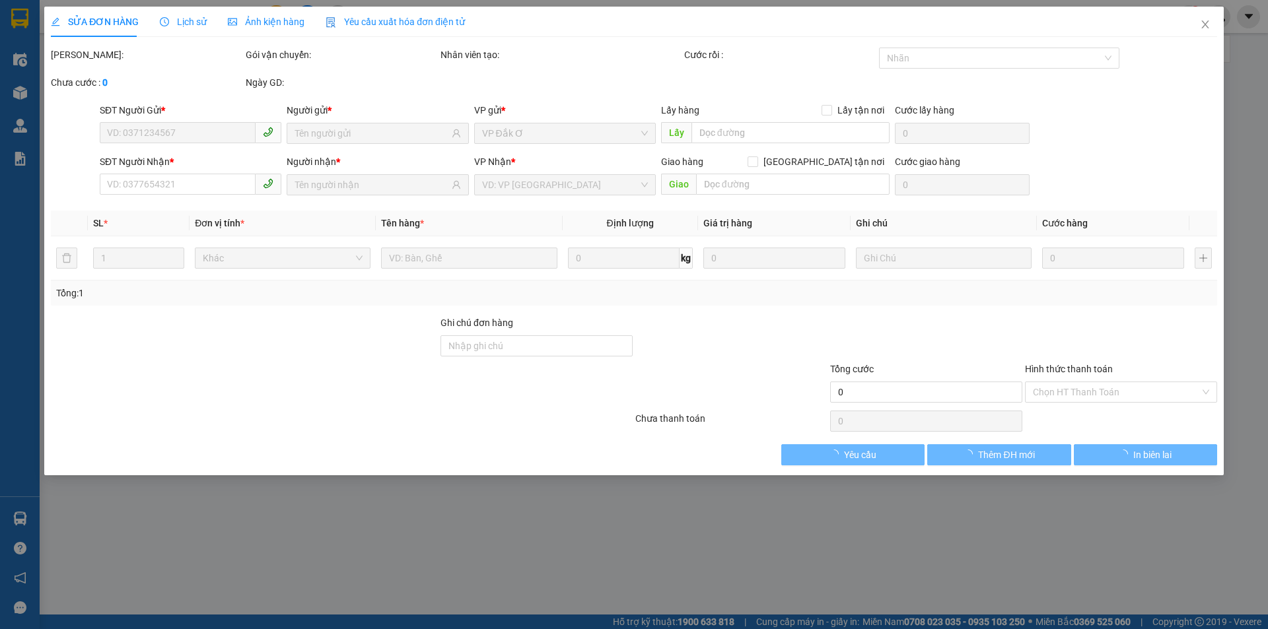
type input "0814627575"
type input "0936881337"
type input "HÀNG CÔNG TY"
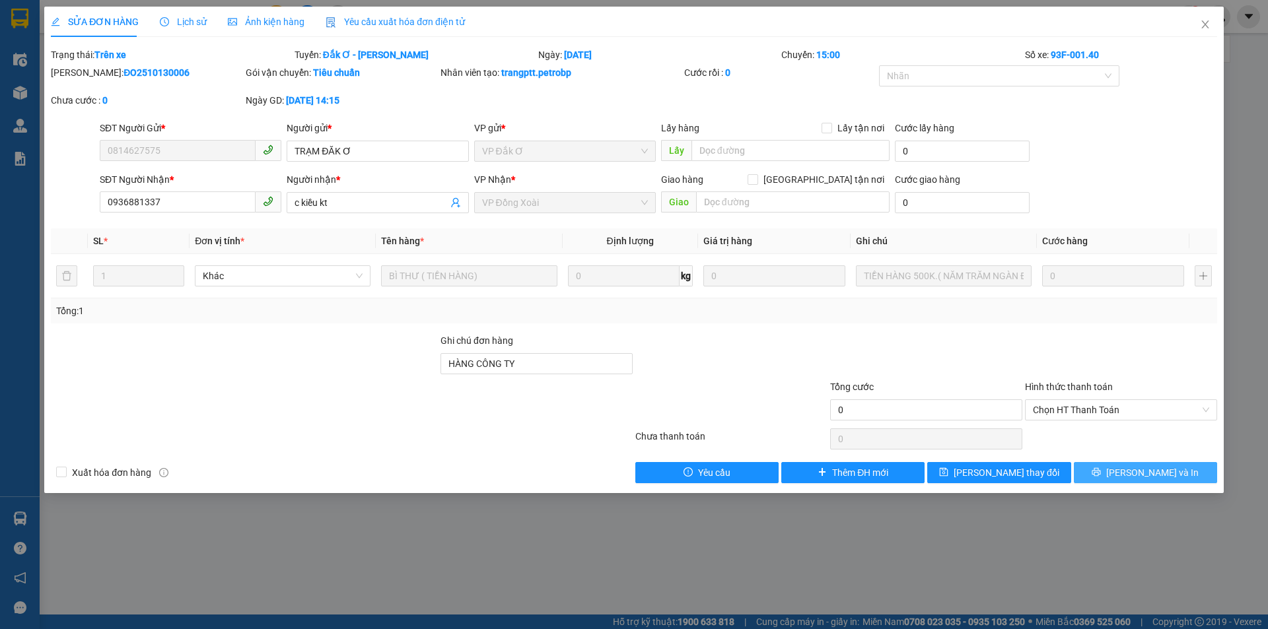
click at [1138, 471] on span "[PERSON_NAME] và In" at bounding box center [1152, 473] width 92 height 15
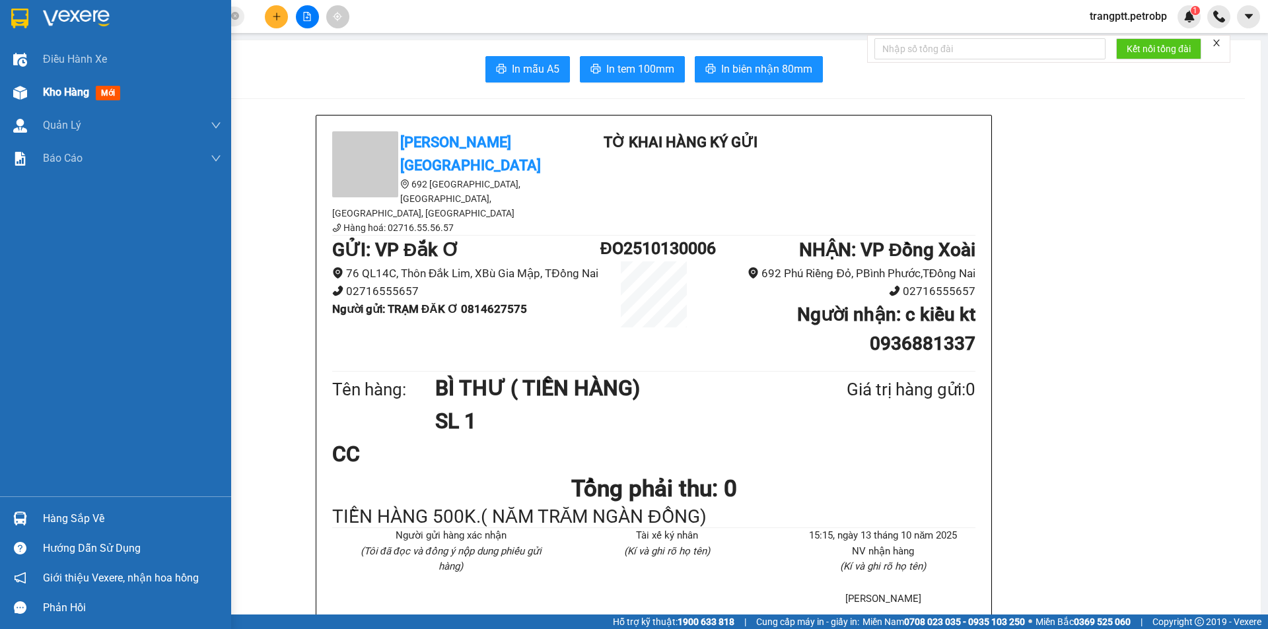
drag, startPoint x: 4, startPoint y: 90, endPoint x: 129, endPoint y: 94, distance: 125.5
click at [7, 90] on div "Kho hàng mới" at bounding box center [115, 92] width 231 height 33
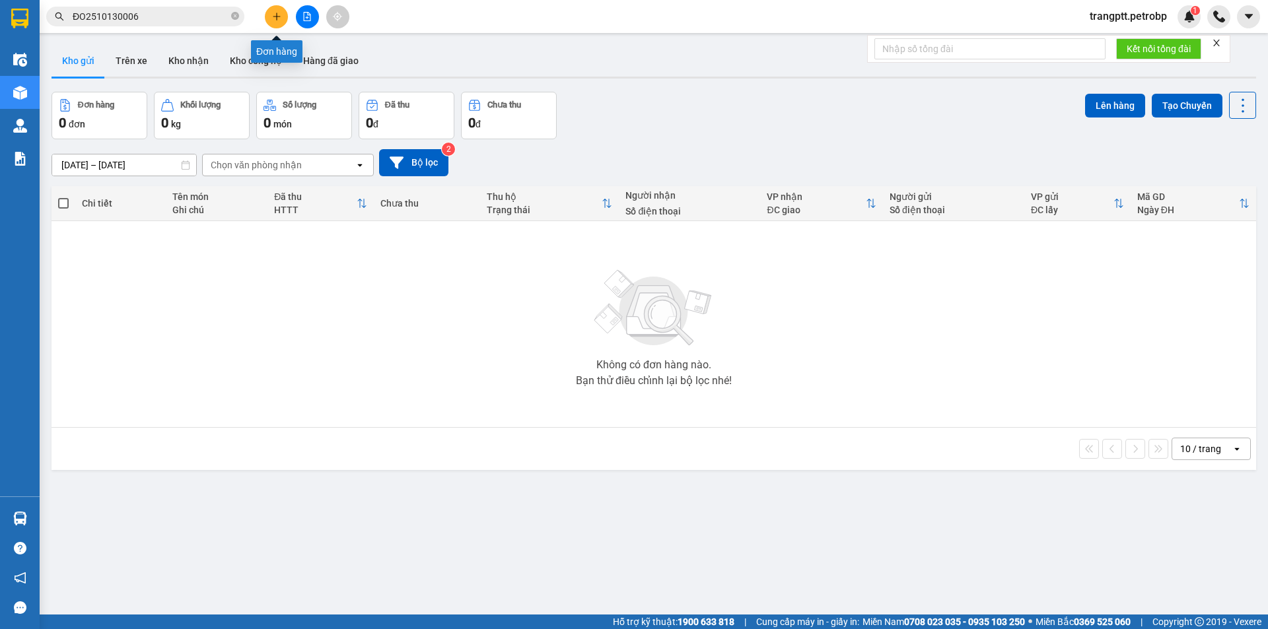
click at [281, 15] on button at bounding box center [276, 16] width 23 height 23
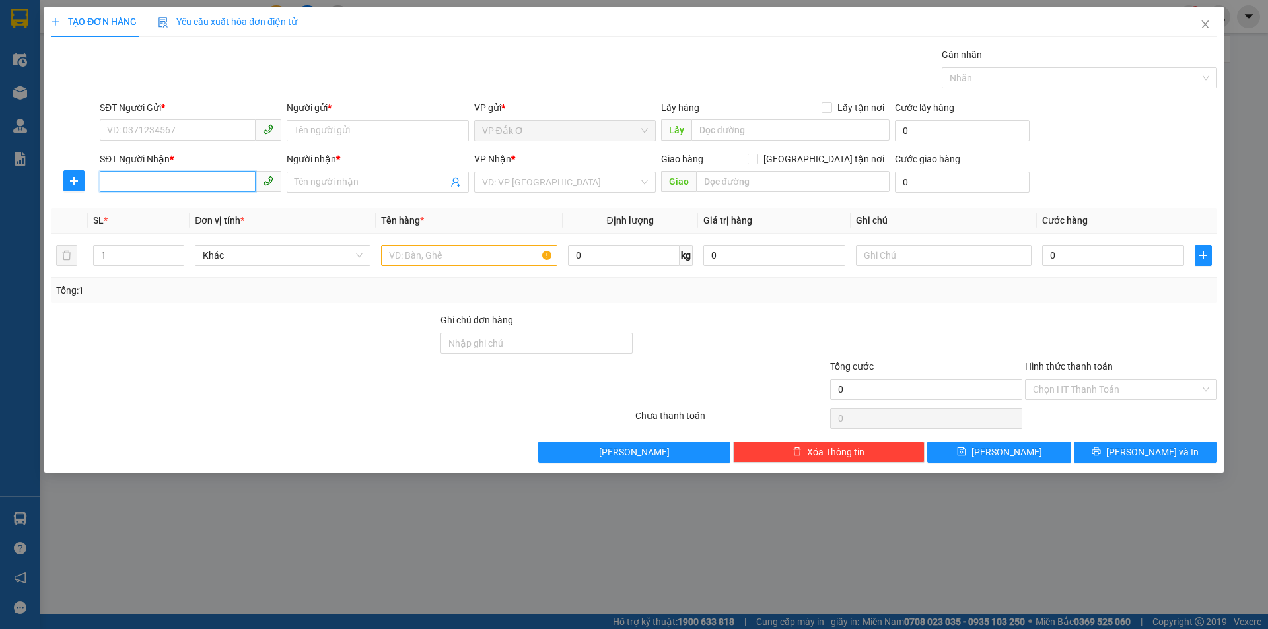
click at [193, 178] on input "SĐT Người Nhận *" at bounding box center [178, 181] width 156 height 21
type input "9"
type input "3"
click at [173, 133] on input "SĐT Người Gửi *" at bounding box center [178, 130] width 156 height 21
drag, startPoint x: 156, startPoint y: 151, endPoint x: 221, endPoint y: 207, distance: 86.1
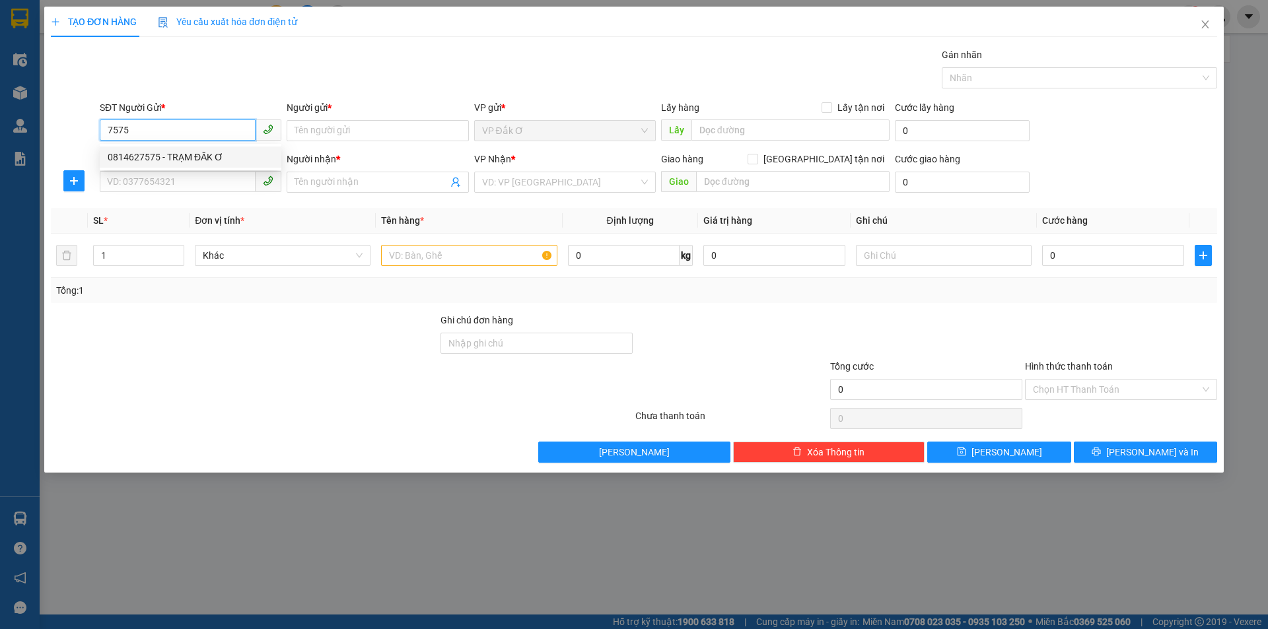
click at [156, 151] on div "0814627575 - TRẠM ĐĂK Ơ" at bounding box center [191, 157] width 166 height 15
type input "0814627575"
type input "TRẠM ĐĂK Ơ"
type input "0936881337"
type input "c kiều kt"
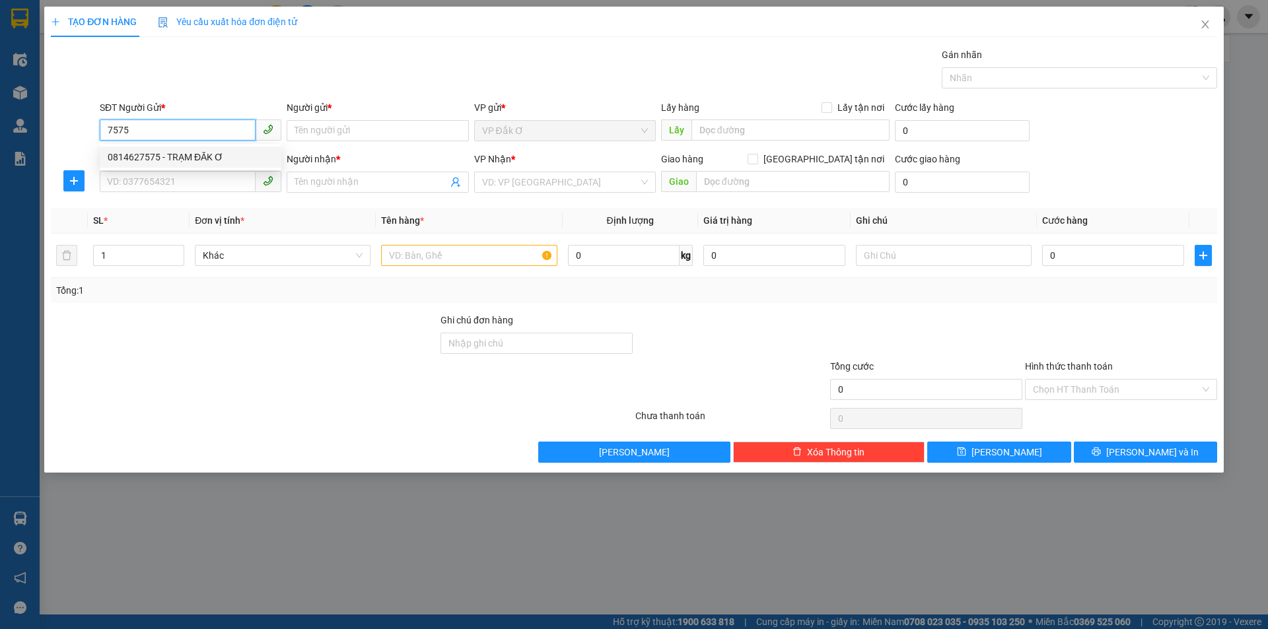
type input "HÀNG CÔNG TY"
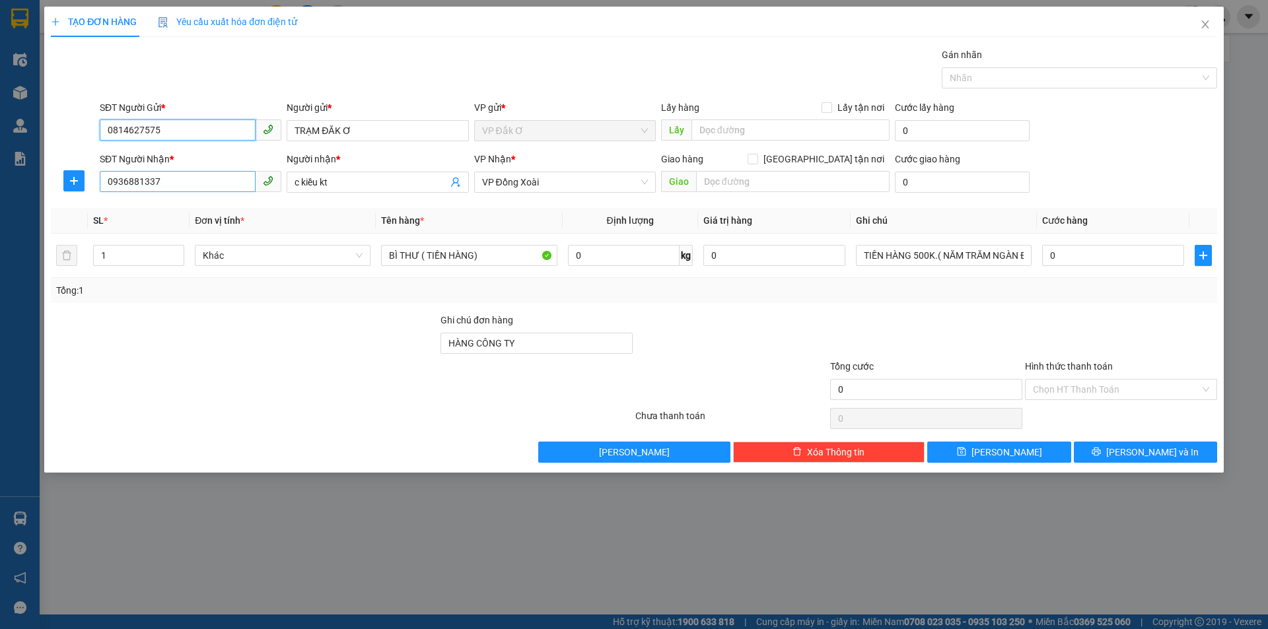
type input "0814627575"
click at [194, 185] on input "0936881337" at bounding box center [178, 181] width 156 height 21
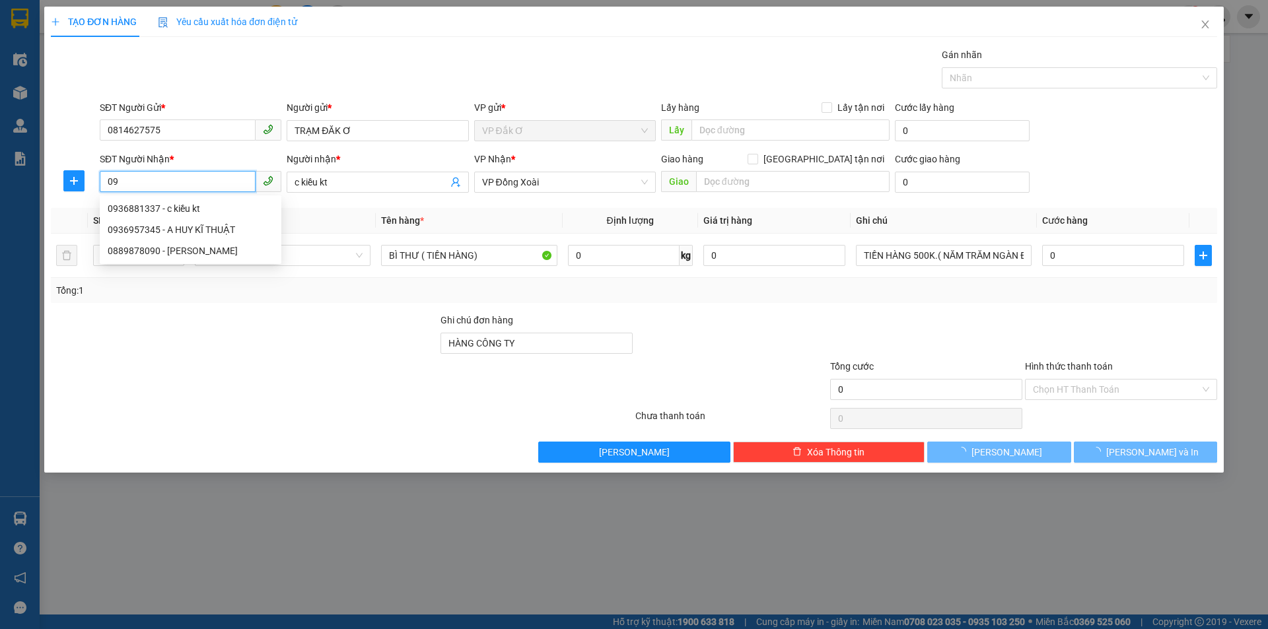
type input "0"
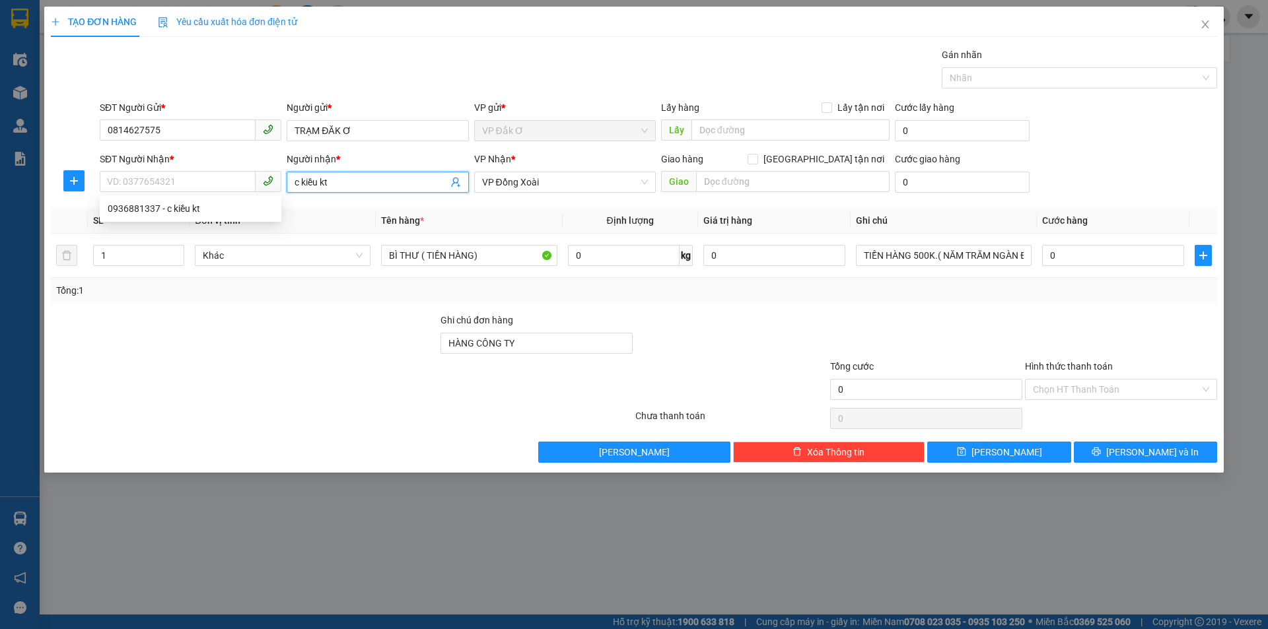
click at [345, 185] on input "c kiều kt" at bounding box center [370, 182] width 153 height 15
type input "c"
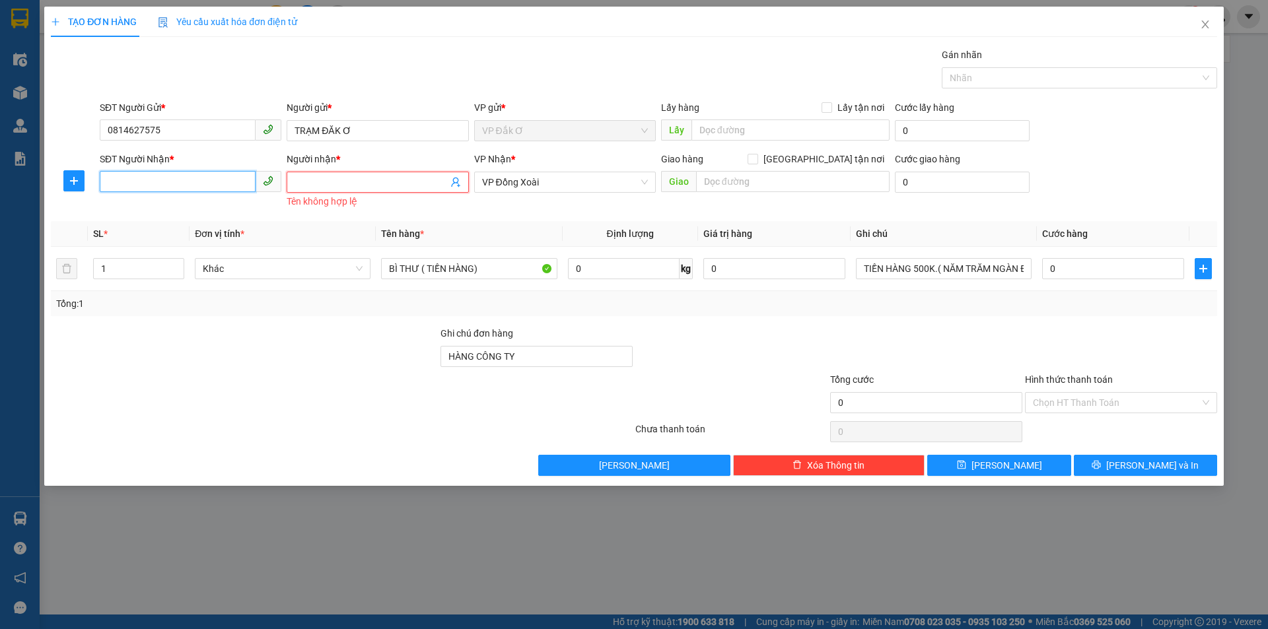
click at [184, 176] on input "SĐT Người Nhận *" at bounding box center [178, 181] width 156 height 21
type input "3"
click at [150, 205] on div "0869303979 - C NHI" at bounding box center [191, 208] width 166 height 15
type input "0869303979"
type input "C NHI"
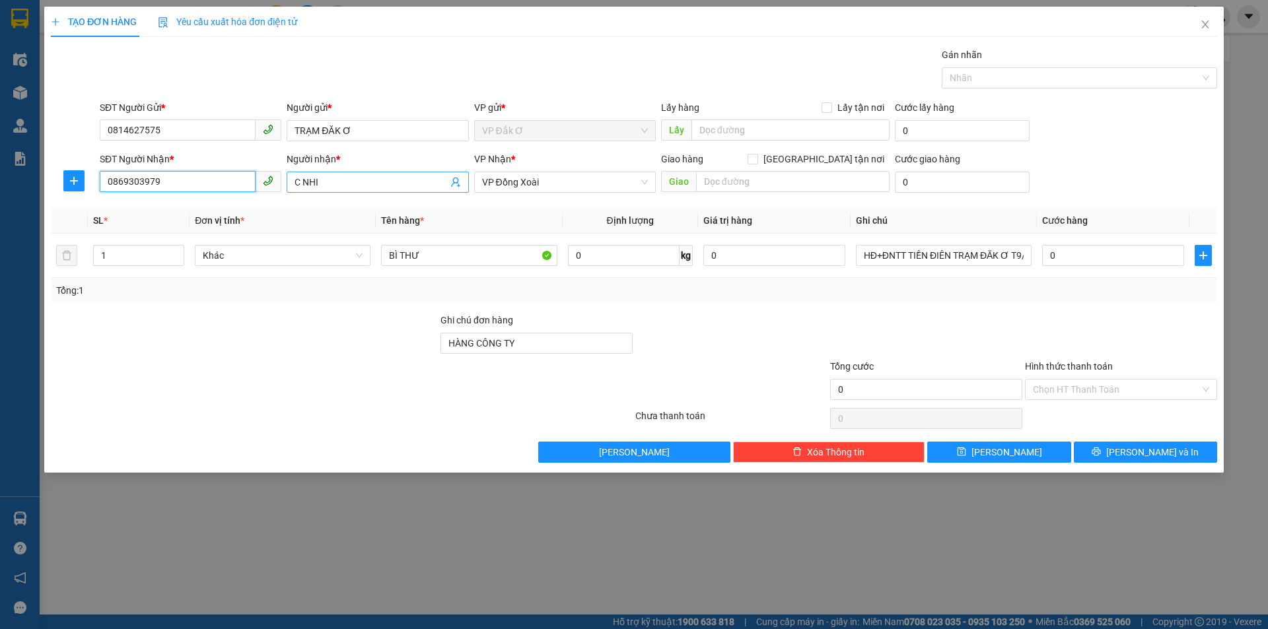
type input "0869303979"
drag, startPoint x: 333, startPoint y: 182, endPoint x: 374, endPoint y: 192, distance: 42.8
click at [335, 182] on input "C NHI" at bounding box center [370, 182] width 153 height 15
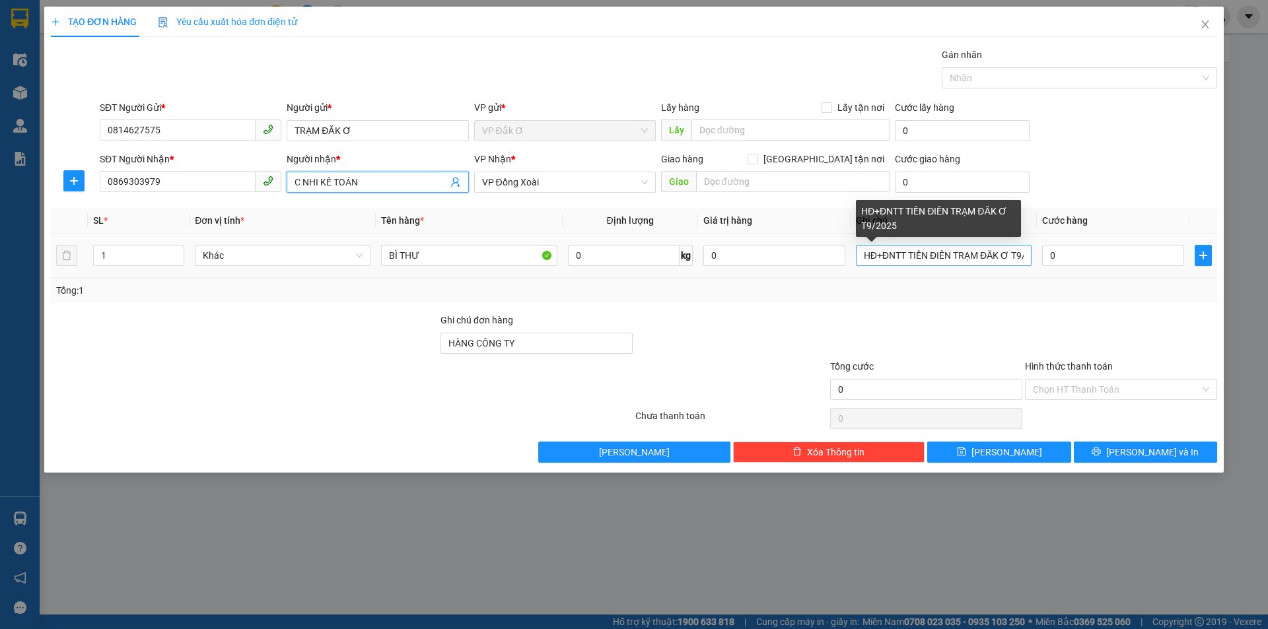
type input "C NHI KẾ TOÁN"
click at [1008, 254] on input "HĐ+ĐNTT TIỀN ĐIÊN TRẠM ĐĂK Ơ T9/2025" at bounding box center [944, 255] width 176 height 21
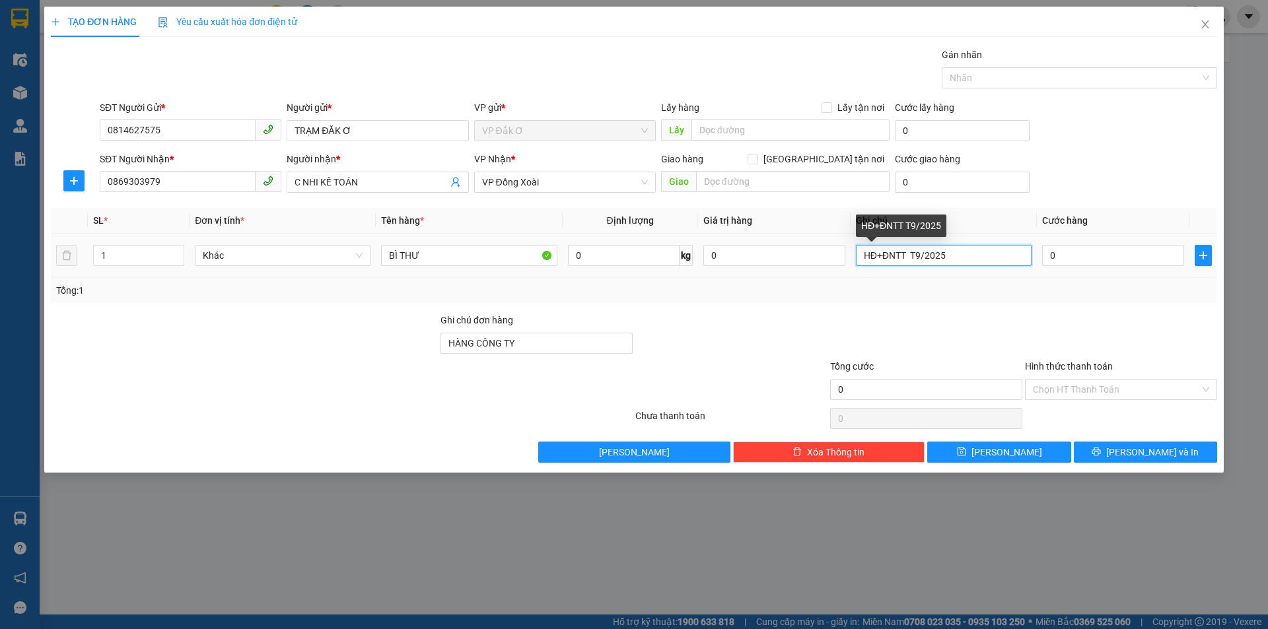
drag, startPoint x: 959, startPoint y: 252, endPoint x: 1267, endPoint y: 199, distance: 313.0
click at [960, 252] on input "HĐ+ĐNTT T9/2025" at bounding box center [944, 255] width 176 height 21
type input "HĐ+ĐNTT+BBLS ĐỔ DẦU XE TC 73301 ĐĂK Ơ 13/10"
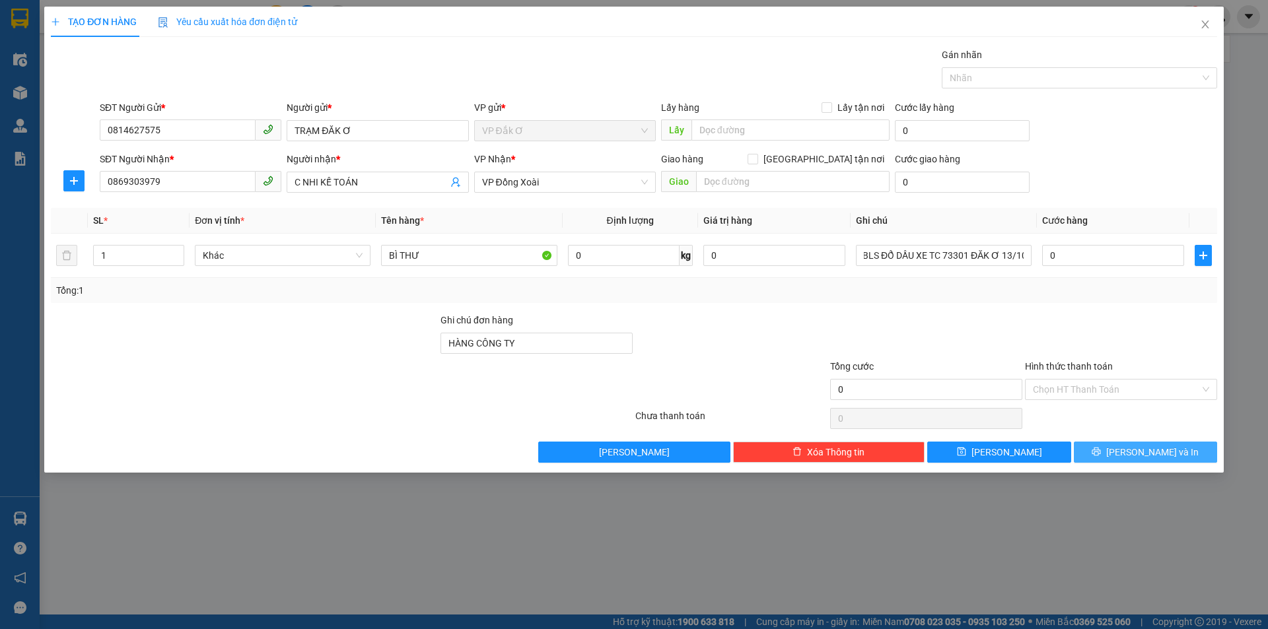
click at [1131, 457] on button "[PERSON_NAME] và In" at bounding box center [1145, 452] width 143 height 21
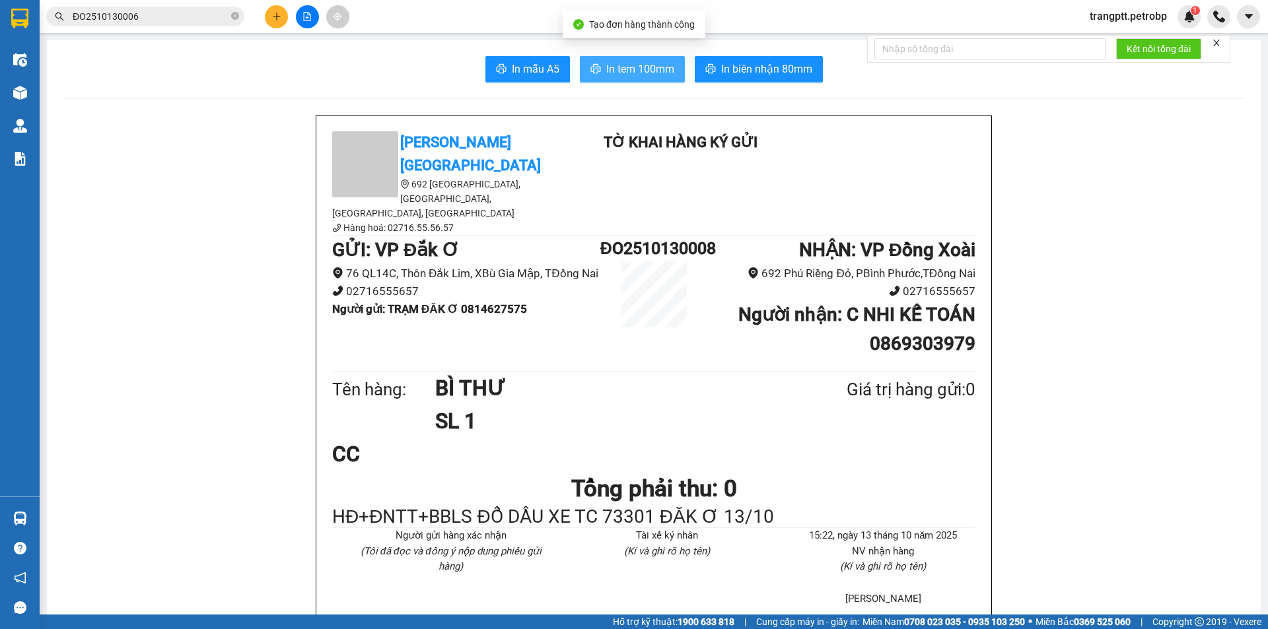
drag, startPoint x: 644, startPoint y: 63, endPoint x: 651, endPoint y: 79, distance: 16.8
click at [643, 63] on span "In tem 100mm" at bounding box center [640, 69] width 68 height 17
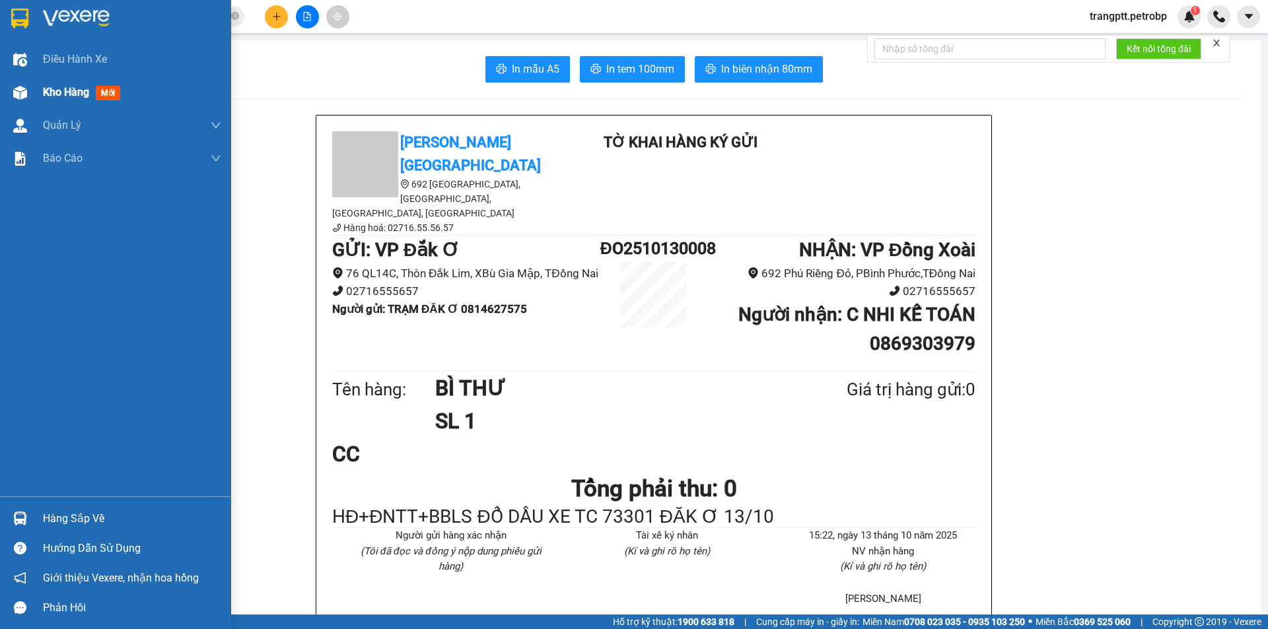
click at [30, 91] on div at bounding box center [20, 92] width 23 height 23
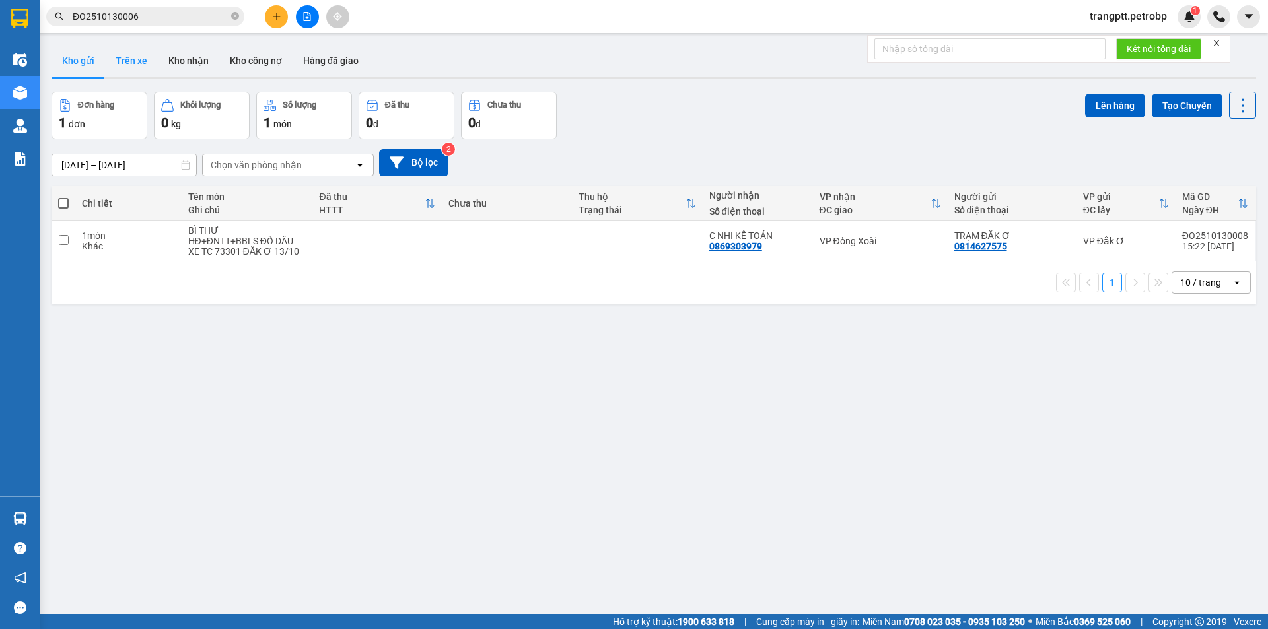
click at [131, 52] on button "Trên xe" at bounding box center [131, 61] width 53 height 32
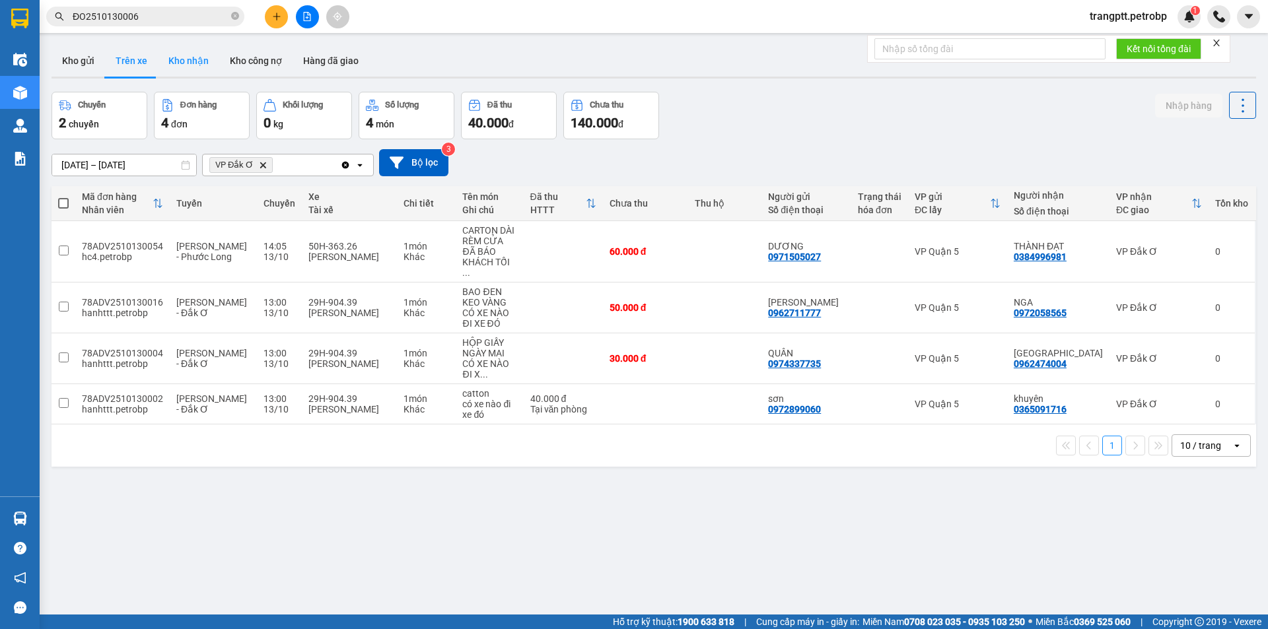
click at [176, 56] on button "Kho nhận" at bounding box center [188, 61] width 61 height 32
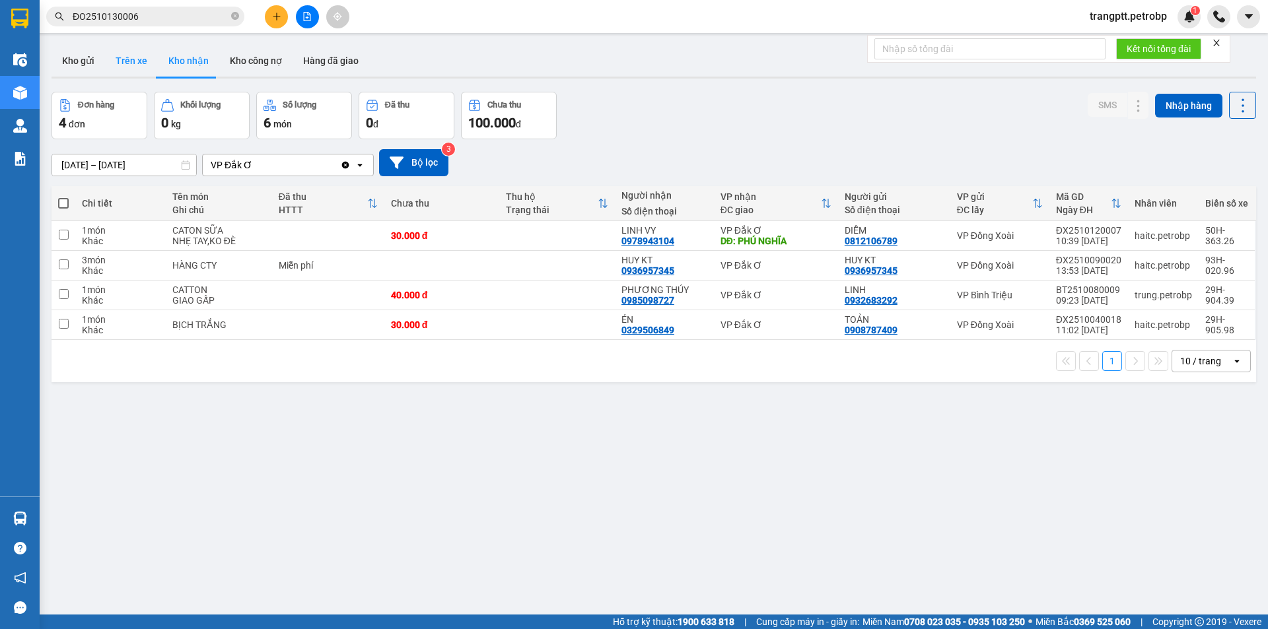
click at [125, 59] on button "Trên xe" at bounding box center [131, 61] width 53 height 32
type input "[DATE] – [DATE]"
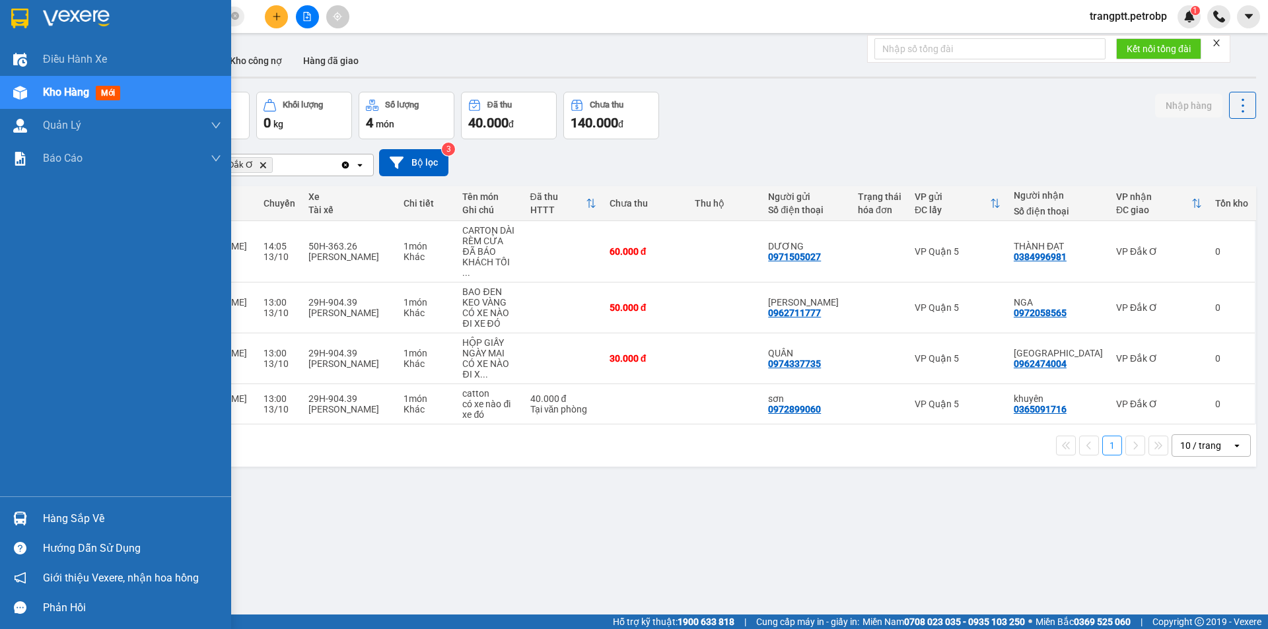
click at [92, 516] on div "Hàng sắp về" at bounding box center [132, 519] width 178 height 20
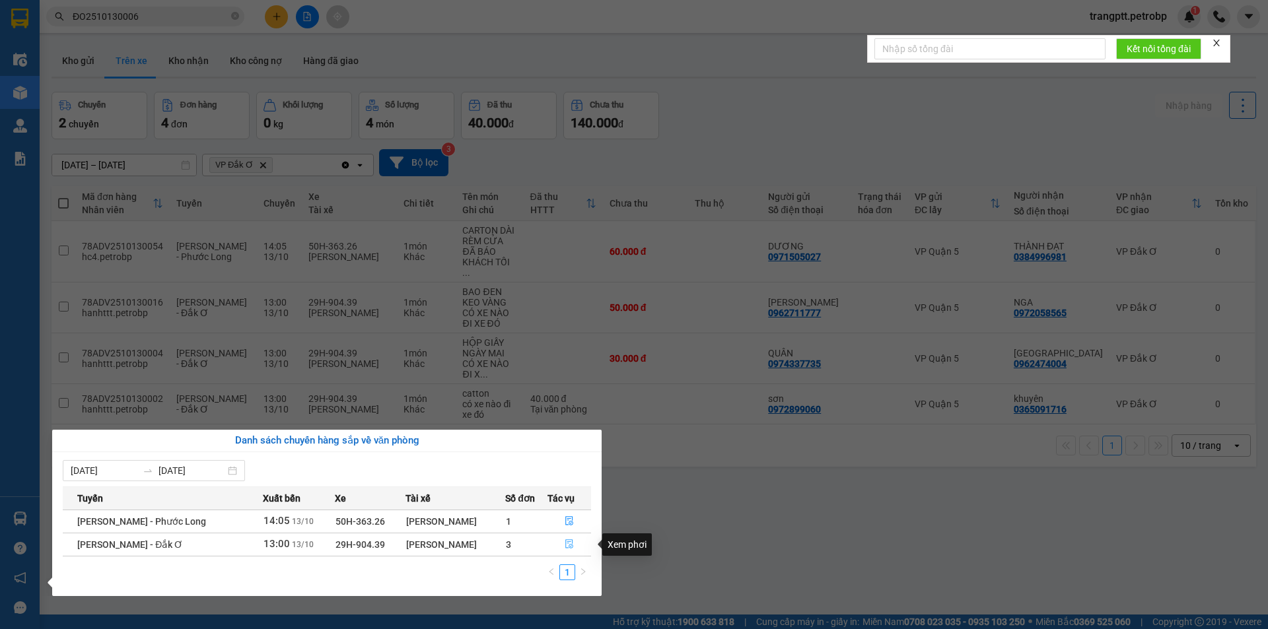
click at [566, 543] on icon "file-done" at bounding box center [569, 543] width 9 height 9
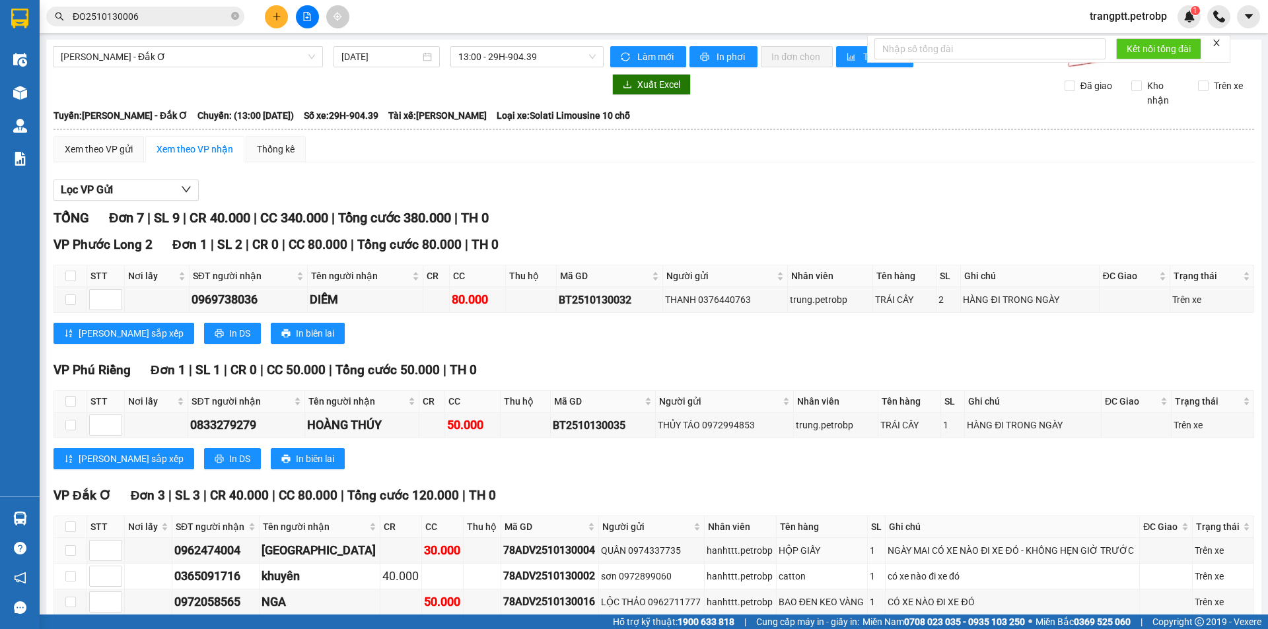
scroll to position [66, 0]
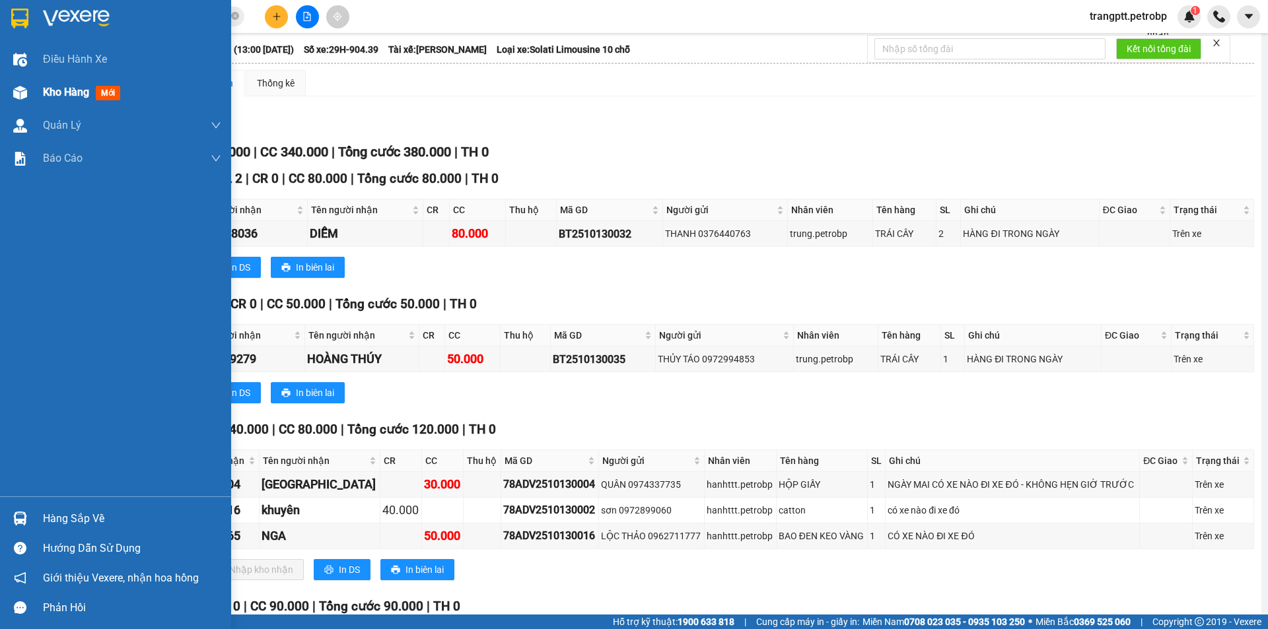
click at [54, 86] on span "Kho hàng" at bounding box center [66, 92] width 46 height 13
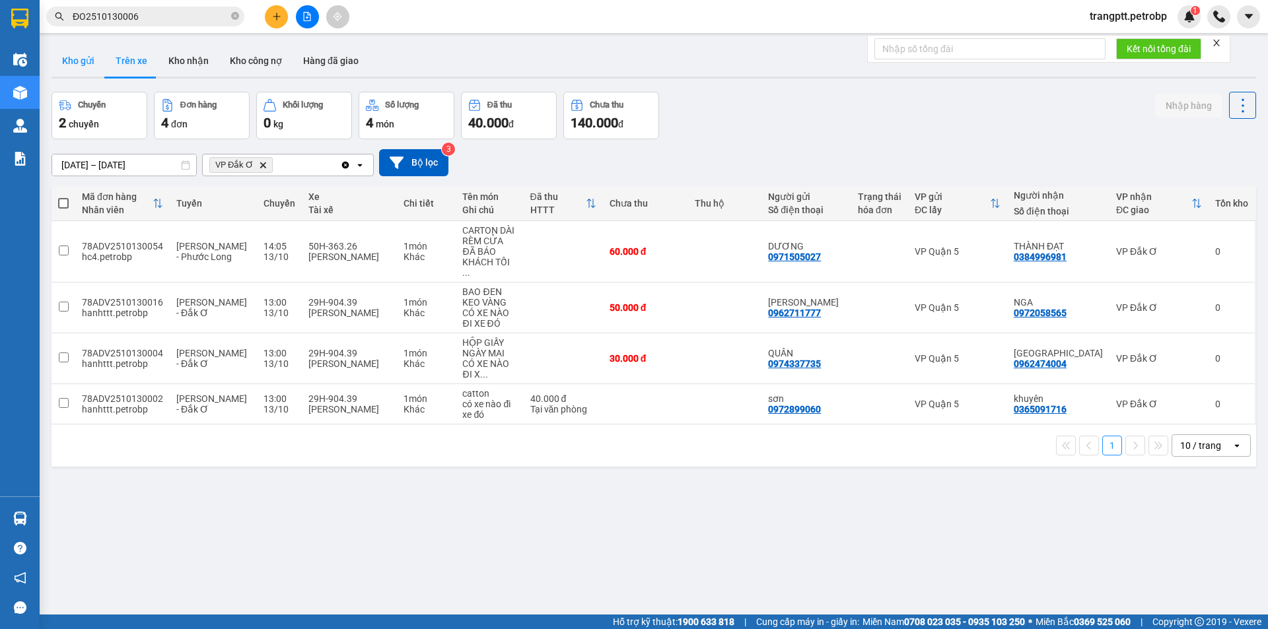
click at [86, 56] on button "Kho gửi" at bounding box center [78, 61] width 53 height 32
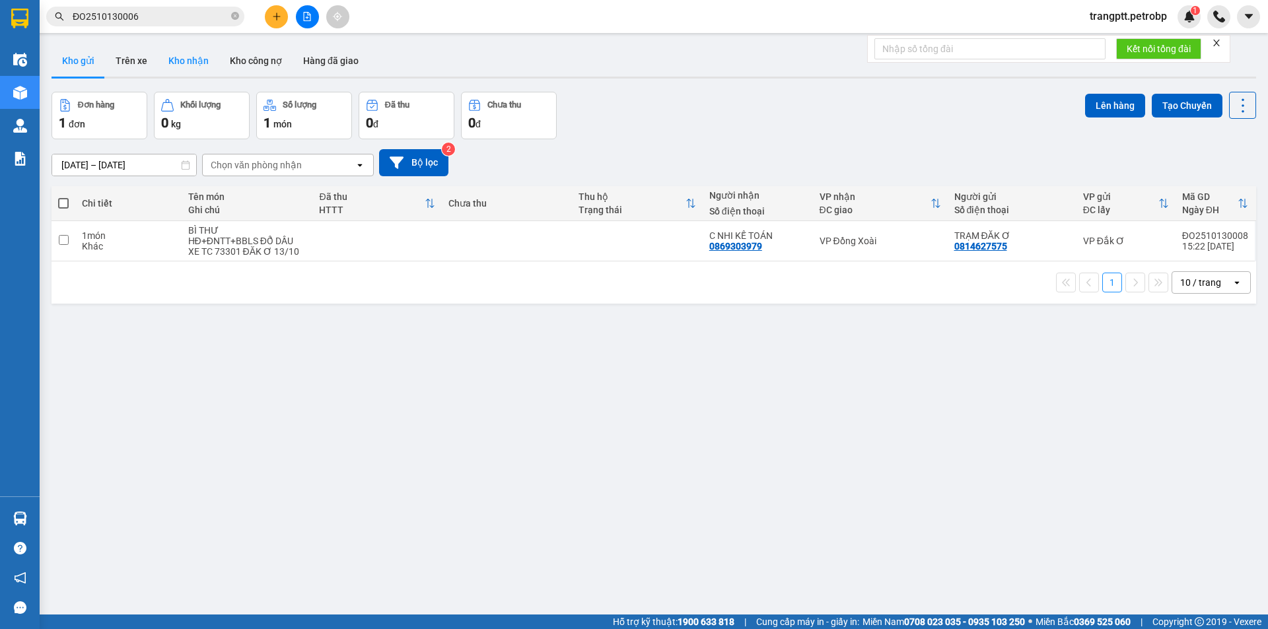
click at [176, 55] on button "Kho nhận" at bounding box center [188, 61] width 61 height 32
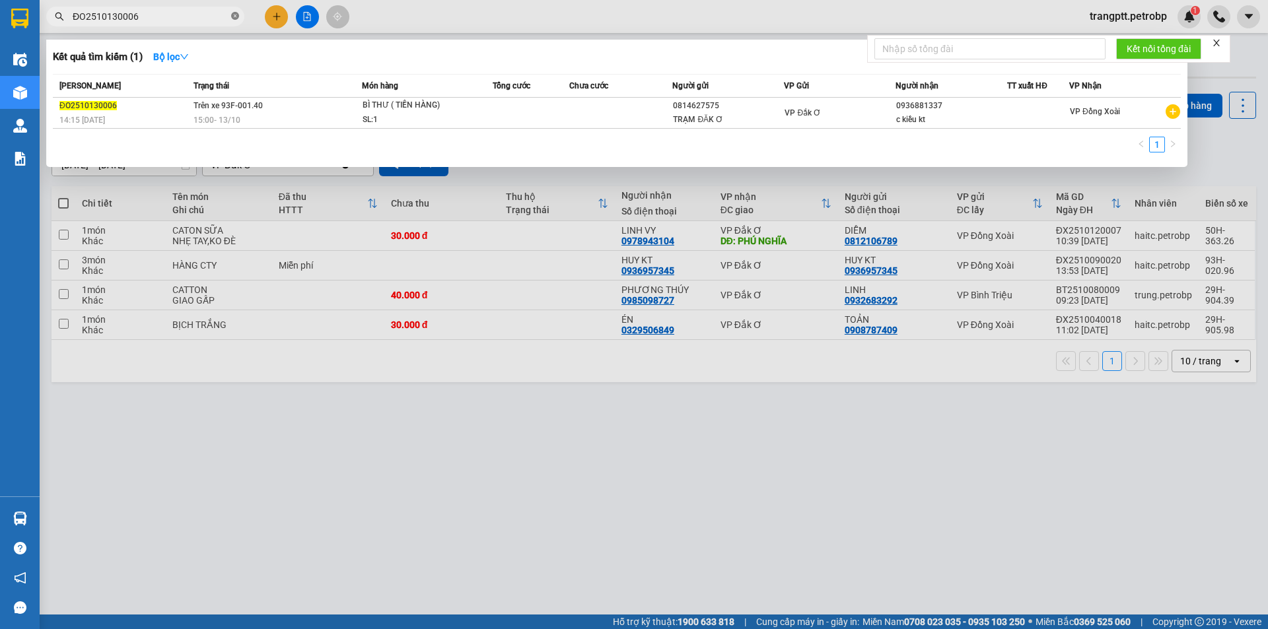
click at [236, 14] on icon "close-circle" at bounding box center [235, 16] width 8 height 8
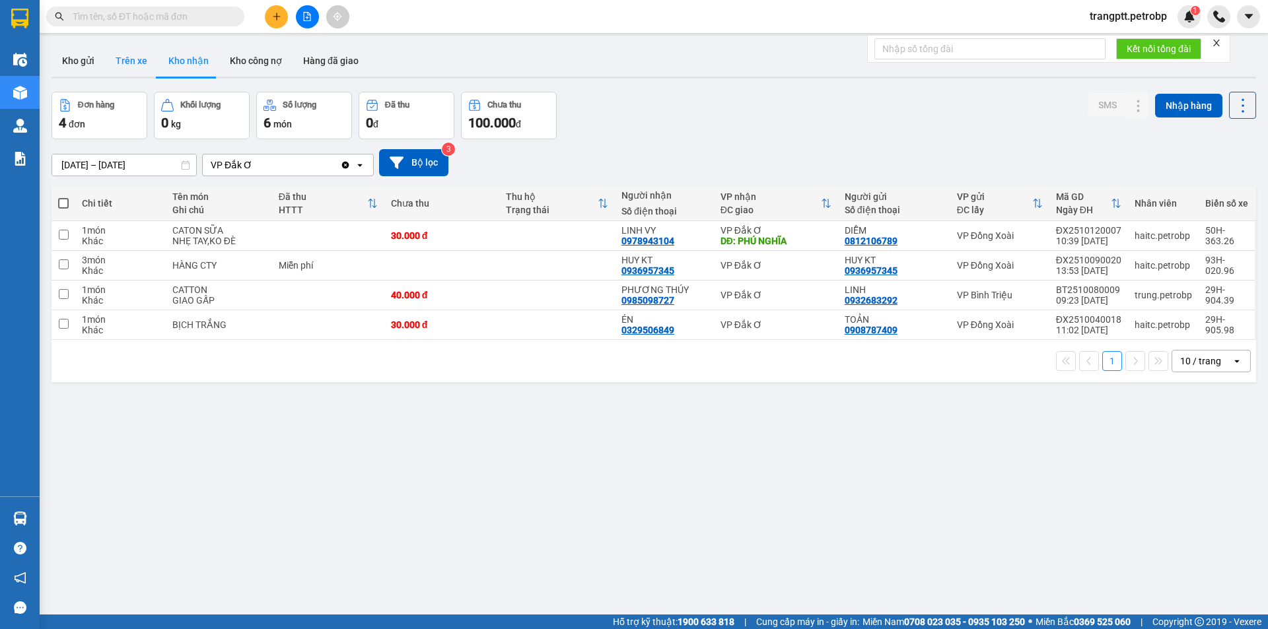
click at [131, 54] on button "Trên xe" at bounding box center [131, 61] width 53 height 32
type input "[DATE] – [DATE]"
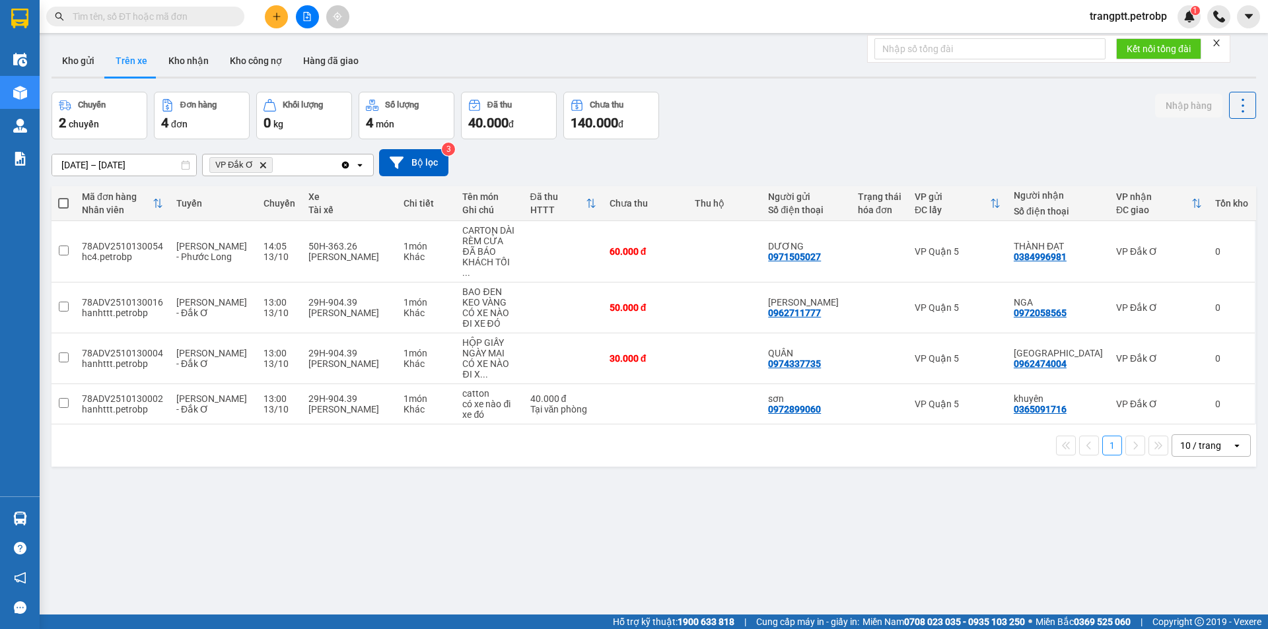
click at [308, 11] on button at bounding box center [307, 16] width 23 height 23
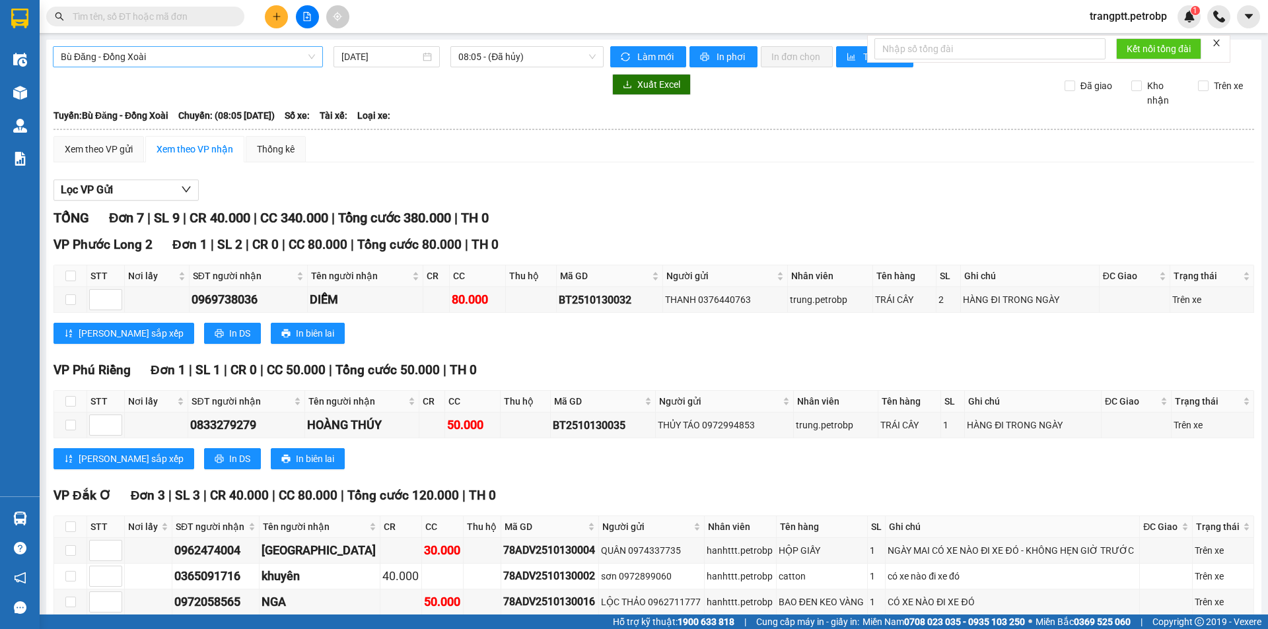
click at [230, 56] on span "Bù Đăng - Đồng Xoài" at bounding box center [188, 57] width 254 height 20
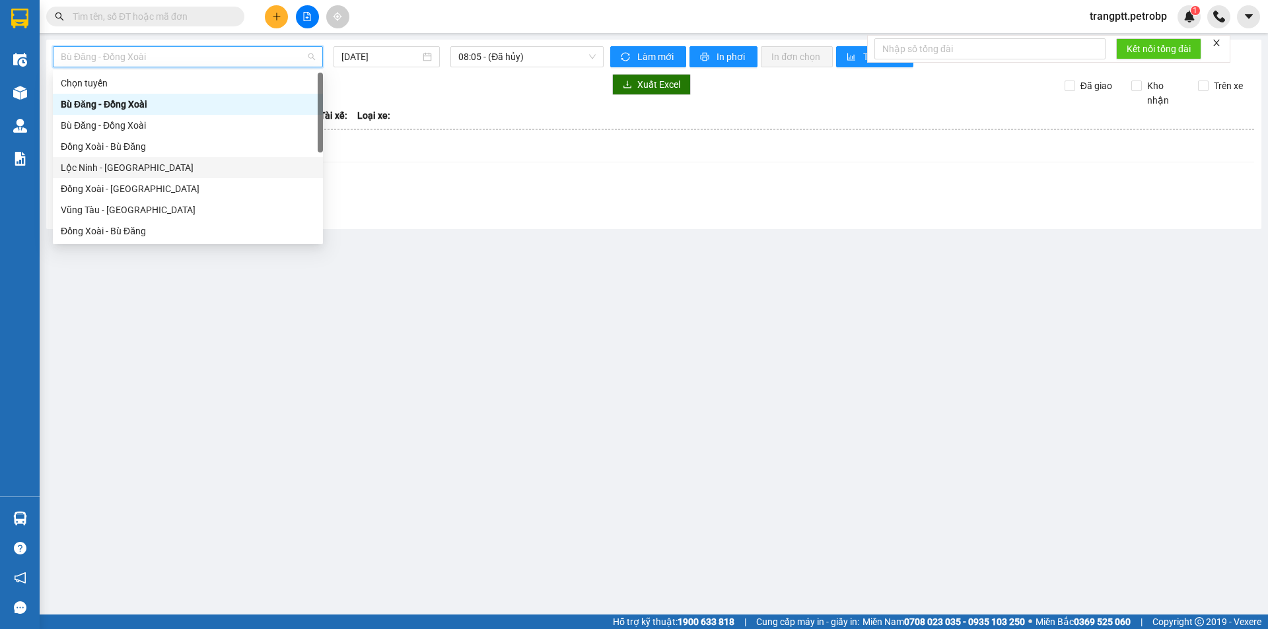
scroll to position [275, 0]
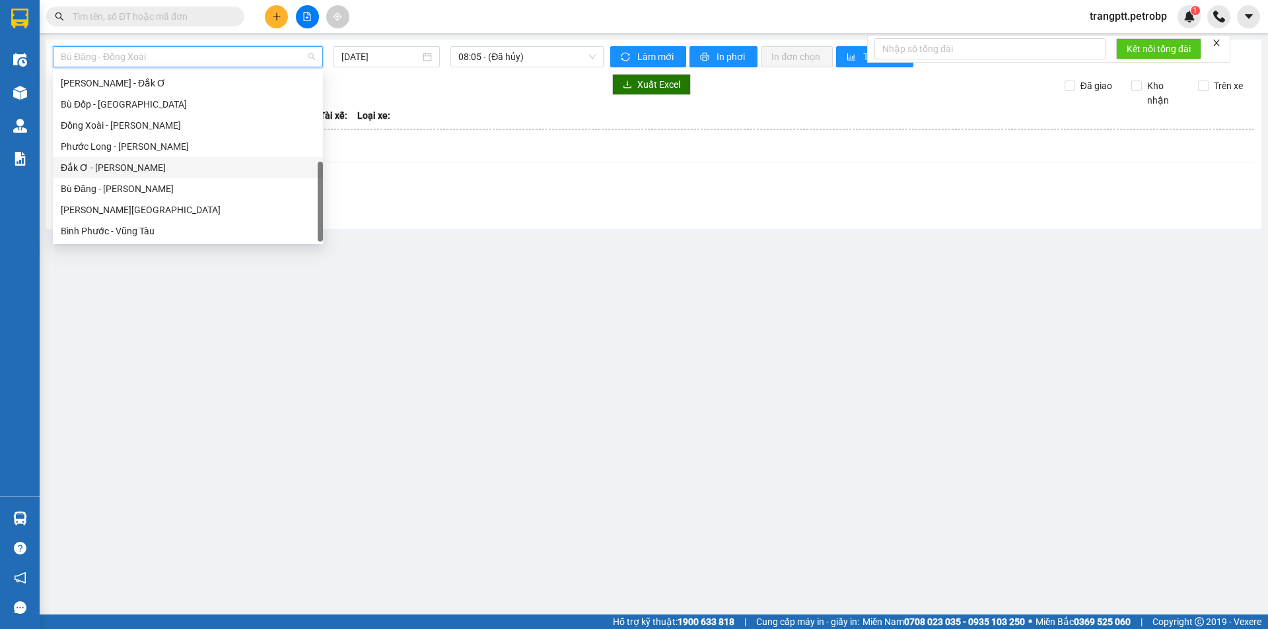
drag, startPoint x: 123, startPoint y: 166, endPoint x: 139, endPoint y: 166, distance: 16.5
click at [139, 166] on div "Đắk Ơ - [PERSON_NAME]" at bounding box center [188, 167] width 254 height 15
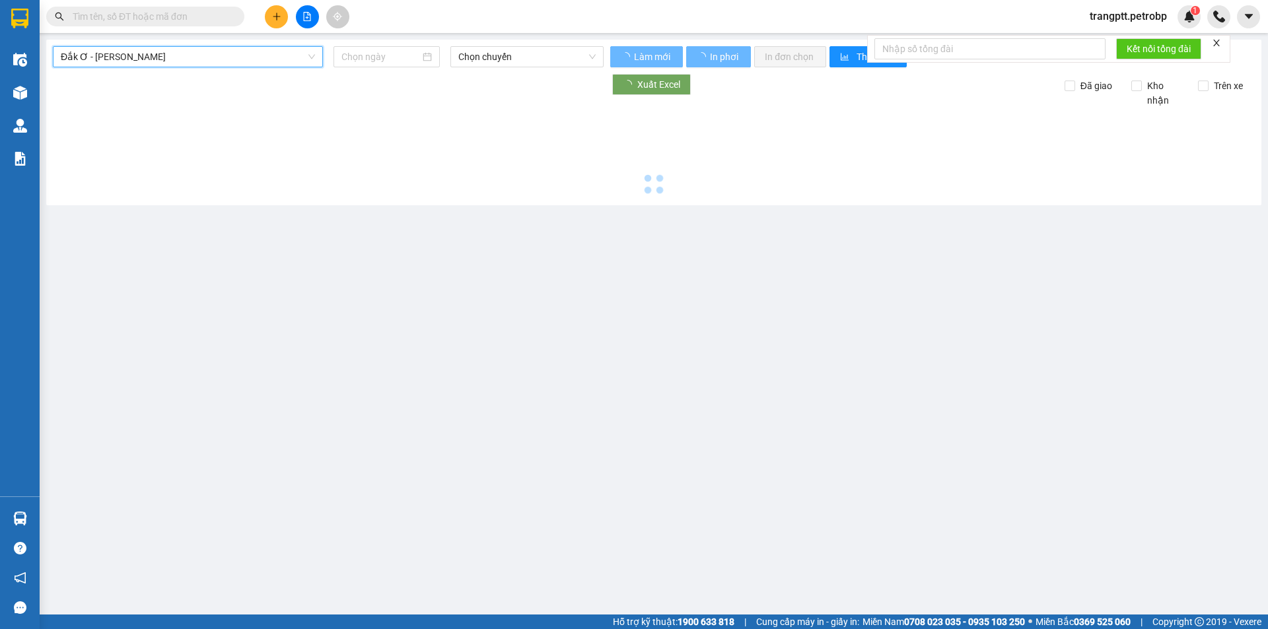
type input "[DATE]"
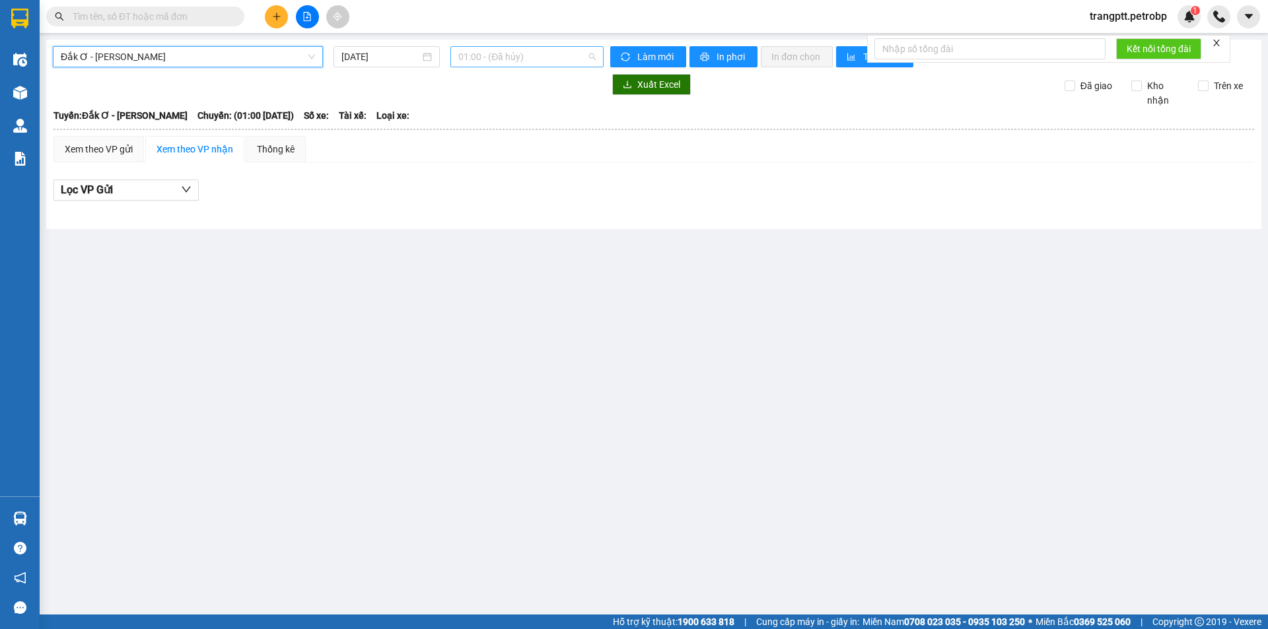
drag, startPoint x: 483, startPoint y: 53, endPoint x: 505, endPoint y: 106, distance: 57.1
click at [487, 55] on span "01:00 - (Đã hủy)" at bounding box center [526, 57] width 137 height 20
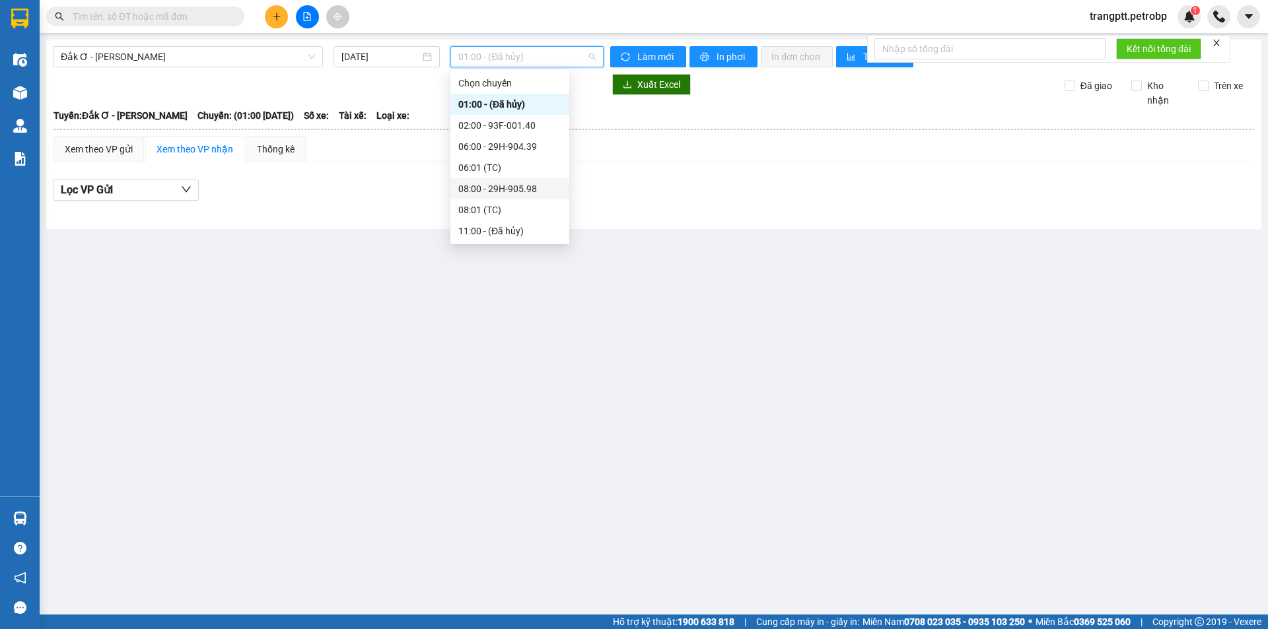
click at [499, 187] on div "08:00 - 29H-905.98" at bounding box center [509, 189] width 103 height 15
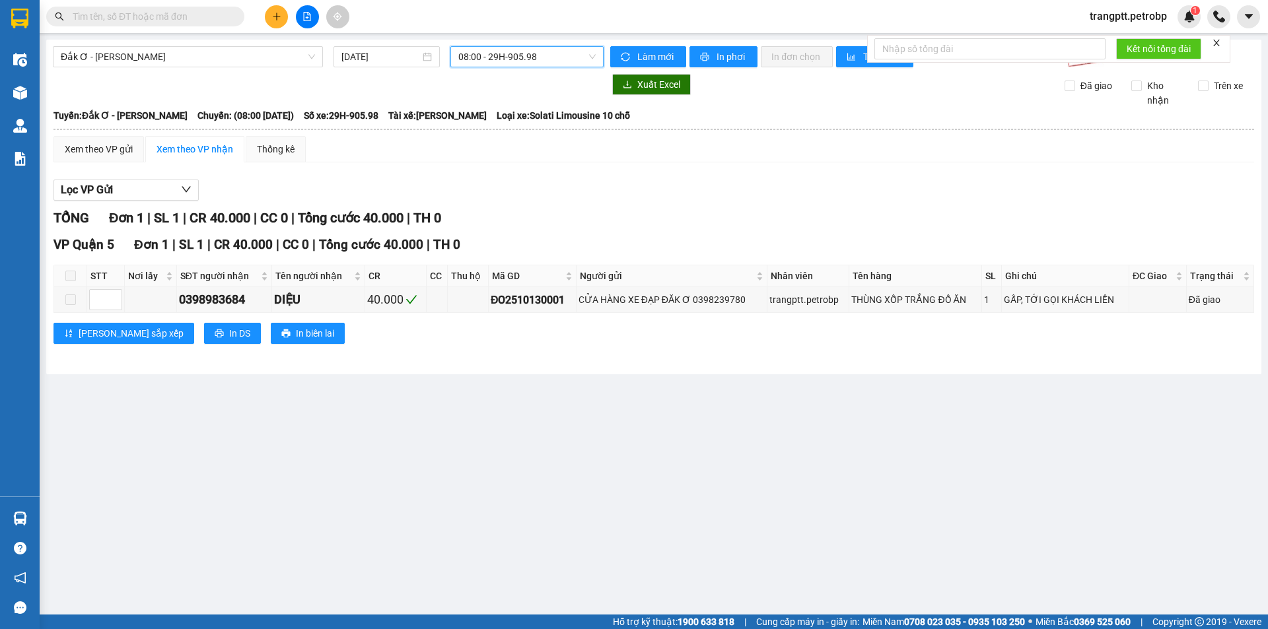
click at [518, 48] on span "08:00 - 29H-905.98" at bounding box center [526, 57] width 137 height 20
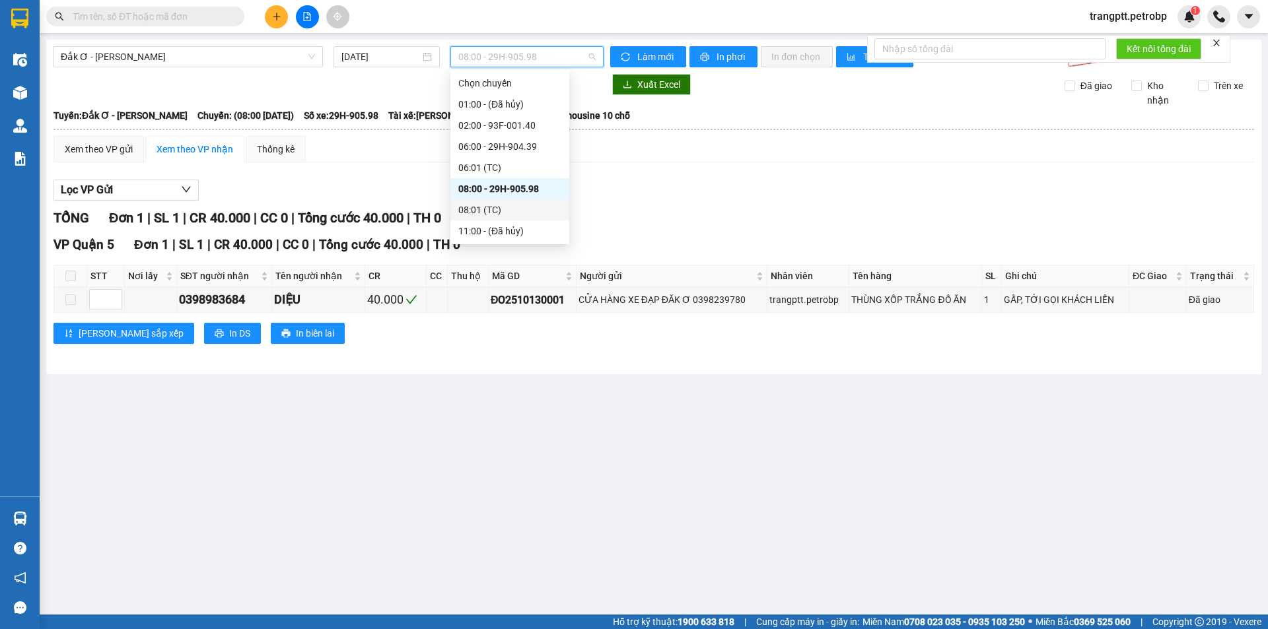
scroll to position [66, 0]
click at [497, 209] on div "13:00 - 29H-906.60" at bounding box center [509, 207] width 103 height 15
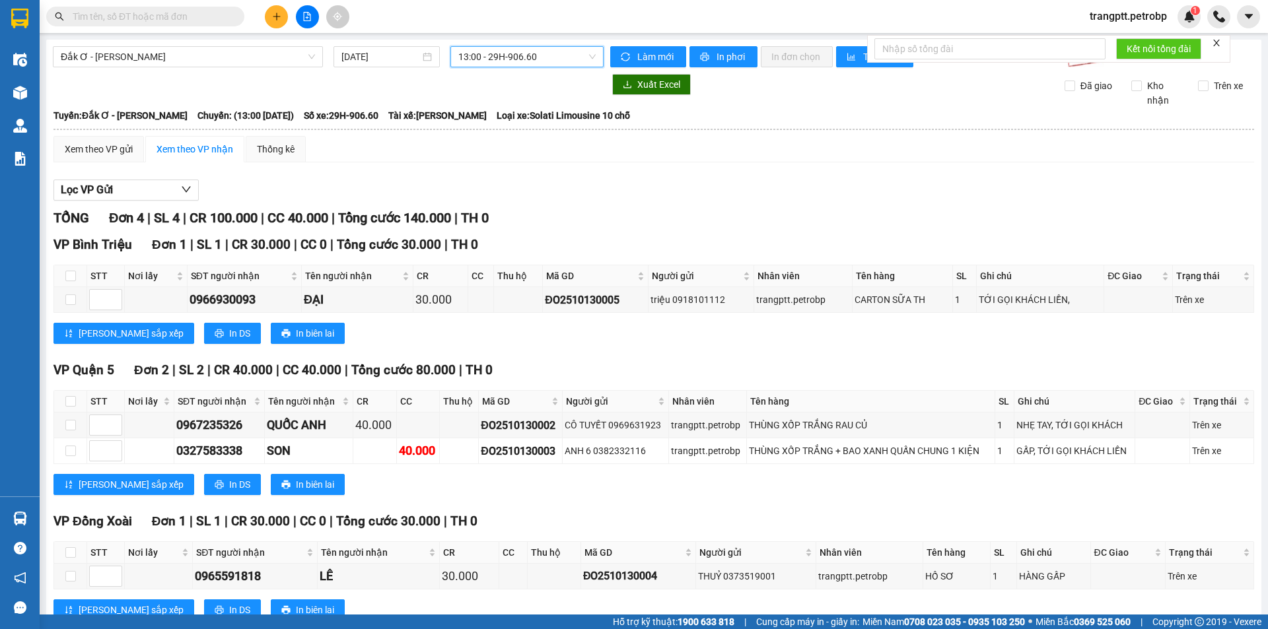
scroll to position [43, 0]
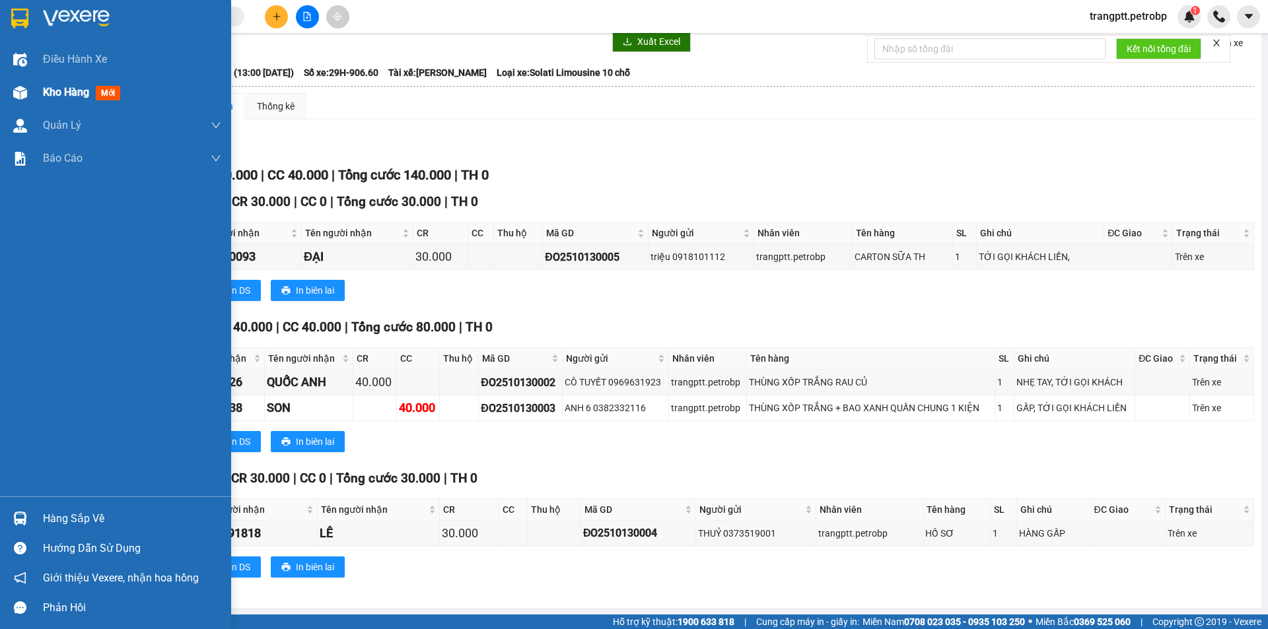
click at [28, 88] on div at bounding box center [20, 92] width 23 height 23
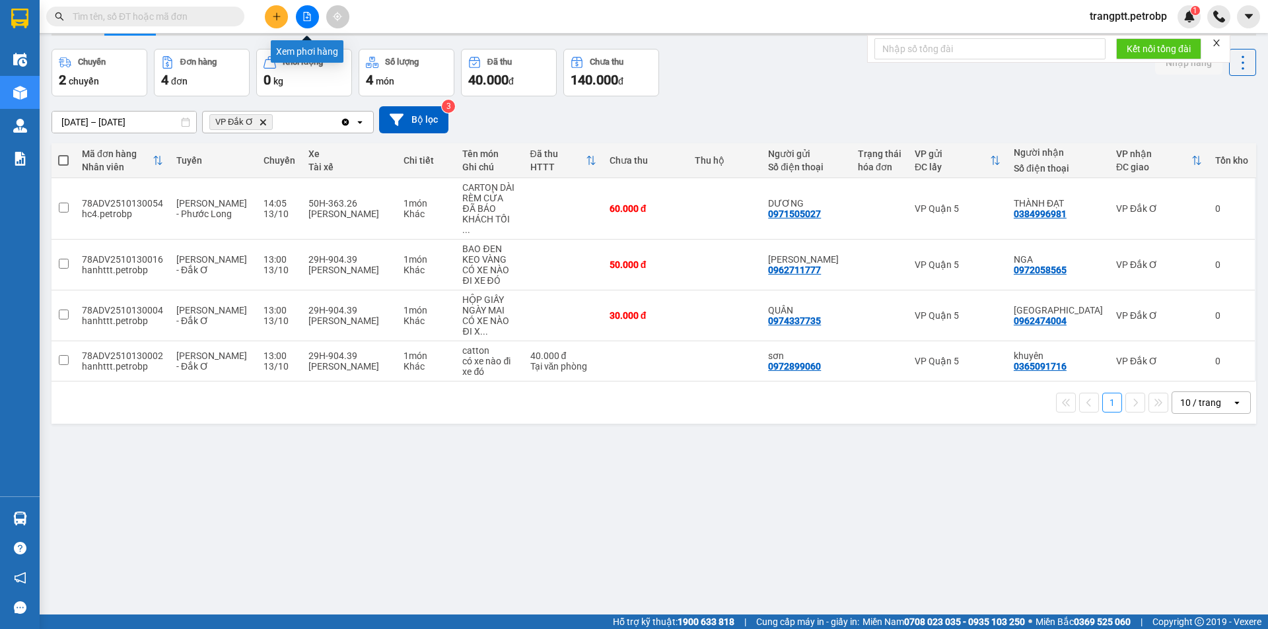
click at [308, 16] on icon "file-add" at bounding box center [306, 16] width 9 height 9
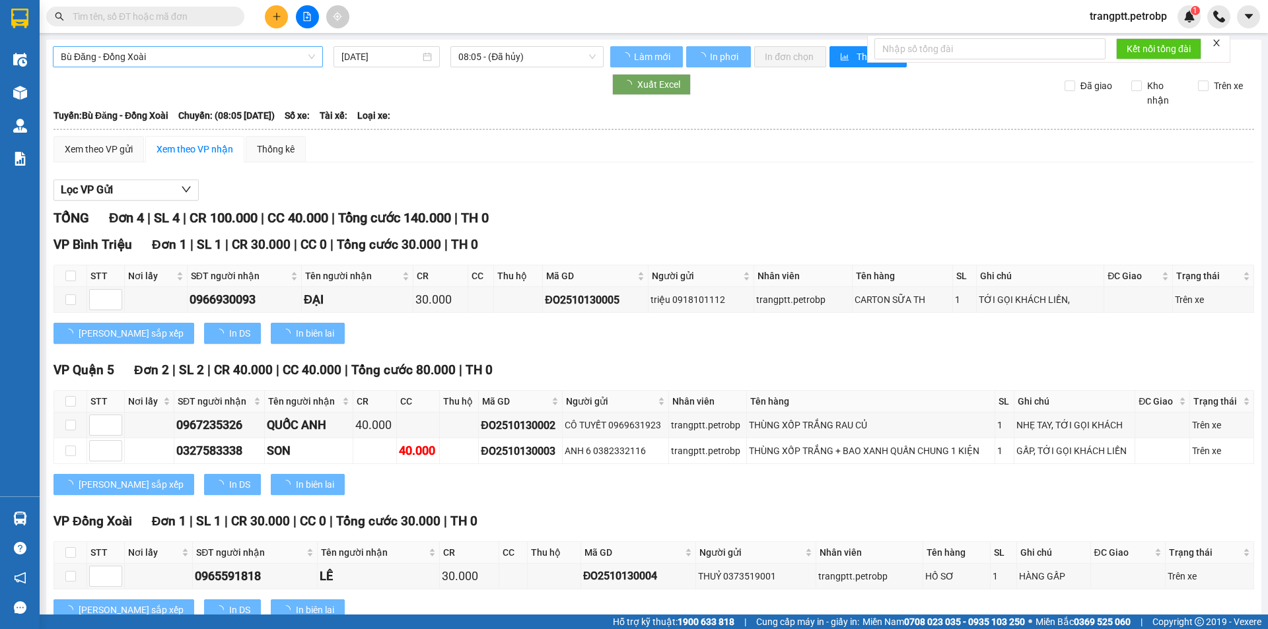
click at [190, 57] on span "Bù Đăng - Đồng Xoài" at bounding box center [188, 57] width 254 height 20
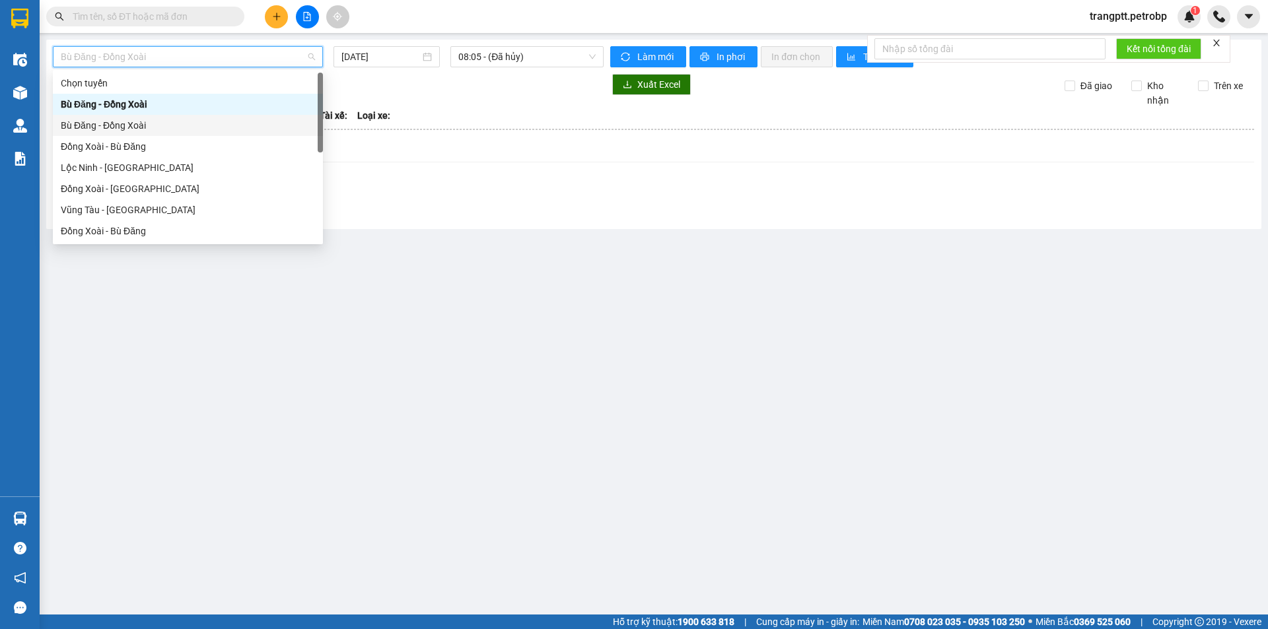
scroll to position [275, 0]
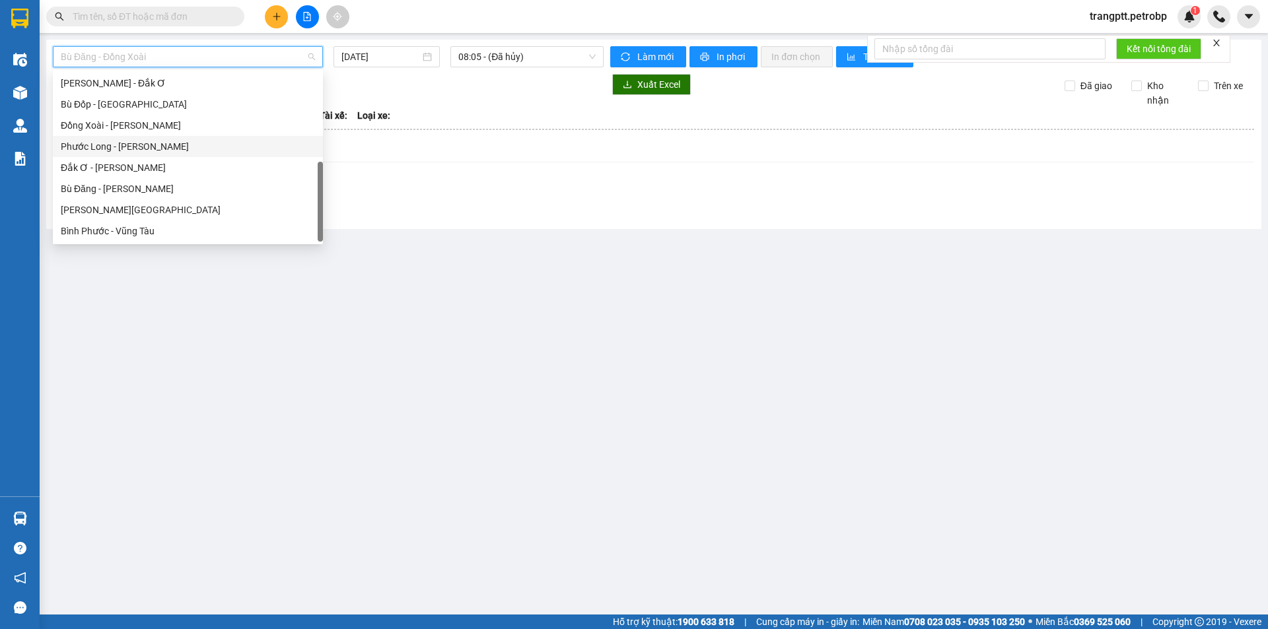
click at [99, 151] on div "Phước Long - [PERSON_NAME]" at bounding box center [188, 146] width 254 height 15
type input "[DATE]"
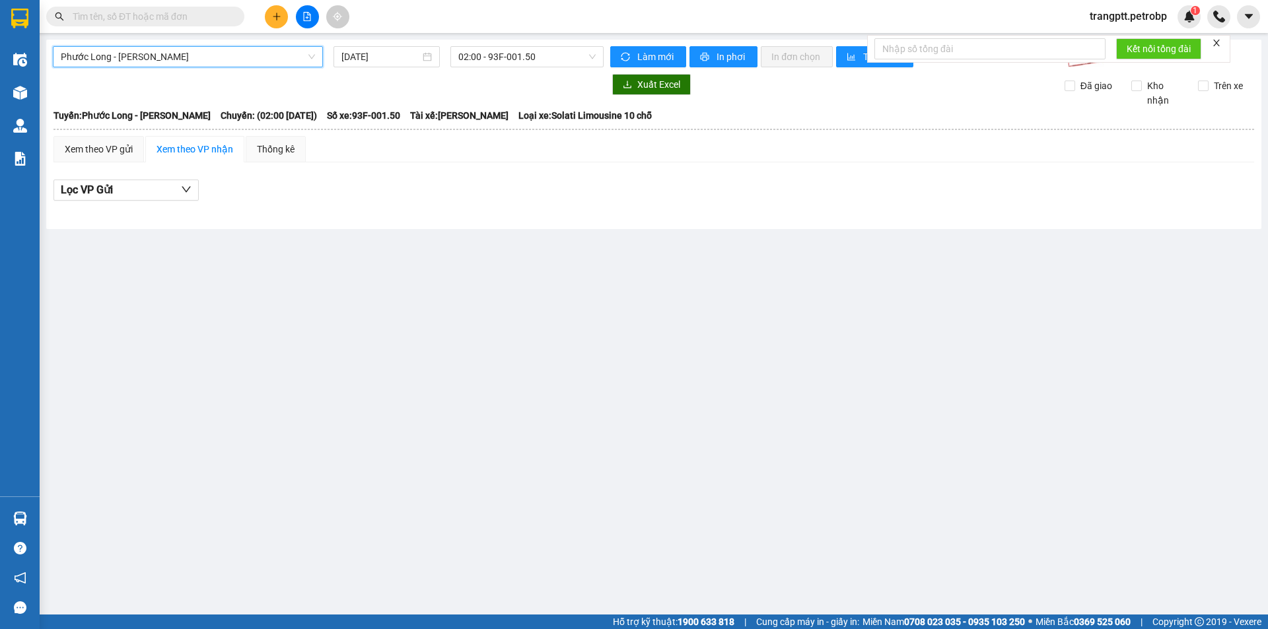
click at [262, 58] on span "Phước Long - [PERSON_NAME]" at bounding box center [188, 57] width 254 height 20
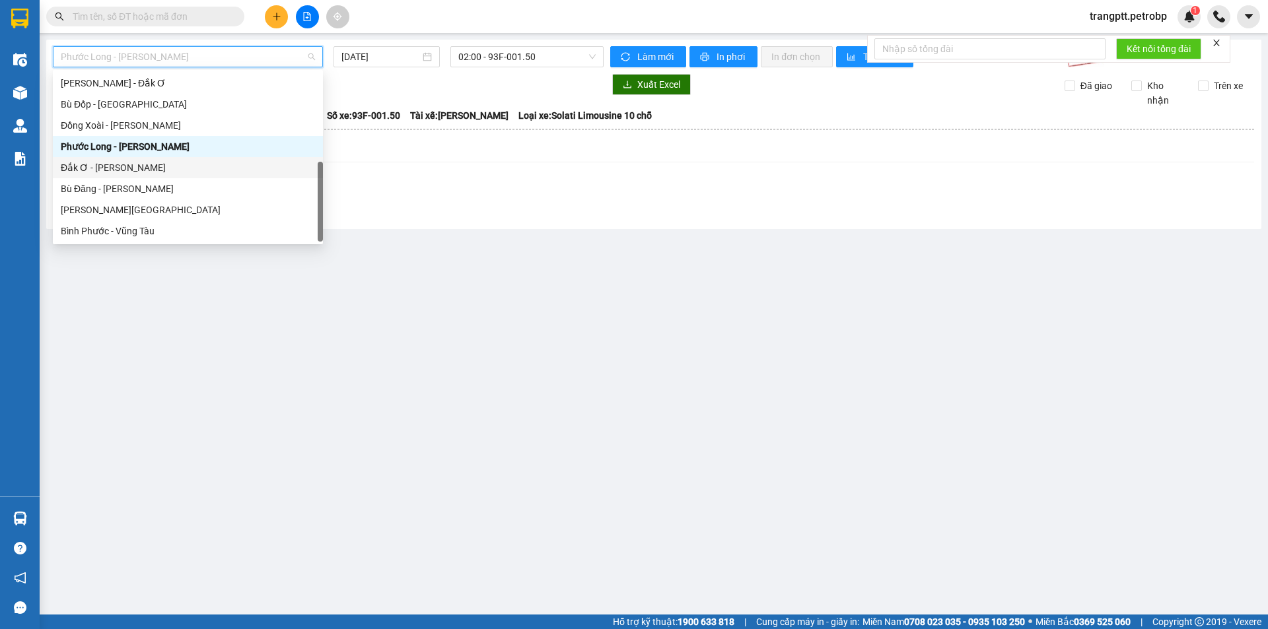
click at [119, 163] on div "Đắk Ơ - [PERSON_NAME]" at bounding box center [188, 167] width 254 height 15
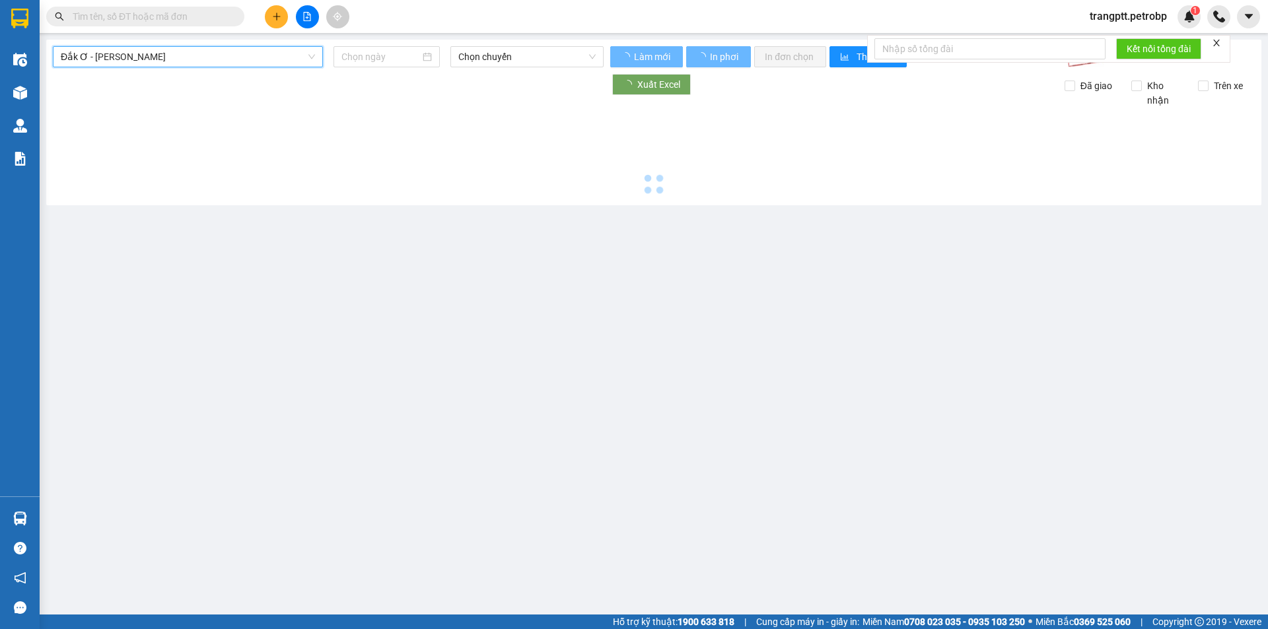
type input "[DATE]"
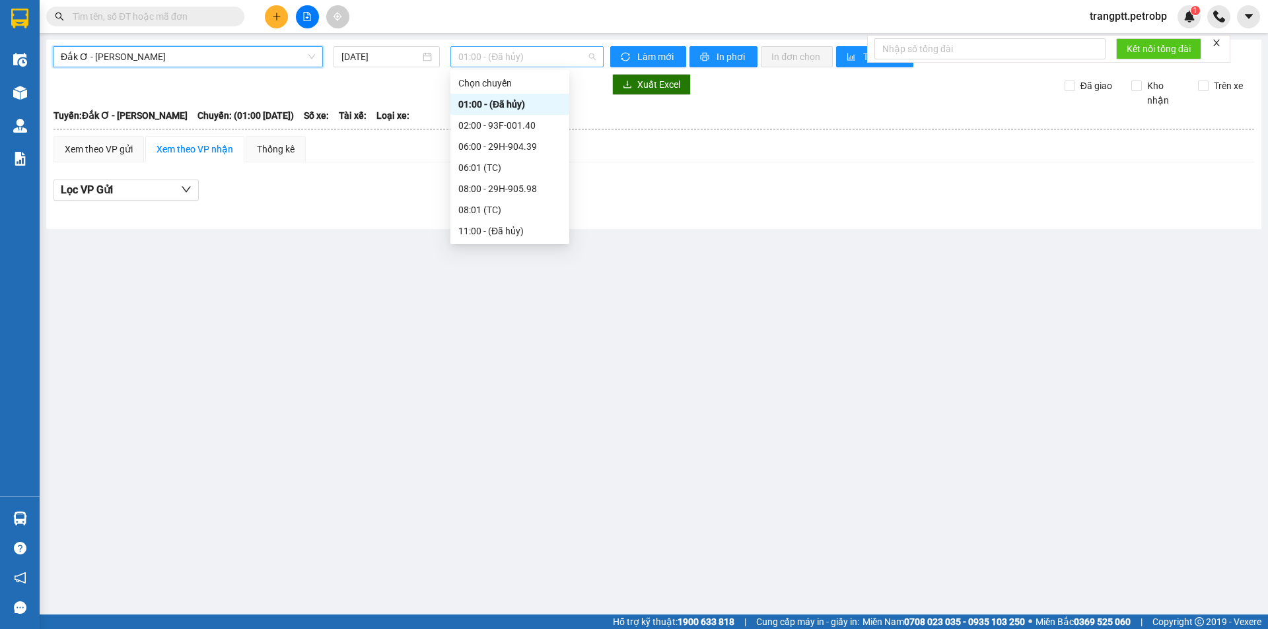
click at [485, 61] on span "01:00 - (Đã hủy)" at bounding box center [526, 57] width 137 height 20
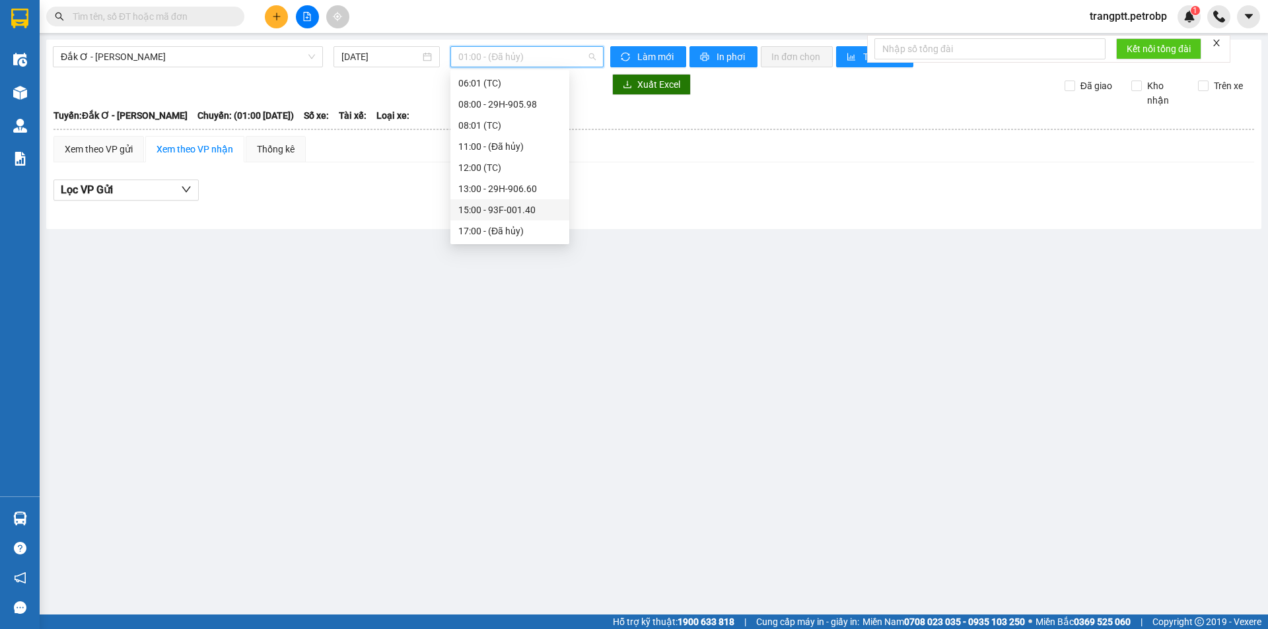
click at [508, 214] on div "15:00 - 93F-001.40" at bounding box center [509, 210] width 103 height 15
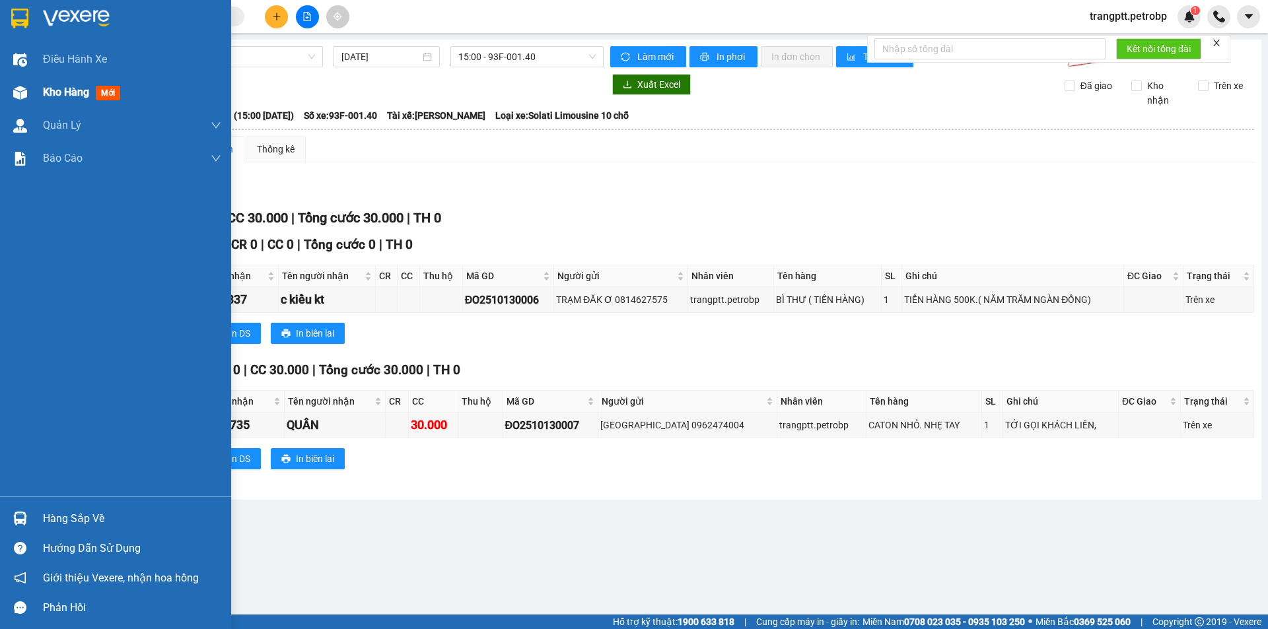
click at [22, 89] on img at bounding box center [20, 93] width 14 height 14
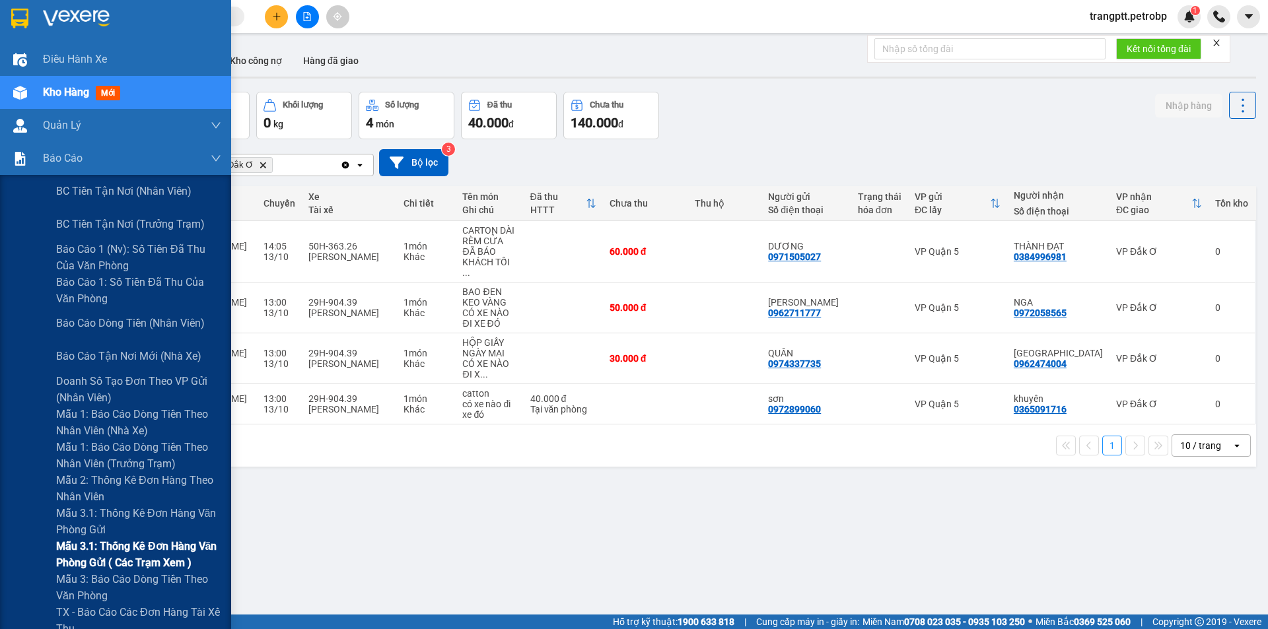
click at [132, 543] on span "Mẫu 3.1: Thống kê đơn hàng văn phòng gửi ( các trạm xem )" at bounding box center [138, 554] width 165 height 33
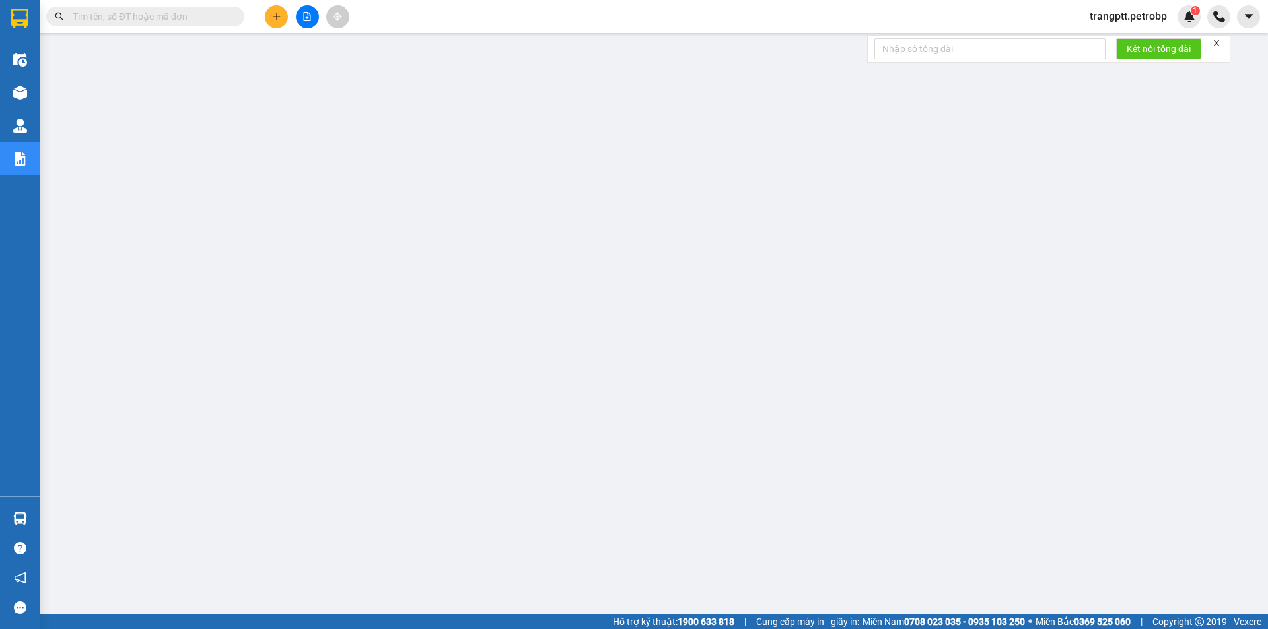
click at [192, 12] on input "text" at bounding box center [151, 16] width 156 height 15
paste input "LHP2510130014"
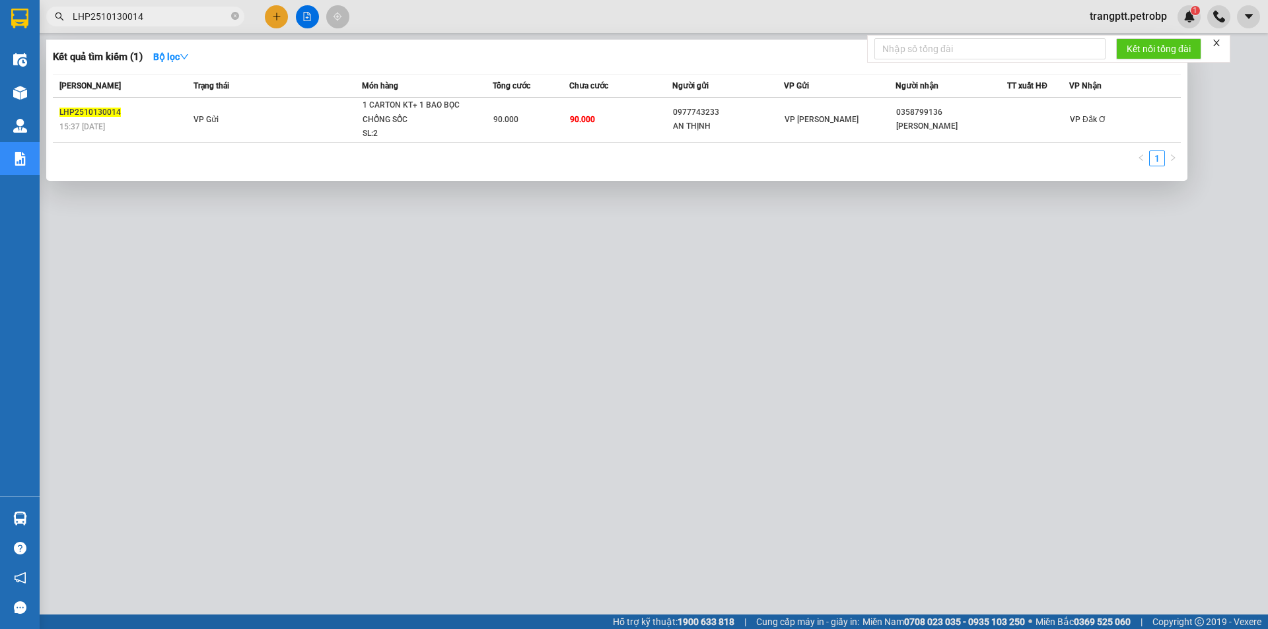
type input "LHP2510130014"
click at [598, 505] on div at bounding box center [634, 314] width 1268 height 629
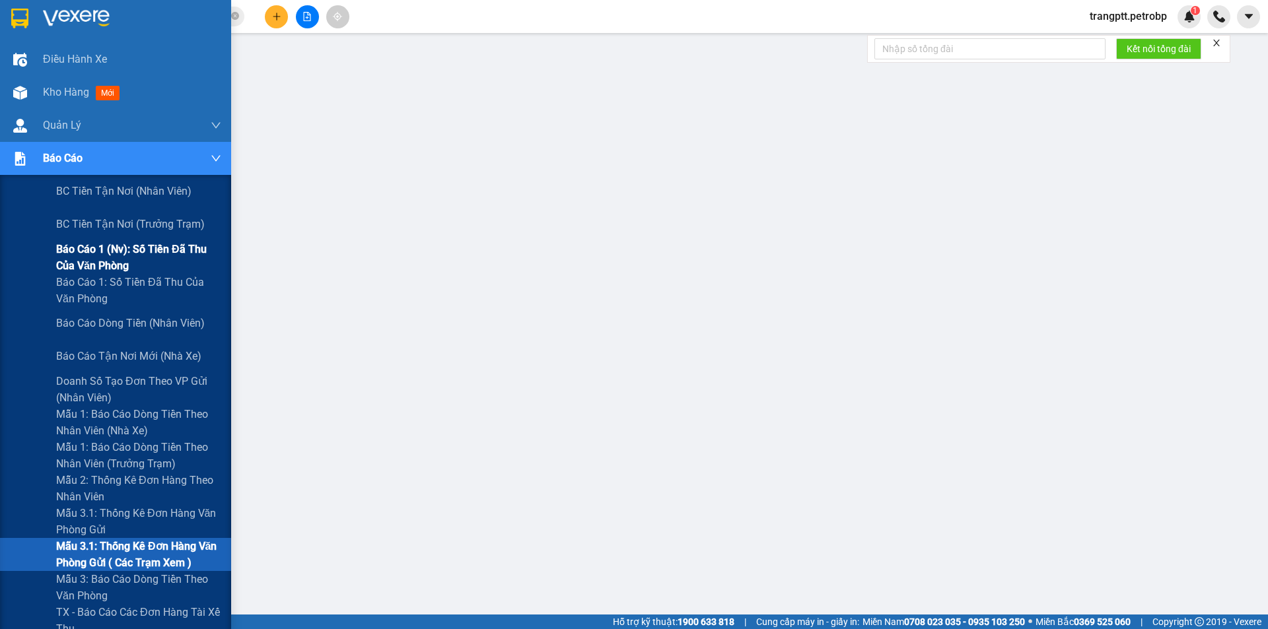
click at [111, 254] on span "Báo cáo 1 (nv): Số tiền đã thu của văn phòng" at bounding box center [138, 257] width 165 height 33
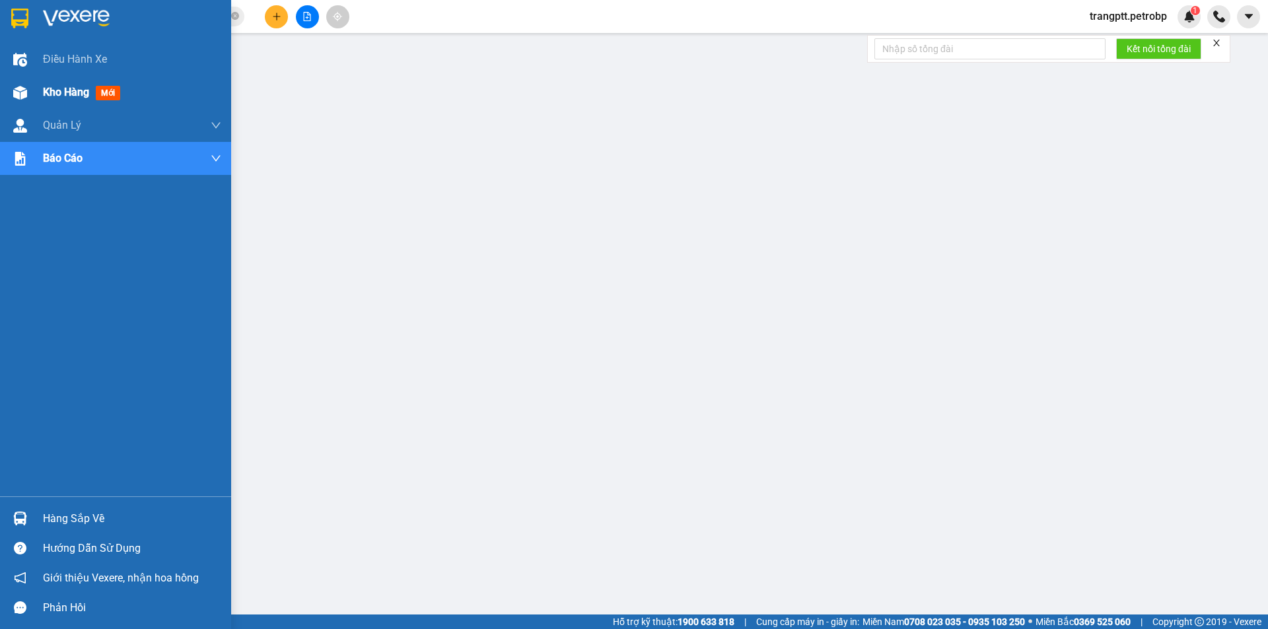
click at [44, 86] on div "Kho hàng mới" at bounding box center [115, 92] width 231 height 33
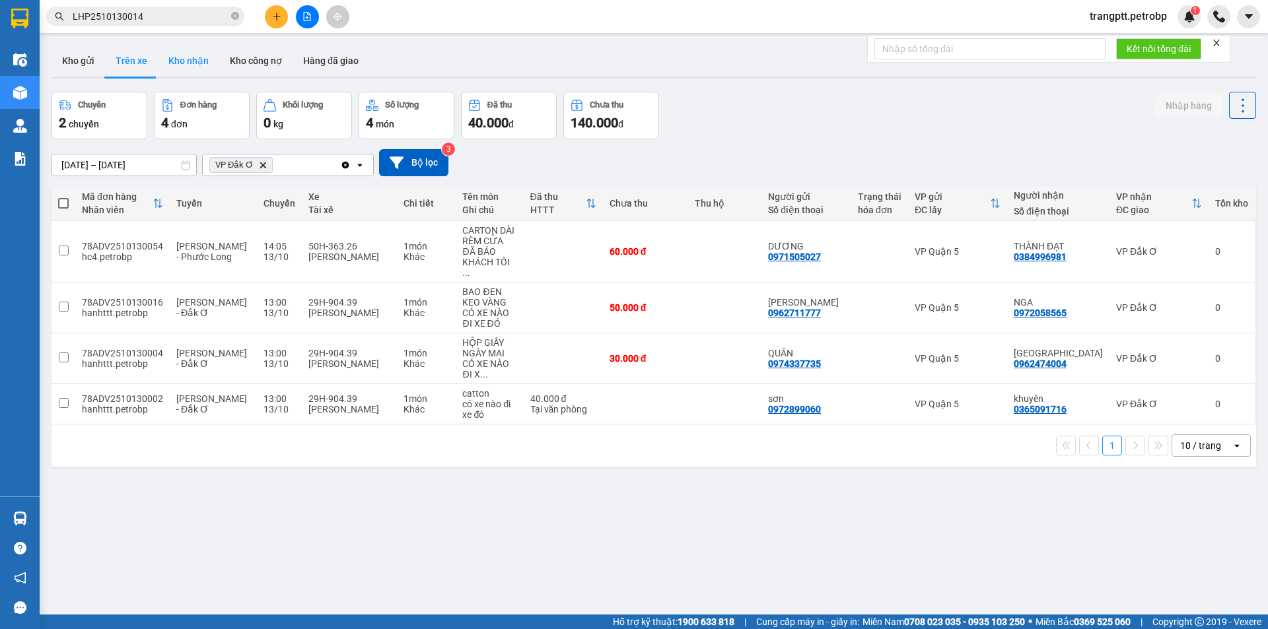
click at [190, 59] on button "Kho nhận" at bounding box center [188, 61] width 61 height 32
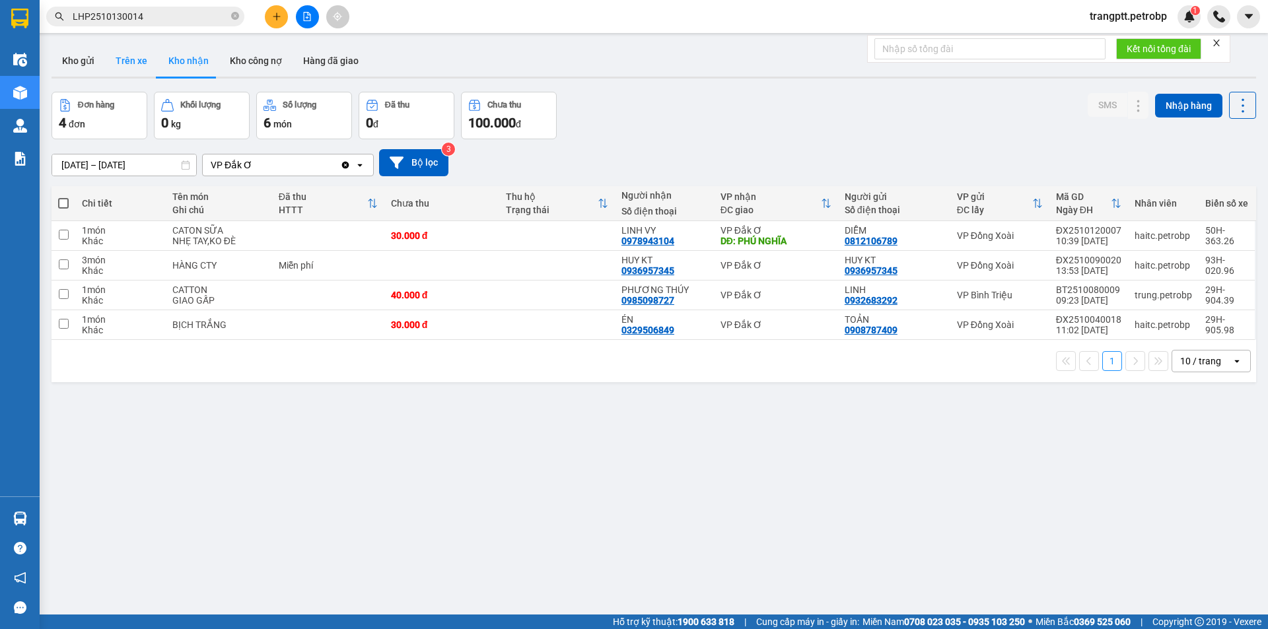
click at [129, 54] on button "Trên xe" at bounding box center [131, 61] width 53 height 32
type input "[DATE] – [DATE]"
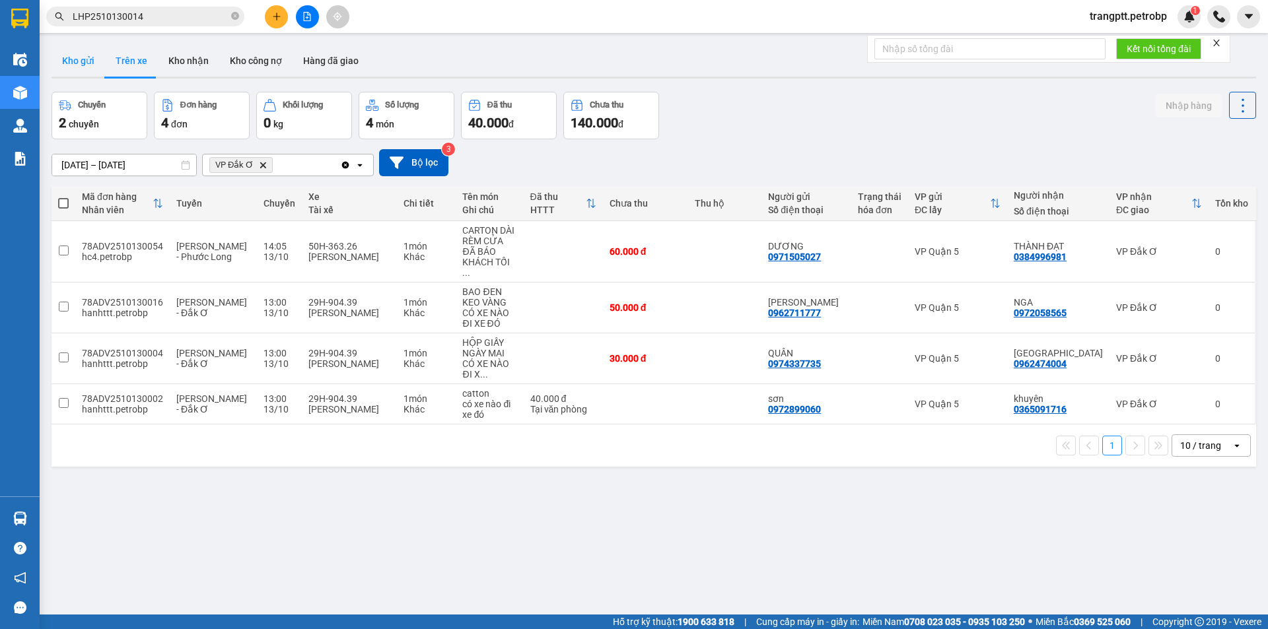
click at [71, 58] on button "Kho gửi" at bounding box center [78, 61] width 53 height 32
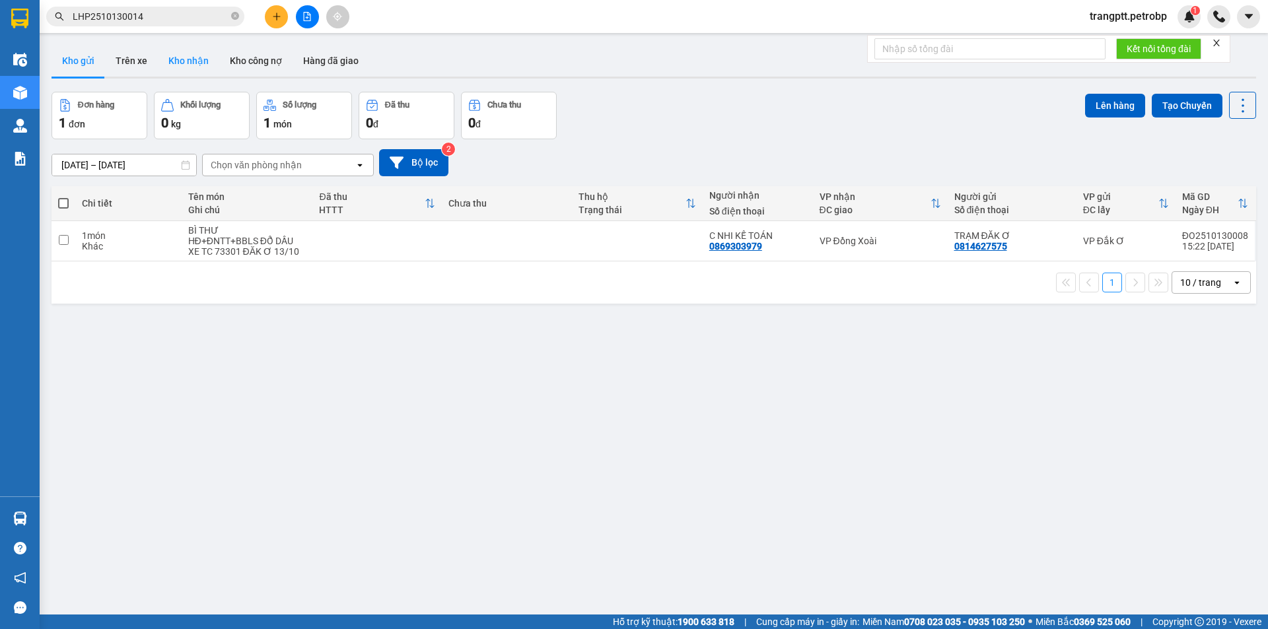
click at [183, 59] on button "Kho nhận" at bounding box center [188, 61] width 61 height 32
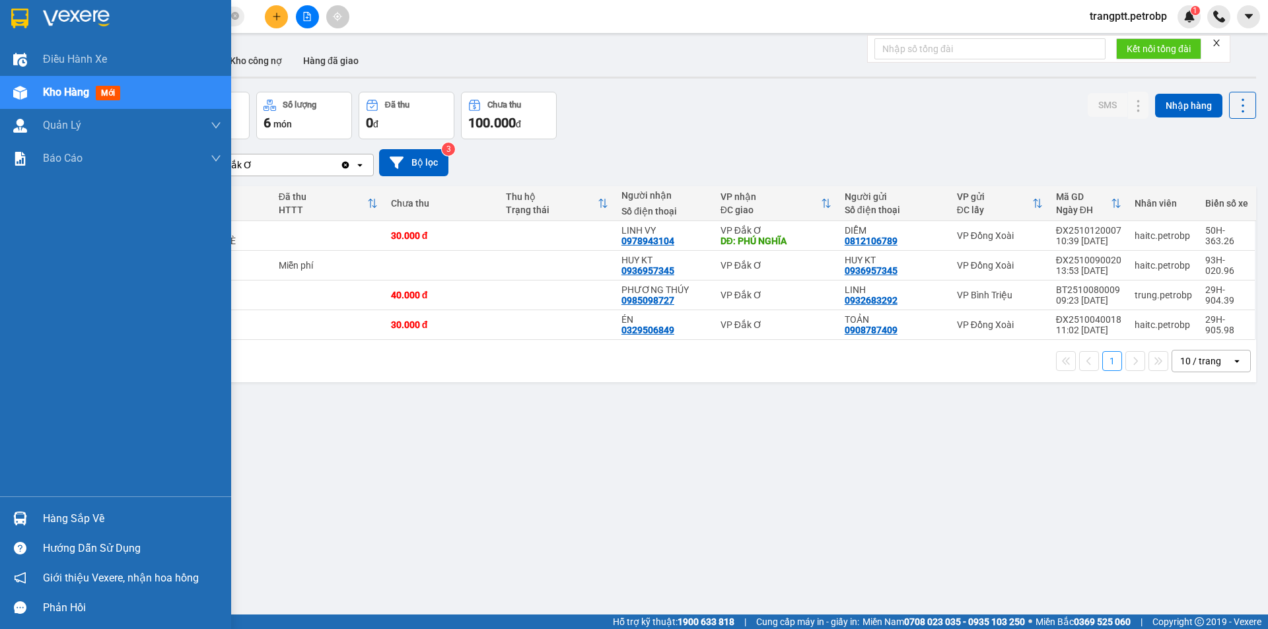
click at [104, 514] on div "Hàng sắp về" at bounding box center [132, 519] width 178 height 20
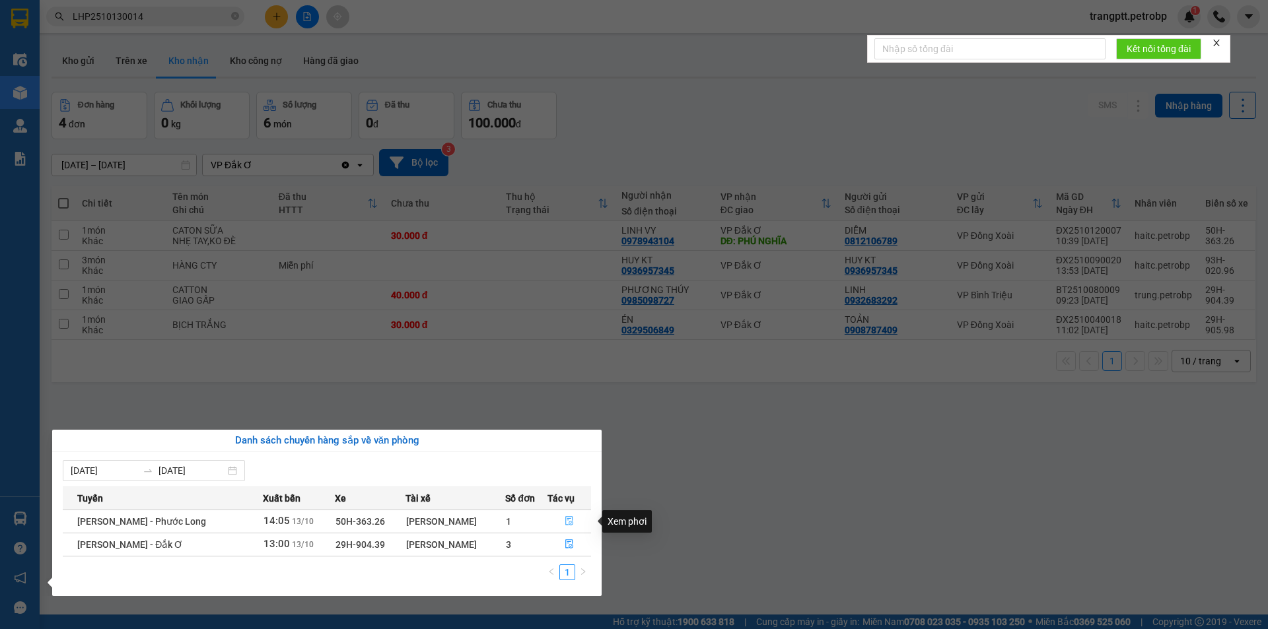
click at [565, 518] on icon "file-done" at bounding box center [569, 520] width 9 height 9
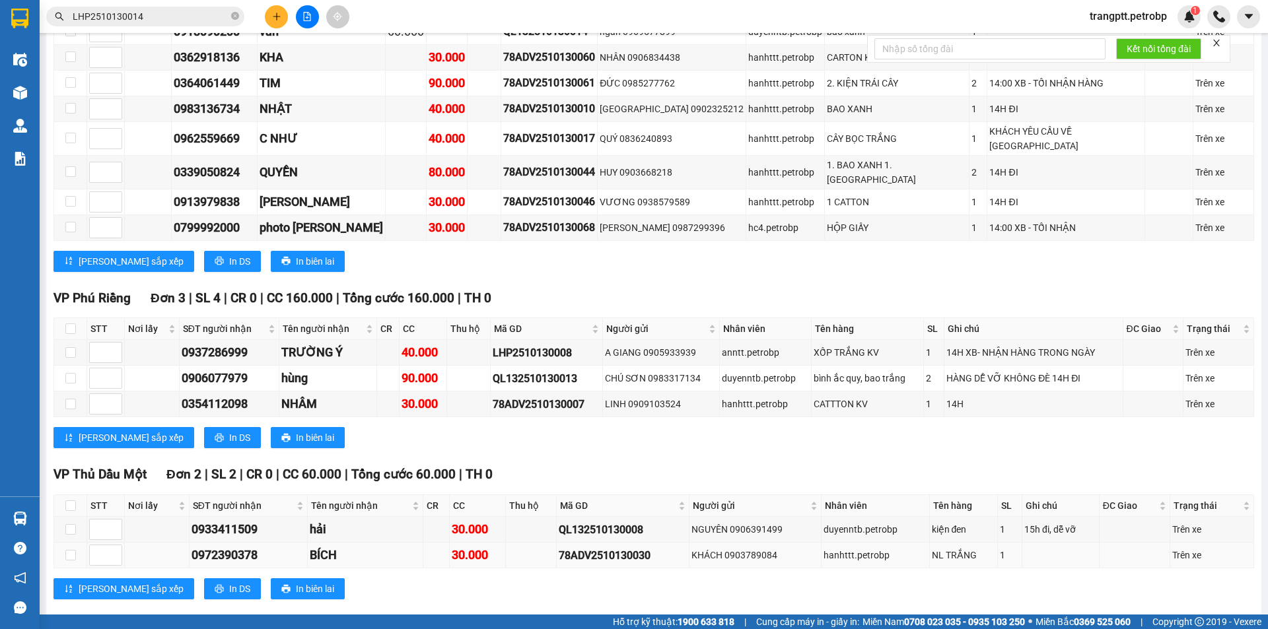
scroll to position [3192, 0]
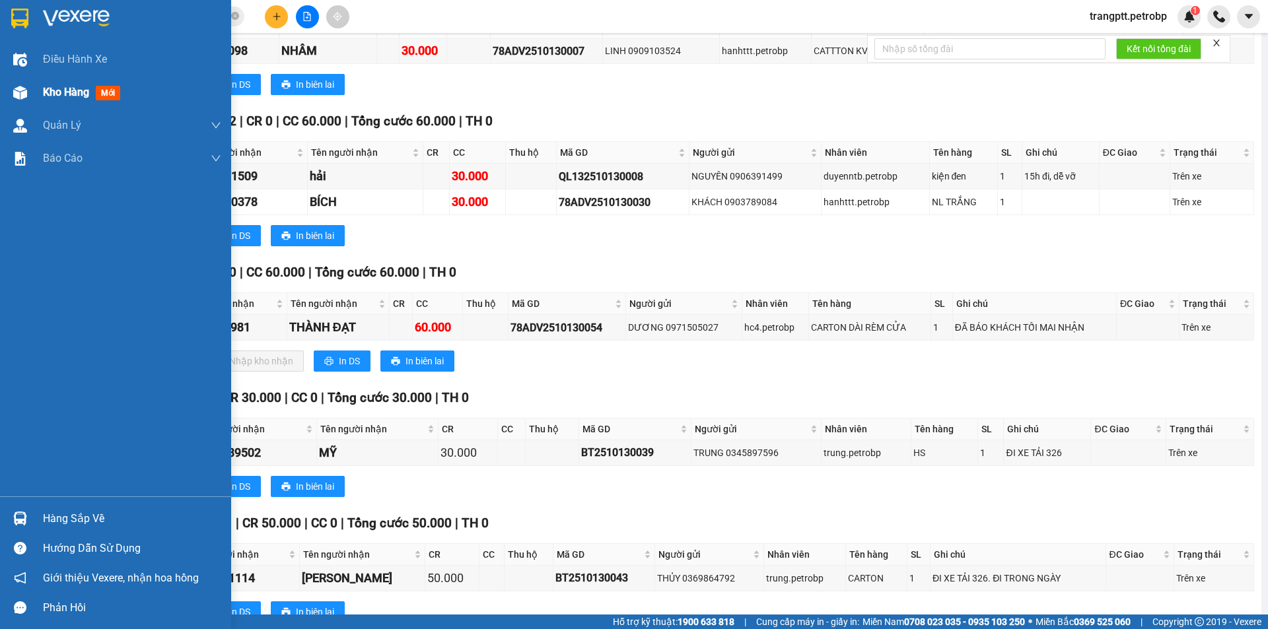
click at [84, 88] on span "Kho hàng" at bounding box center [66, 92] width 46 height 13
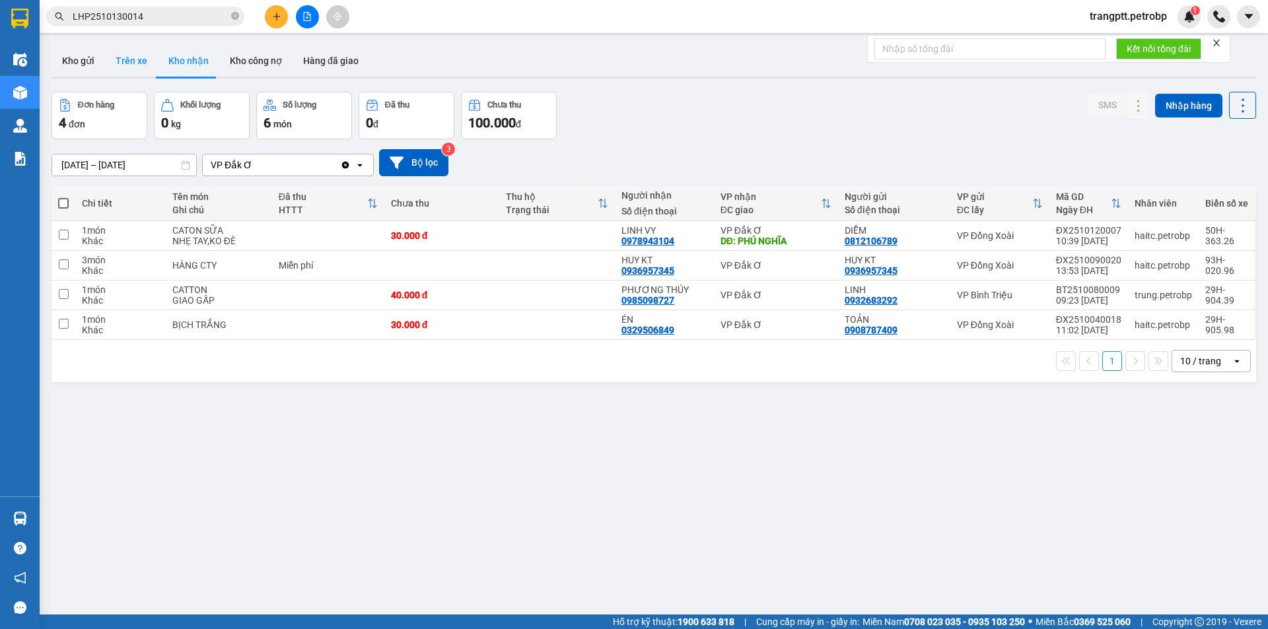
click at [131, 57] on button "Trên xe" at bounding box center [131, 61] width 53 height 32
type input "[DATE] – [DATE]"
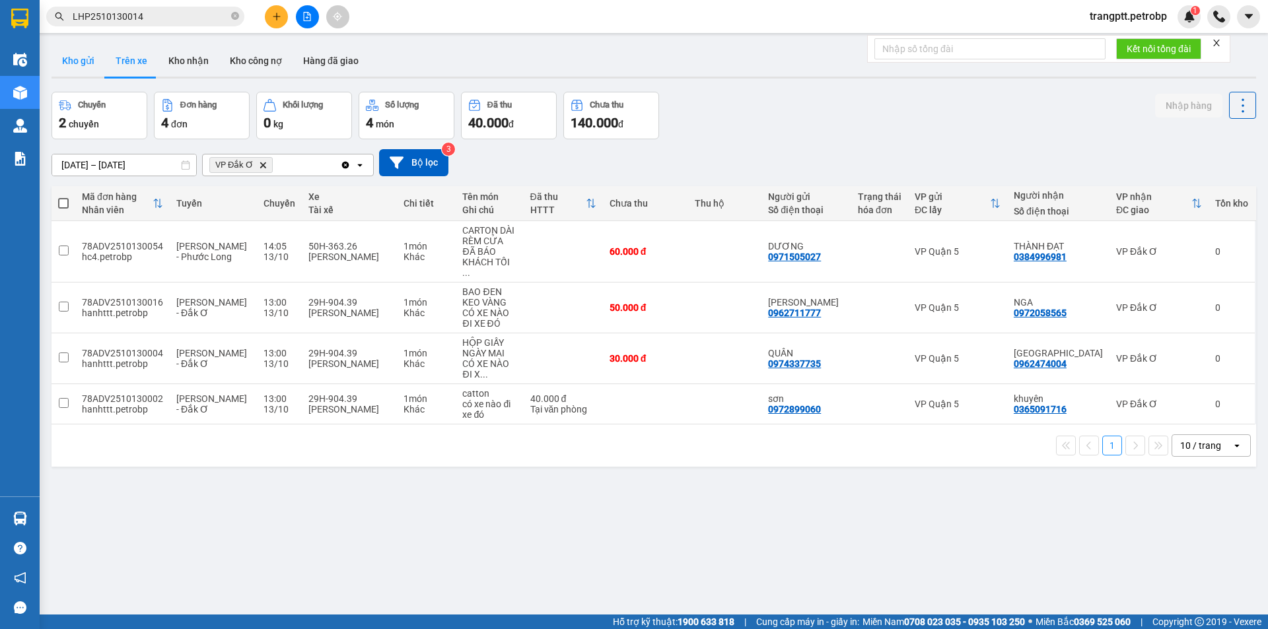
click at [79, 52] on button "Kho gửi" at bounding box center [78, 61] width 53 height 32
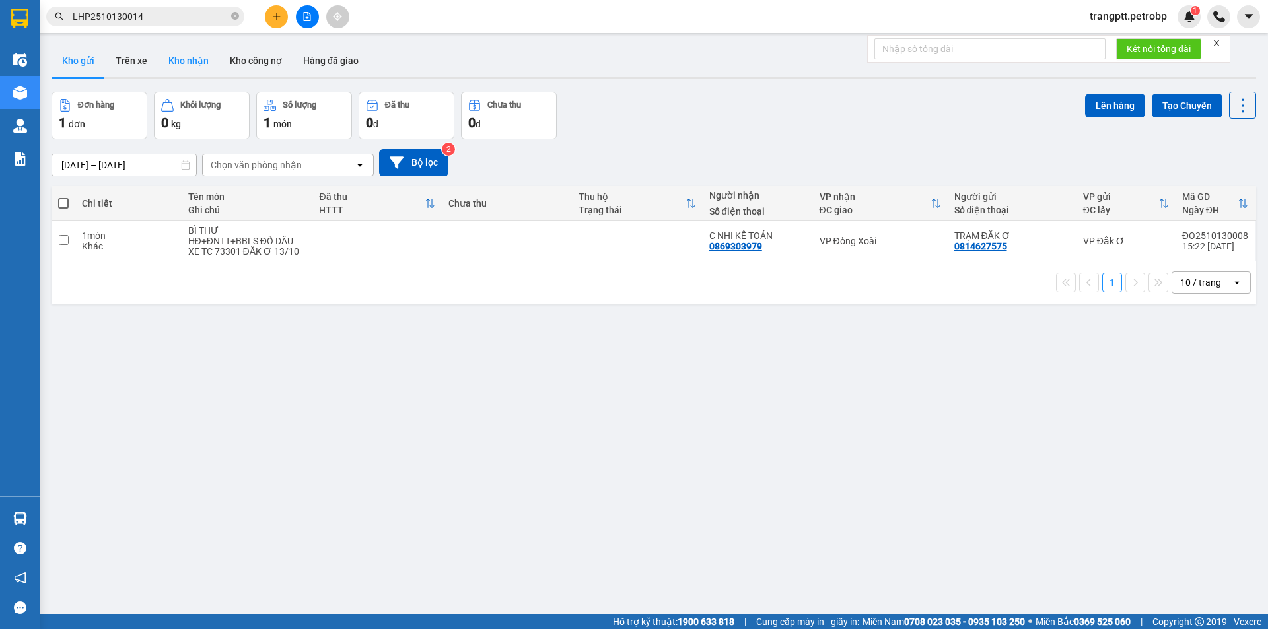
click at [182, 58] on button "Kho nhận" at bounding box center [188, 61] width 61 height 32
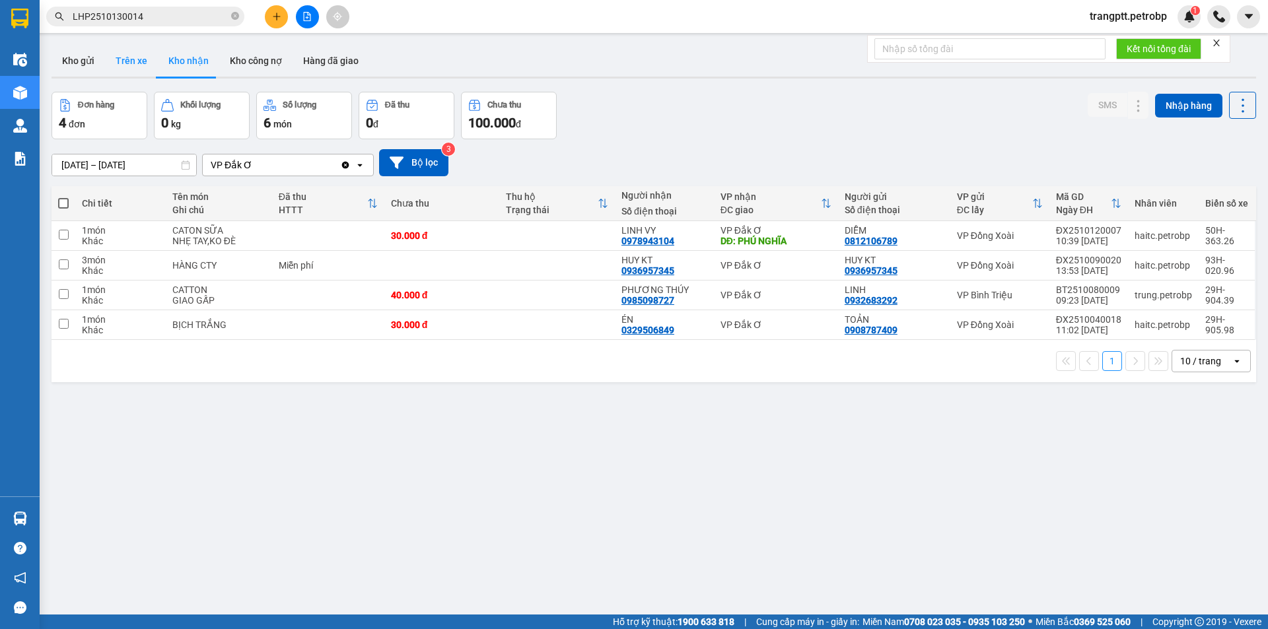
drag, startPoint x: 127, startPoint y: 60, endPoint x: 146, endPoint y: 107, distance: 50.4
click at [127, 61] on button "Trên xe" at bounding box center [131, 61] width 53 height 32
type input "[DATE] – [DATE]"
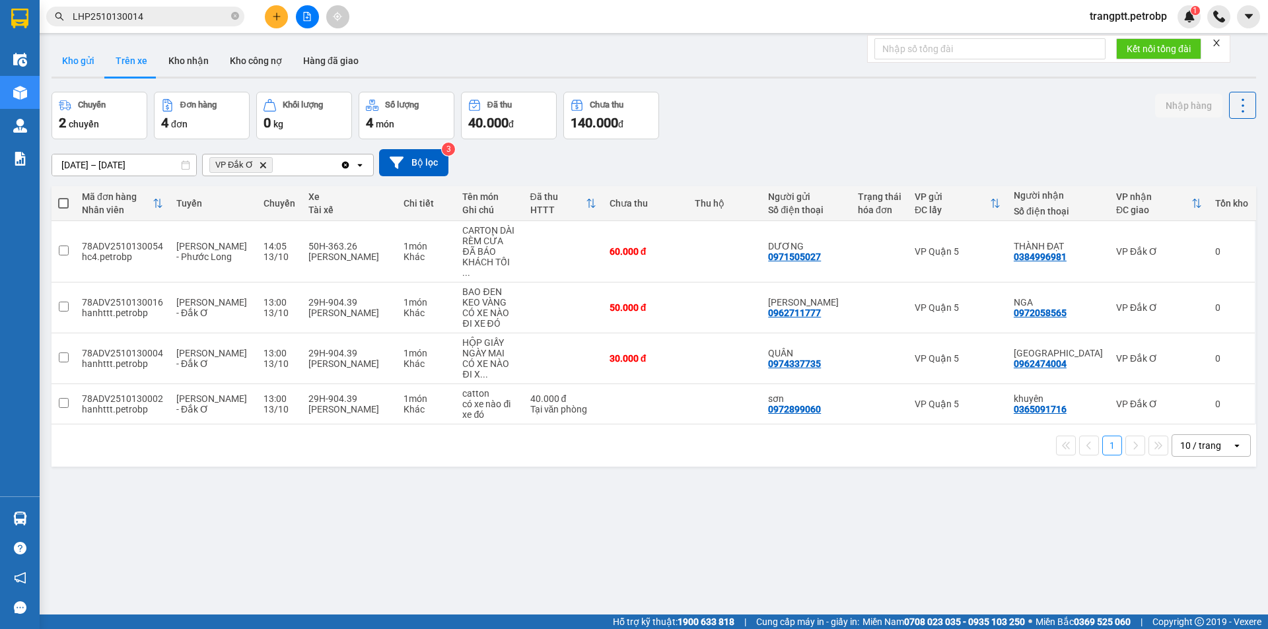
click at [78, 61] on button "Kho gửi" at bounding box center [78, 61] width 53 height 32
